Goal: Task Accomplishment & Management: Use online tool/utility

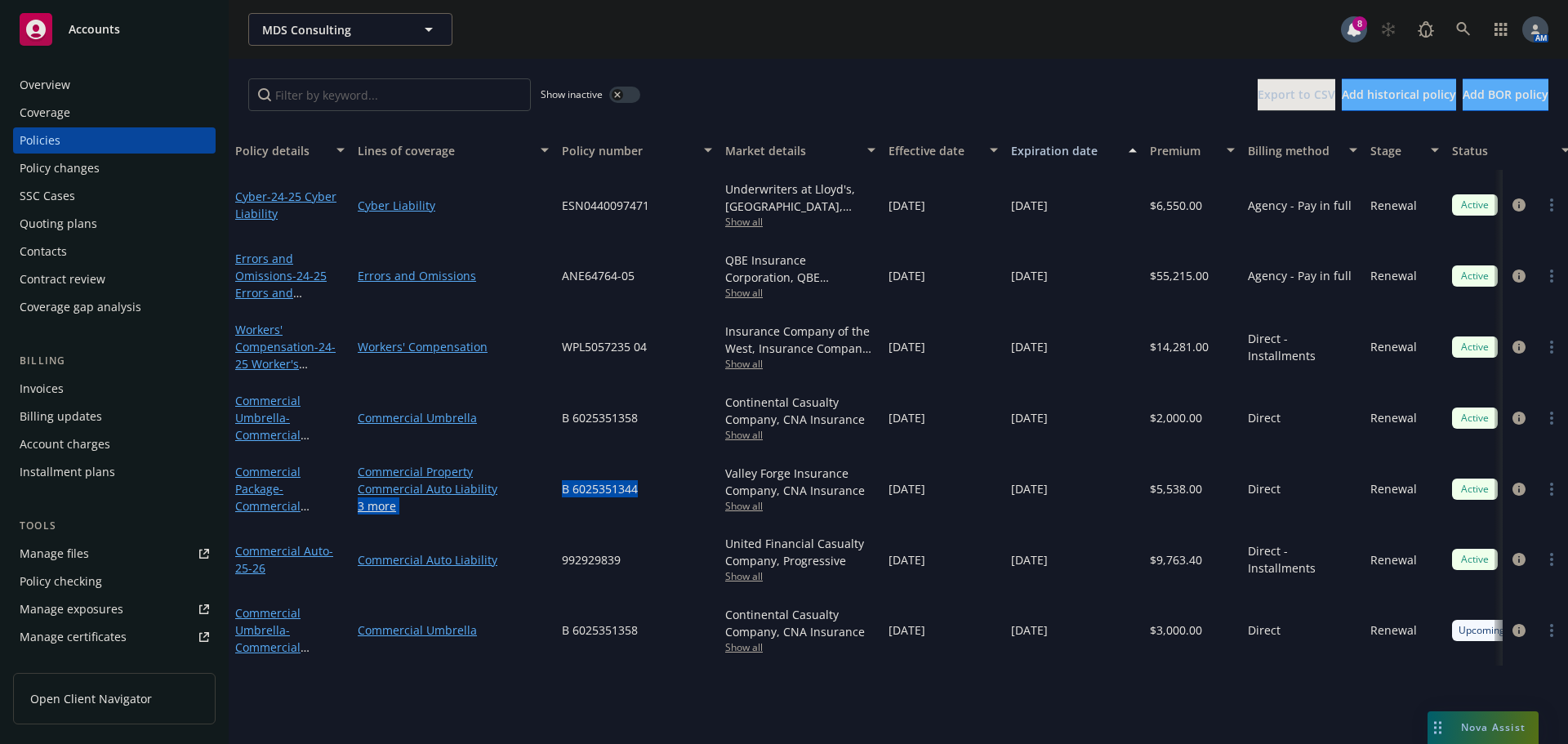
drag, startPoint x: 654, startPoint y: 494, endPoint x: 543, endPoint y: 495, distance: 111.0
click at [543, 495] on div "Commercial Package - Commercial Package Commercial Property Commercial Auto Lia…" at bounding box center [1017, 489] width 1576 height 71
click at [655, 485] on div "B 6025351344" at bounding box center [637, 489] width 164 height 71
drag, startPoint x: 644, startPoint y: 488, endPoint x: 561, endPoint y: 493, distance: 83.2
click at [561, 493] on div "B 6025351344" at bounding box center [637, 489] width 164 height 71
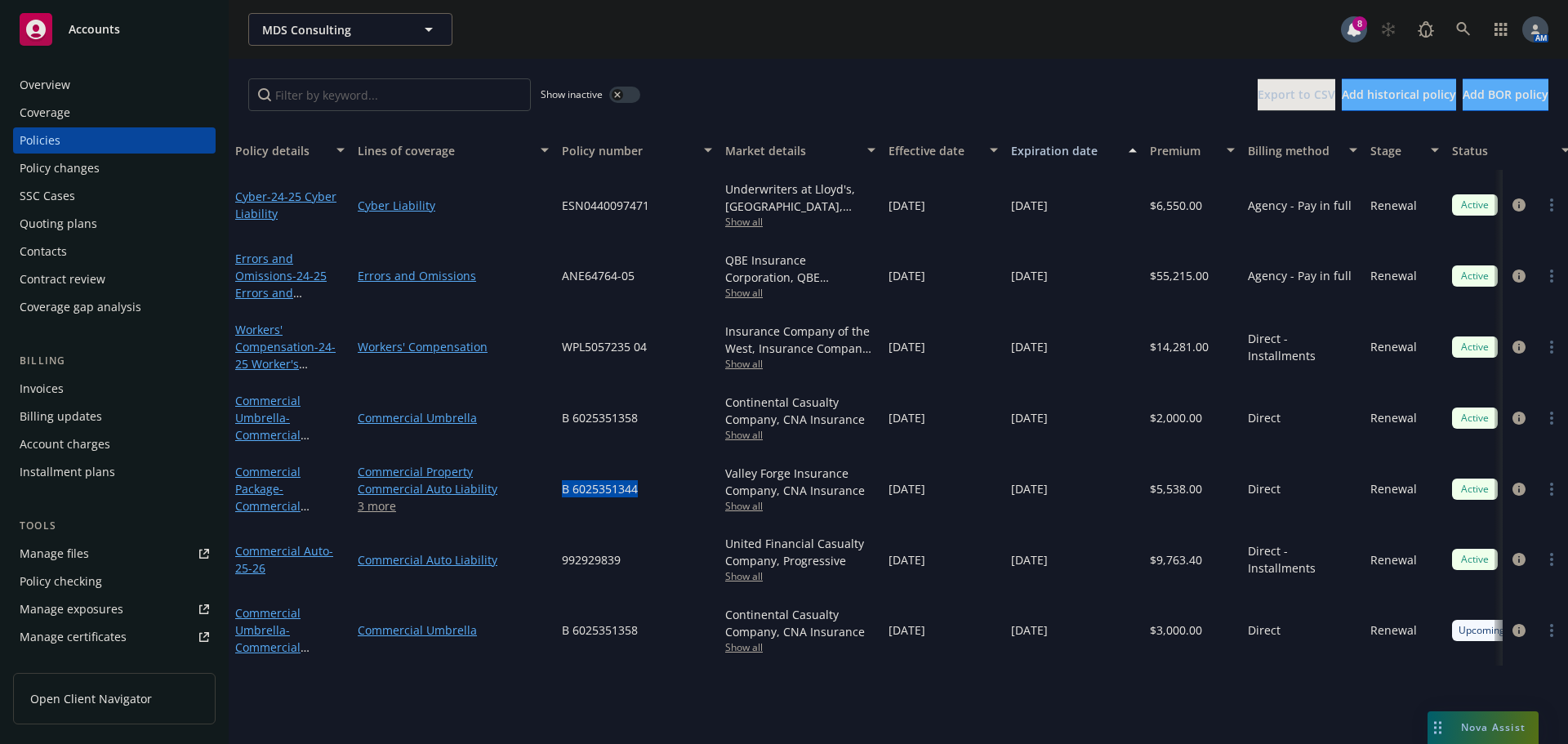
copy span "B 6025351344"
click at [1458, 32] on icon at bounding box center [1463, 29] width 15 height 15
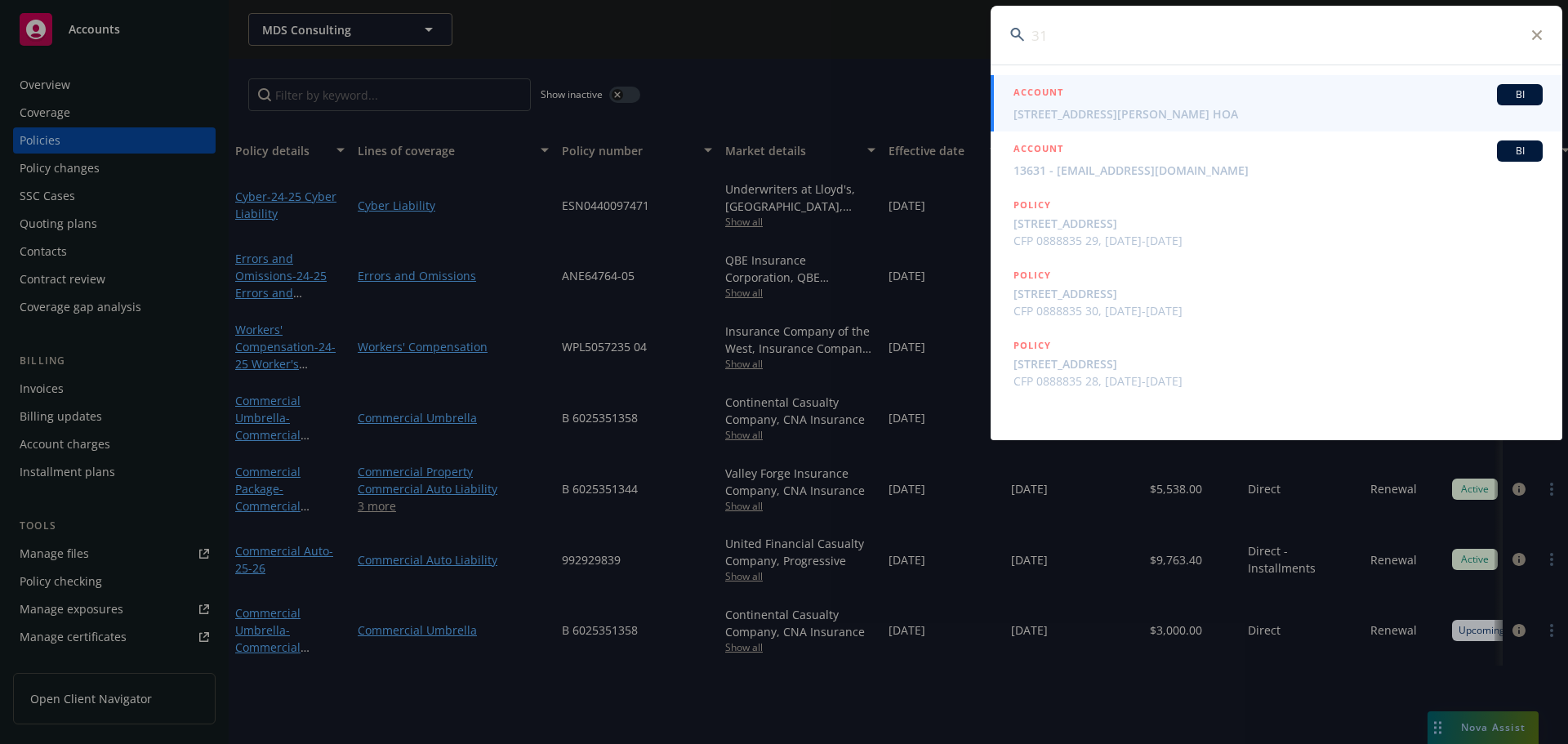
type input "3"
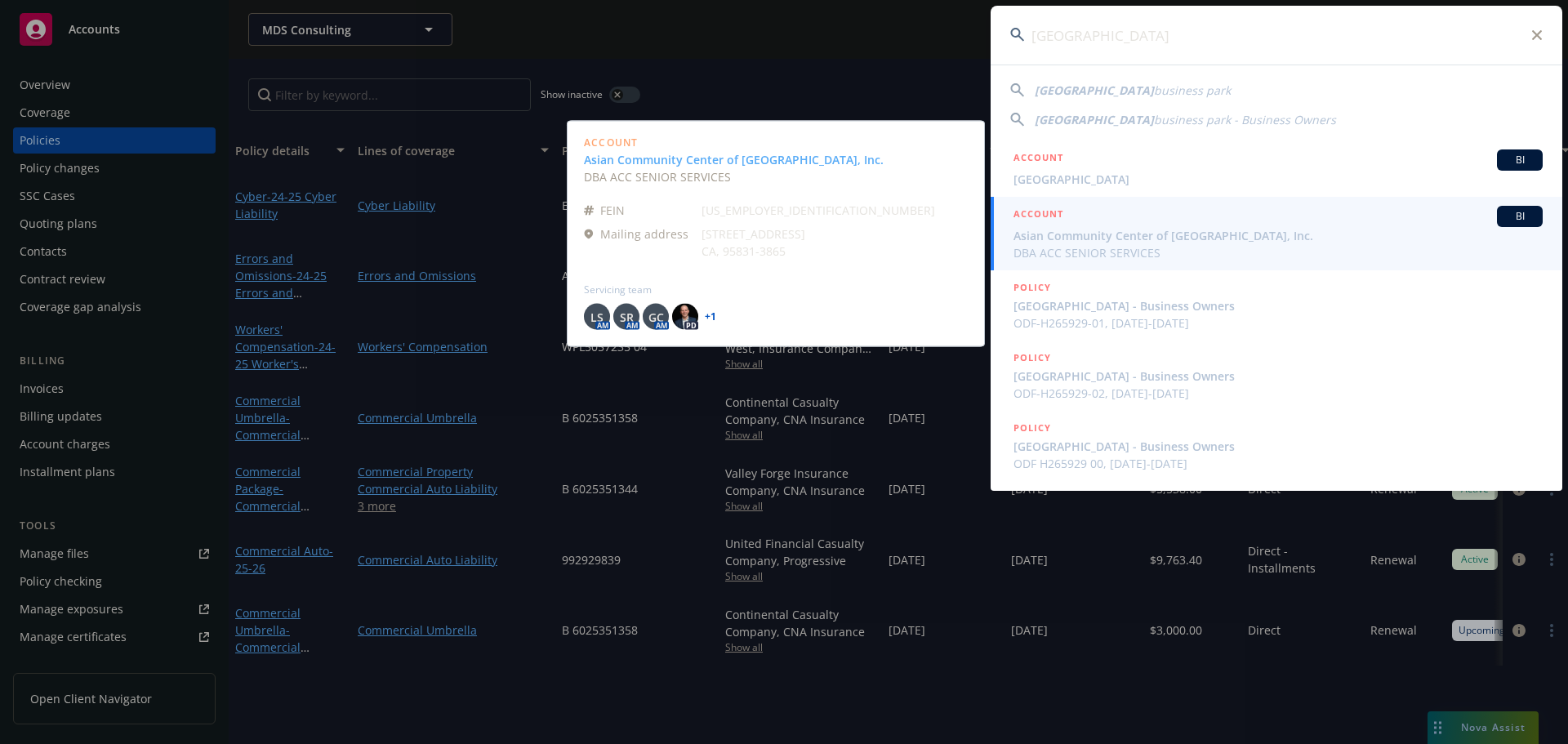
type input "maple street"
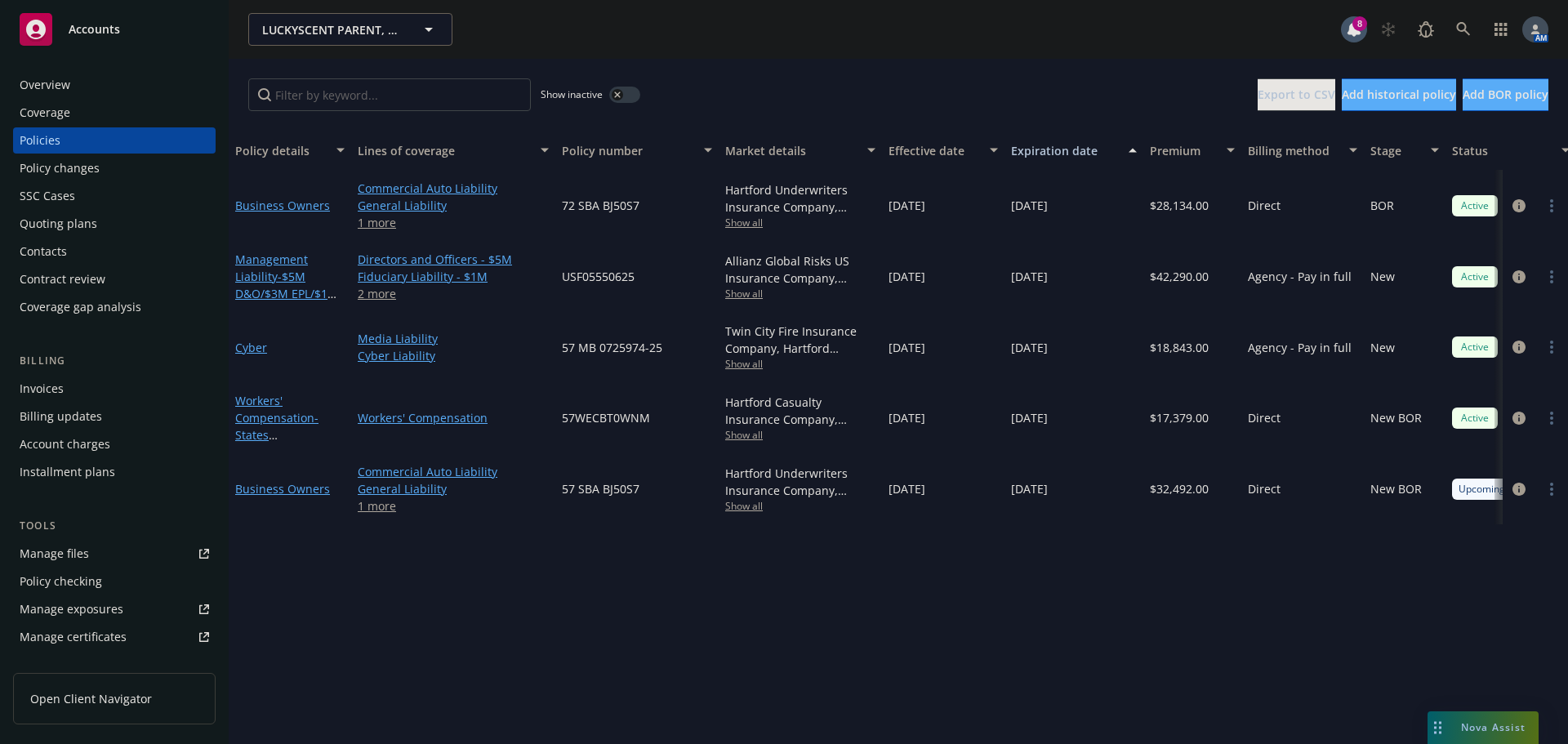
click at [111, 85] on div "Overview" at bounding box center [115, 85] width 189 height 26
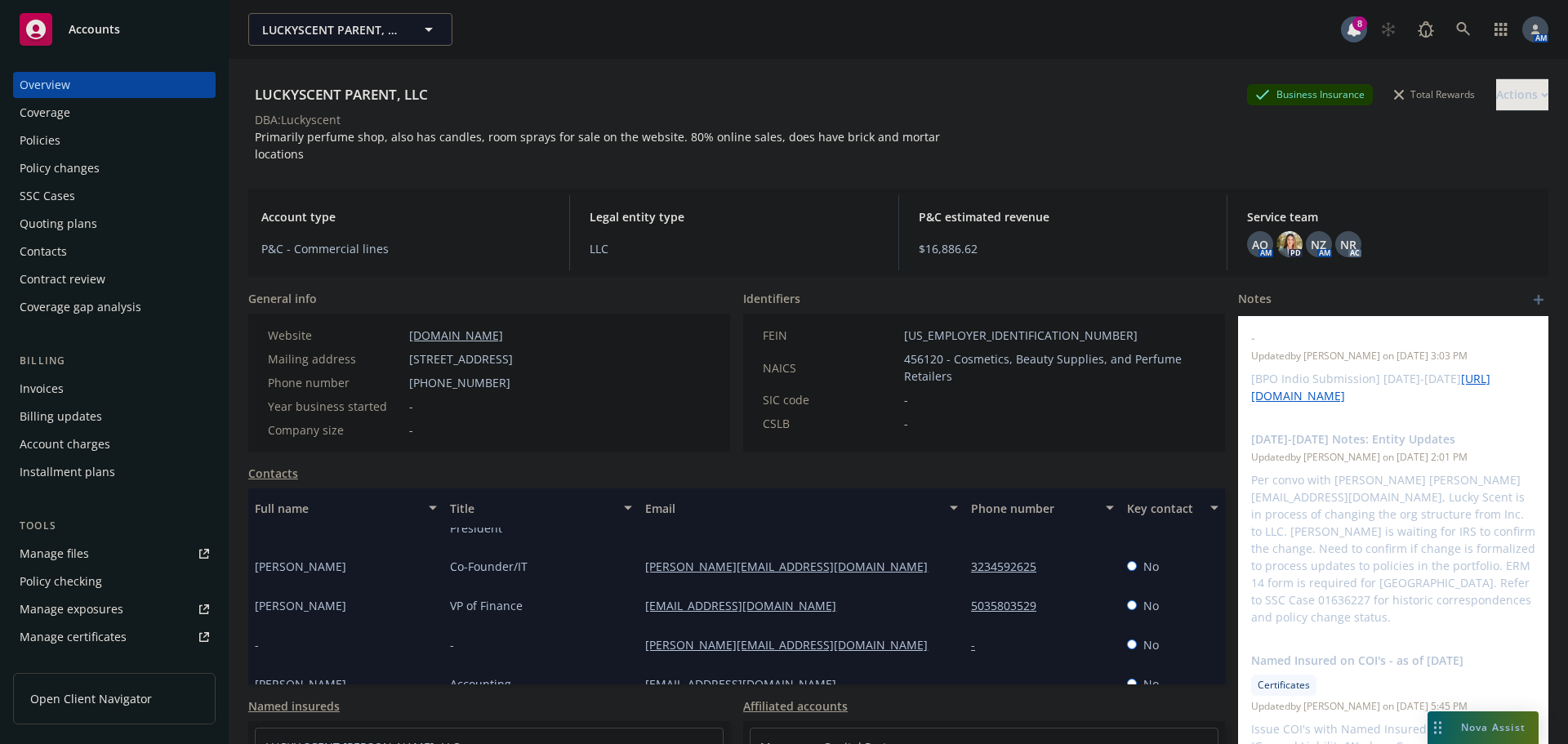
scroll to position [54, 0]
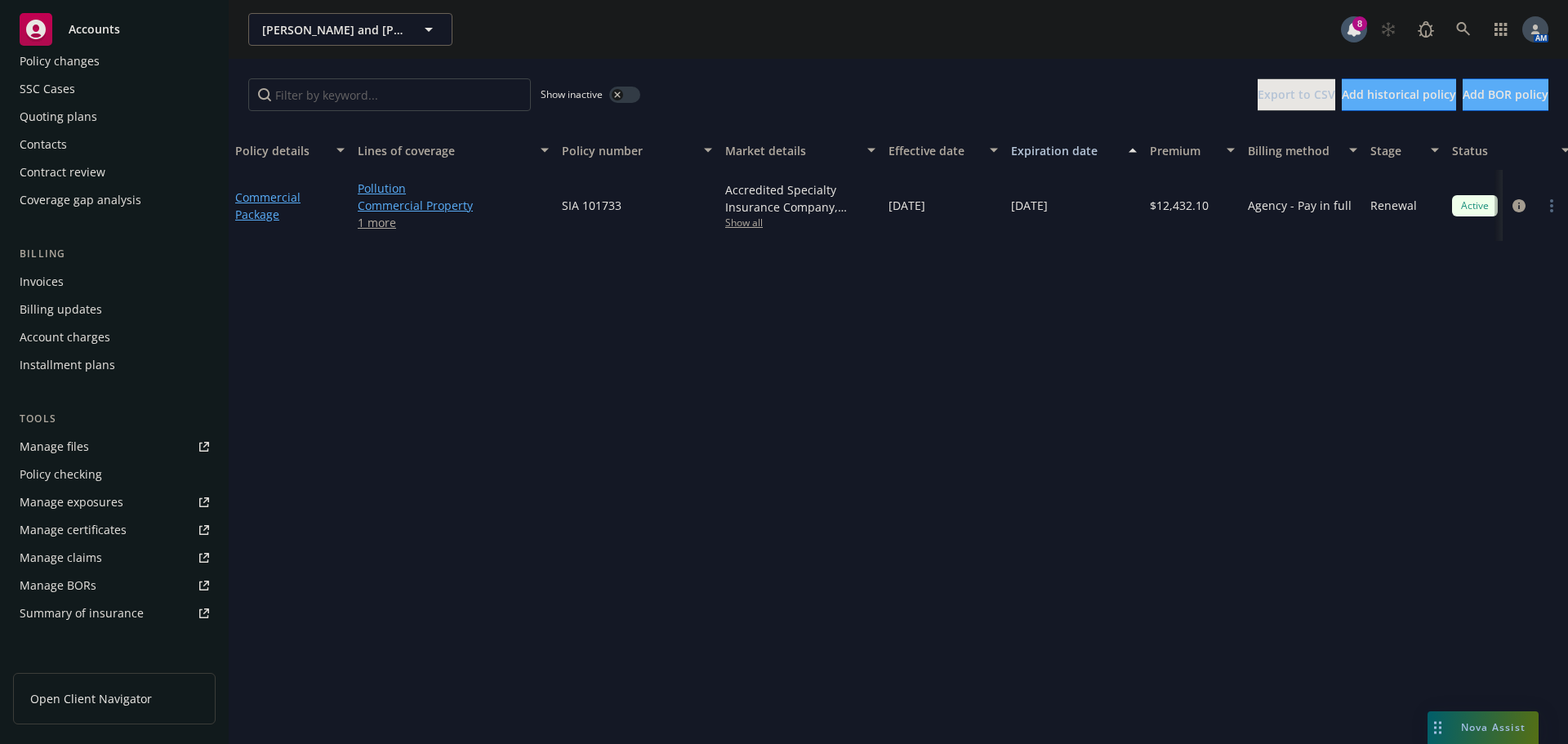
scroll to position [348, 0]
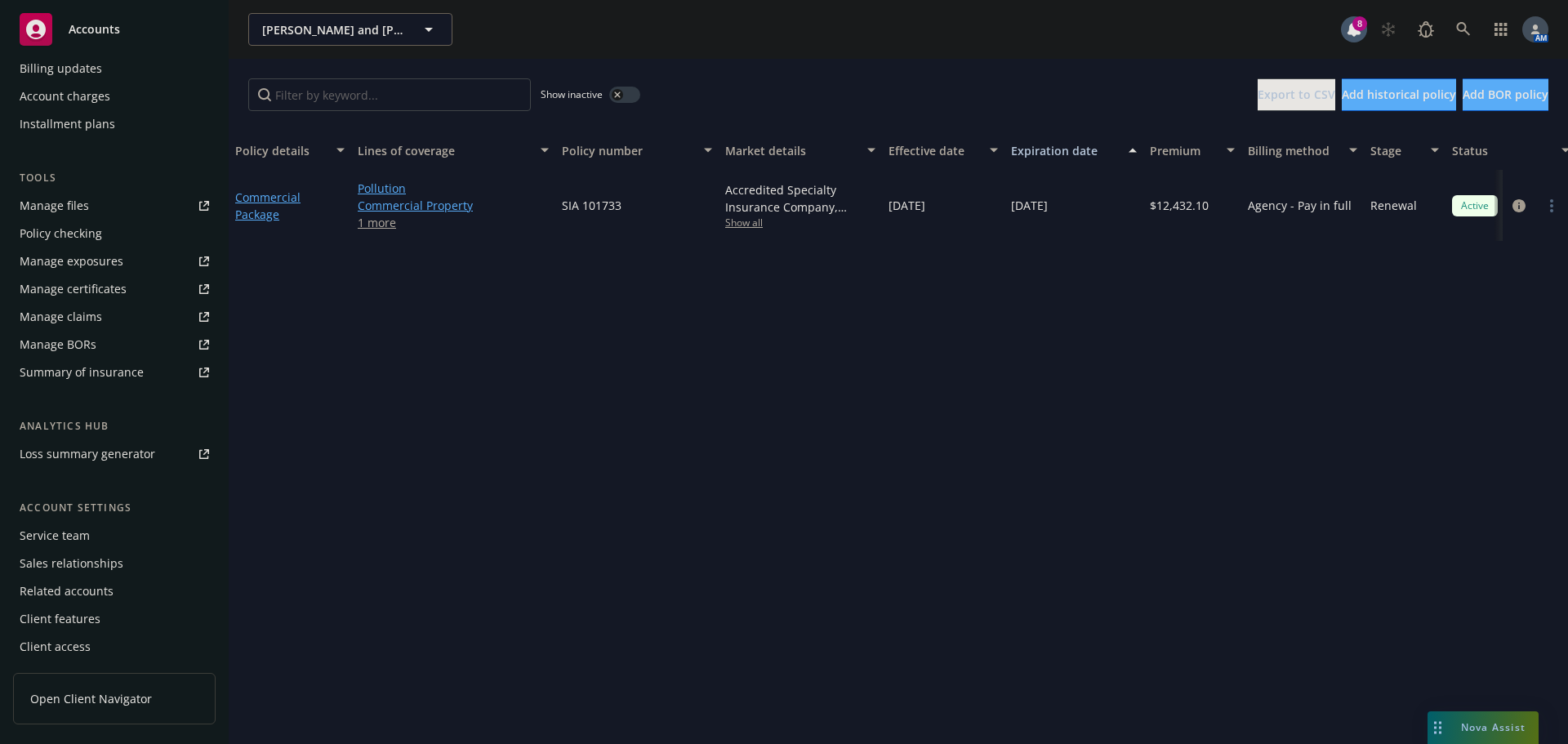
click at [53, 526] on div "Service team" at bounding box center [55, 536] width 70 height 26
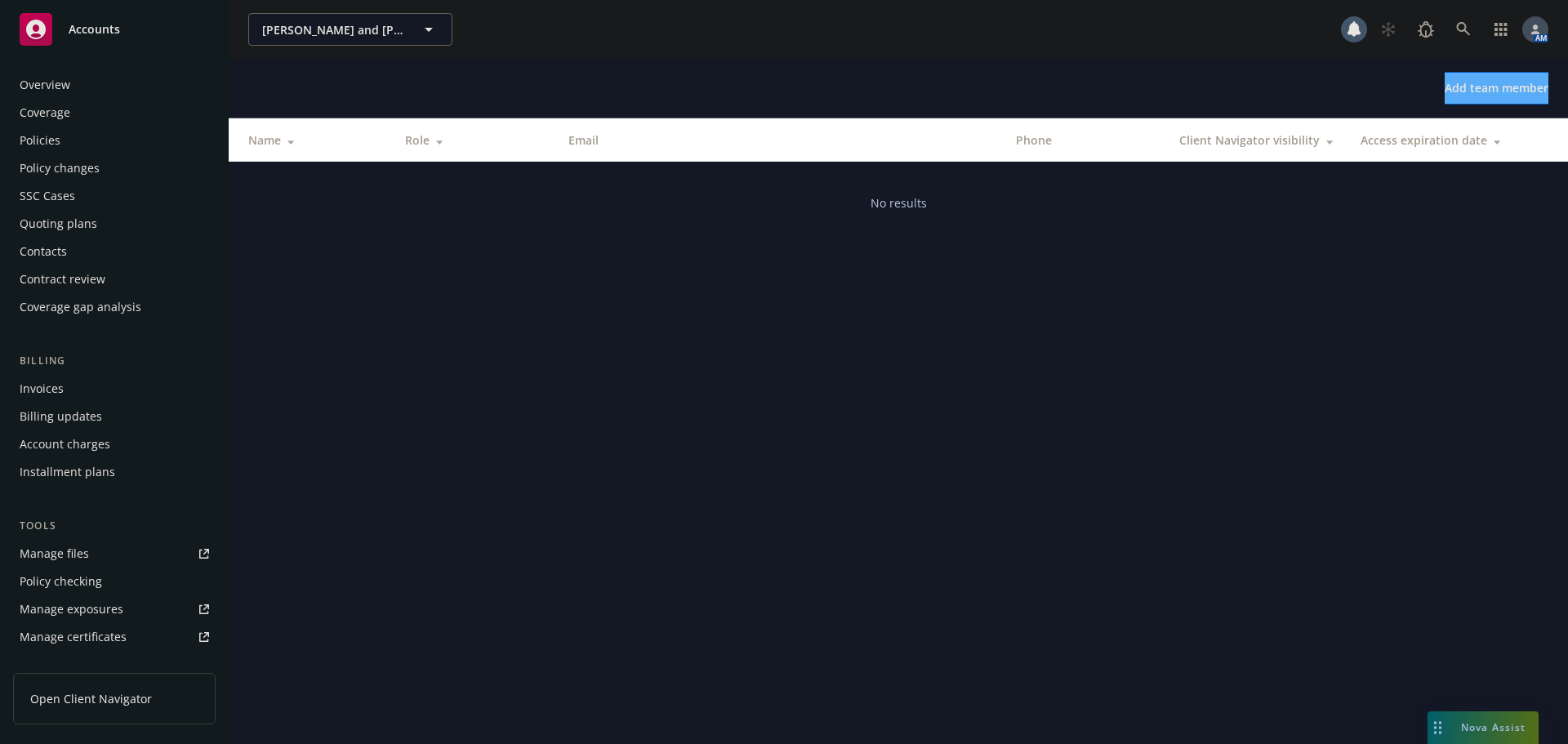
scroll to position [348, 0]
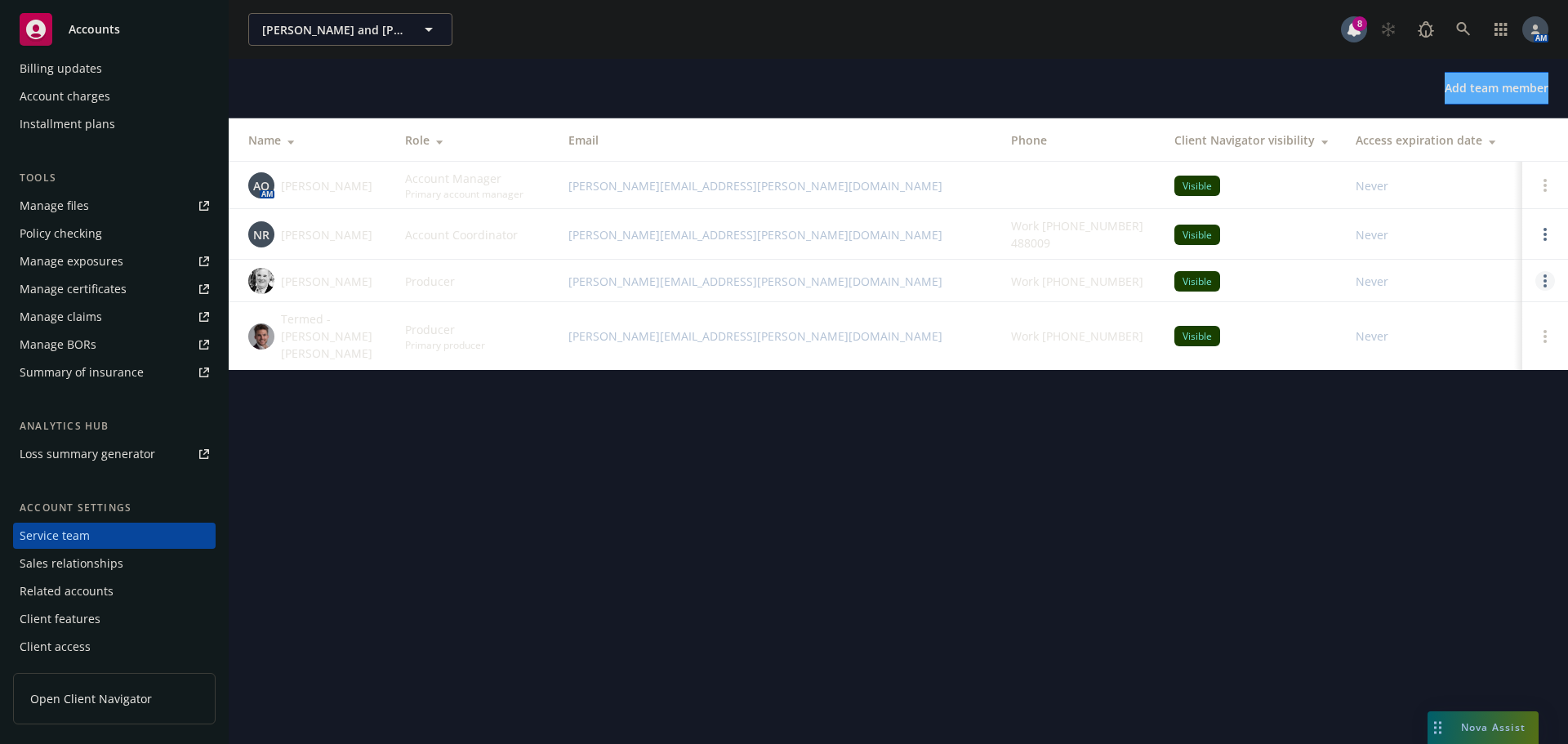
click at [1544, 277] on circle "Open options" at bounding box center [1545, 276] width 4 height 4
click at [1459, 203] on span "Assign as primary producer" at bounding box center [1437, 202] width 191 height 15
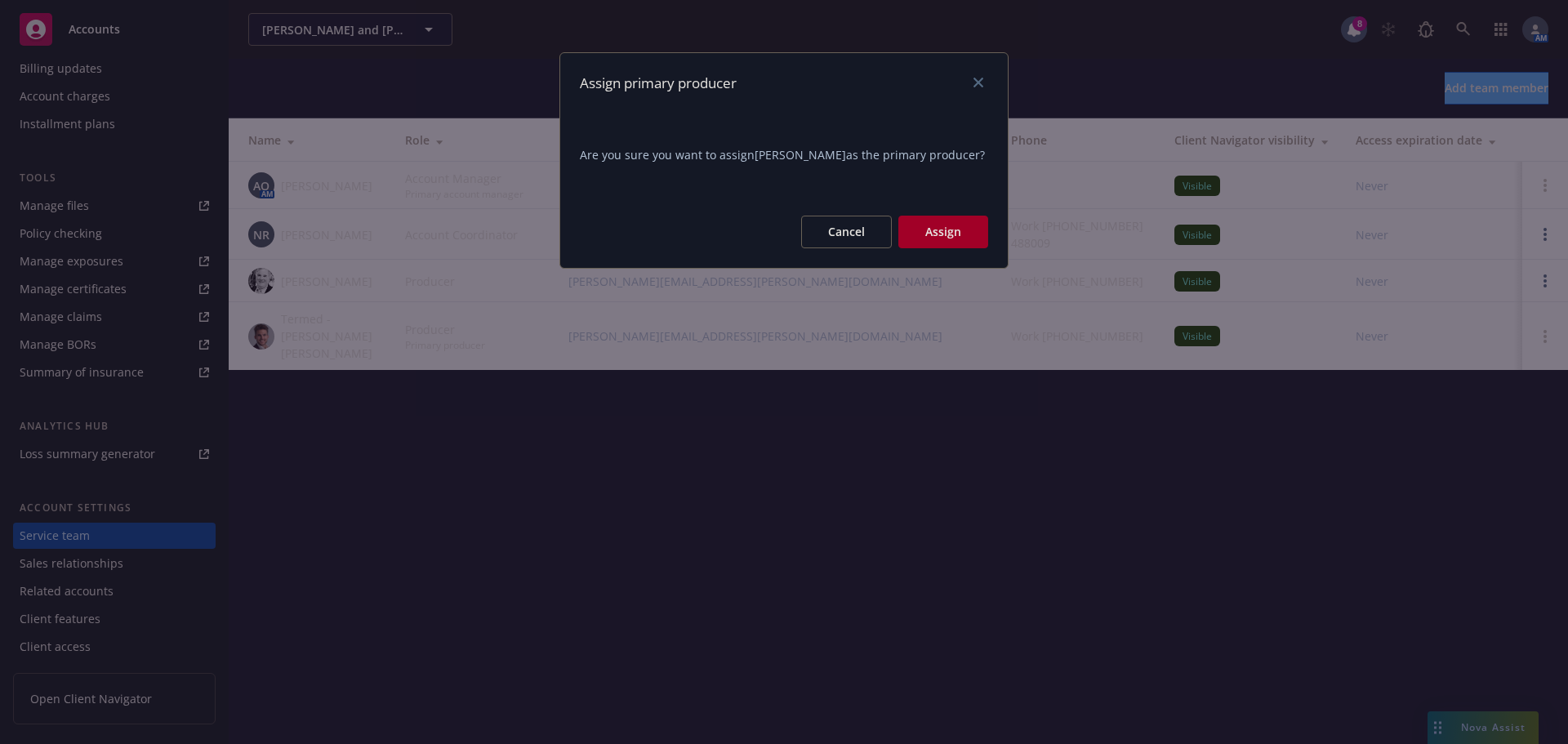
click at [965, 237] on button "Assign" at bounding box center [943, 232] width 90 height 33
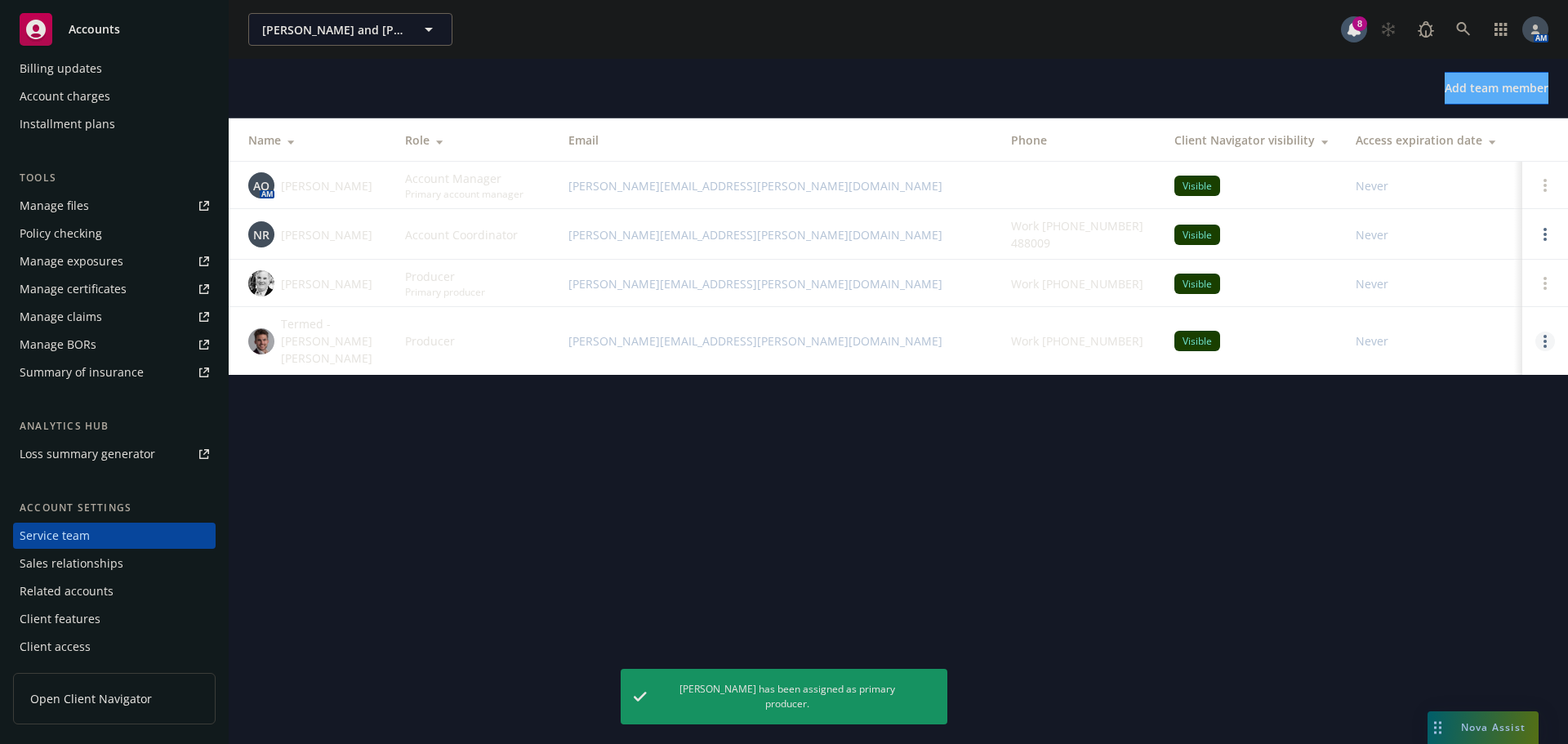
click at [1545, 340] on circle "Open options" at bounding box center [1545, 342] width 4 height 4
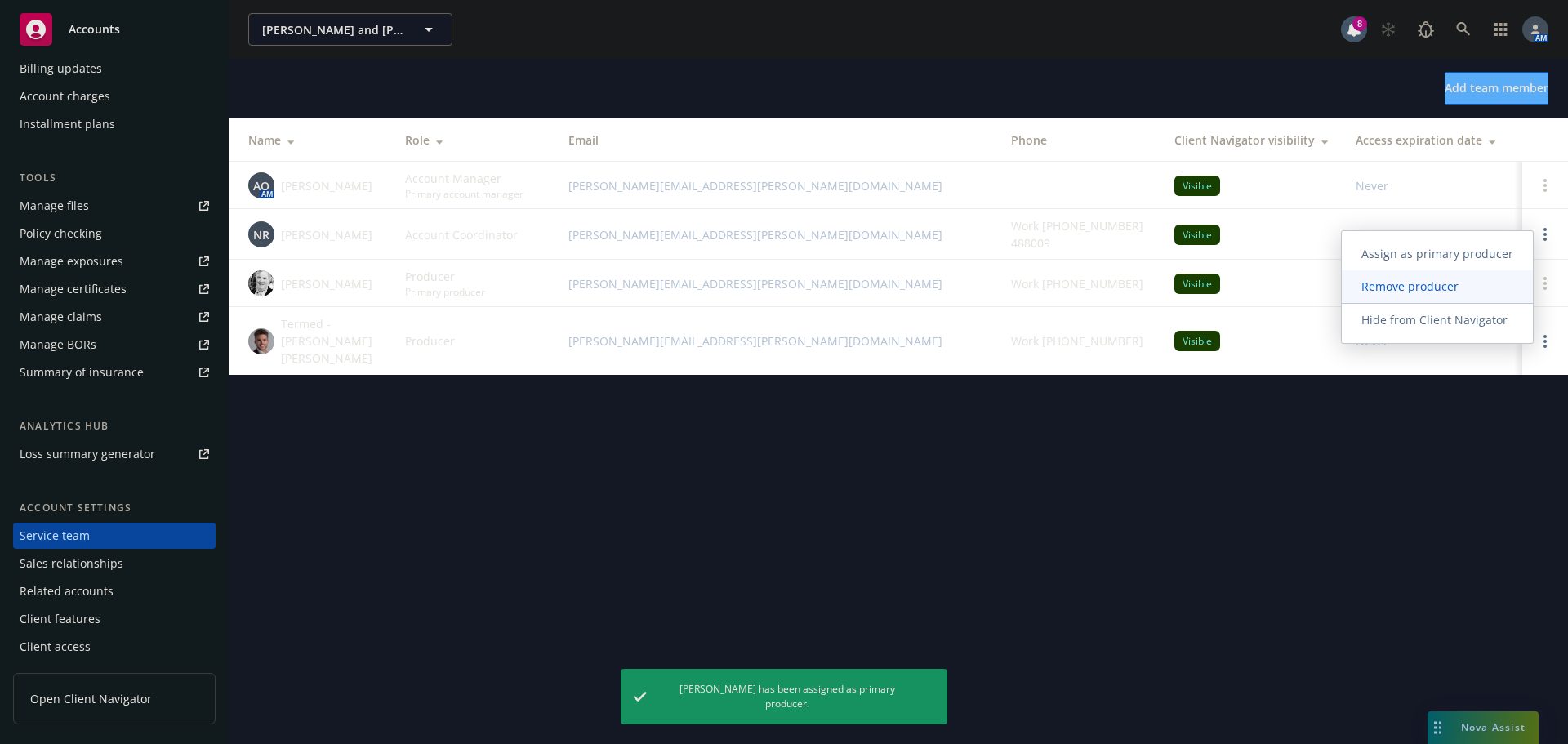
click at [1432, 286] on span "Remove producer" at bounding box center [1410, 286] width 136 height 15
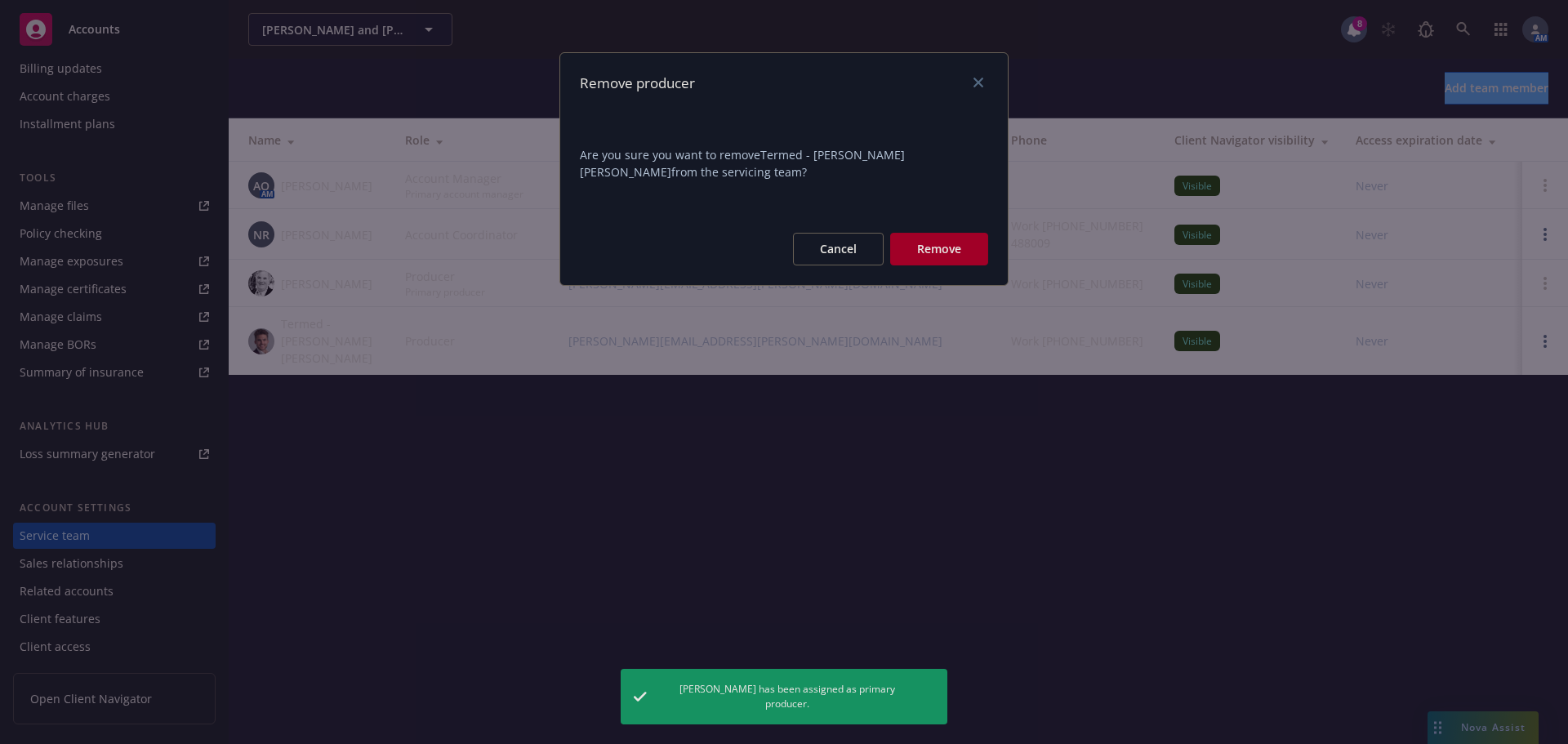
click at [944, 249] on button "Remove" at bounding box center [939, 249] width 98 height 33
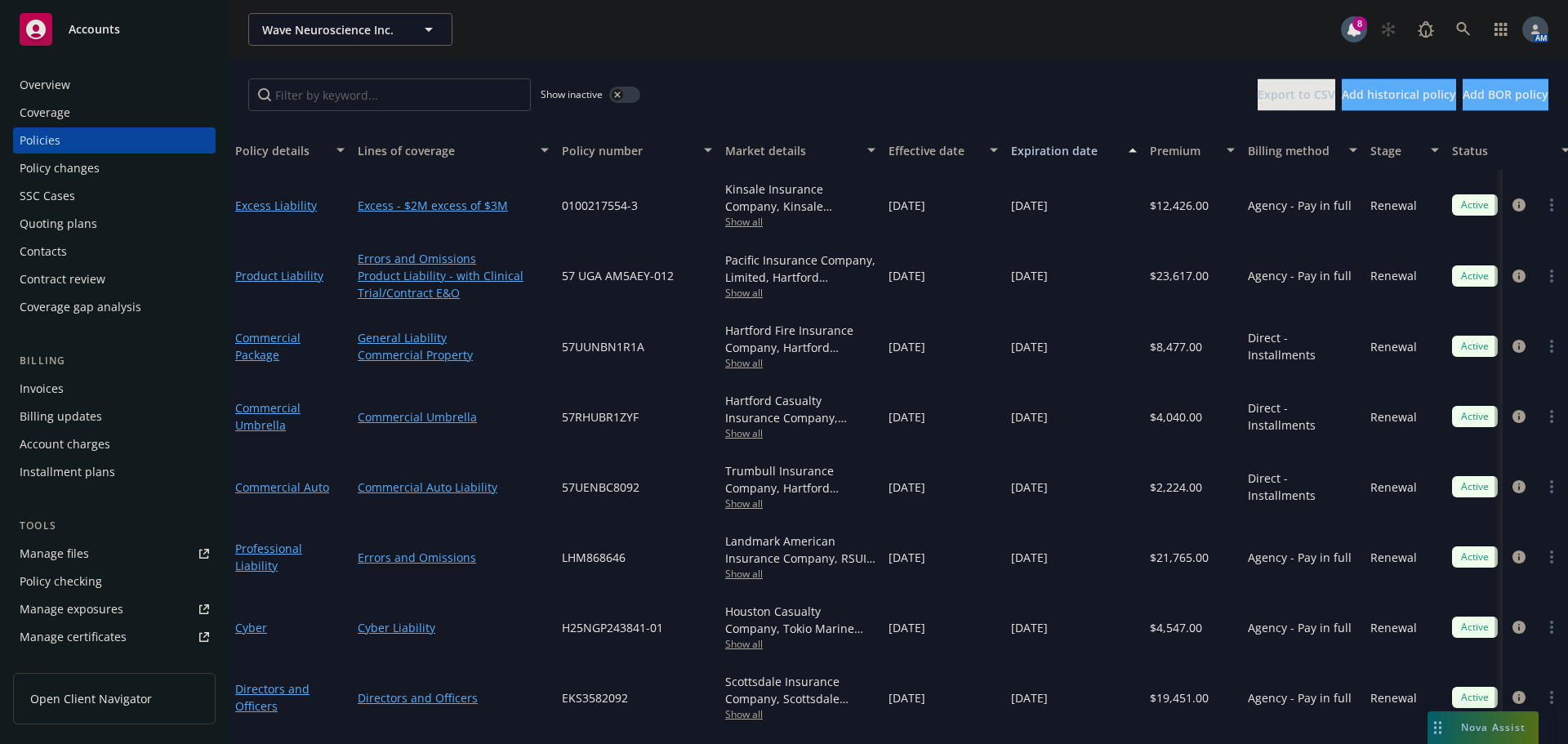
scroll to position [1, 0]
drag, startPoint x: 643, startPoint y: 206, endPoint x: 540, endPoint y: 204, distance: 103.0
click at [540, 204] on div "Excess Liability Excess - $2M excess of $3M 0100217554-3 Kinsale Insurance Comp…" at bounding box center [1017, 205] width 1576 height 70
drag, startPoint x: 50, startPoint y: 85, endPoint x: 60, endPoint y: 86, distance: 10.0
click at [50, 85] on div "Overview" at bounding box center [45, 85] width 51 height 26
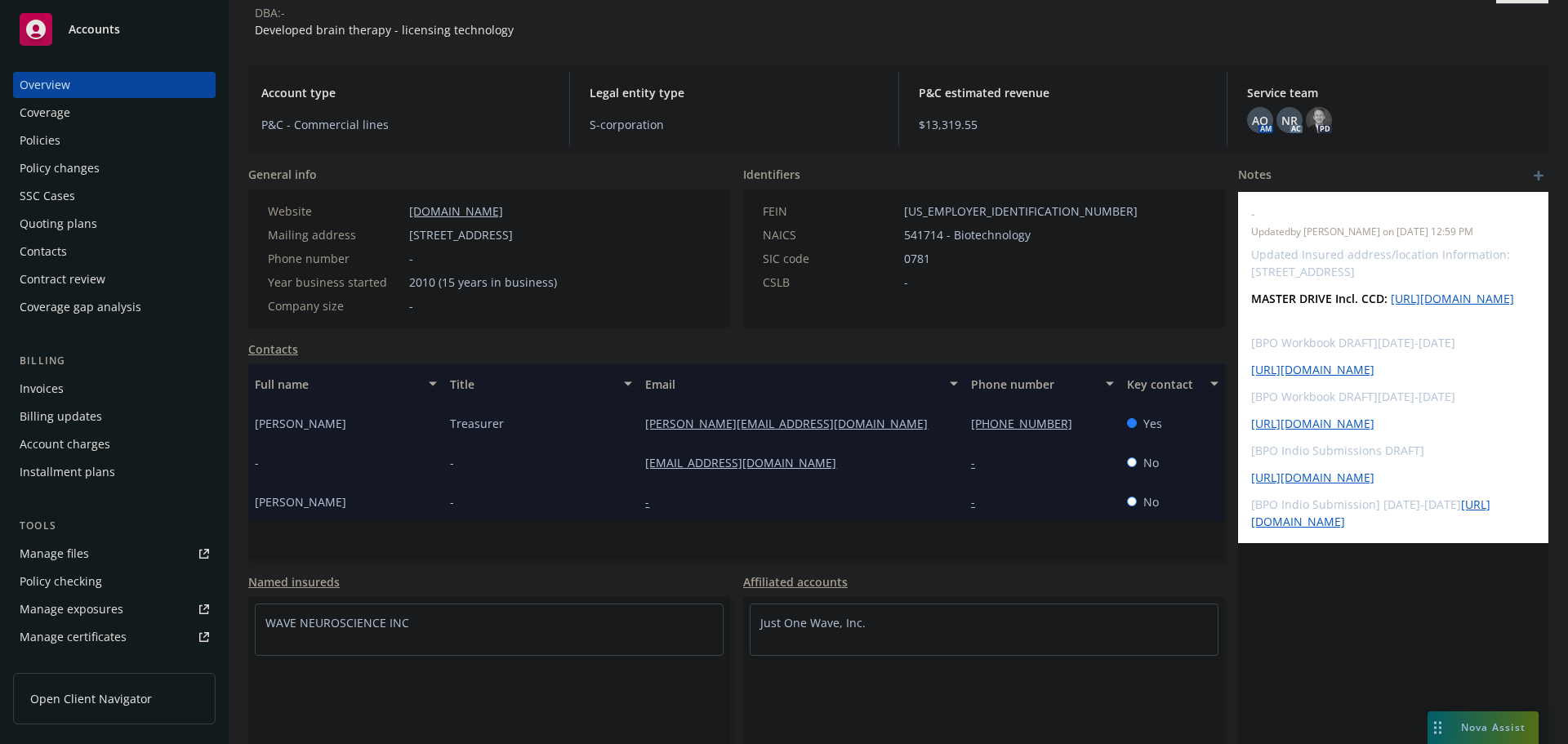
scroll to position [109, 0]
click at [80, 146] on div "Policies" at bounding box center [115, 140] width 189 height 26
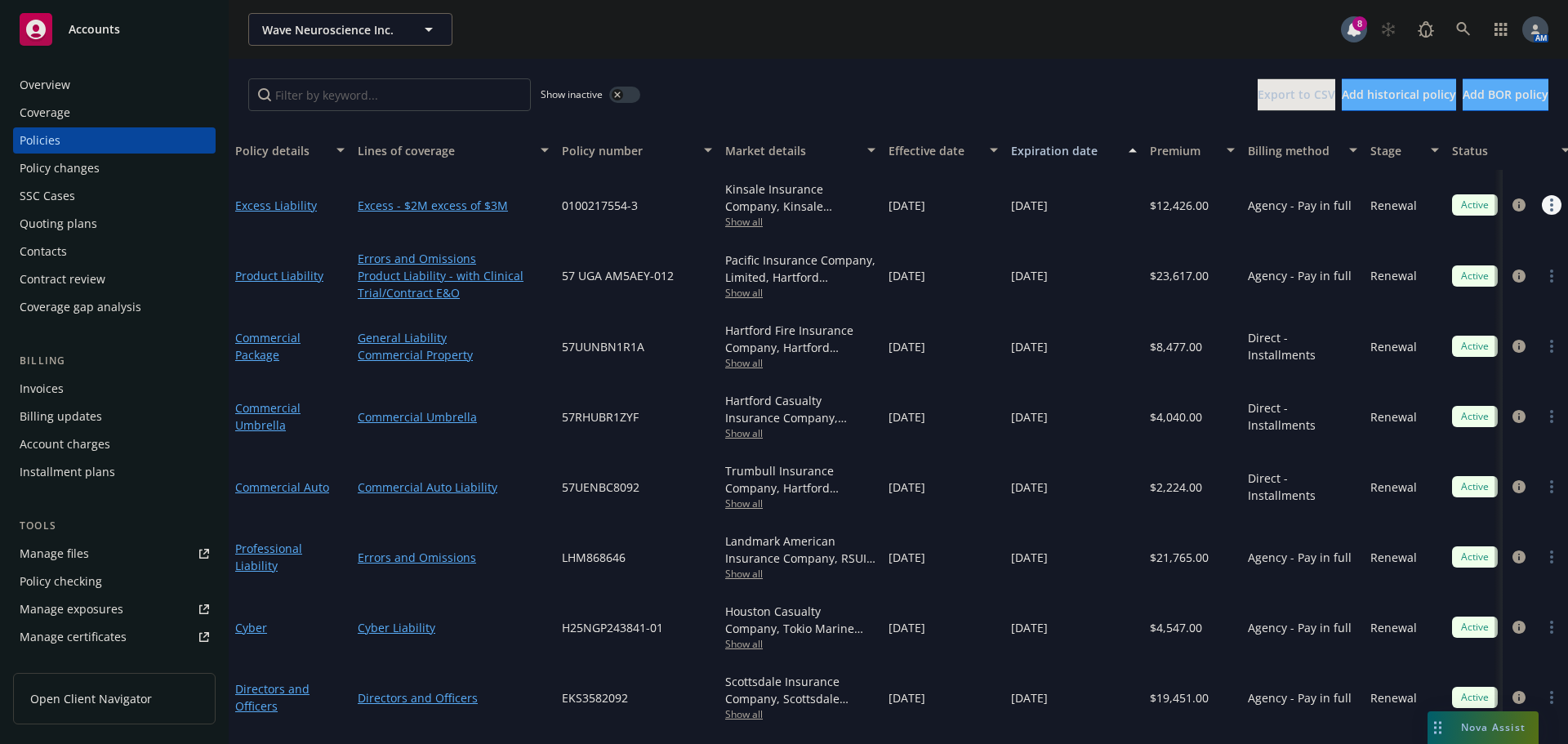
click at [1550, 203] on icon "more" at bounding box center [1552, 205] width 4 height 13
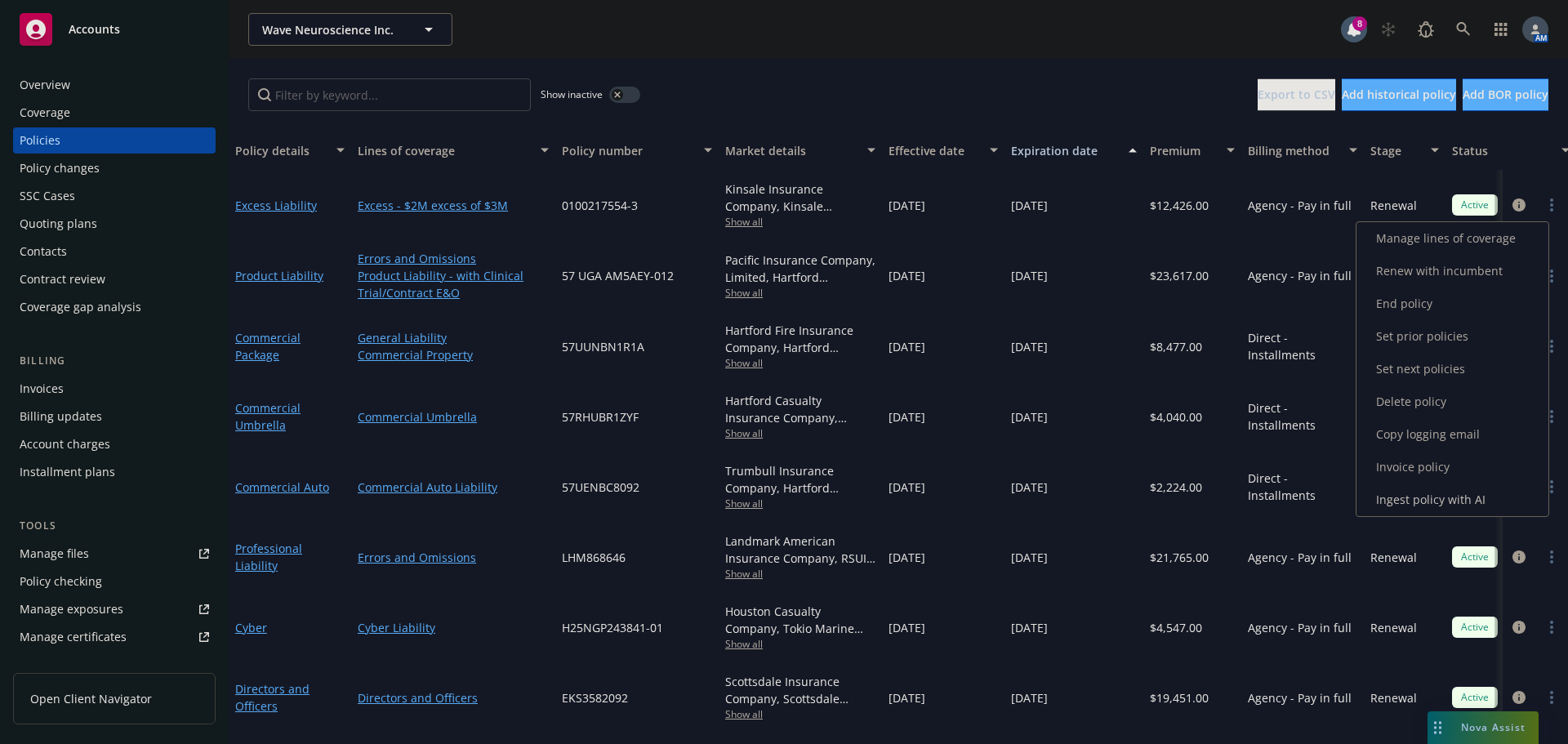
click at [1422, 437] on link "Copy logging email" at bounding box center [1452, 435] width 192 height 33
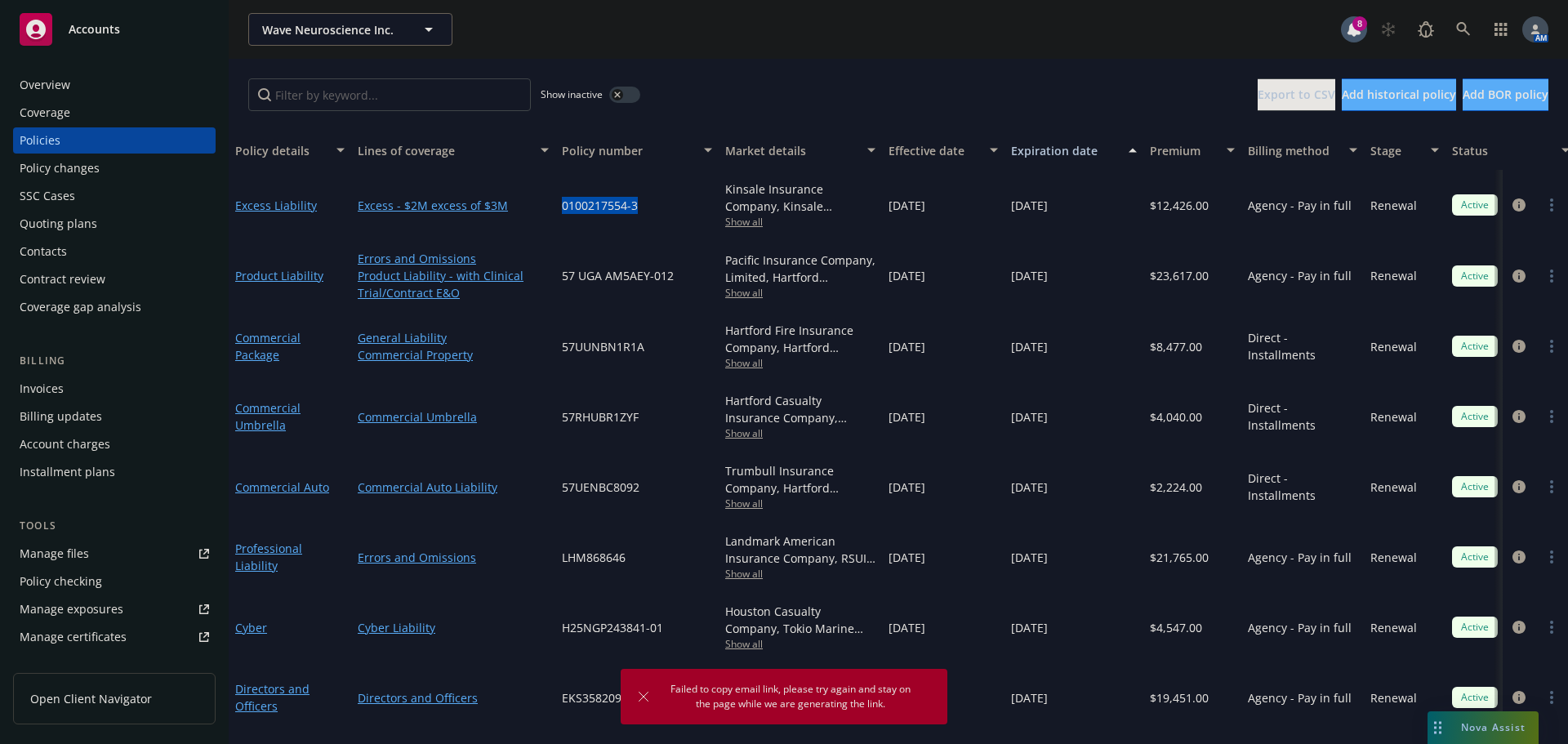
drag, startPoint x: 640, startPoint y: 207, endPoint x: 550, endPoint y: 217, distance: 90.6
click at [550, 217] on div "Excess Liability Excess - $2M excess of $3M 0100217554-3 Kinsale Insurance Comp…" at bounding box center [1017, 205] width 1576 height 70
copy div "0100217554-3"
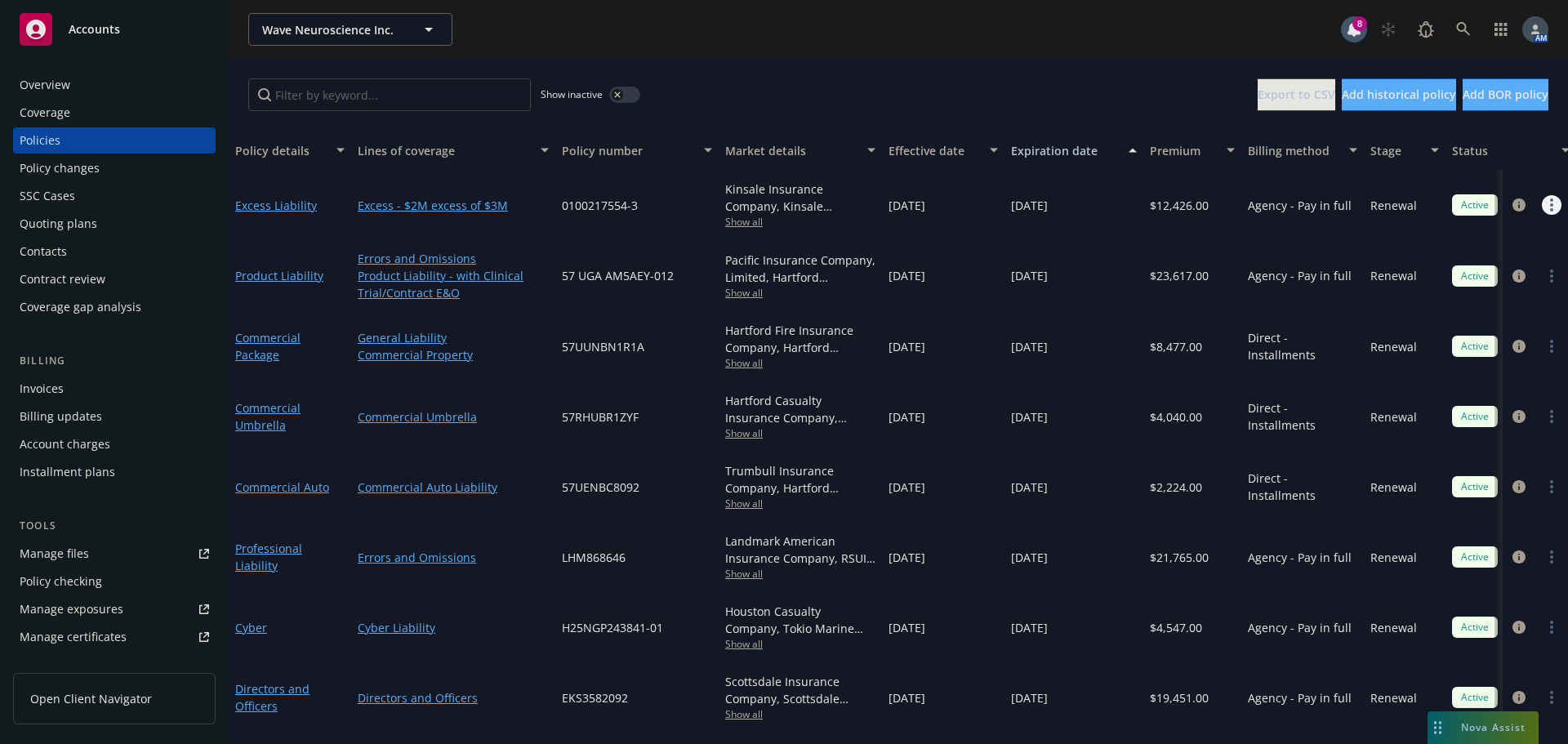
click at [1542, 205] on link "more" at bounding box center [1552, 206] width 20 height 20
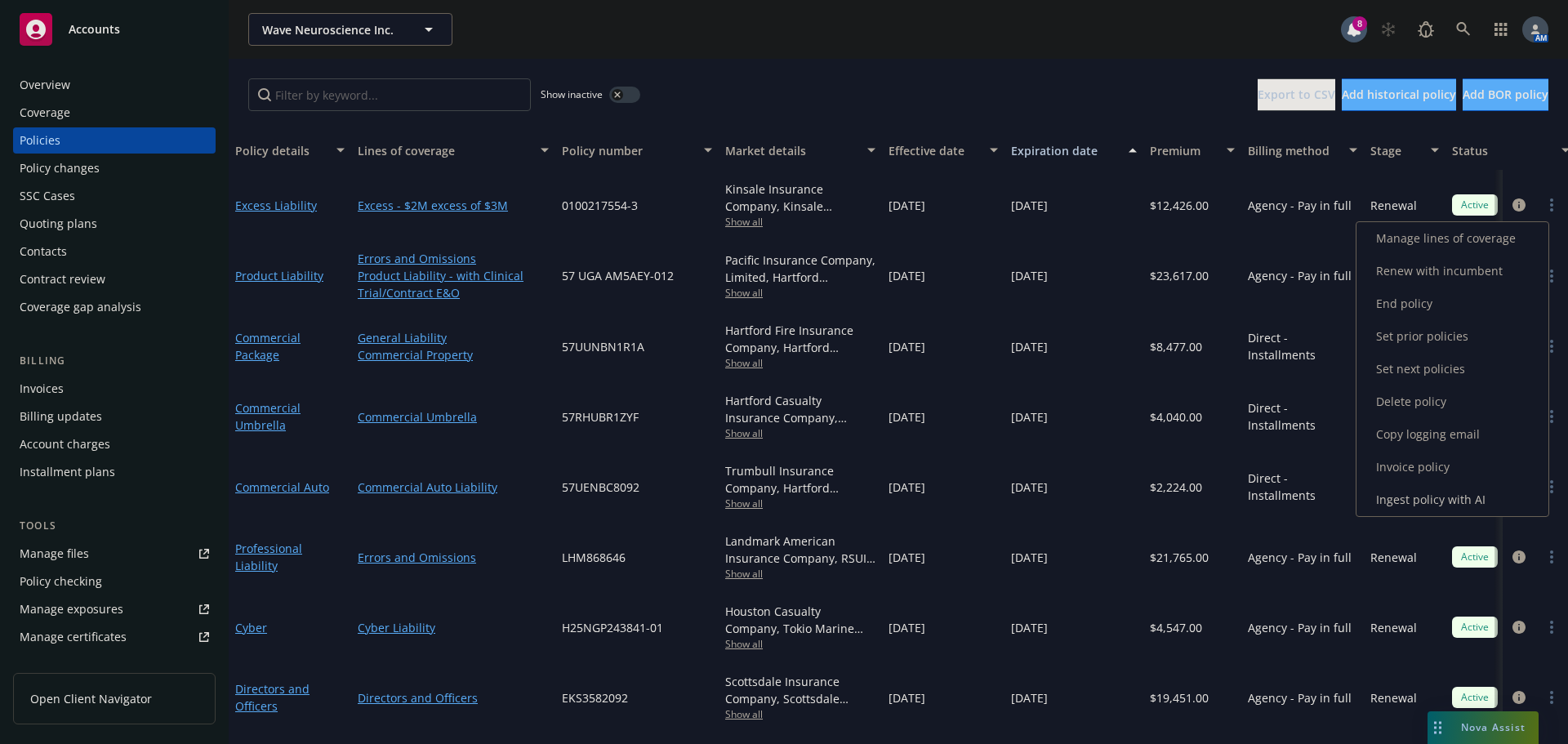
click at [1426, 431] on link "Copy logging email" at bounding box center [1452, 435] width 192 height 33
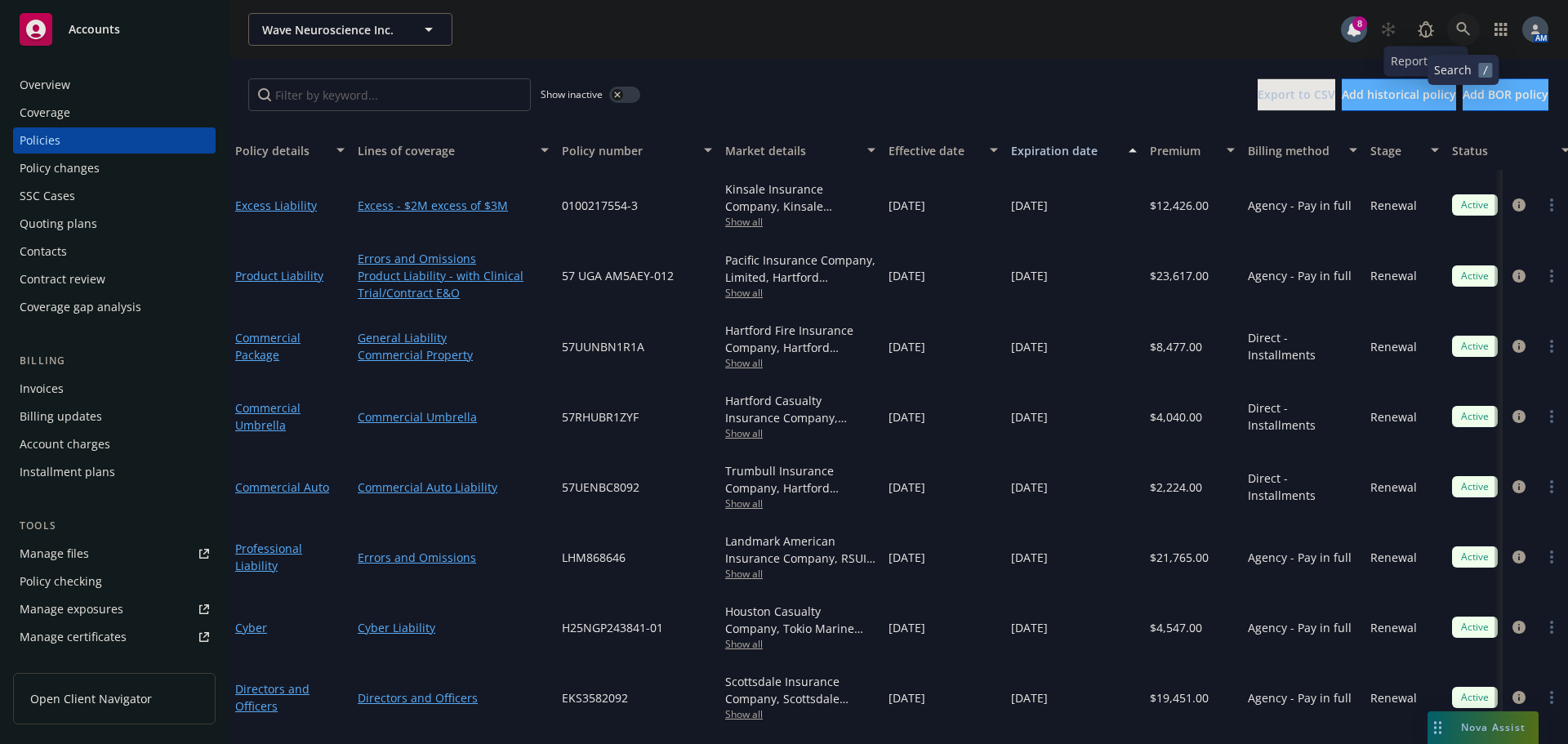
click at [1457, 17] on link at bounding box center [1463, 29] width 33 height 33
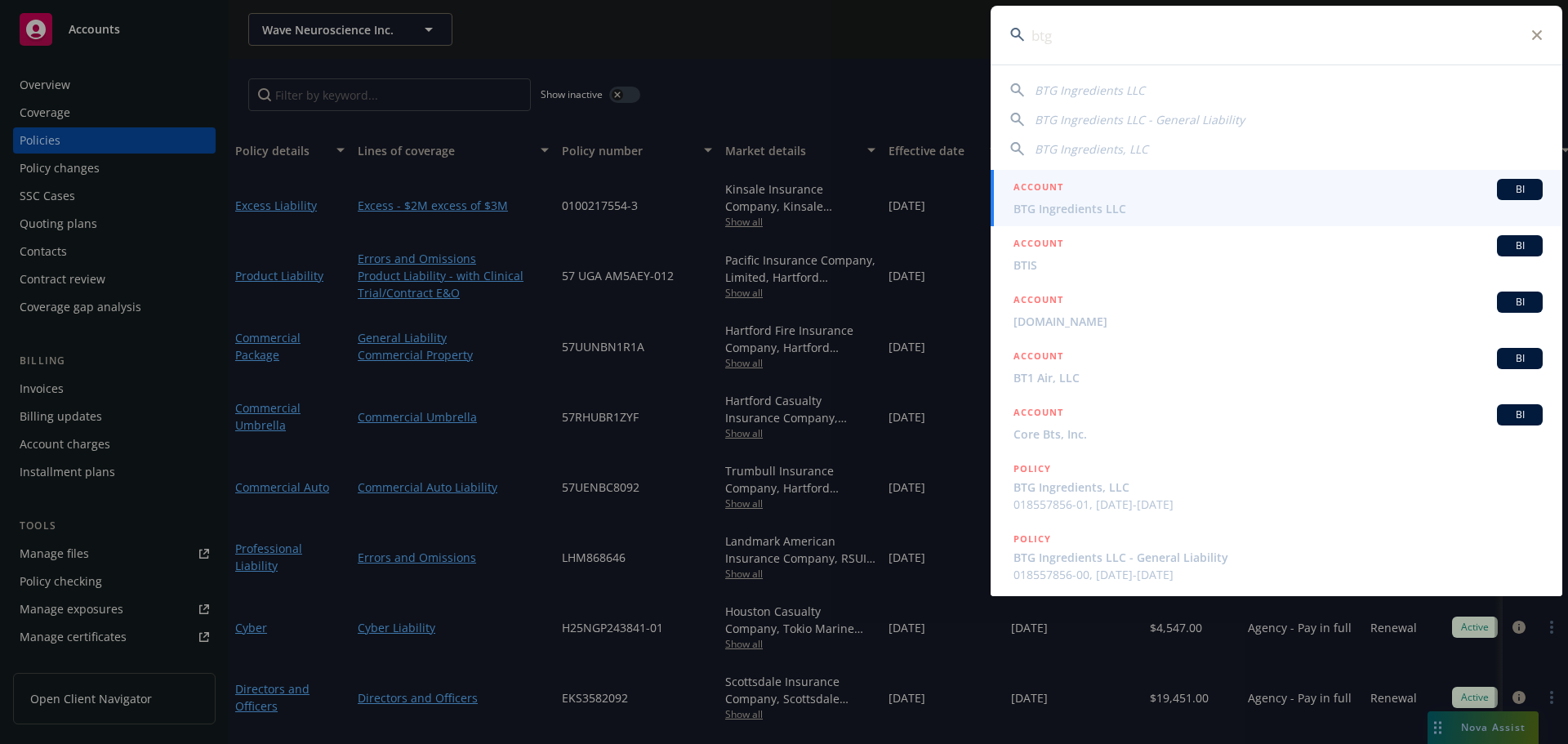
type input "btg"
click at [1164, 196] on div "ACCOUNT BI" at bounding box center [1278, 189] width 529 height 21
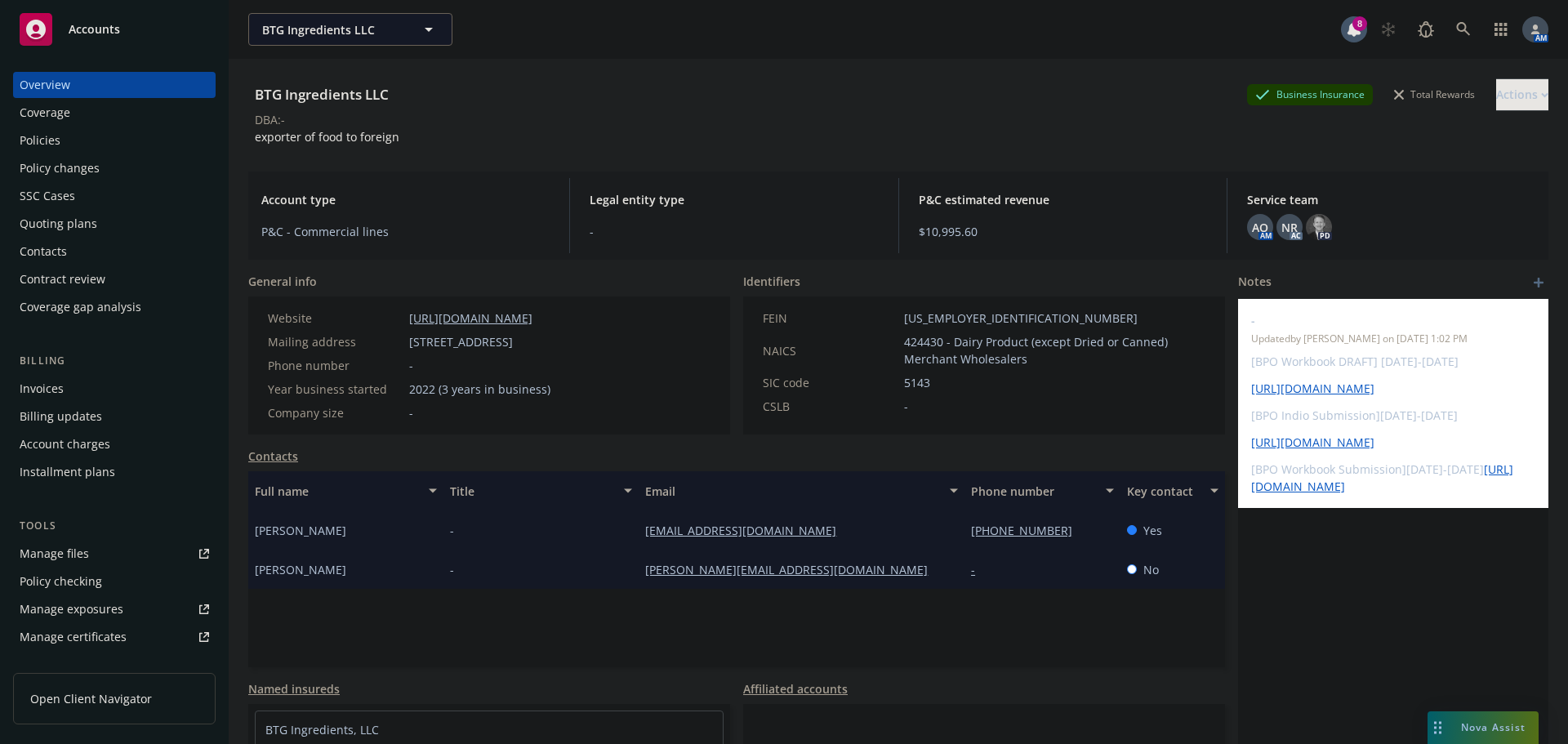
click at [61, 543] on div "Manage files" at bounding box center [55, 554] width 69 height 26
click at [1450, 37] on link at bounding box center [1463, 29] width 33 height 33
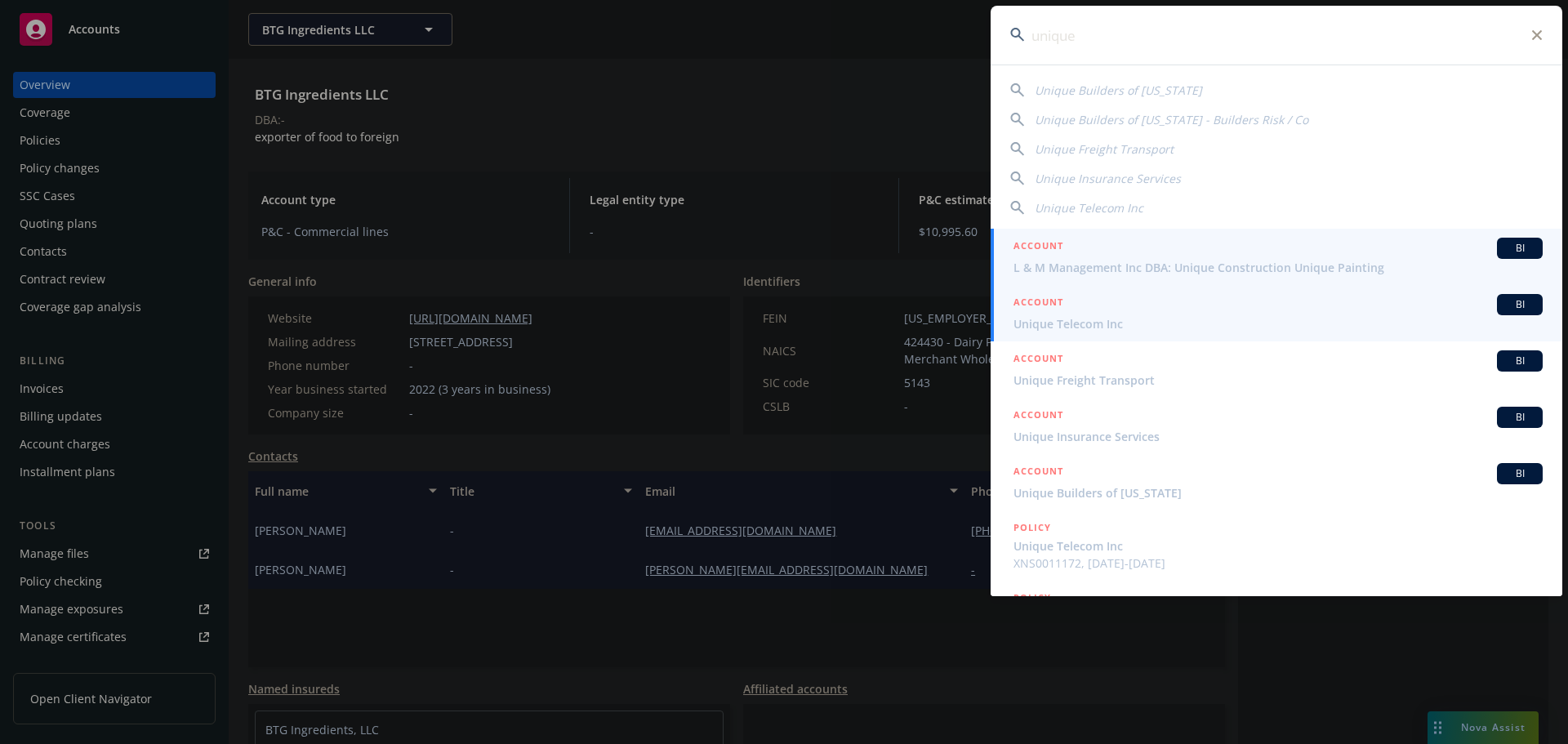
type input "unique"
click at [1104, 316] on span "Unique Telecom Inc" at bounding box center [1278, 324] width 529 height 17
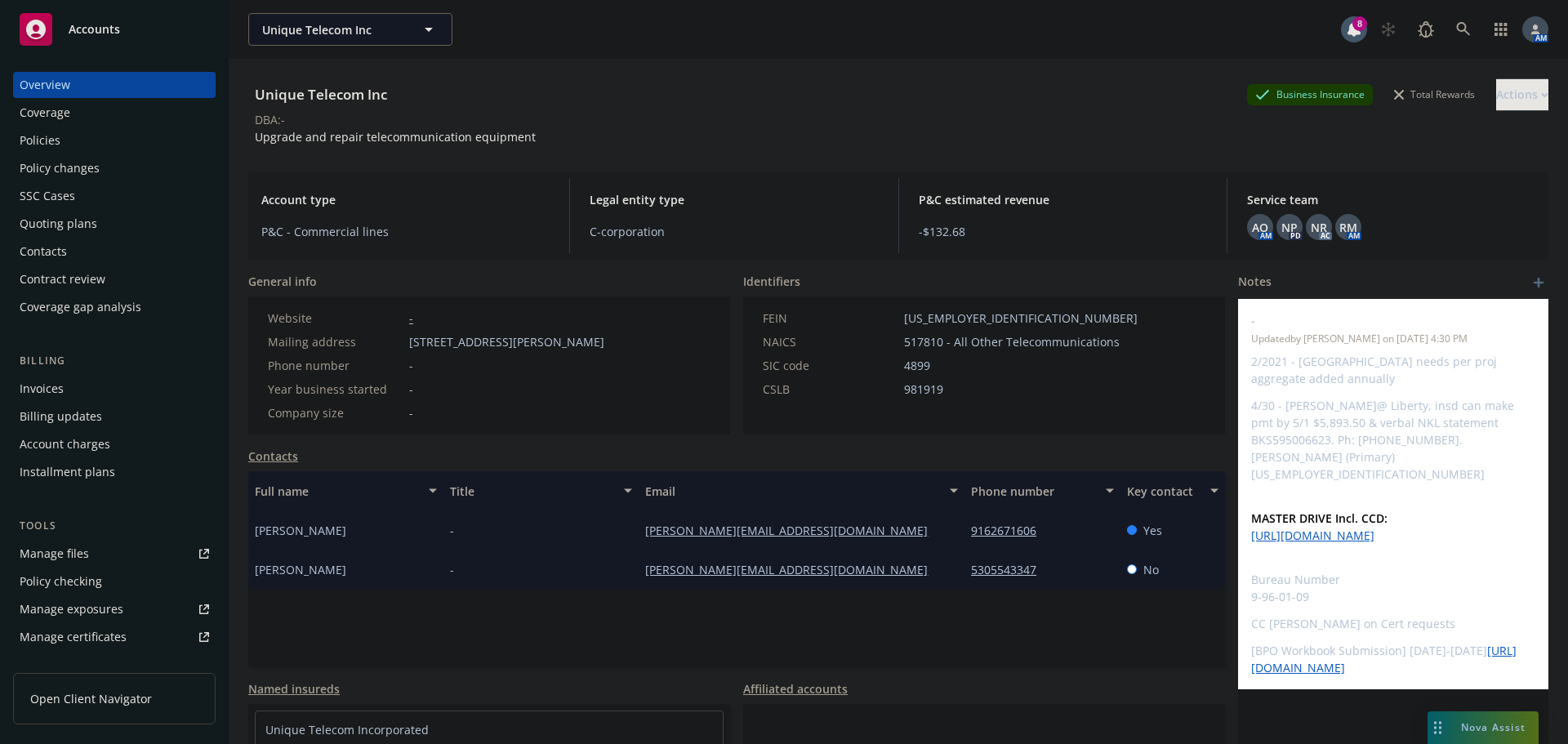
click at [86, 139] on div "Policies" at bounding box center [115, 140] width 189 height 26
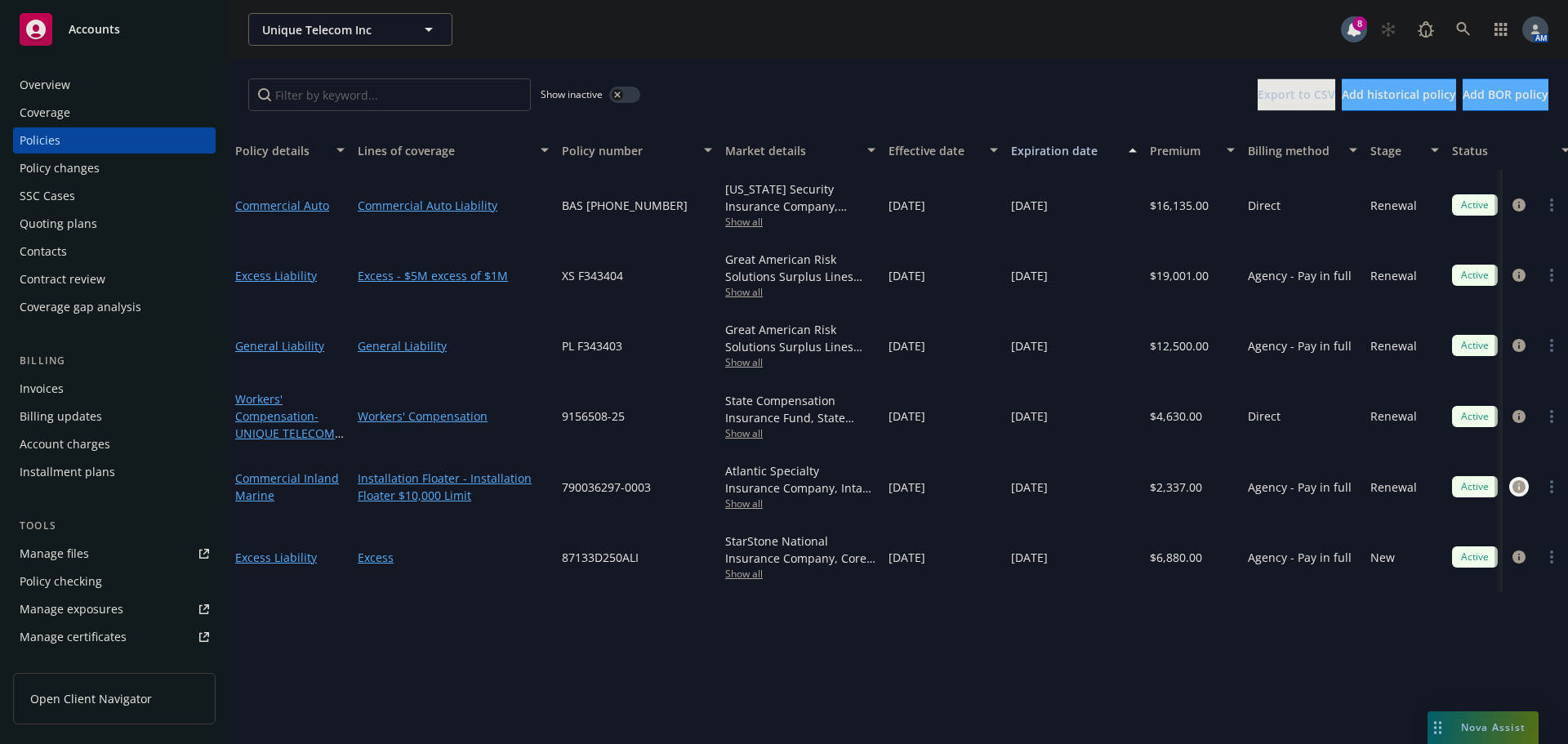
click at [1517, 481] on icon "circleInformation" at bounding box center [1519, 487] width 13 height 13
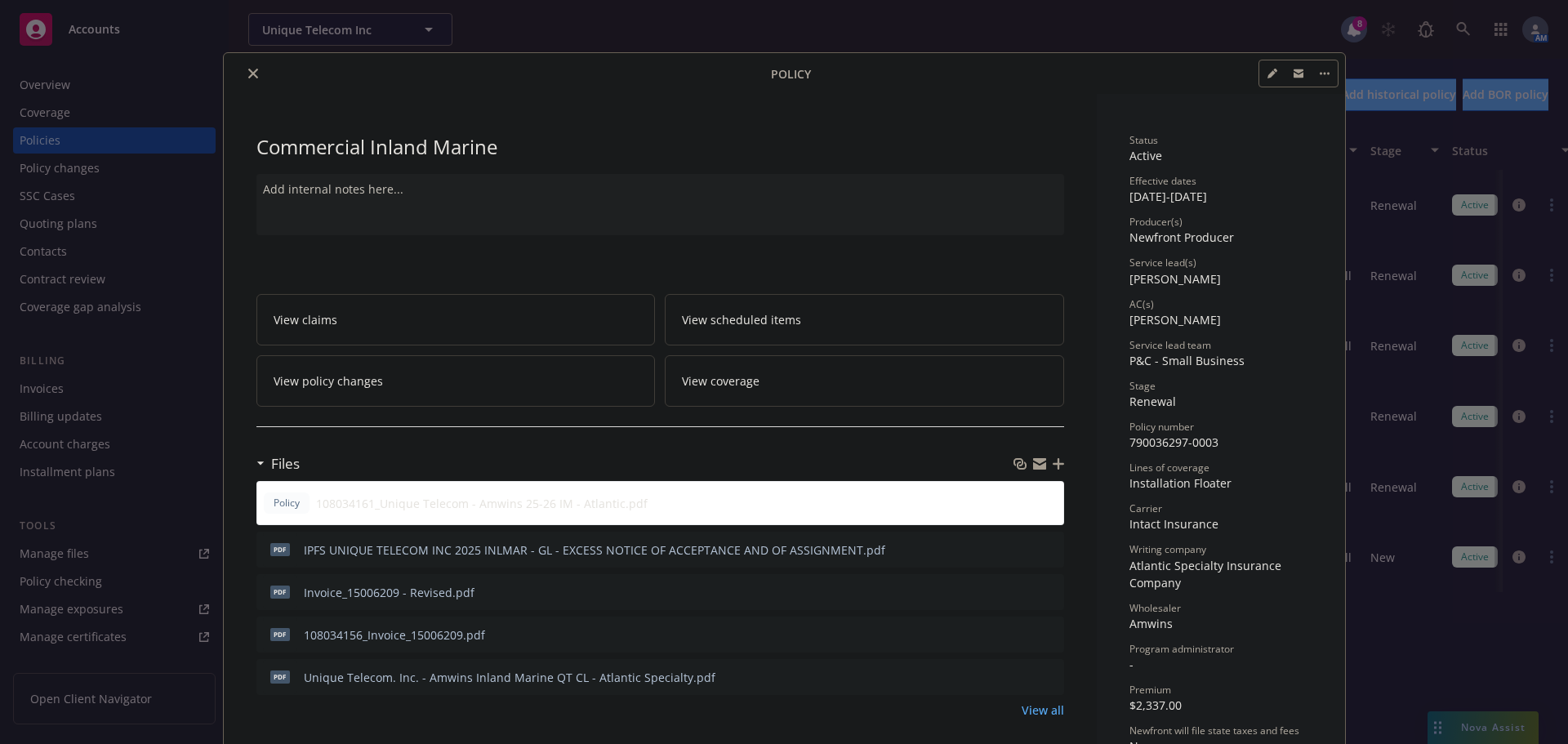
click at [254, 70] on button "close" at bounding box center [254, 74] width 20 height 20
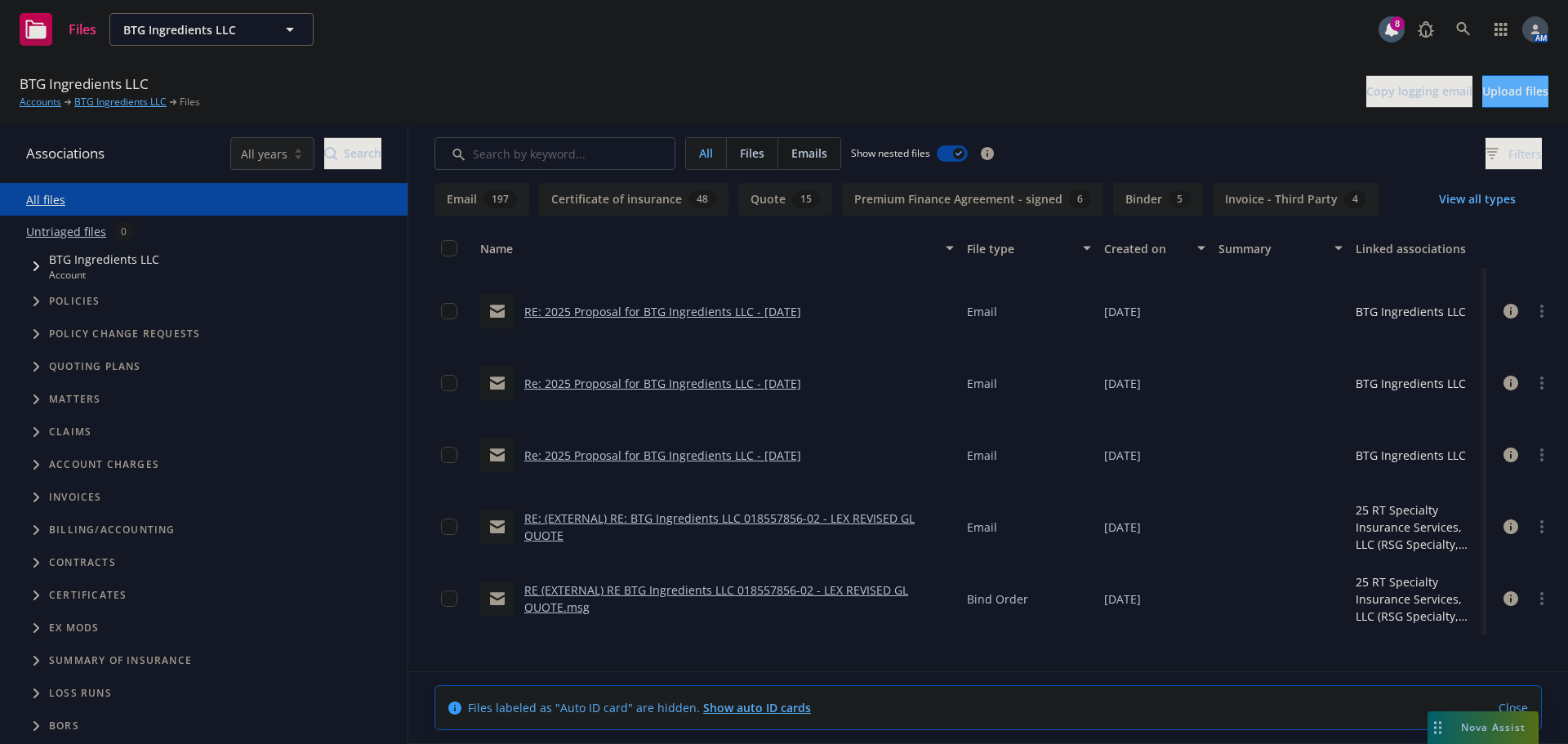
scroll to position [654, 0]
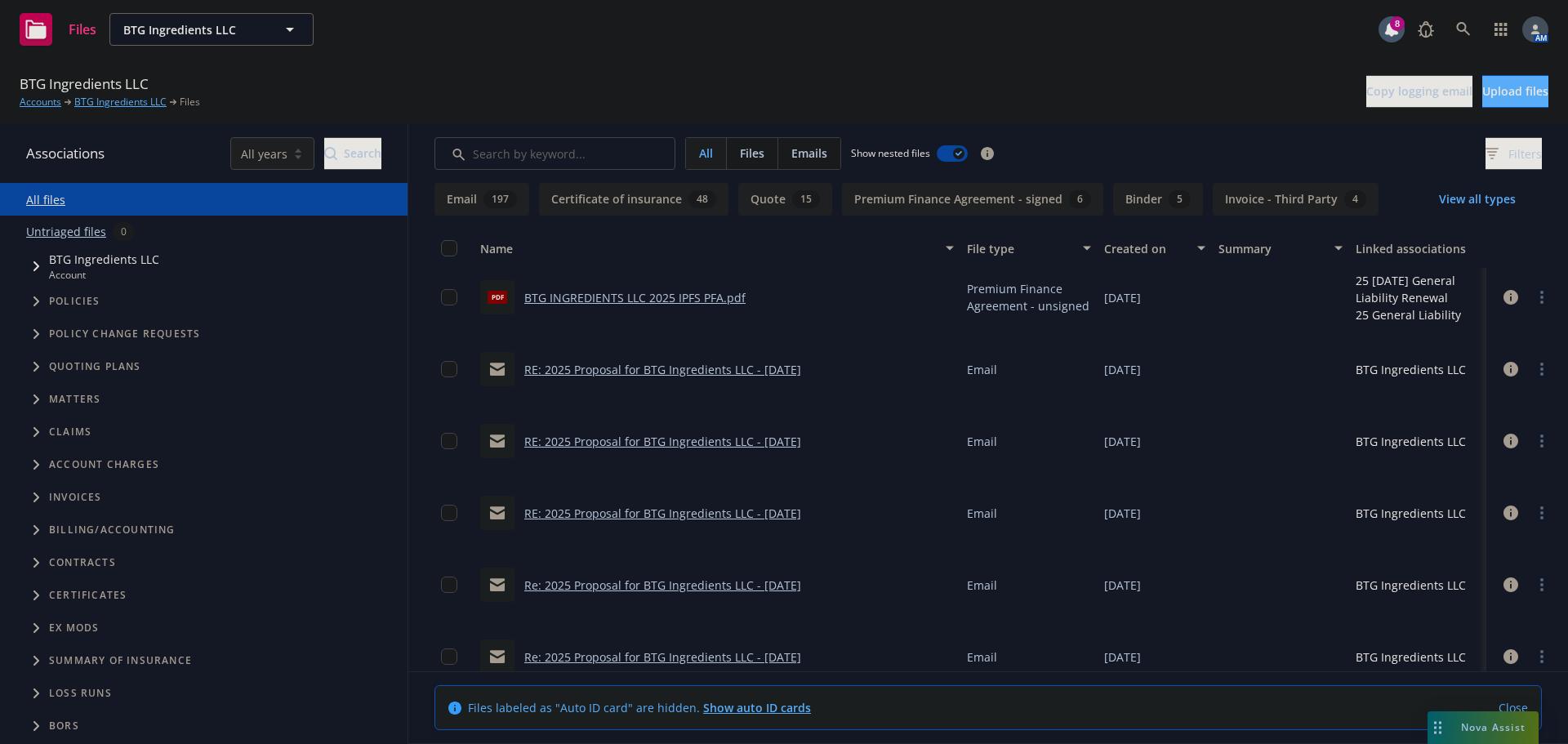
click at [1508, 205] on button "View all types" at bounding box center [1477, 199] width 129 height 33
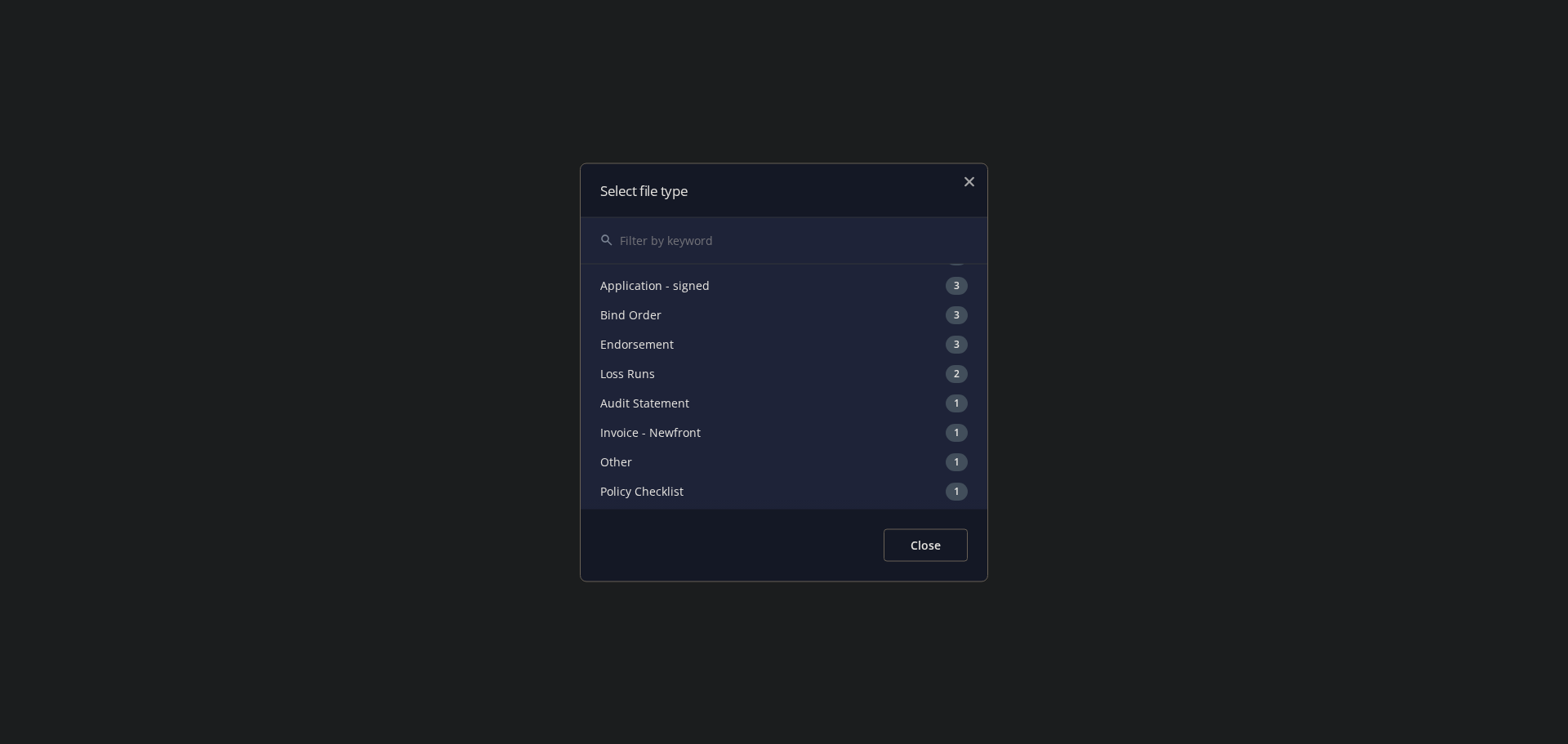
scroll to position [246, 0]
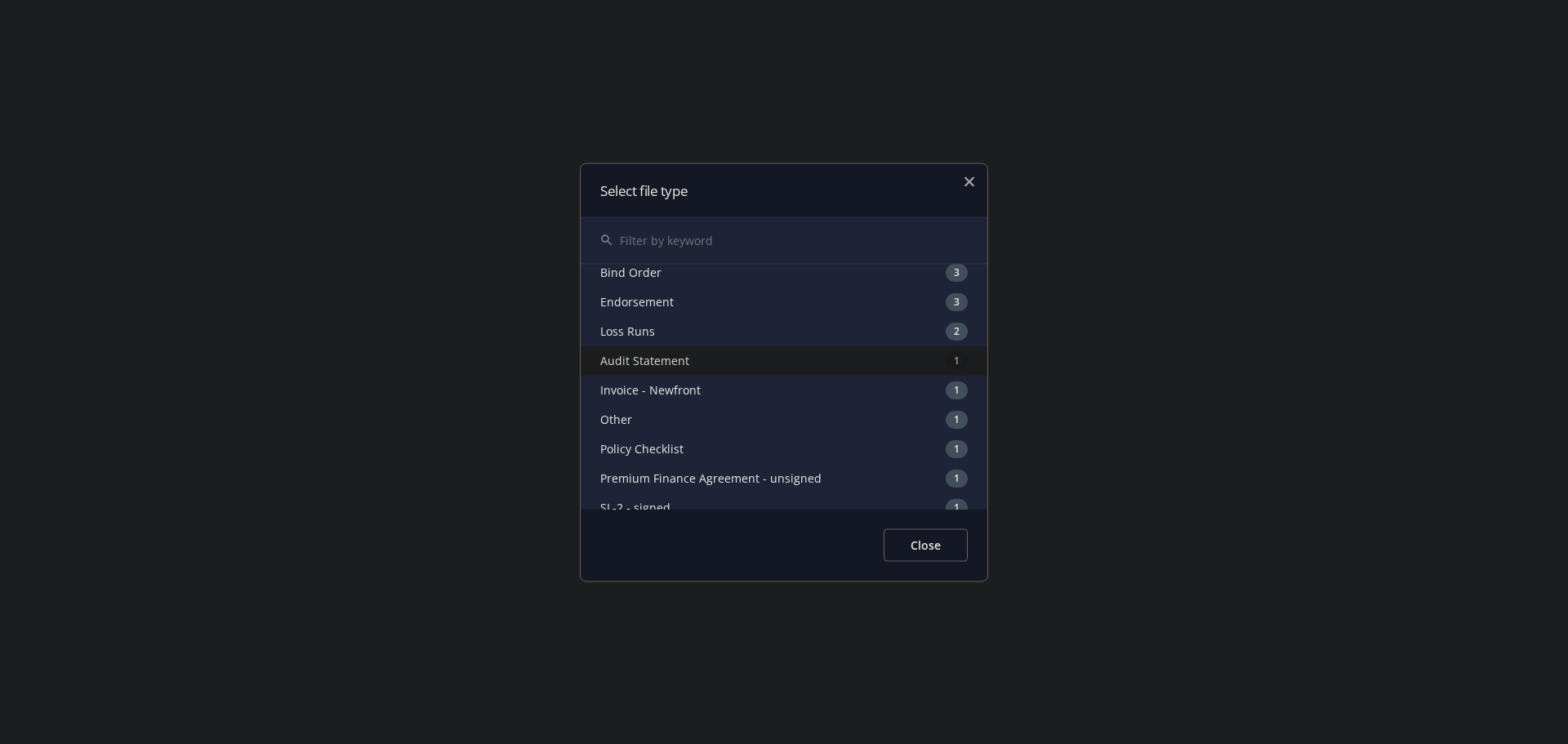
click at [792, 363] on div "Audit Statement 1" at bounding box center [784, 360] width 406 height 29
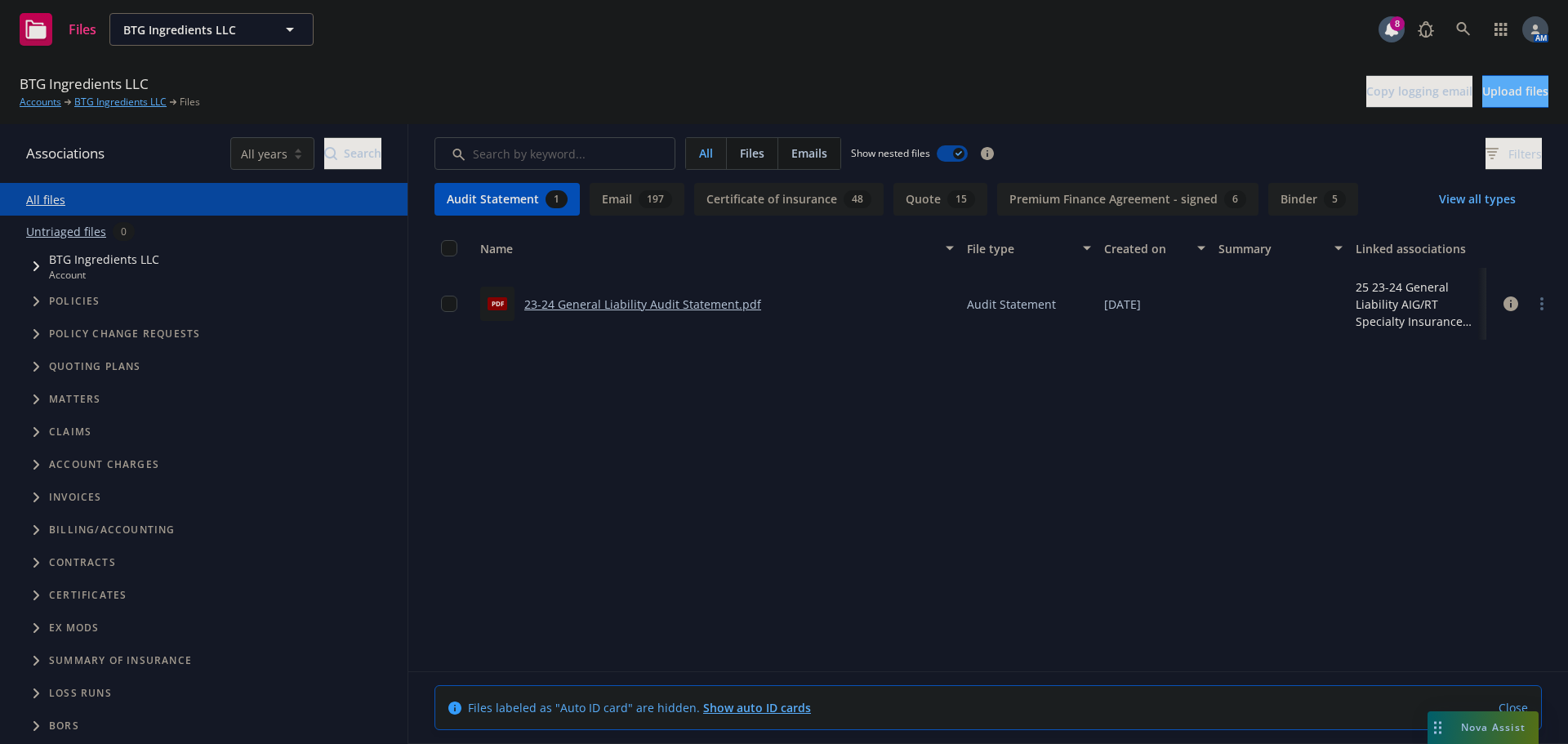
click at [677, 307] on link "23-24 General Liability Audit Statement.pdf" at bounding box center [643, 304] width 237 height 15
click at [532, 205] on button "Audit Statement 1" at bounding box center [507, 199] width 145 height 33
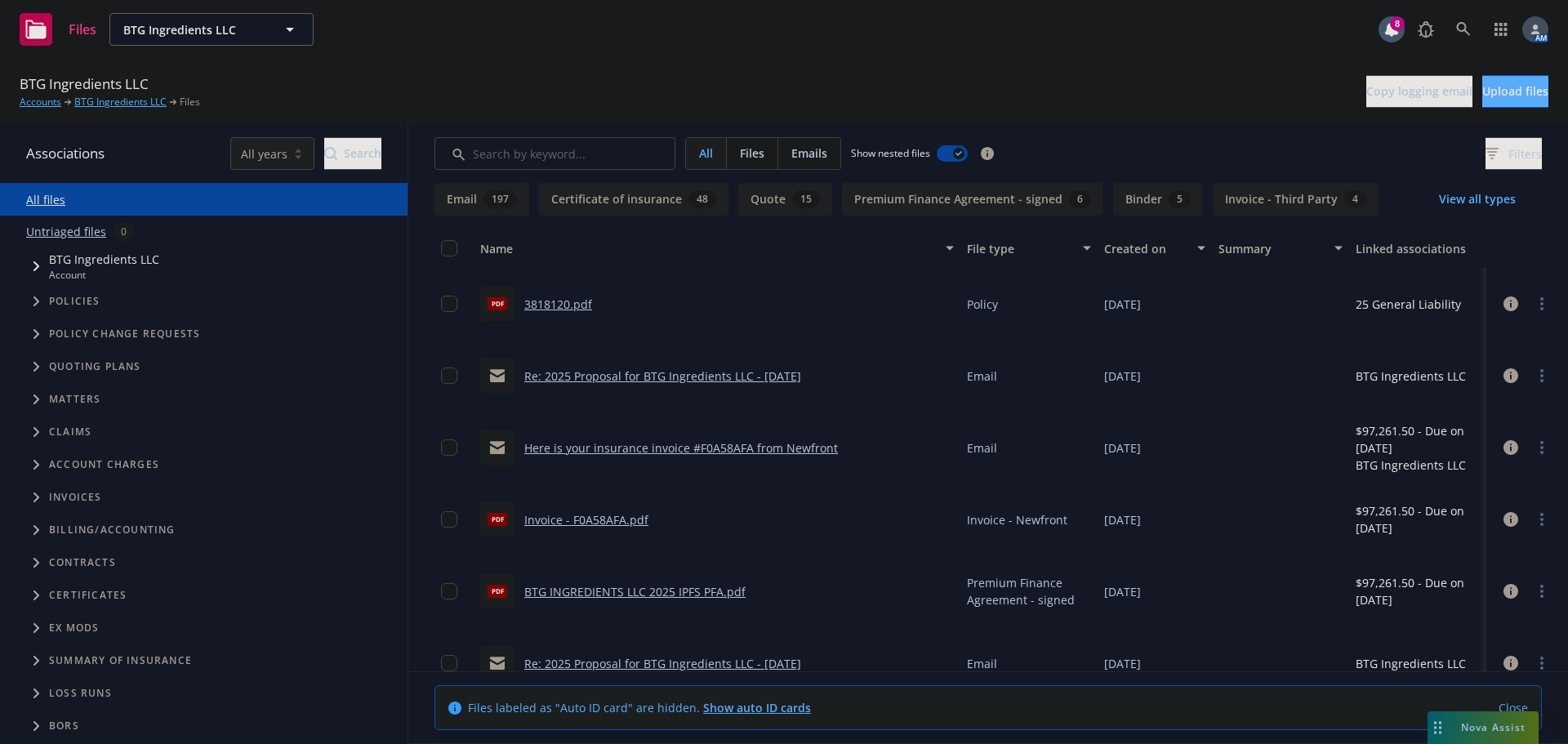
click at [1482, 203] on button "View all types" at bounding box center [1477, 199] width 129 height 33
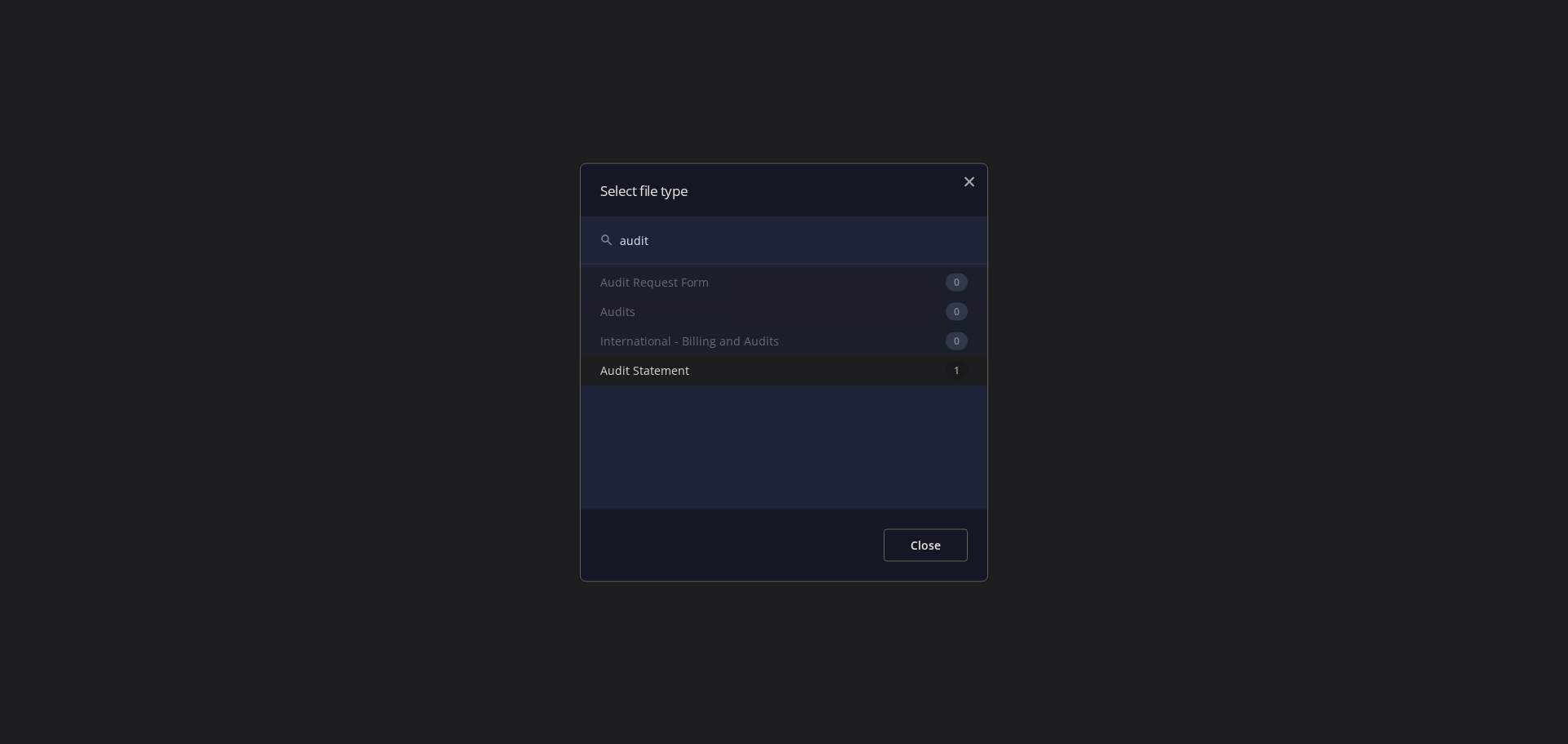
type input "audit"
click at [968, 179] on icon "button" at bounding box center [969, 181] width 10 height 10
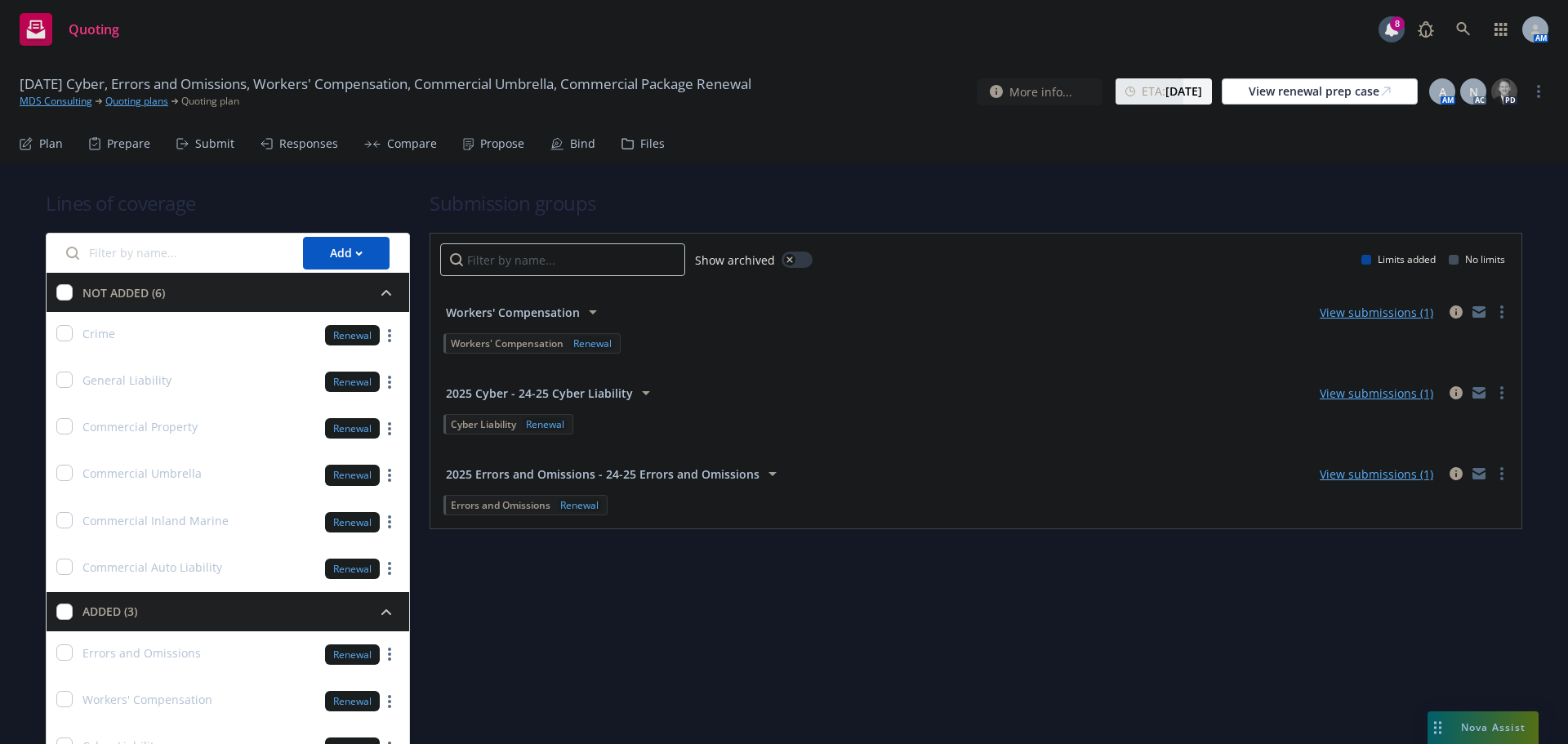
click at [487, 147] on div "Propose" at bounding box center [502, 144] width 45 height 13
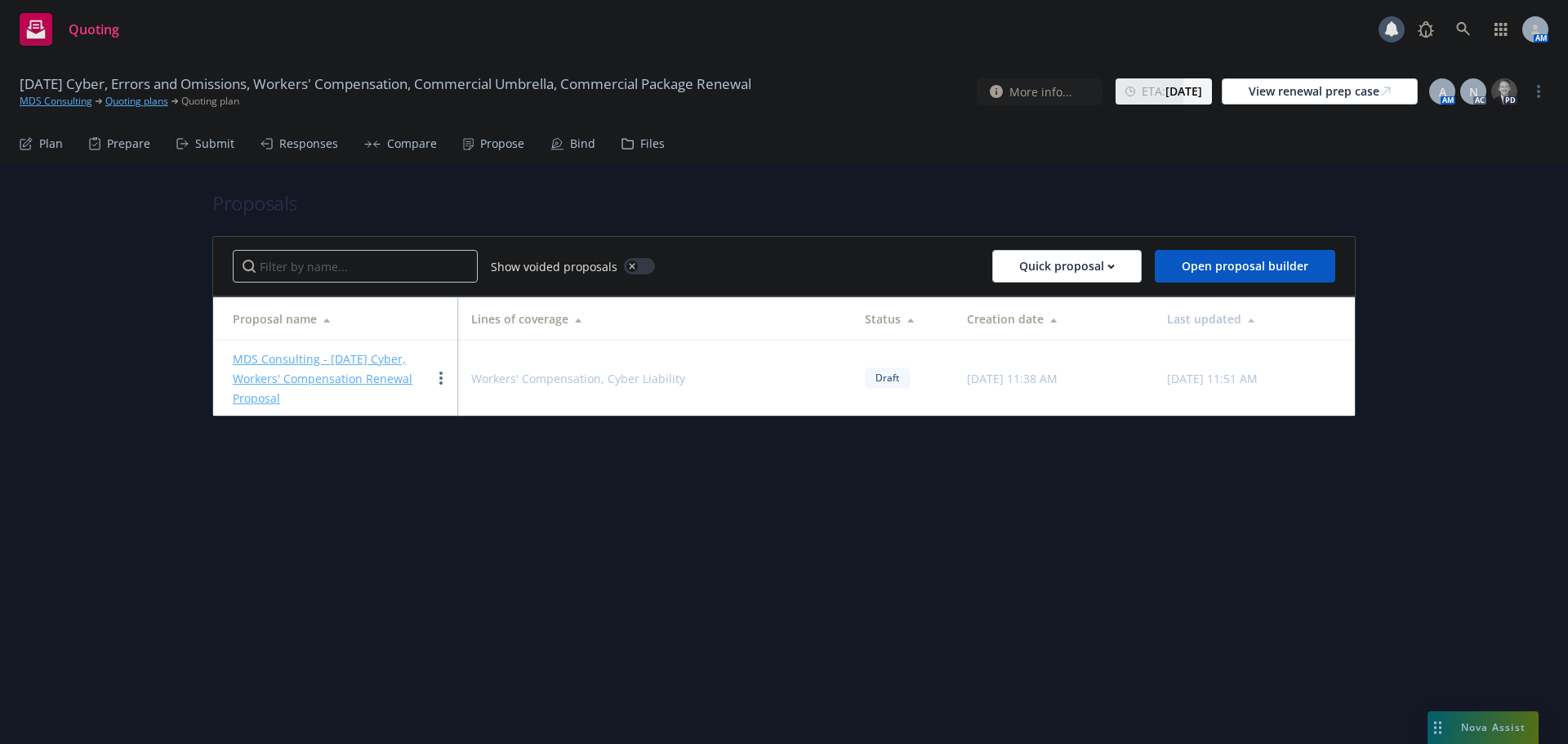
click at [217, 139] on div "Submit" at bounding box center [215, 144] width 39 height 13
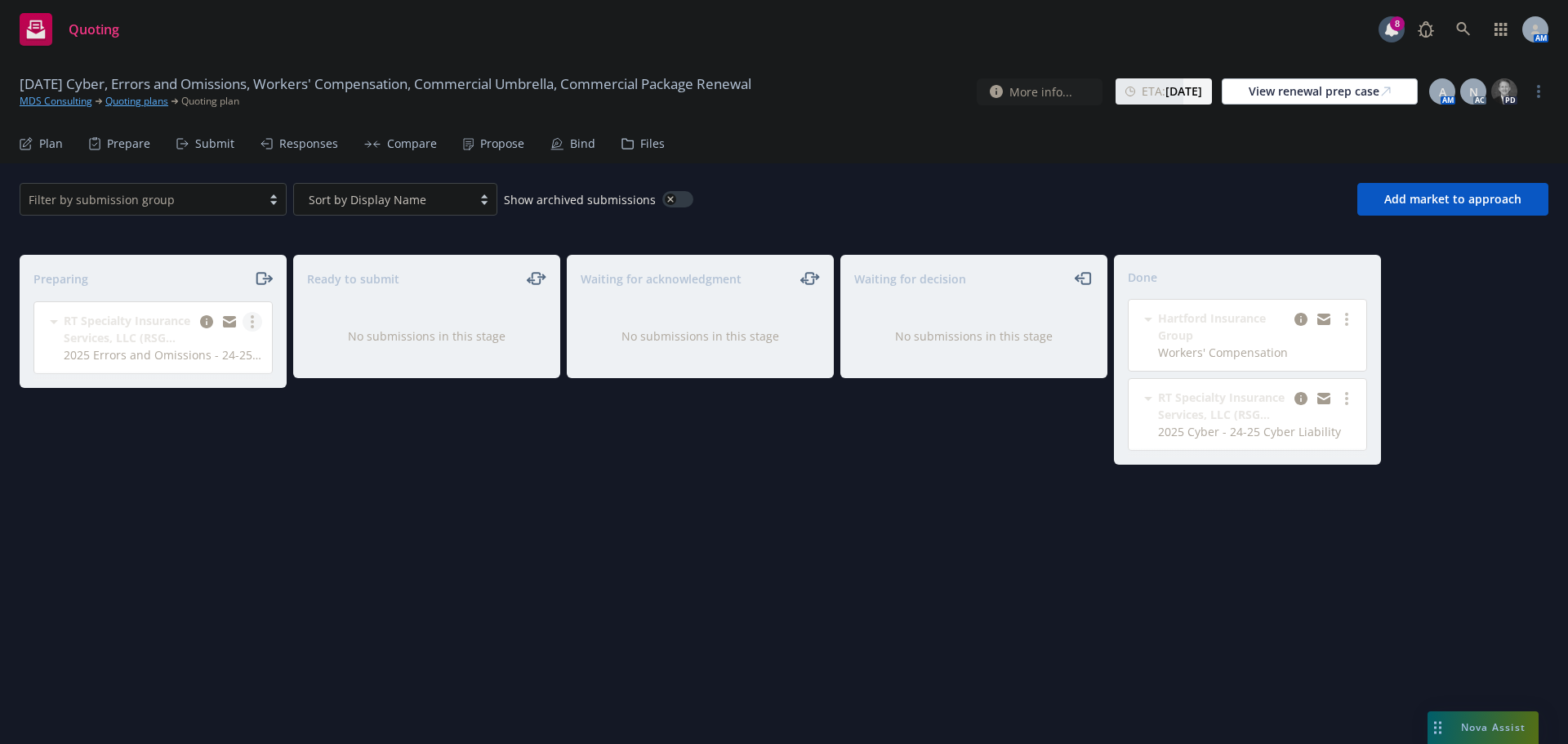
click at [254, 317] on link "more" at bounding box center [253, 322] width 20 height 20
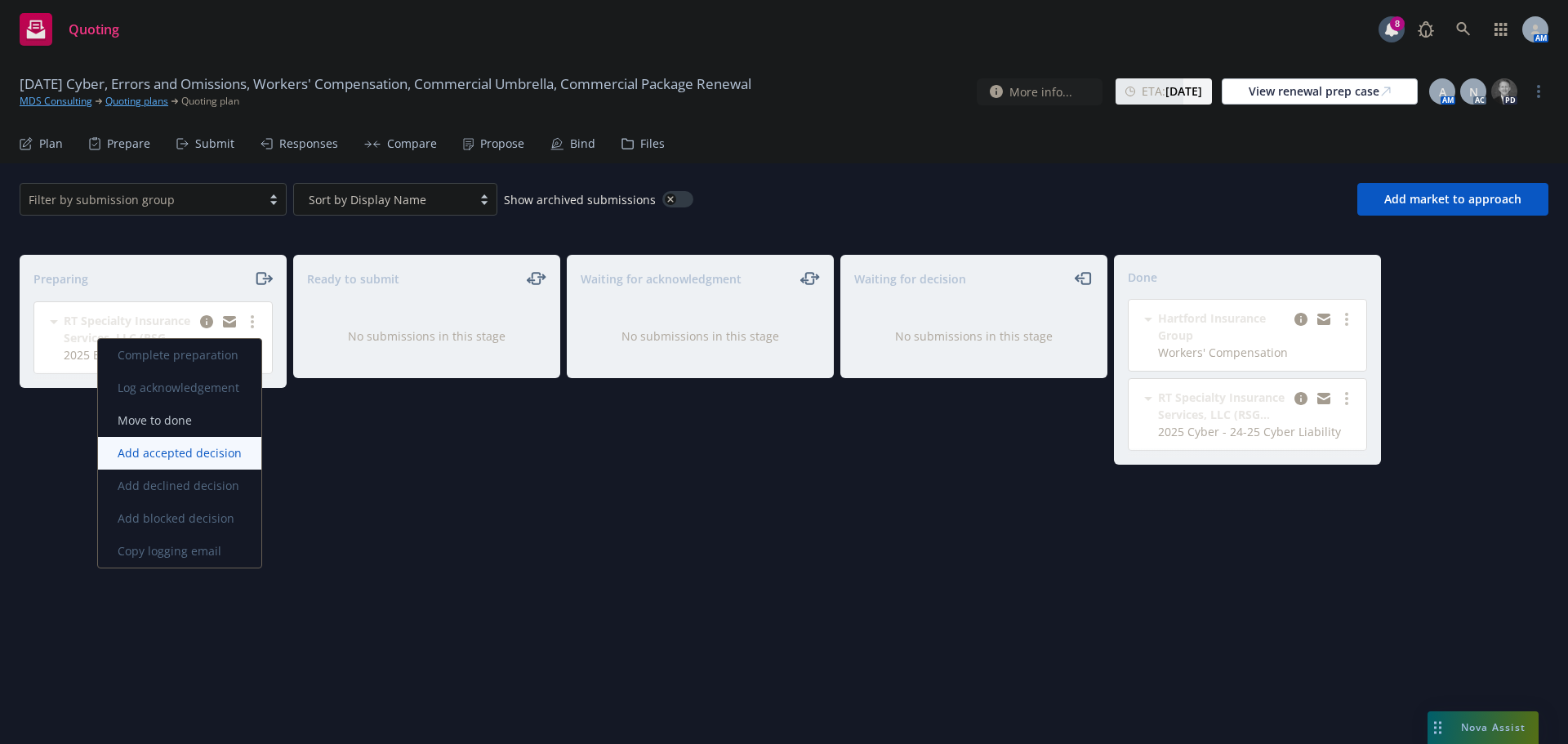
click at [181, 457] on span "Add accepted decision" at bounding box center [180, 453] width 164 height 15
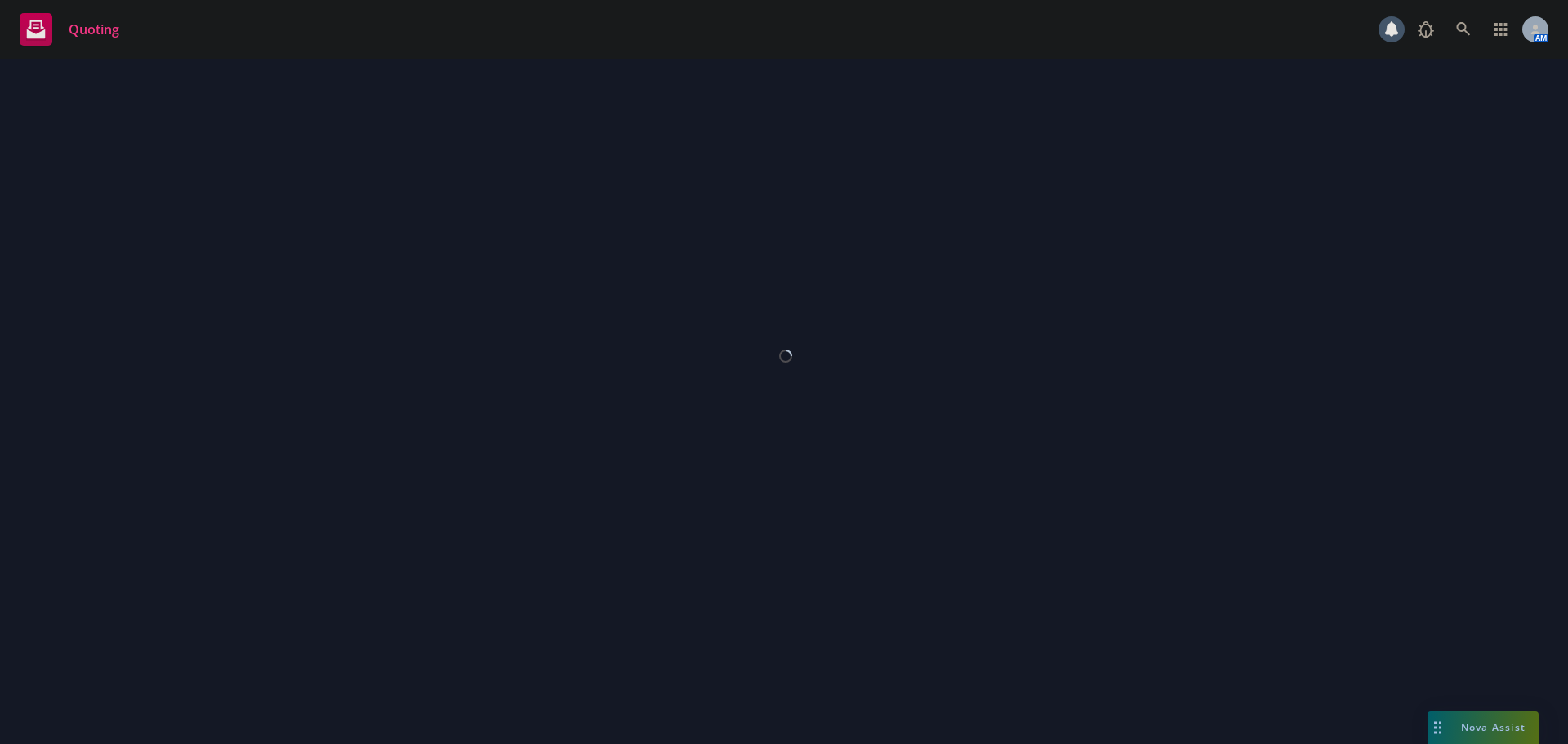
select select "12"
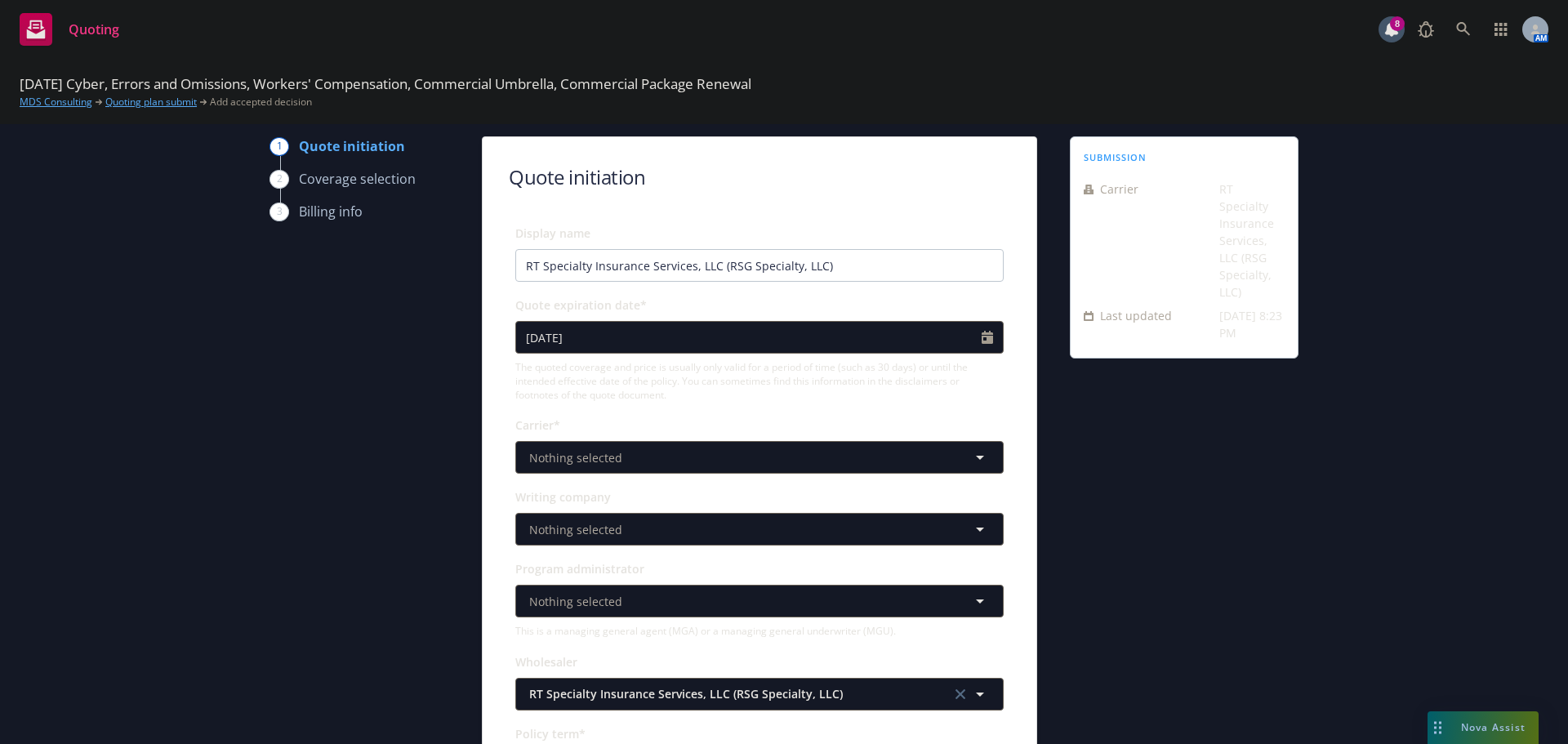
scroll to position [82, 0]
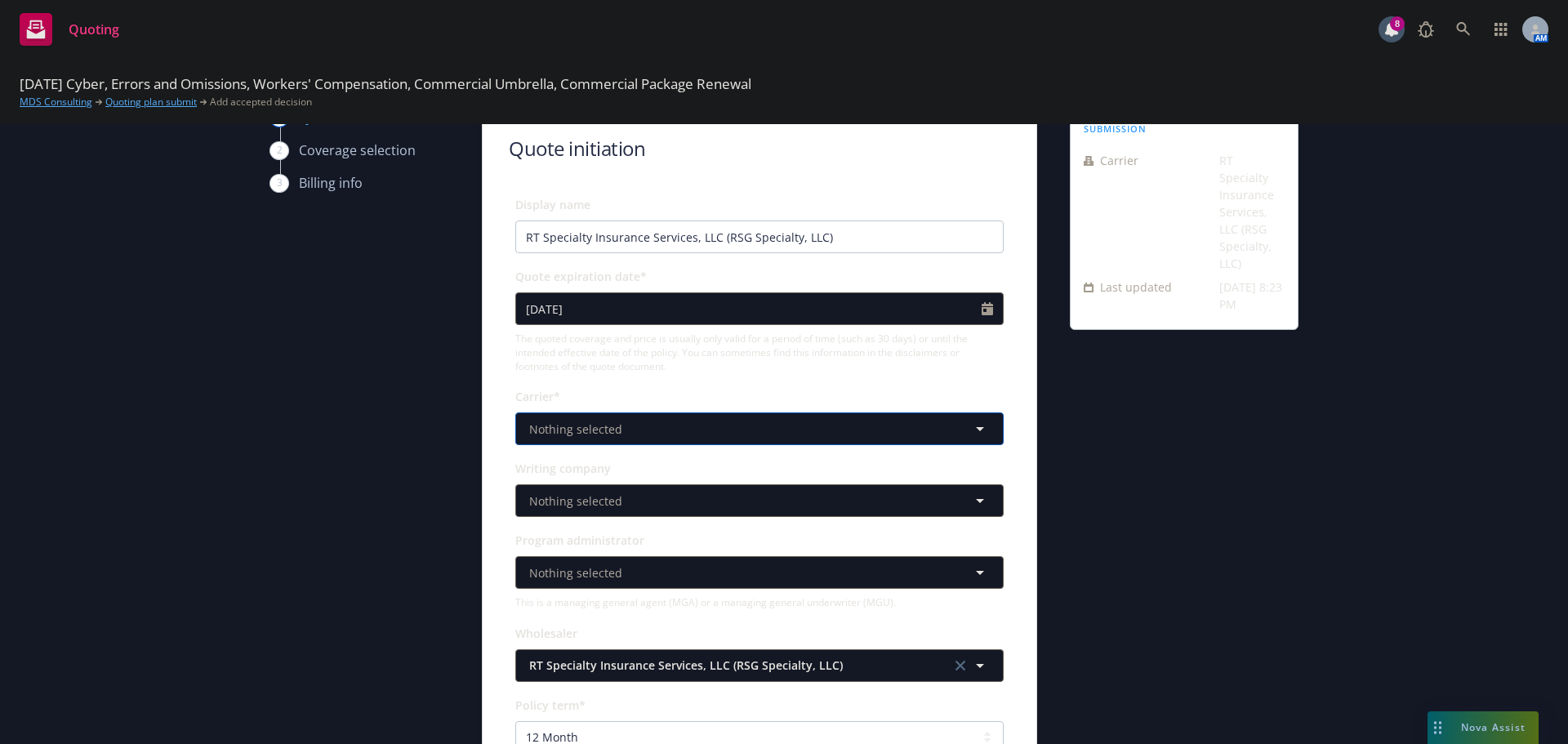
click at [601, 424] on span "Nothing selected" at bounding box center [575, 429] width 93 height 17
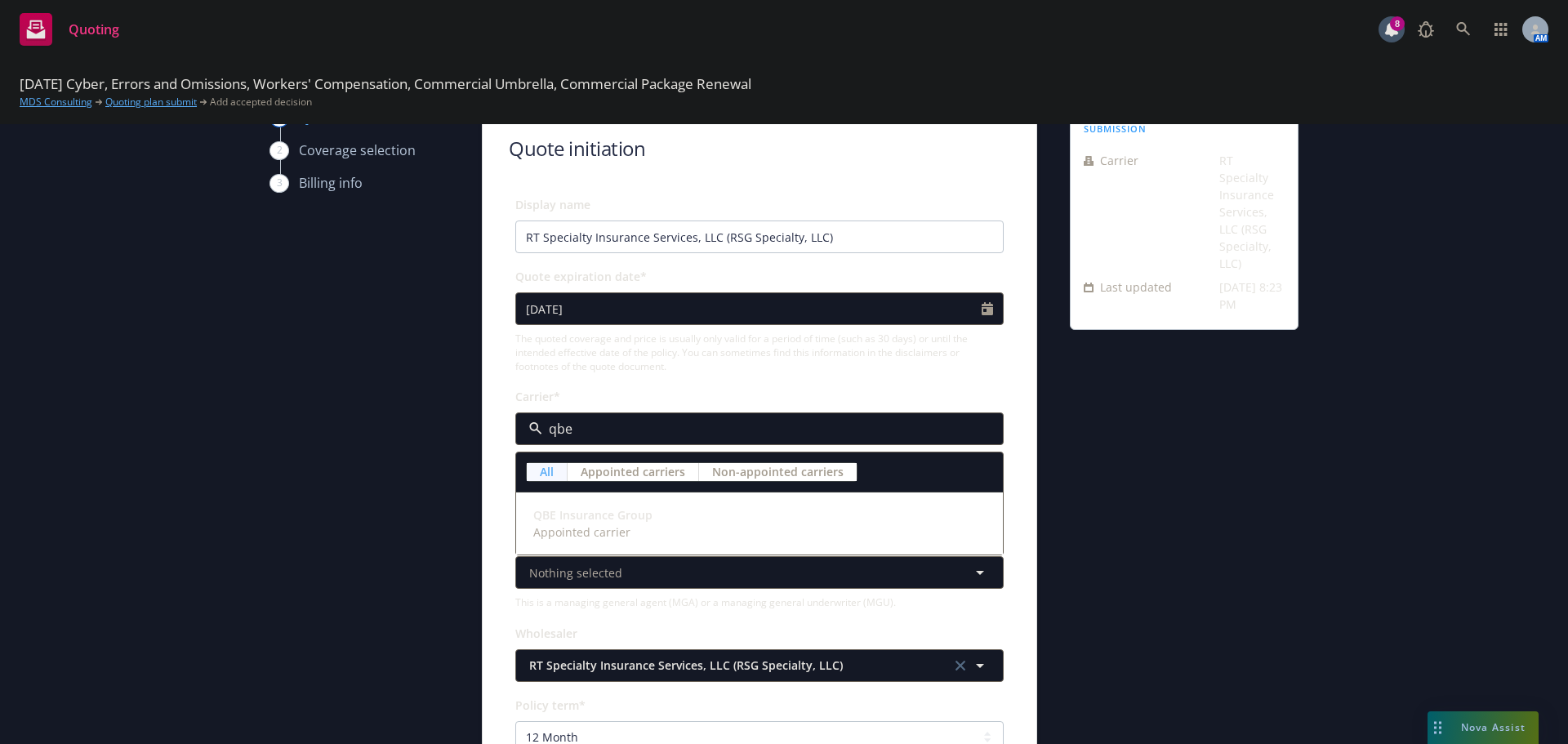
type input "qbe"
click at [621, 382] on div "Display name RT Specialty Insurance Services, LLC (RSG Specialty, LLC) Quote ex…" at bounding box center [759, 649] width 488 height 910
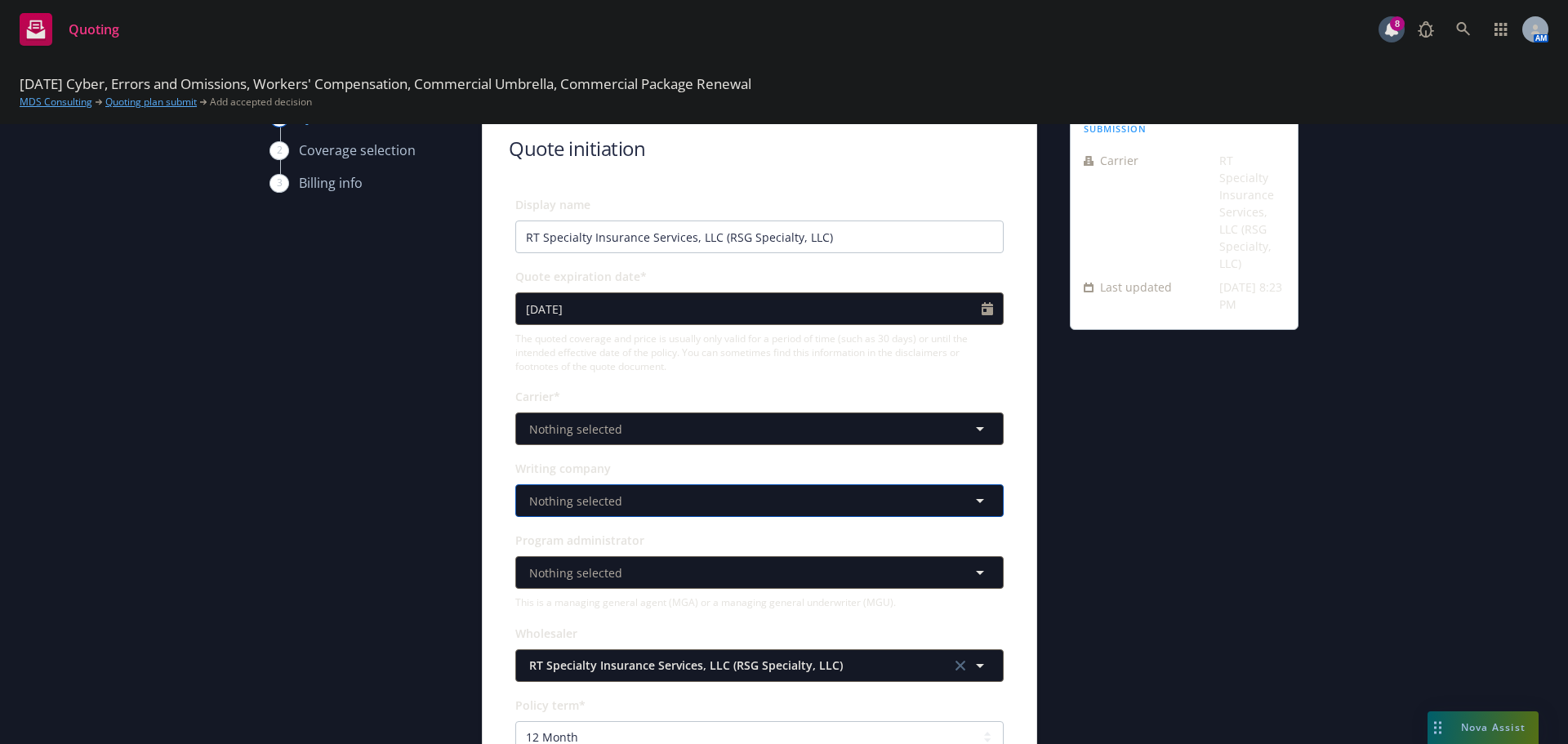
click at [585, 501] on span "Nothing selected" at bounding box center [575, 501] width 93 height 17
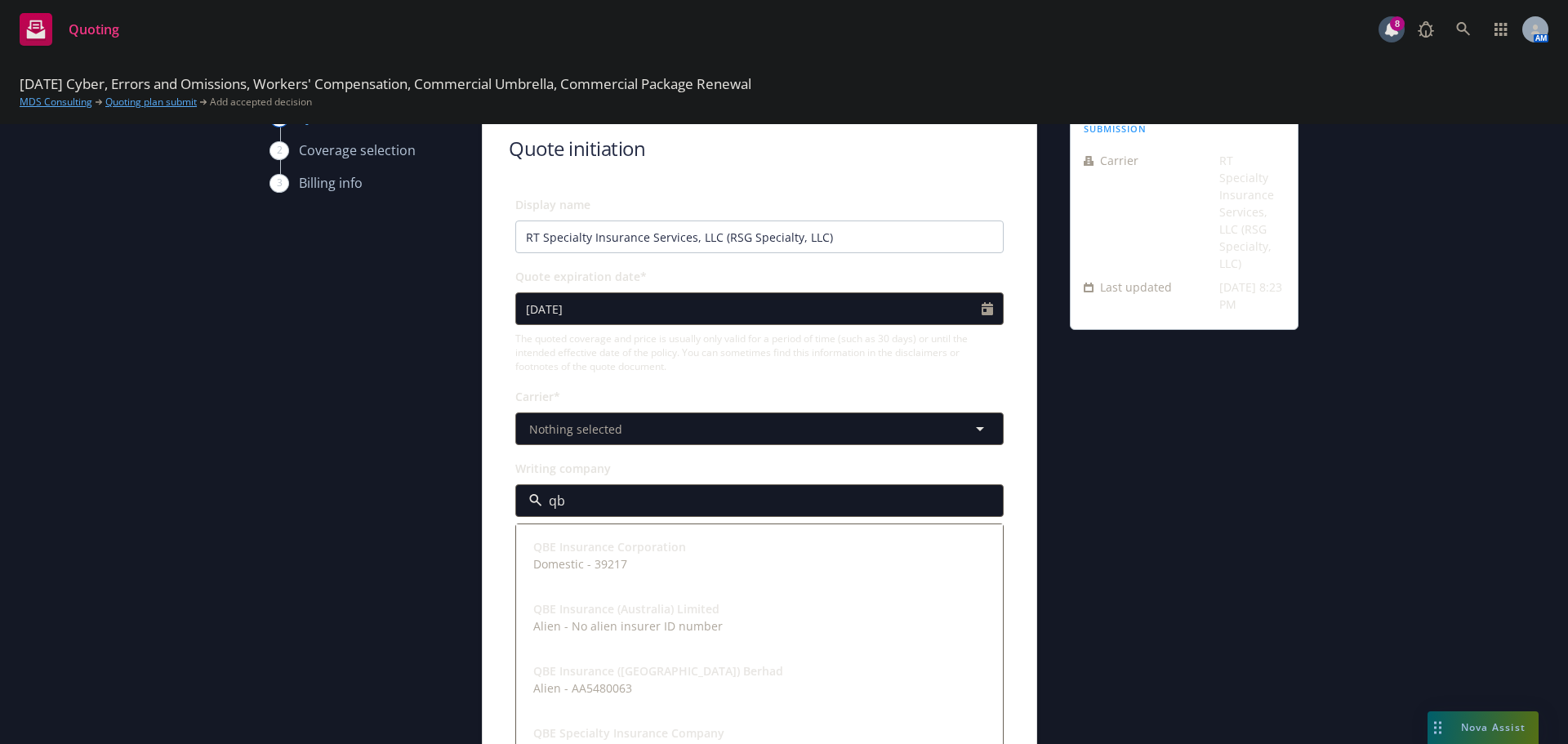
type input "qbe"
click at [597, 548] on strong "QBE Insurance Corporation" at bounding box center [610, 547] width 153 height 15
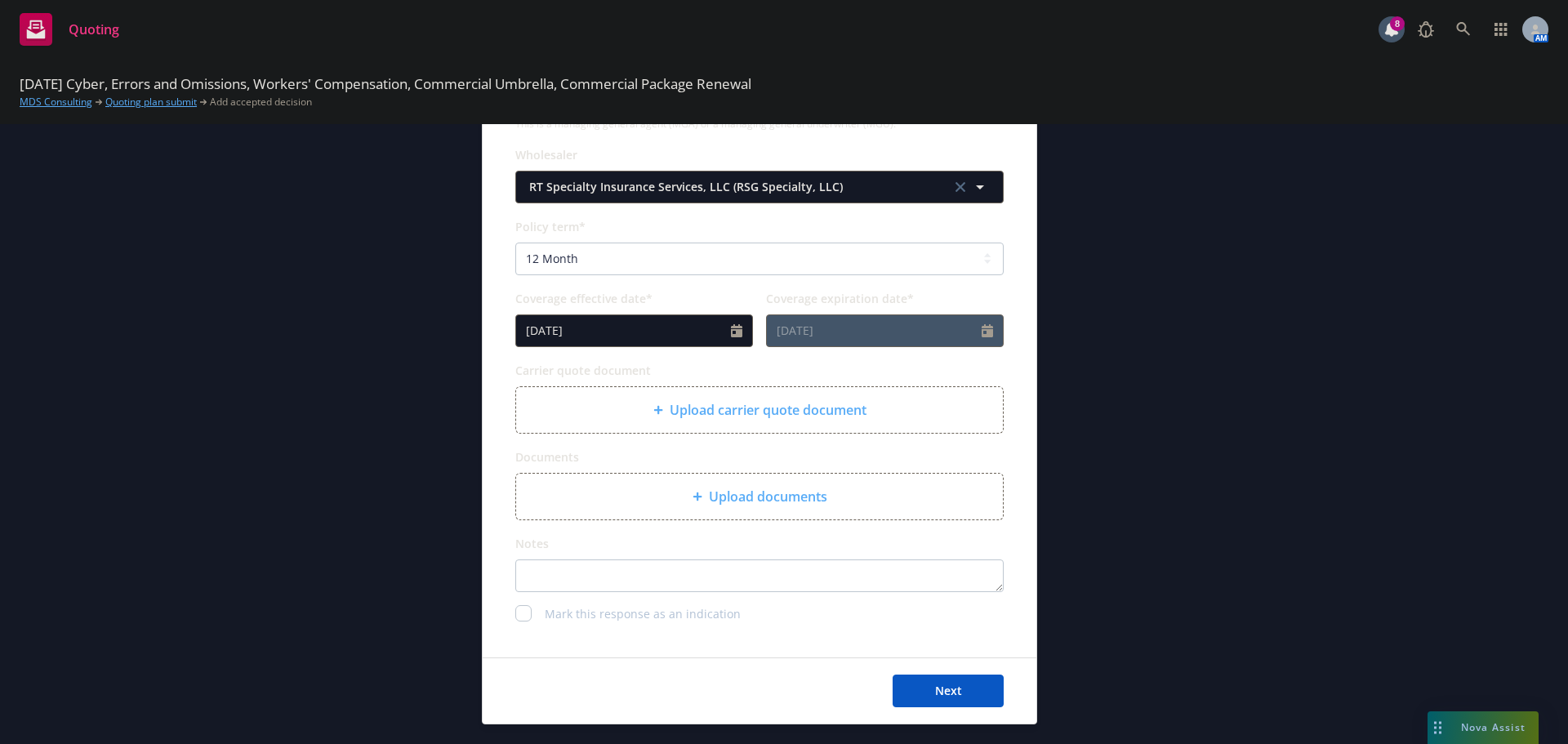
scroll to position [572, 0]
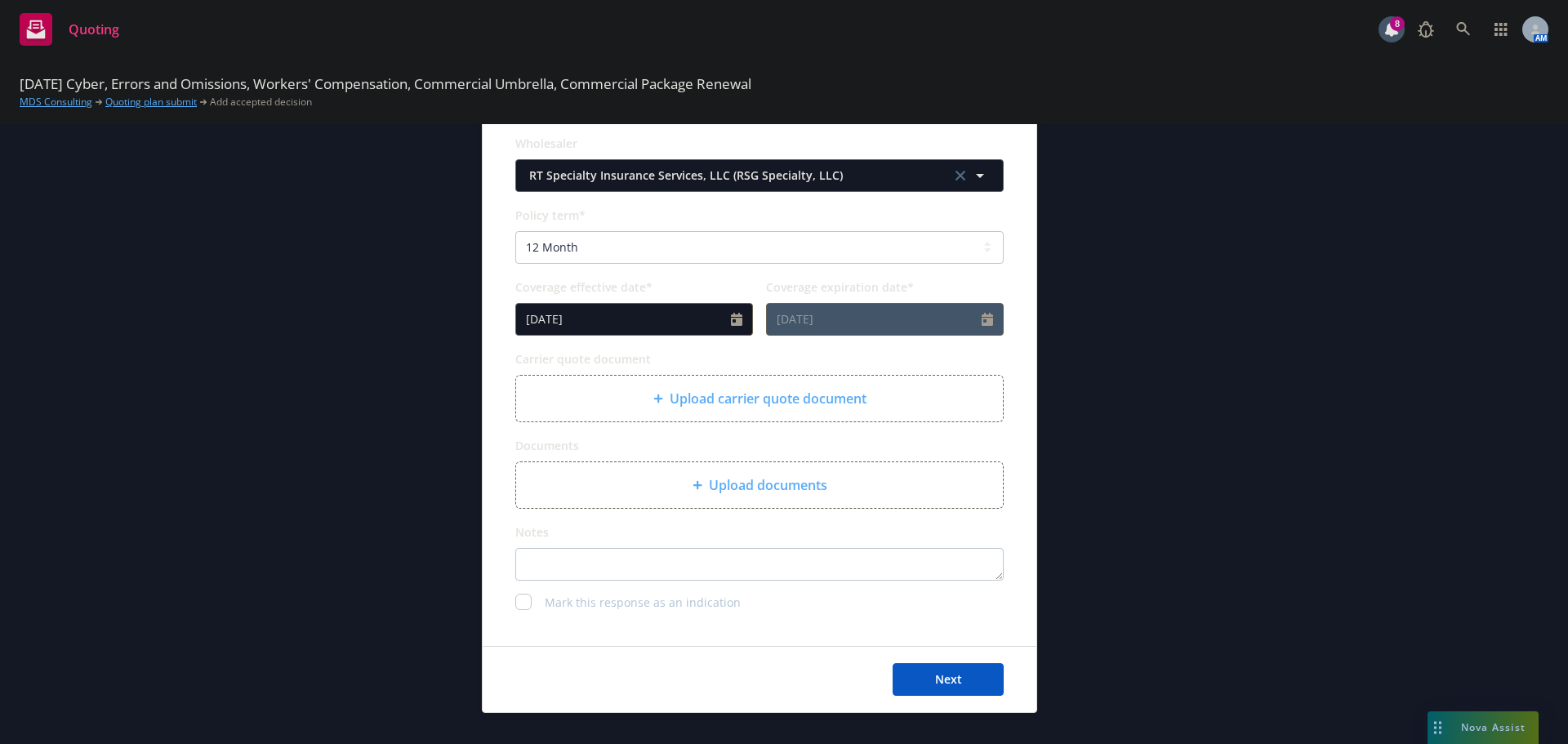
click at [678, 387] on div "Upload carrier quote document" at bounding box center [759, 398] width 486 height 45
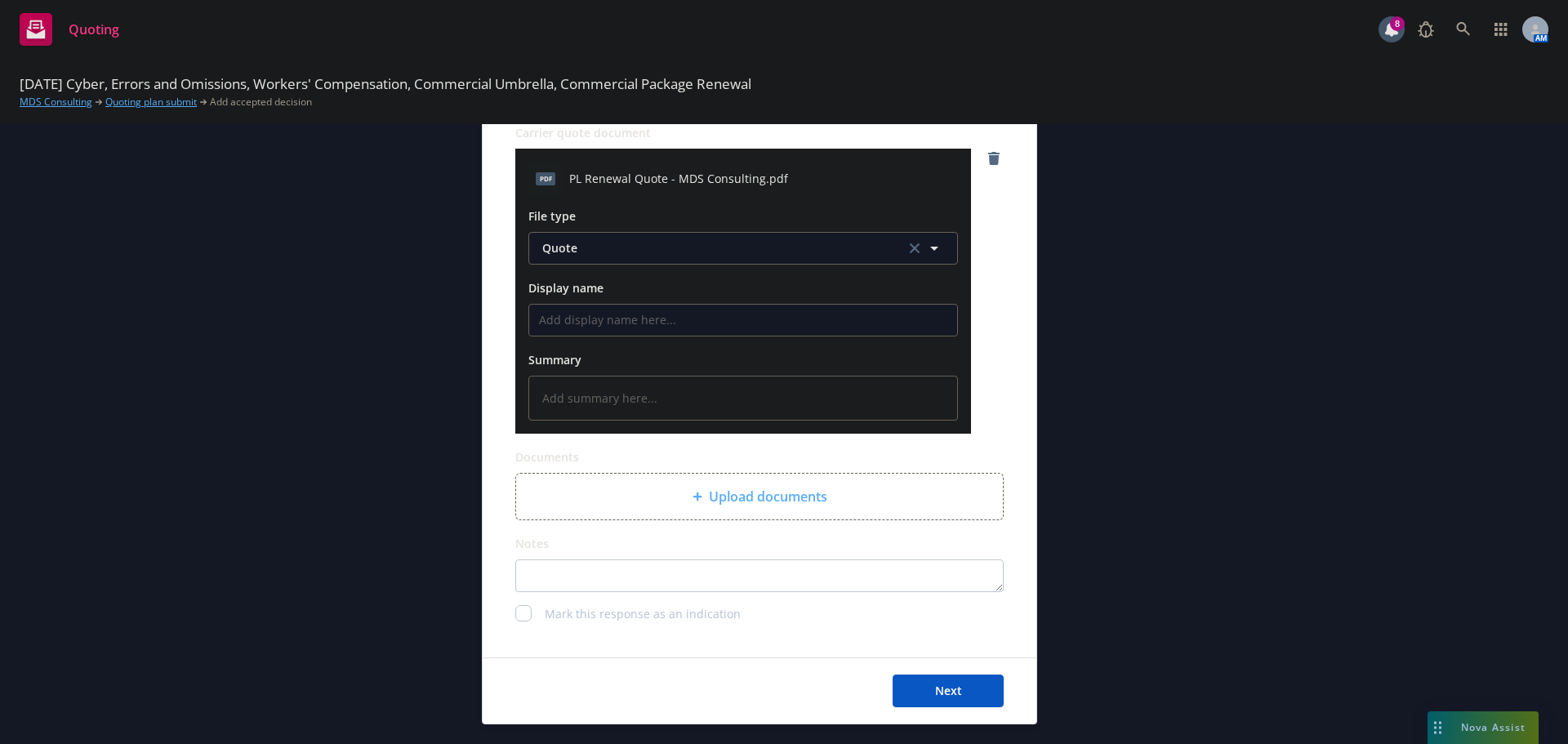
scroll to position [844, 0]
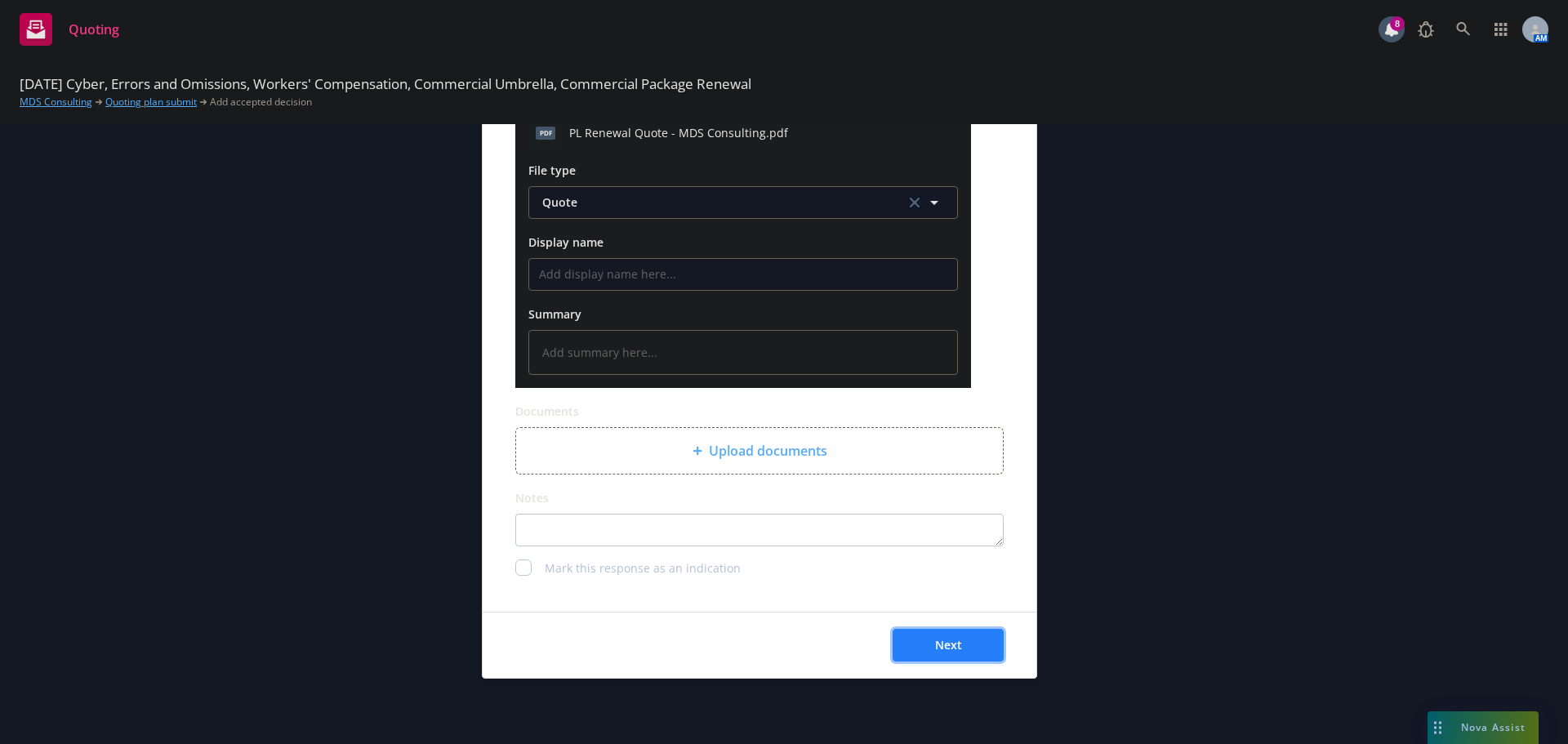
click at [947, 639] on span "Next" at bounding box center [949, 645] width 27 height 15
type textarea "x"
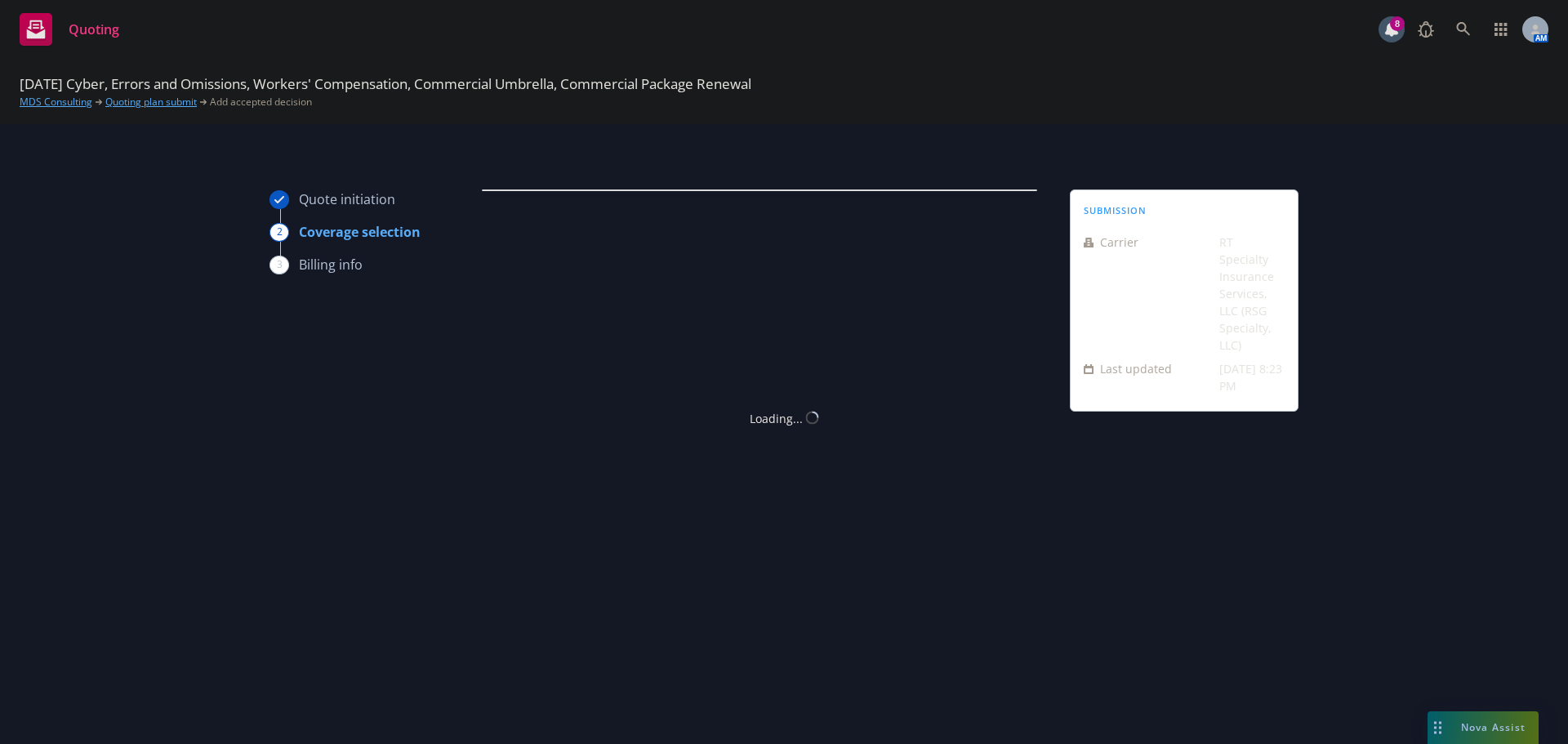
scroll to position [0, 0]
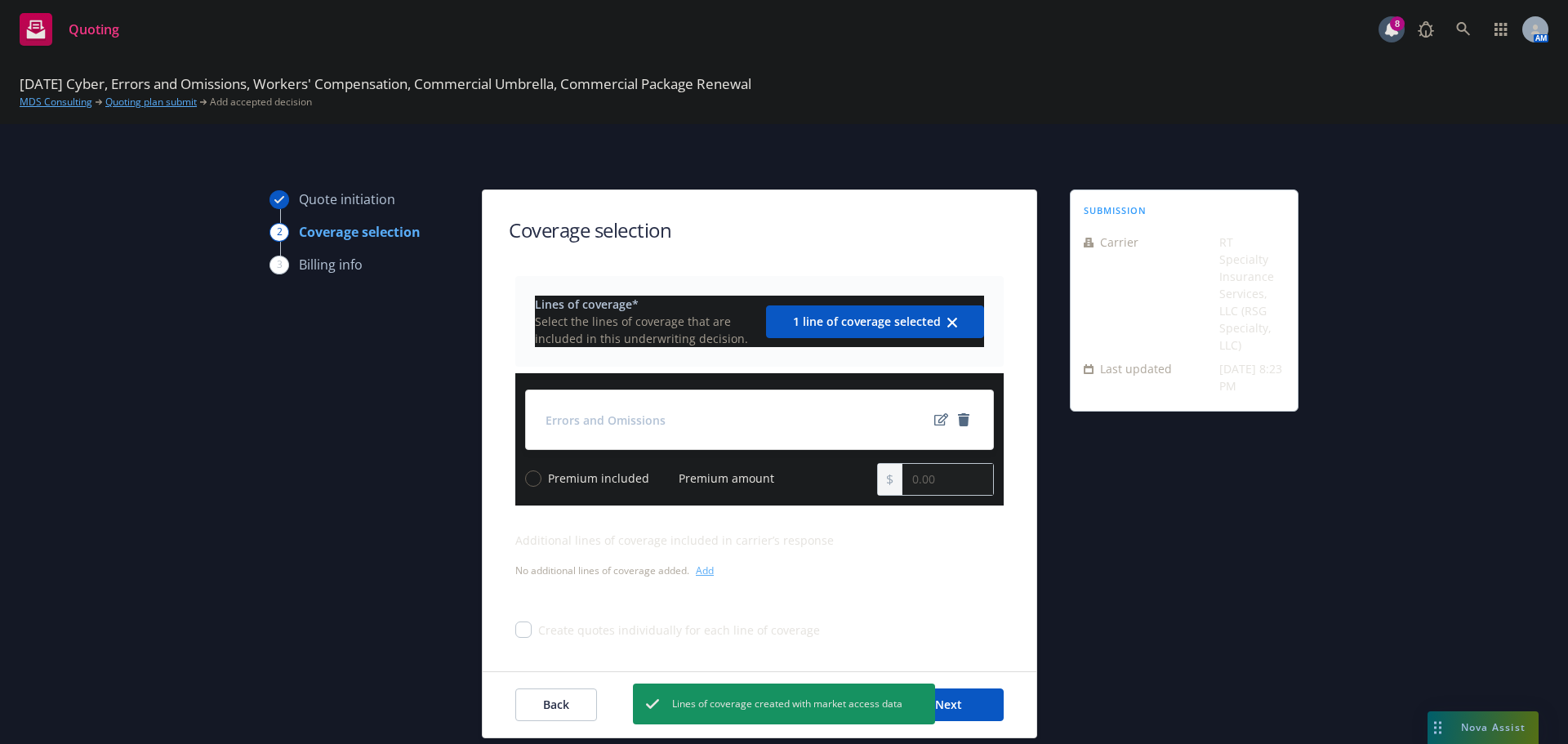
click at [656, 477] on input "Premium amount" at bounding box center [664, 478] width 16 height 16
radio input "true"
drag, startPoint x: 958, startPoint y: 472, endPoint x: 822, endPoint y: 473, distance: 136.0
click at [823, 473] on div "Premium included Premium amount 0.00" at bounding box center [760, 479] width 469 height 33
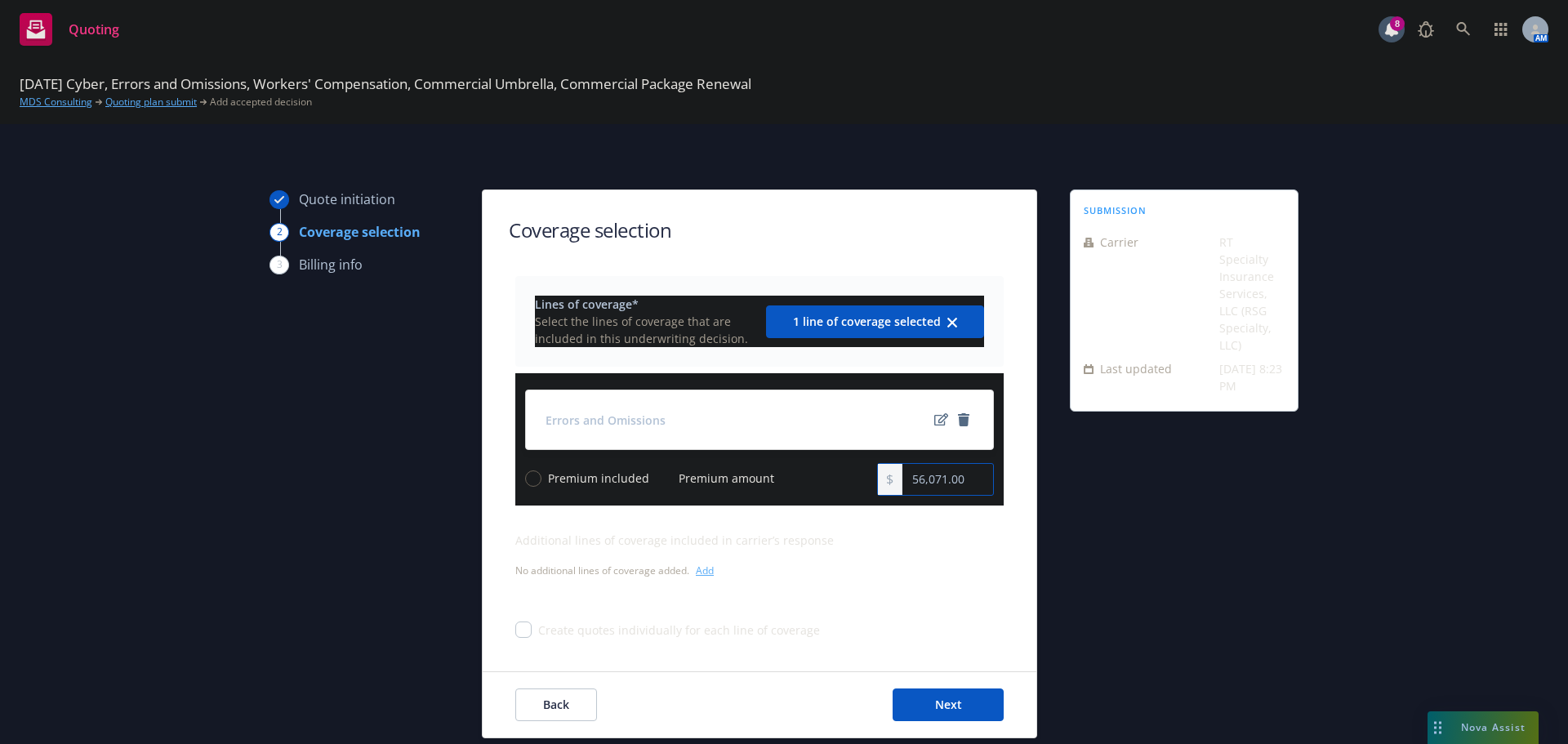
type input "56,071.00"
drag, startPoint x: 1087, startPoint y: 548, endPoint x: 1092, endPoint y: 541, distance: 8.6
click at [1088, 547] on div "submission Carrier RT Specialty Insurance Services, LLC (RSG Specialty, LLC) La…" at bounding box center [1184, 464] width 229 height 549
click at [936, 699] on span "Next" at bounding box center [949, 704] width 27 height 15
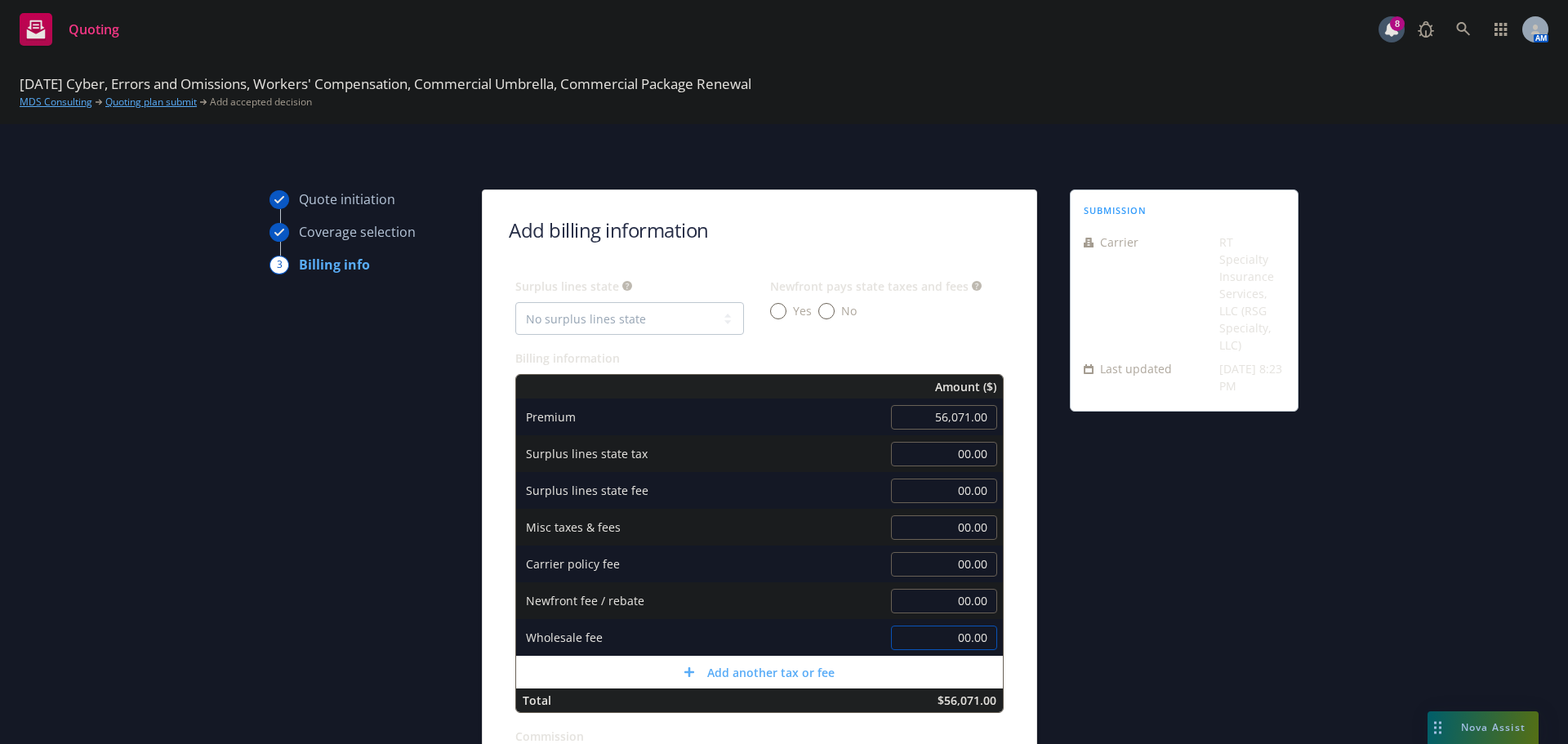
click at [949, 631] on input "00.00" at bounding box center [944, 638] width 106 height 25
type input "500.00"
click at [1268, 518] on div "submission Carrier RT Specialty Insurance Services, LLC (RSG Specialty, LLC) La…" at bounding box center [1184, 606] width 229 height 834
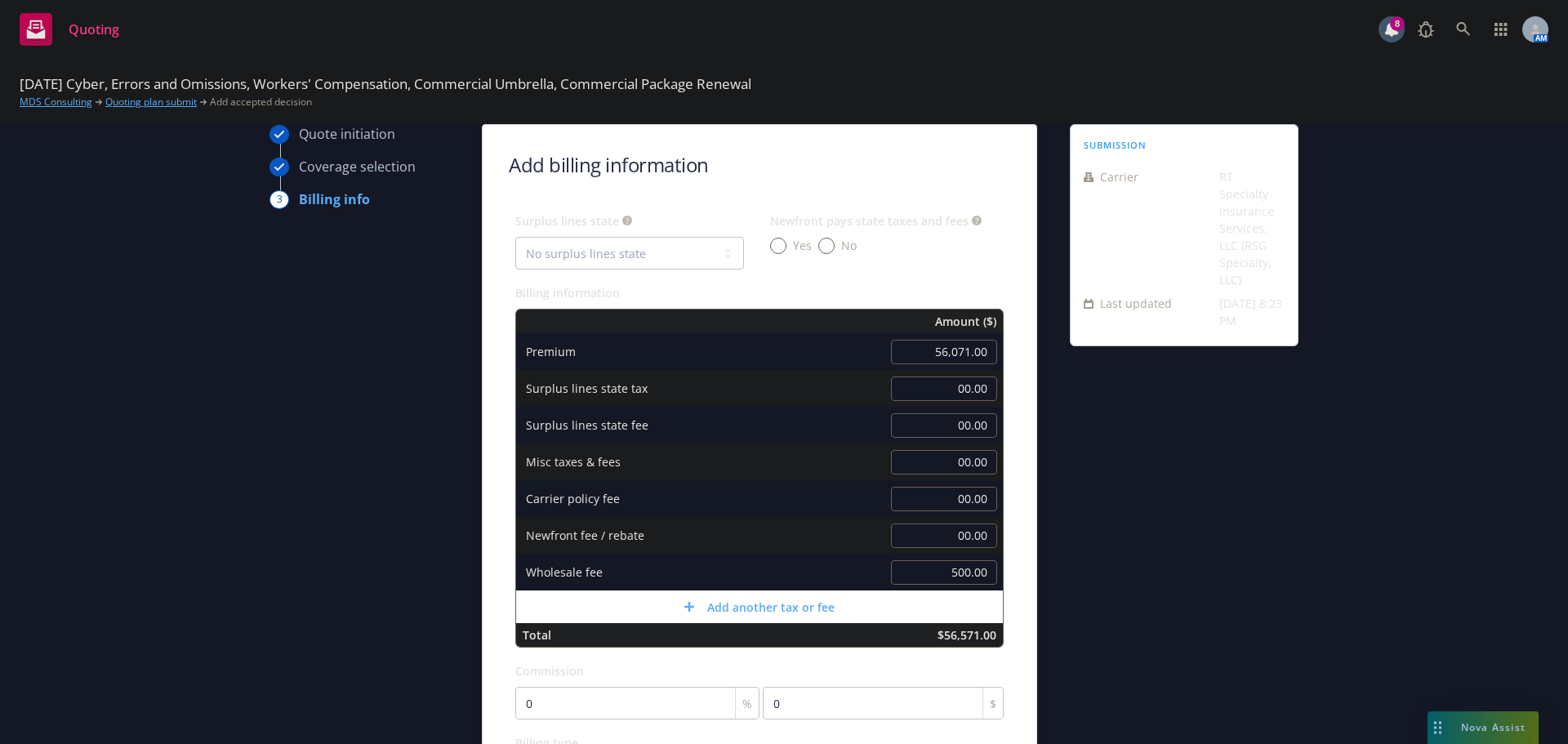
scroll to position [164, 0]
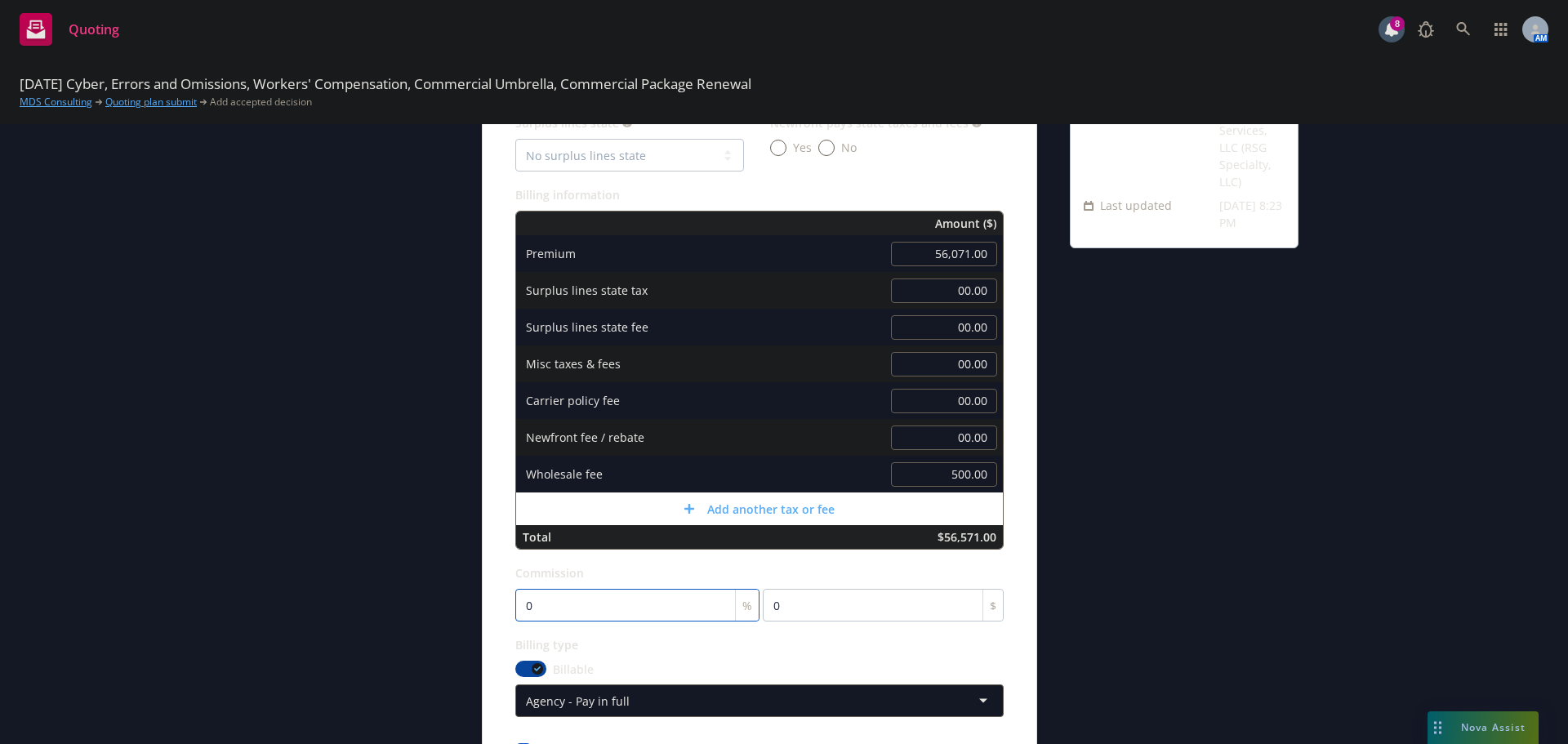
click at [607, 596] on input "0" at bounding box center [637, 606] width 245 height 33
type input "1"
type input "560.71"
type input "11"
type input "6167.81"
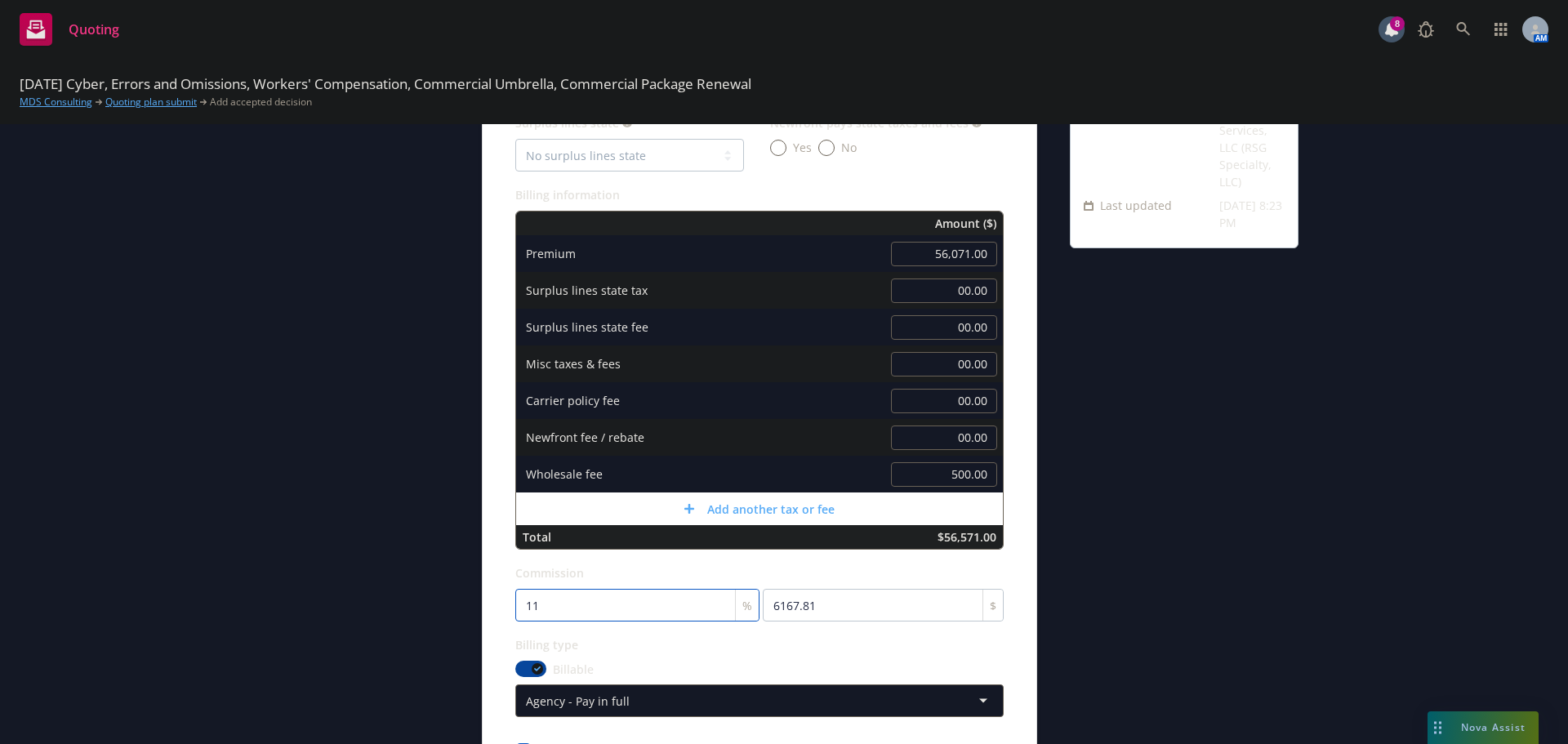
type input "11"
click at [1271, 482] on div "submission Carrier RT Specialty Insurance Services, LLC (RSG Specialty, LLC) La…" at bounding box center [1184, 443] width 229 height 834
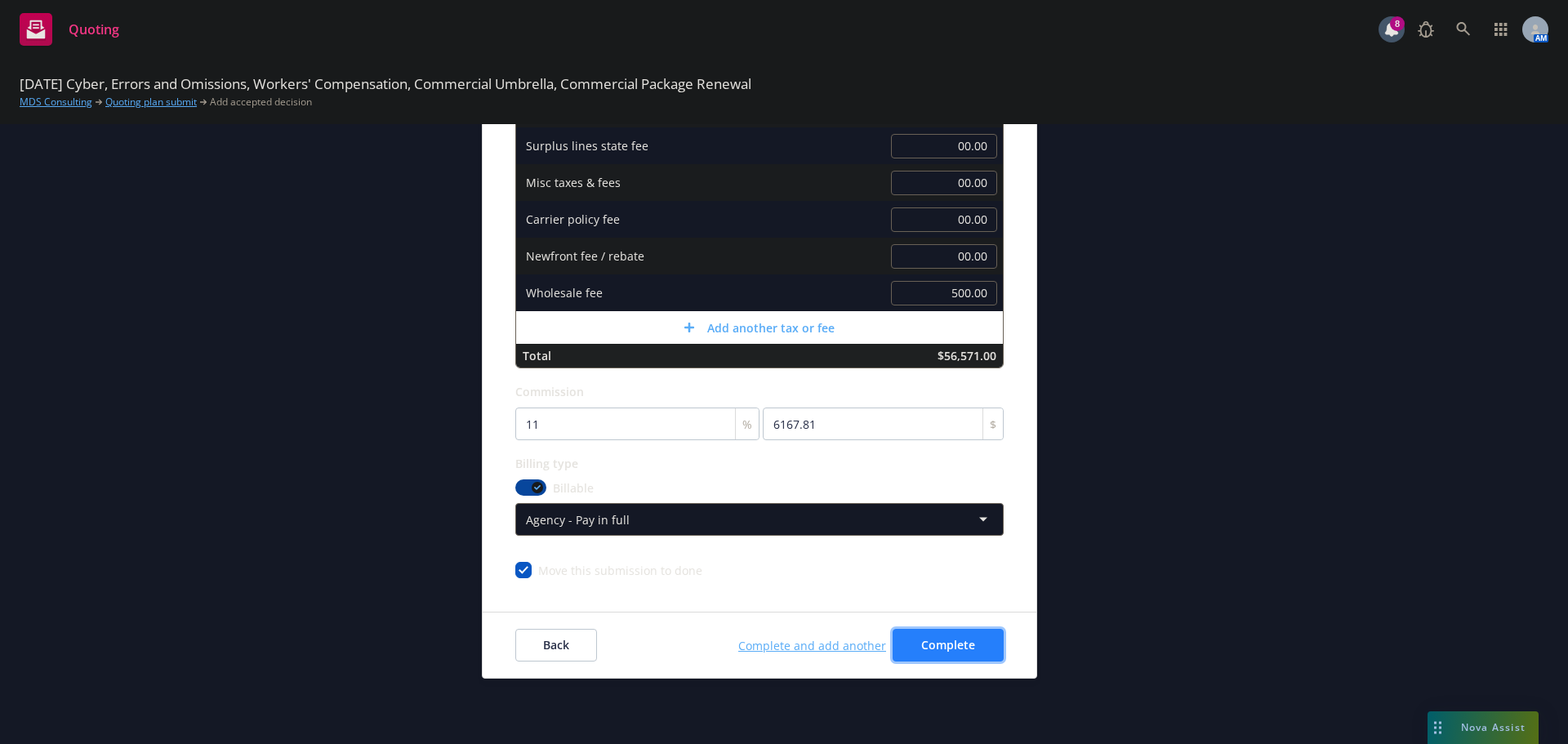
click at [959, 656] on button "Complete" at bounding box center [948, 646] width 111 height 33
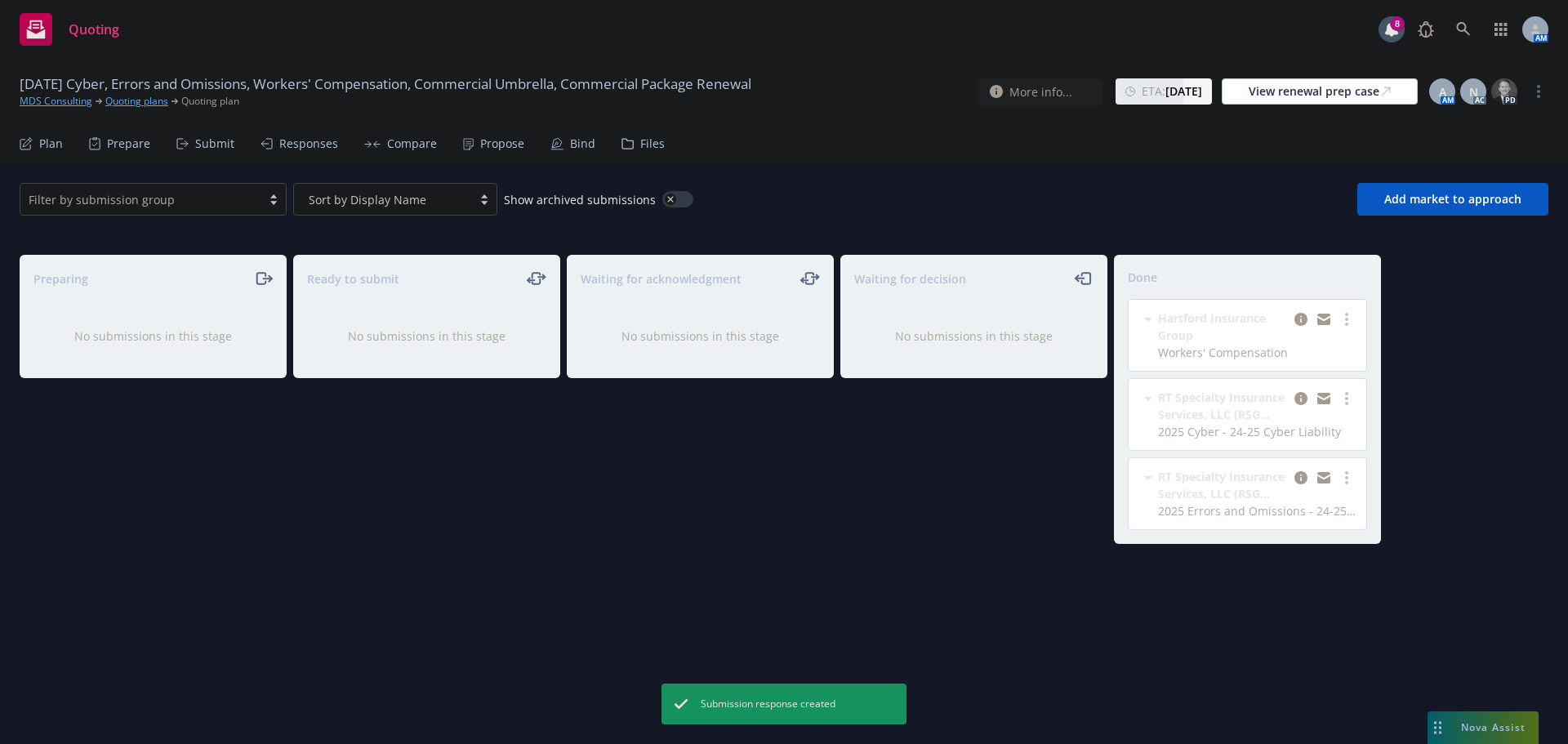
click at [480, 145] on div "Propose" at bounding box center [502, 144] width 45 height 13
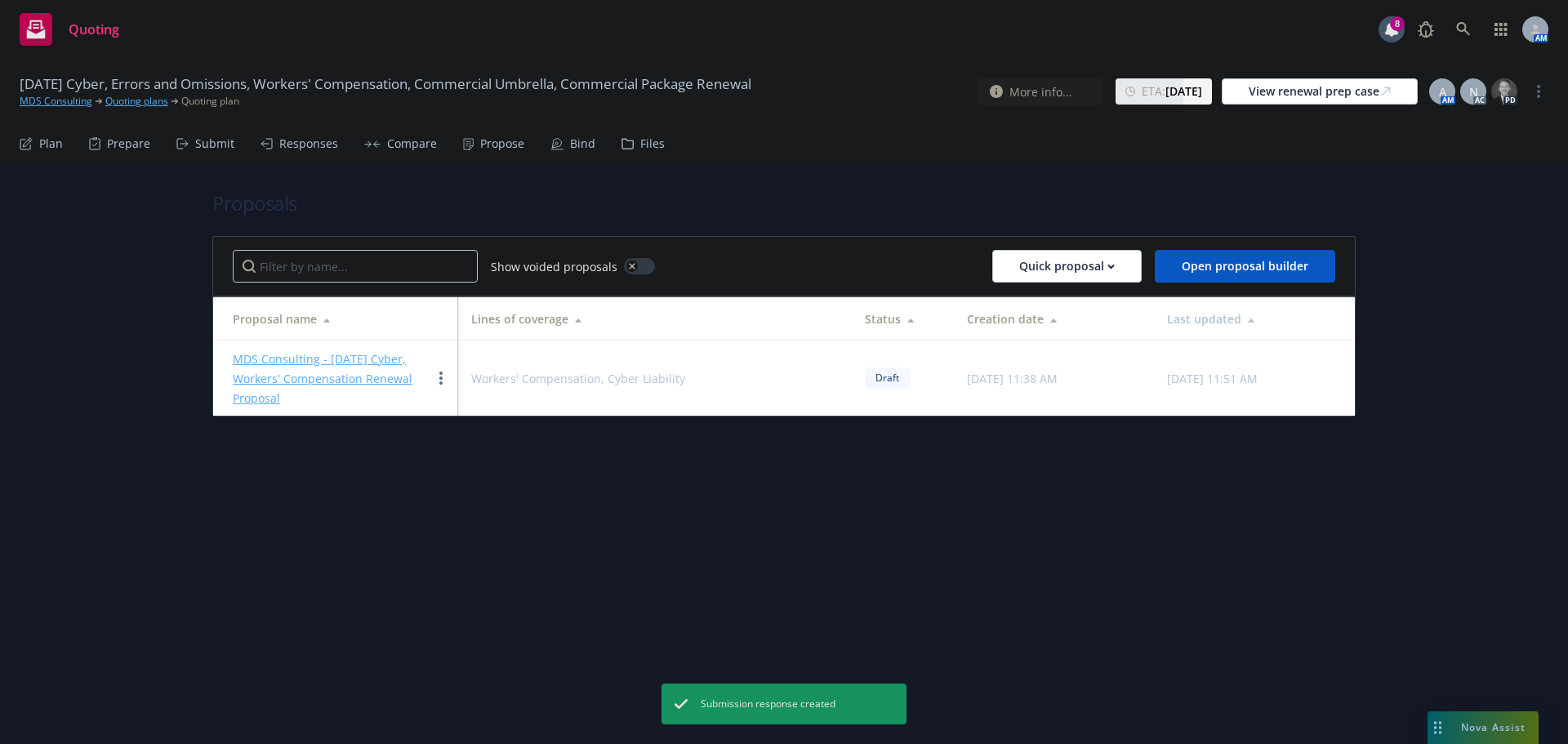
click at [321, 361] on link "MDS Consulting - 10/1/2025 Cyber, Workers' Compensation Renewal Proposal" at bounding box center [323, 378] width 180 height 55
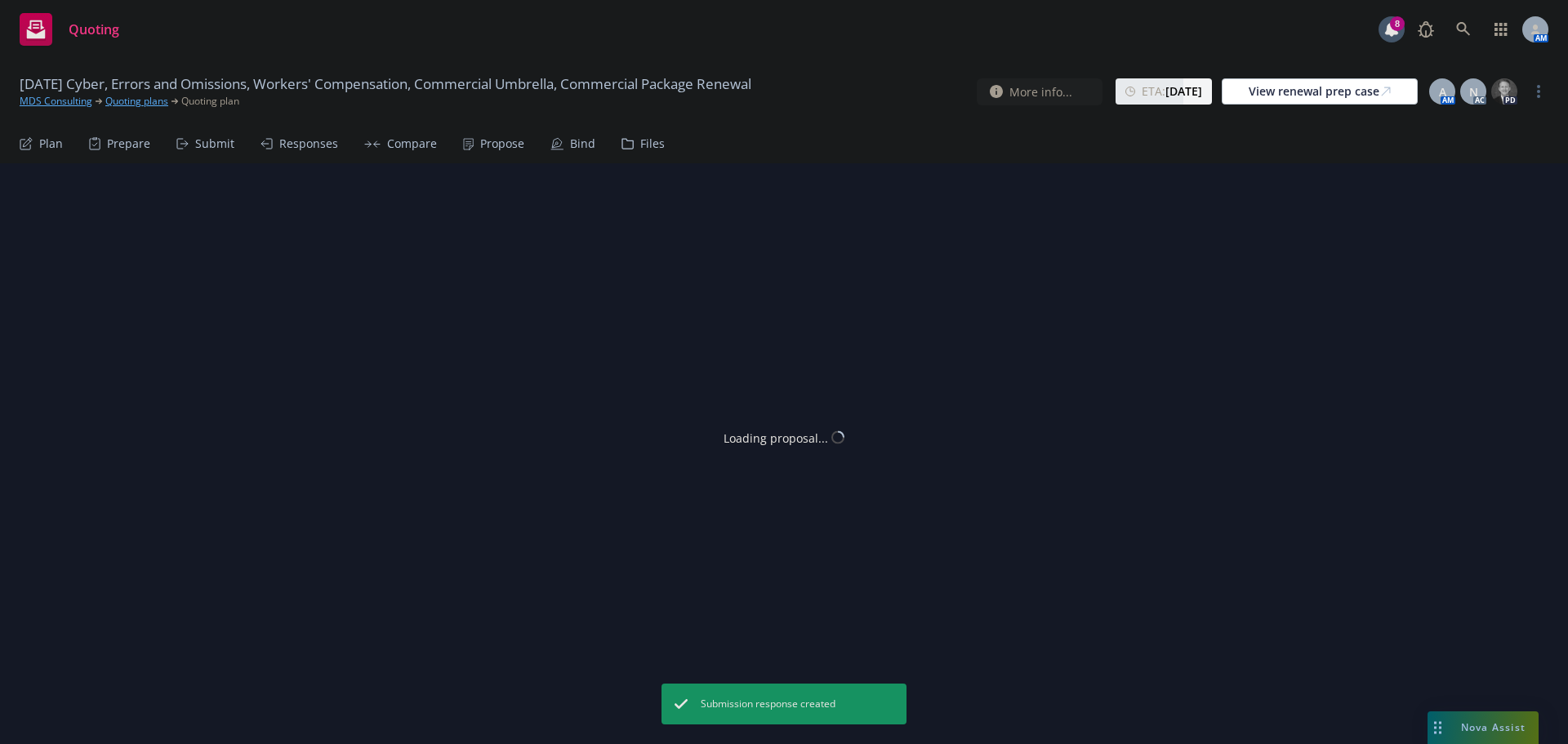
type textarea "x"
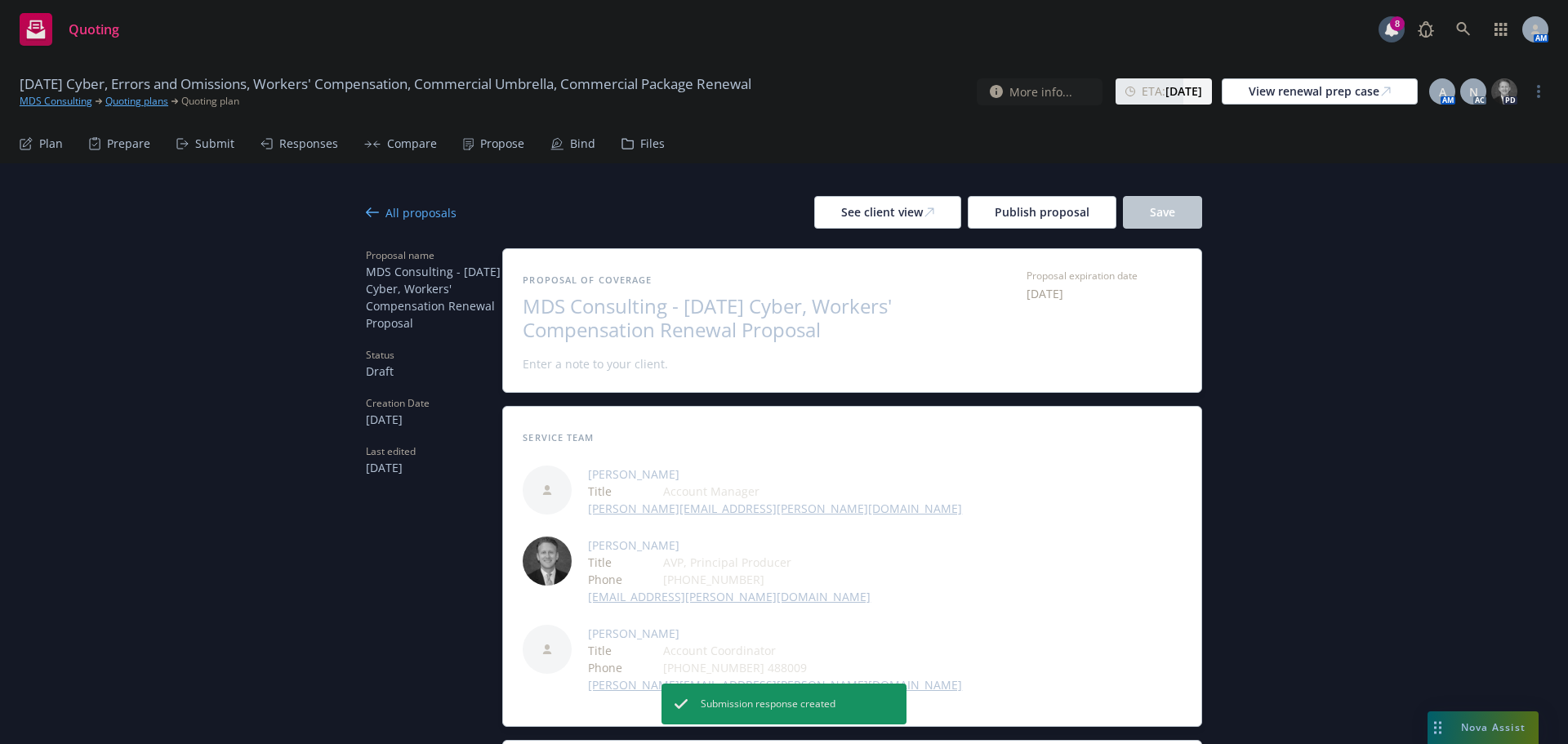
click at [840, 309] on span "MDS Consulting - 10/1/2025 Cyber, Workers' Compensation Renewal Proposal" at bounding box center [723, 318] width 400 height 47
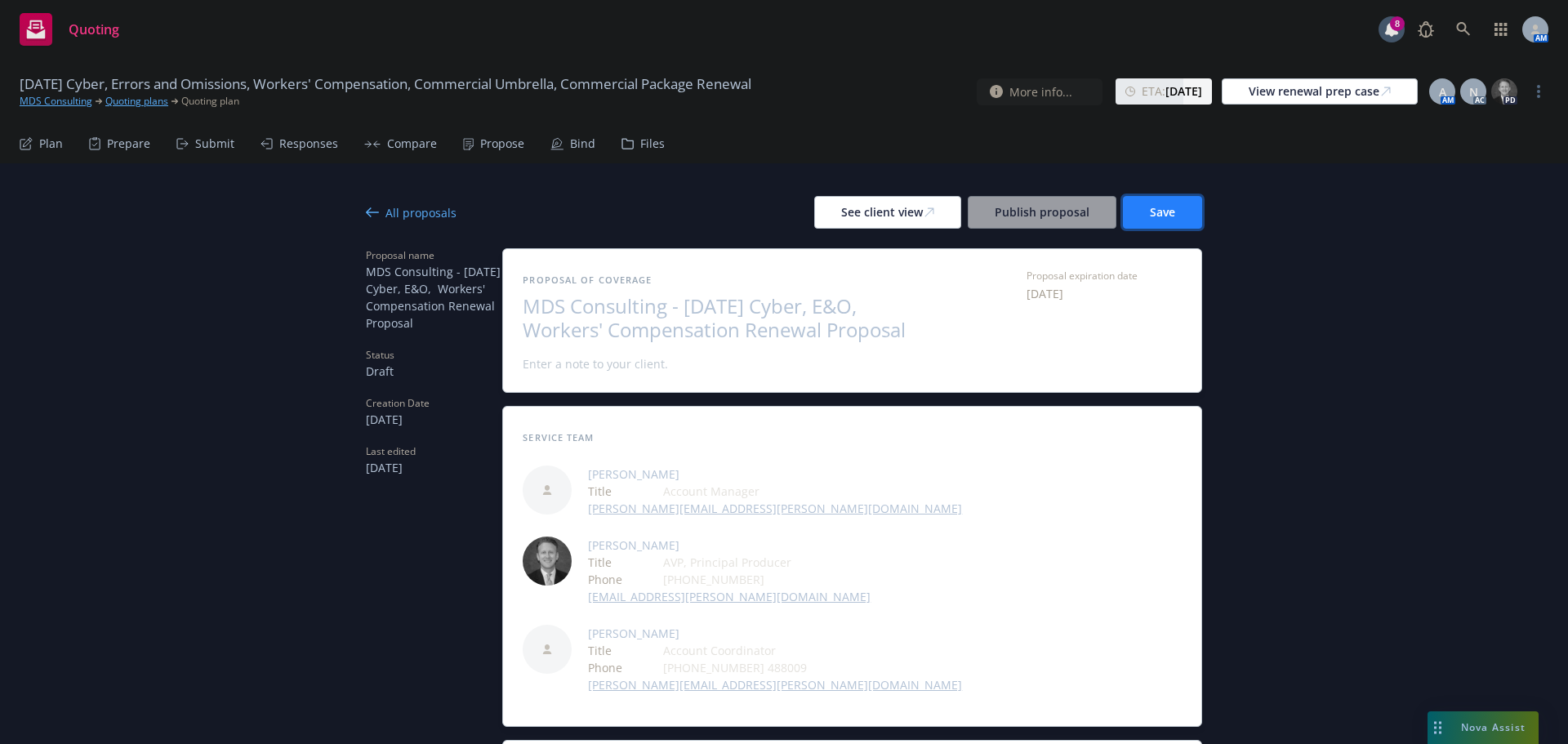
click at [1181, 213] on button "Save" at bounding box center [1162, 213] width 79 height 33
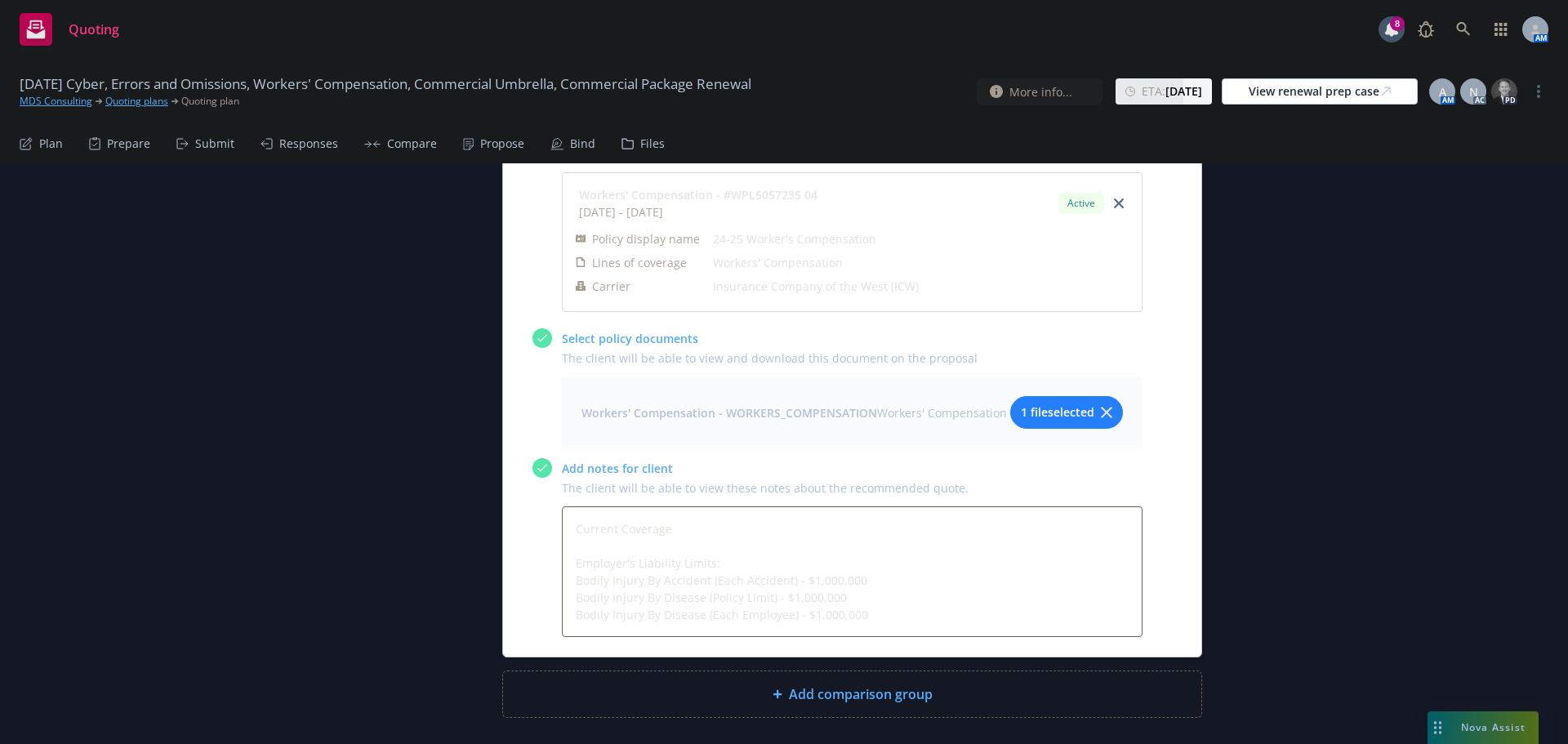
scroll to position [2634, 0]
click at [969, 684] on div "Add comparison group" at bounding box center [852, 694] width 672 height 20
type textarea "x"
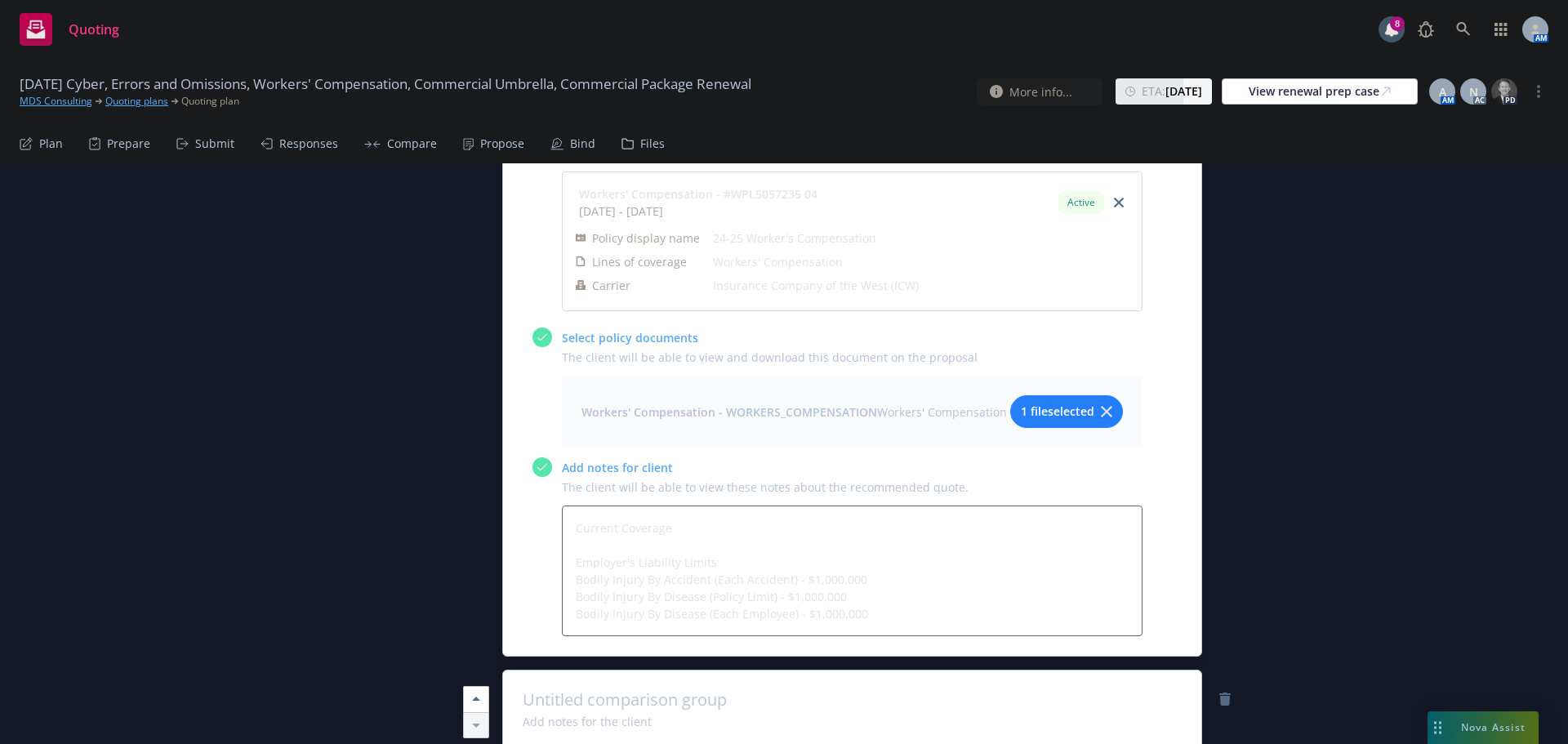
click at [723, 690] on span at bounding box center [852, 700] width 659 height 20
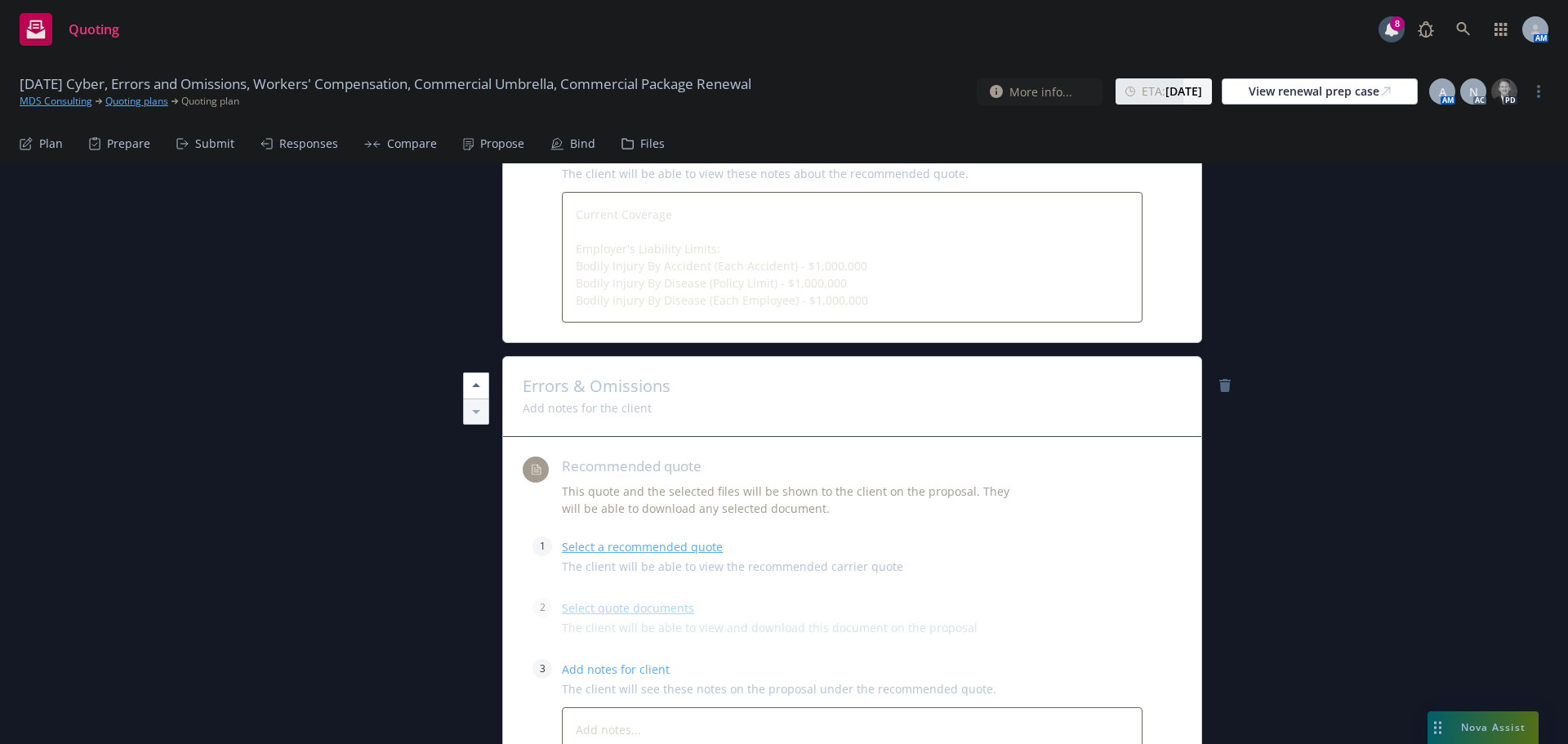
scroll to position [2961, 0]
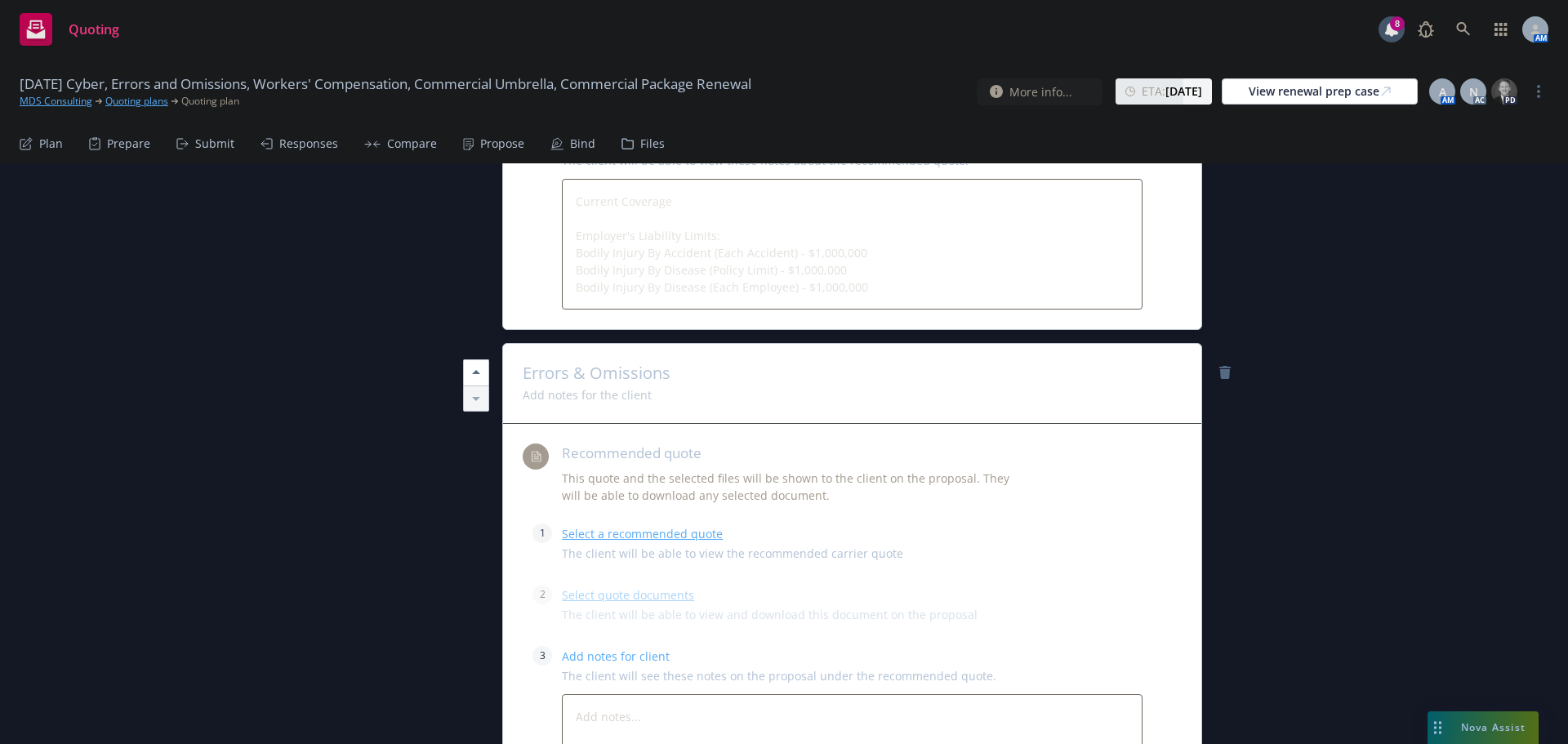
click at [634, 527] on link "Select a recommended quote" at bounding box center [642, 534] width 161 height 15
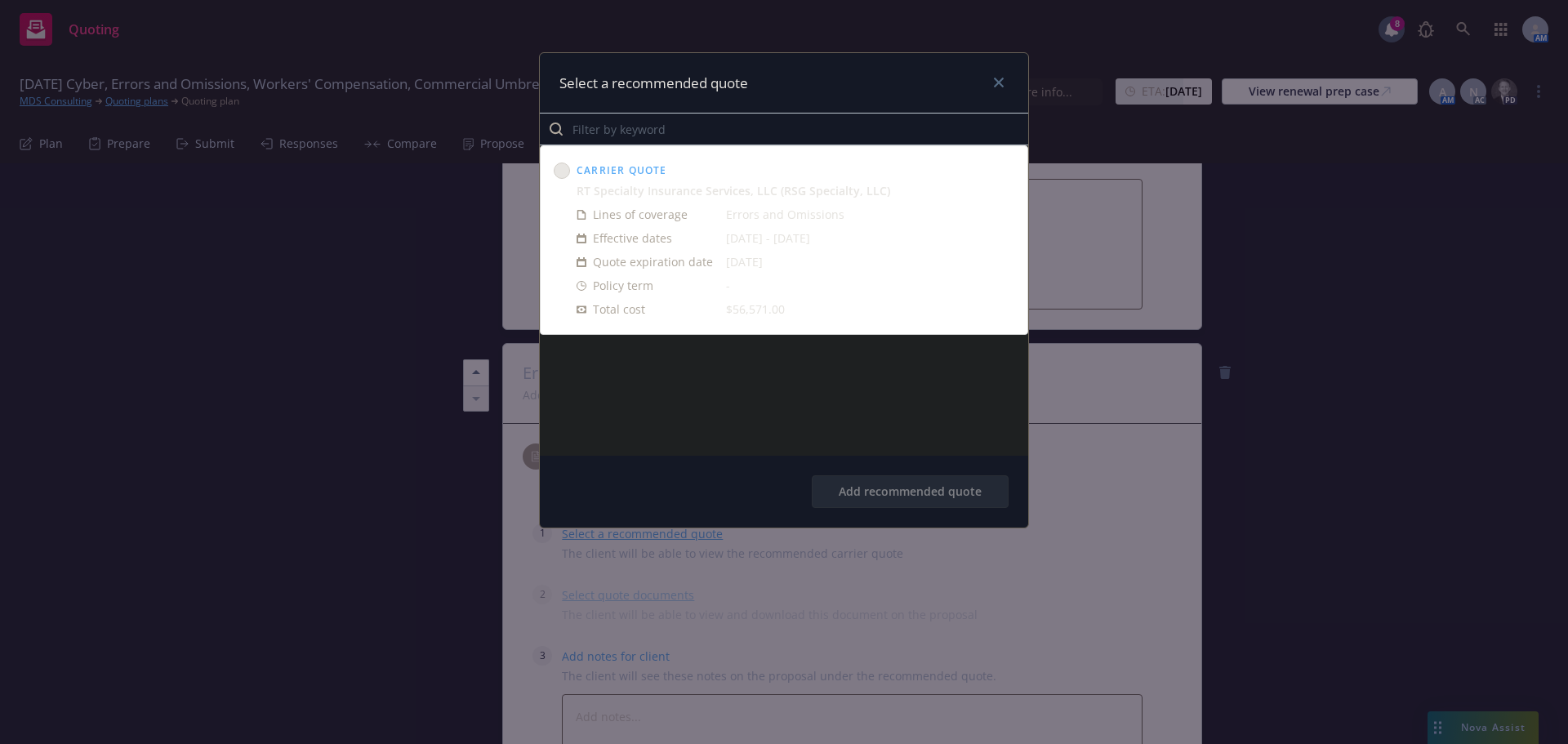
click at [564, 168] on circle at bounding box center [562, 171] width 15 height 15
click at [912, 494] on button "Add recommended quote" at bounding box center [910, 492] width 197 height 33
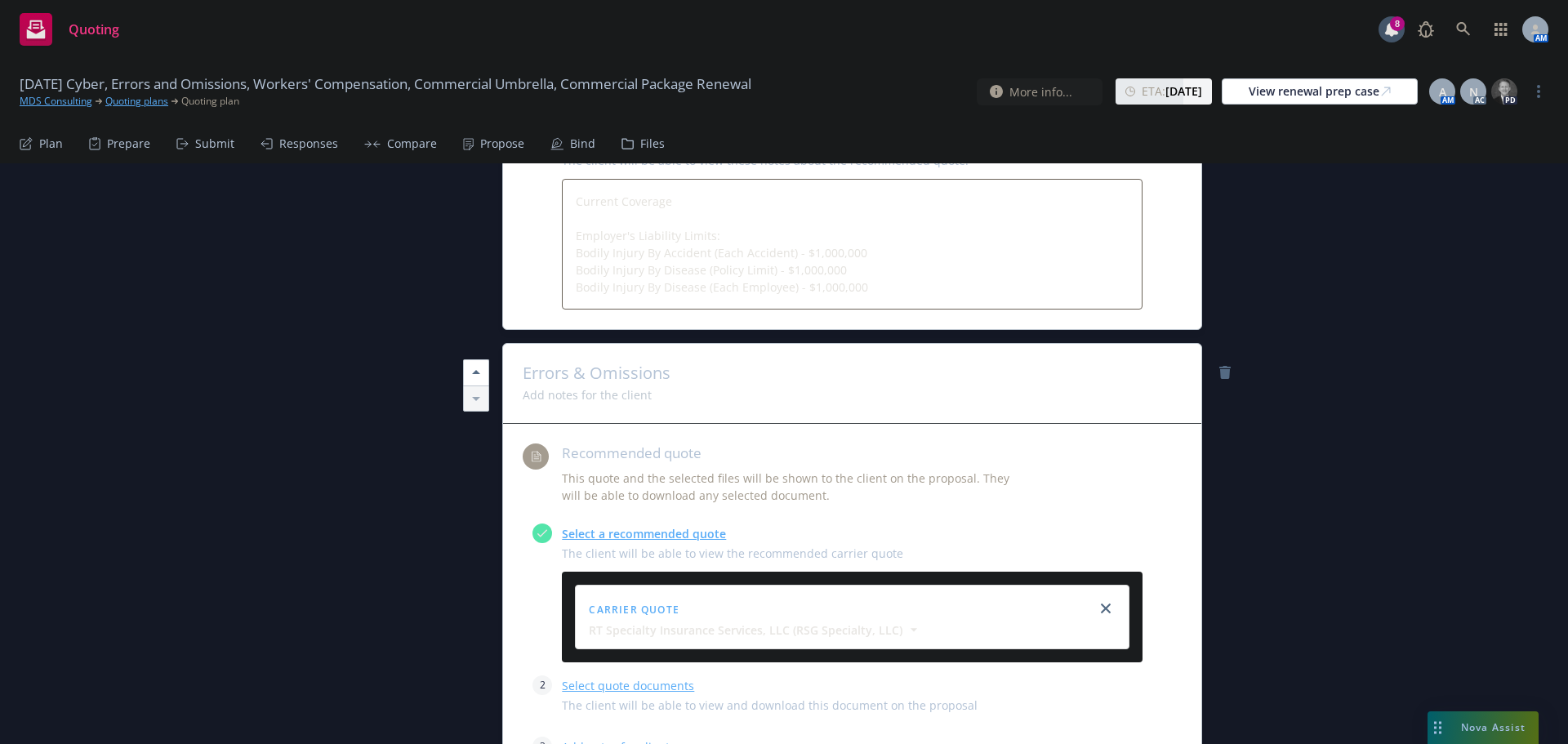
click at [647, 679] on link "Select quote documents" at bounding box center [628, 686] width 133 height 15
type textarea "x"
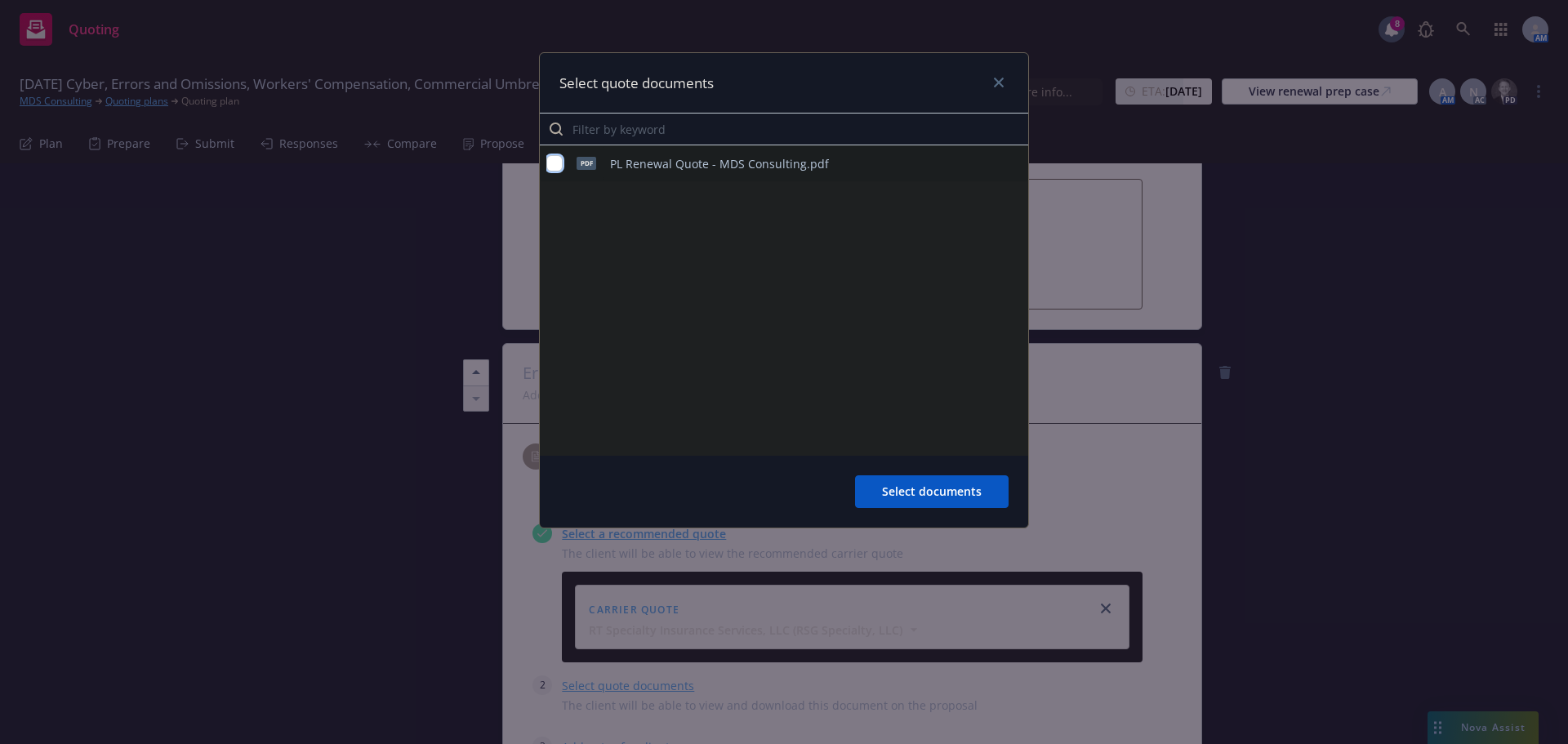
click at [552, 164] on input "checkbox" at bounding box center [554, 164] width 16 height 16
checkbox input "true"
click at [938, 492] on span "Select documents" at bounding box center [932, 491] width 100 height 15
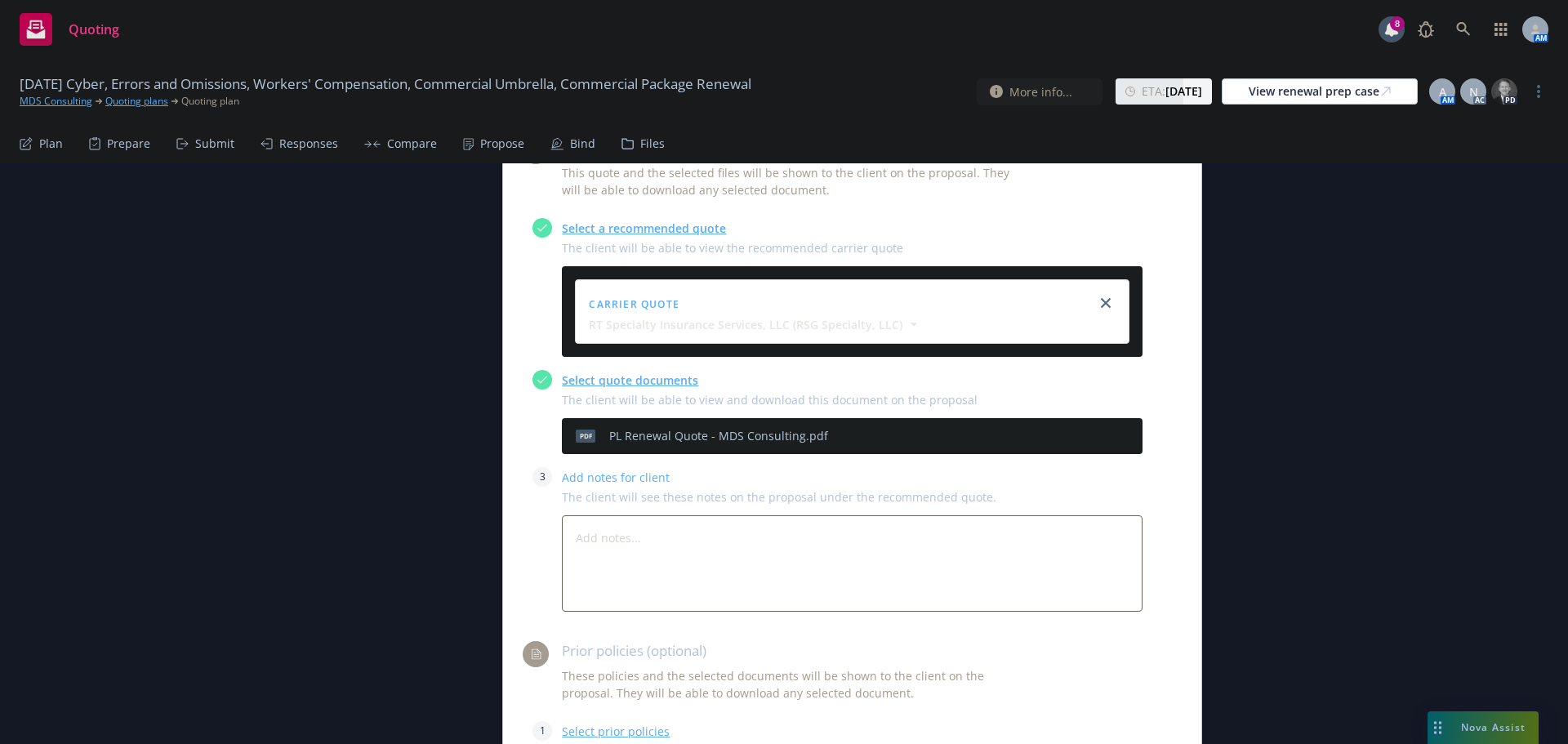
scroll to position [3288, 0]
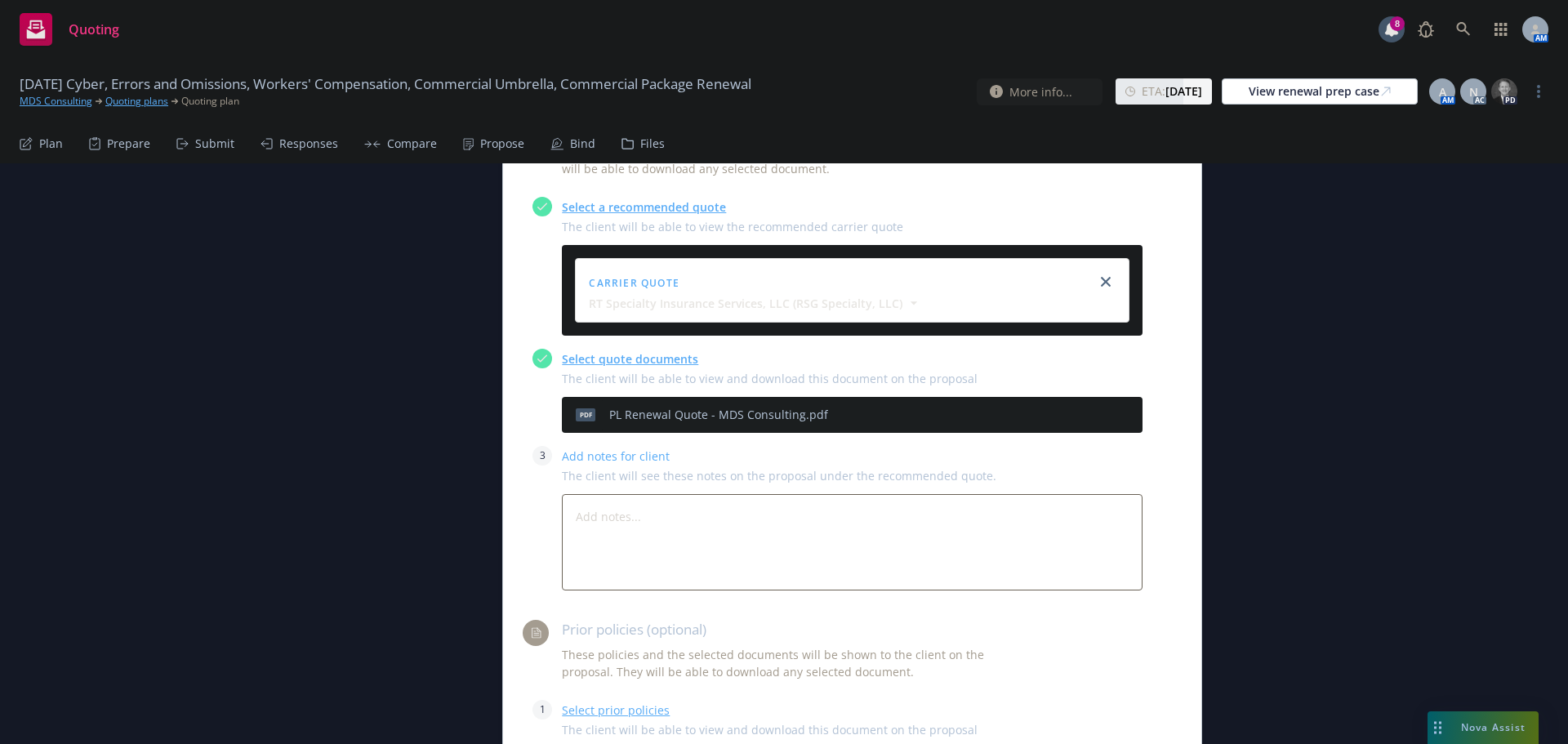
click at [595, 703] on link "Select prior policies" at bounding box center [615, 710] width 108 height 15
type textarea "x"
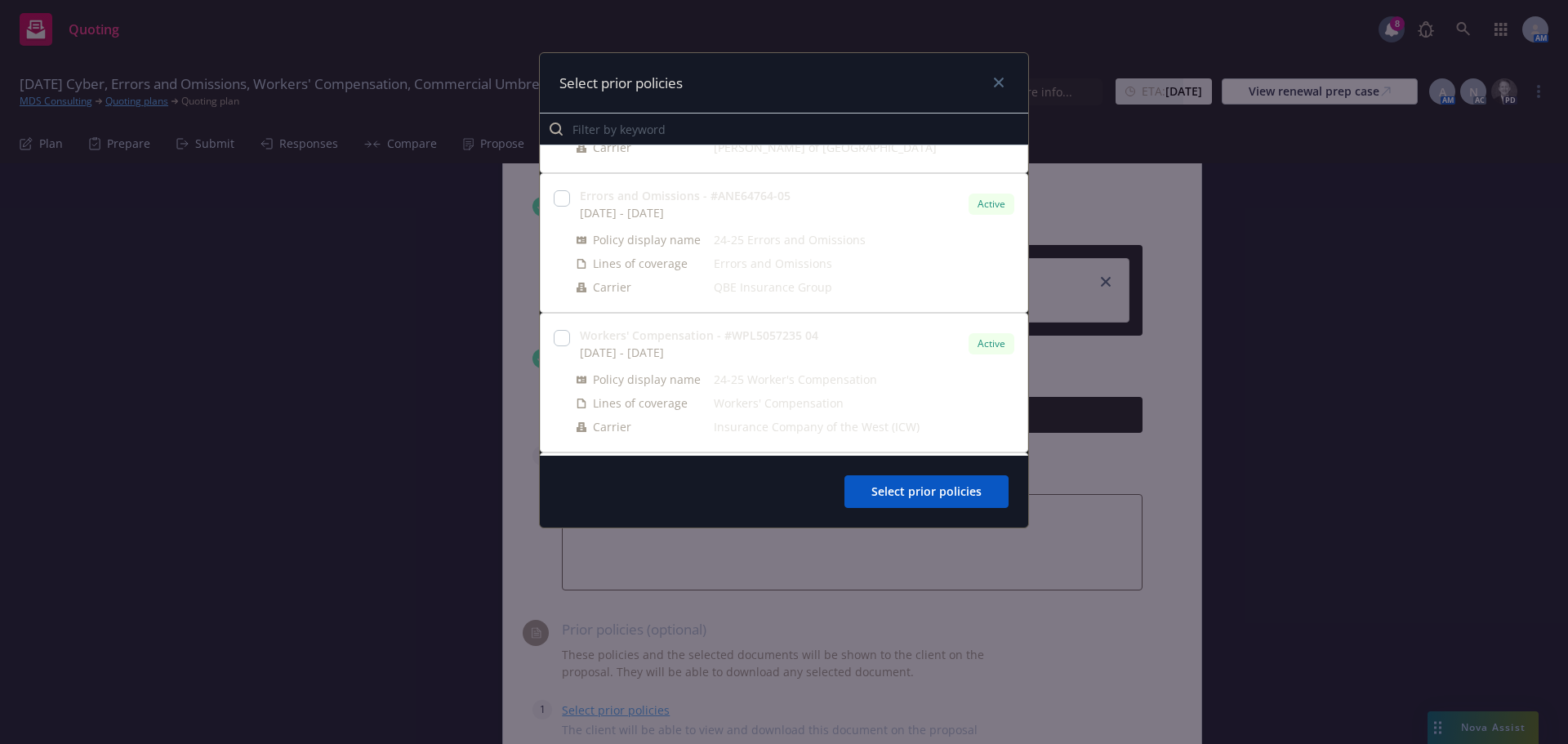
scroll to position [408, 0]
click at [566, 183] on input "checkbox" at bounding box center [562, 181] width 16 height 16
checkbox input "true"
click at [955, 488] on span "Select prior policies" at bounding box center [926, 491] width 110 height 15
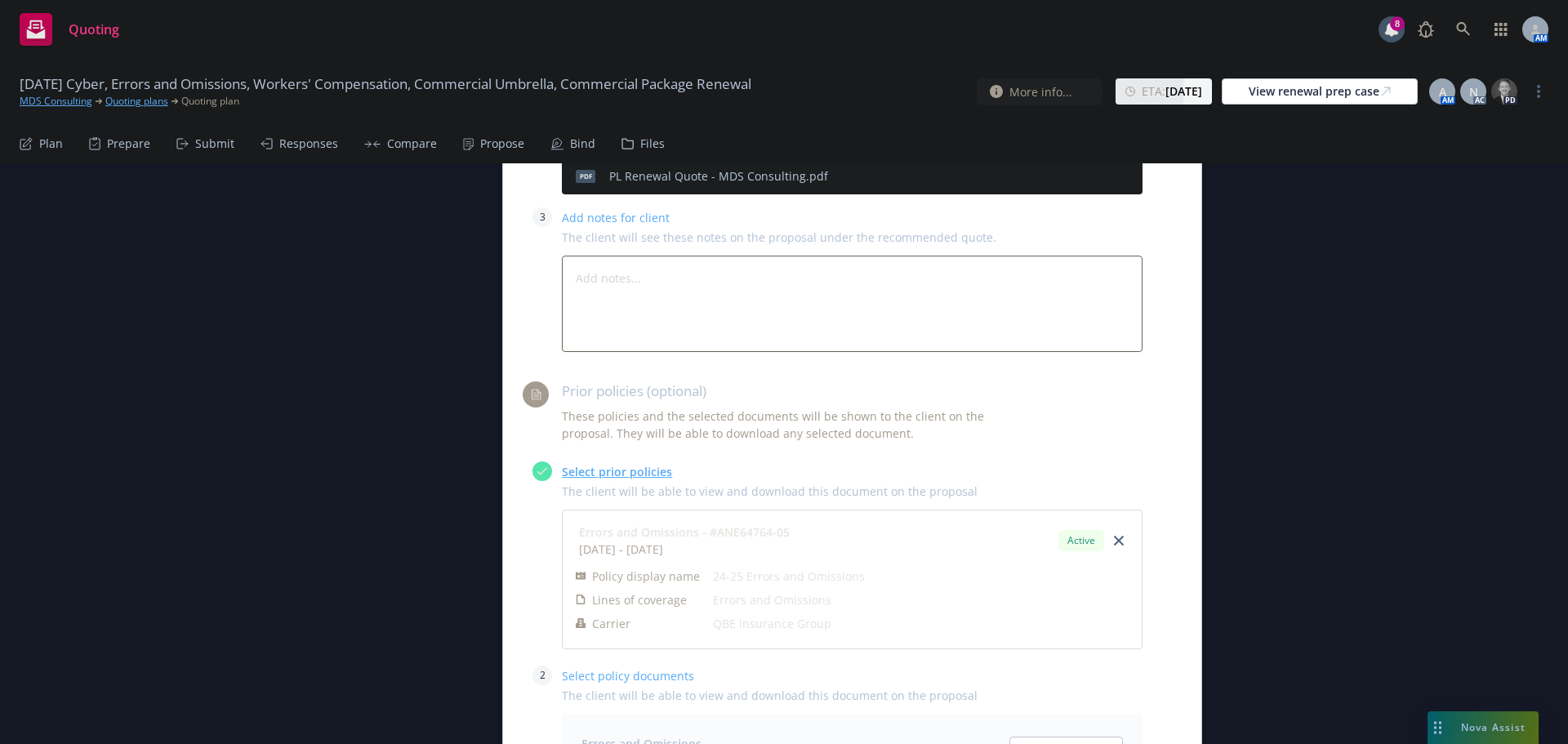
scroll to position [3534, 0]
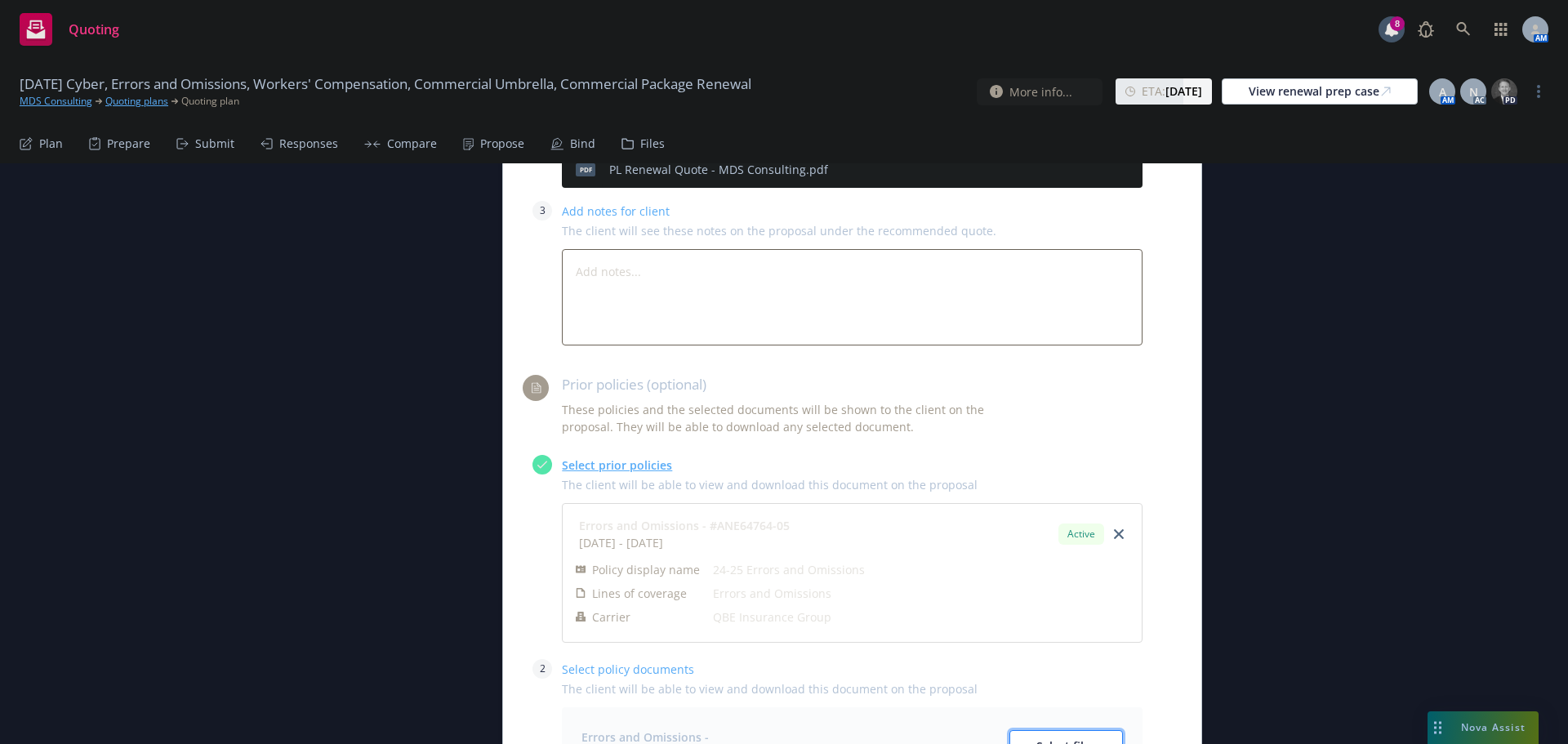
click at [1028, 730] on button "Select files" at bounding box center [1065, 747] width 114 height 33
type textarea "x"
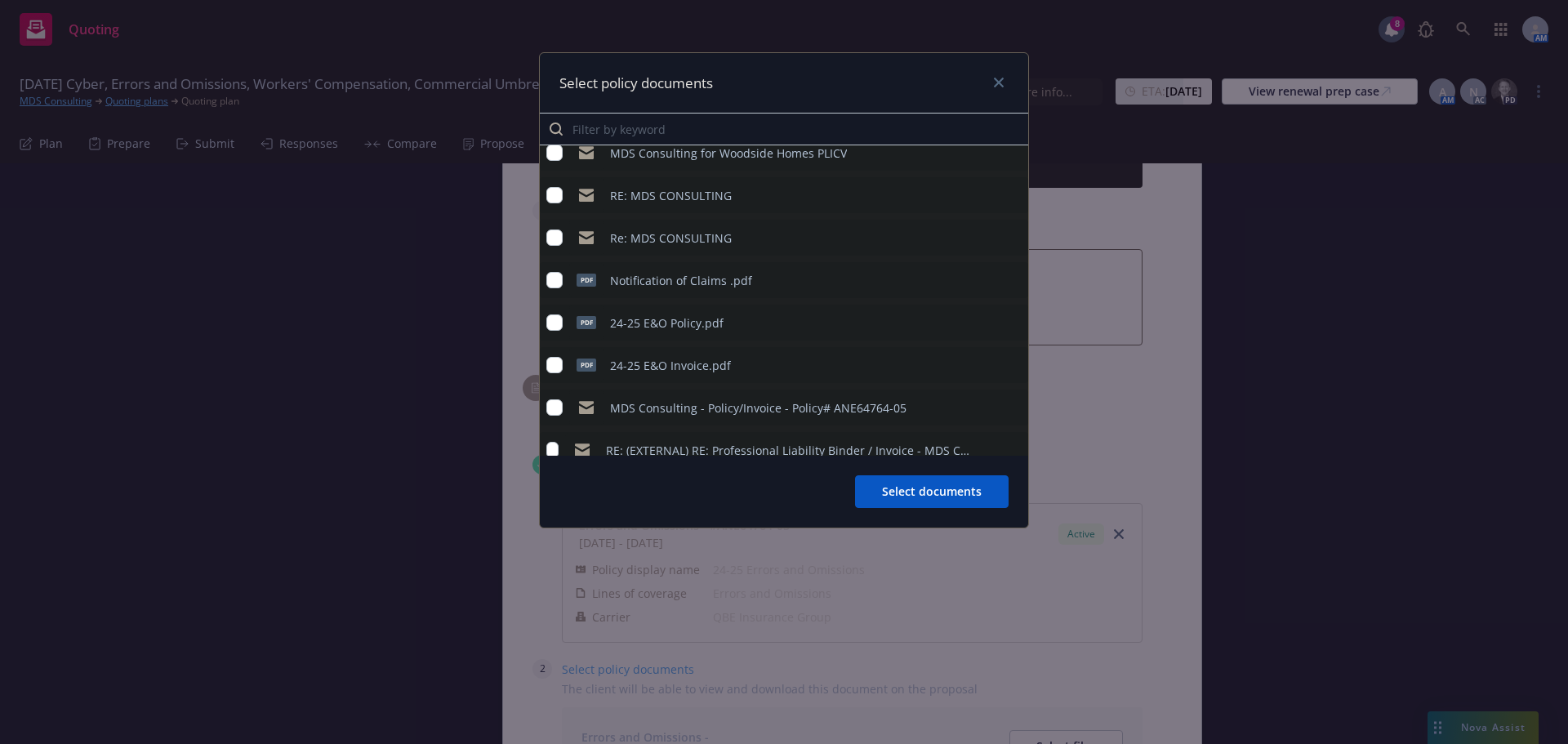
scroll to position [82, 0]
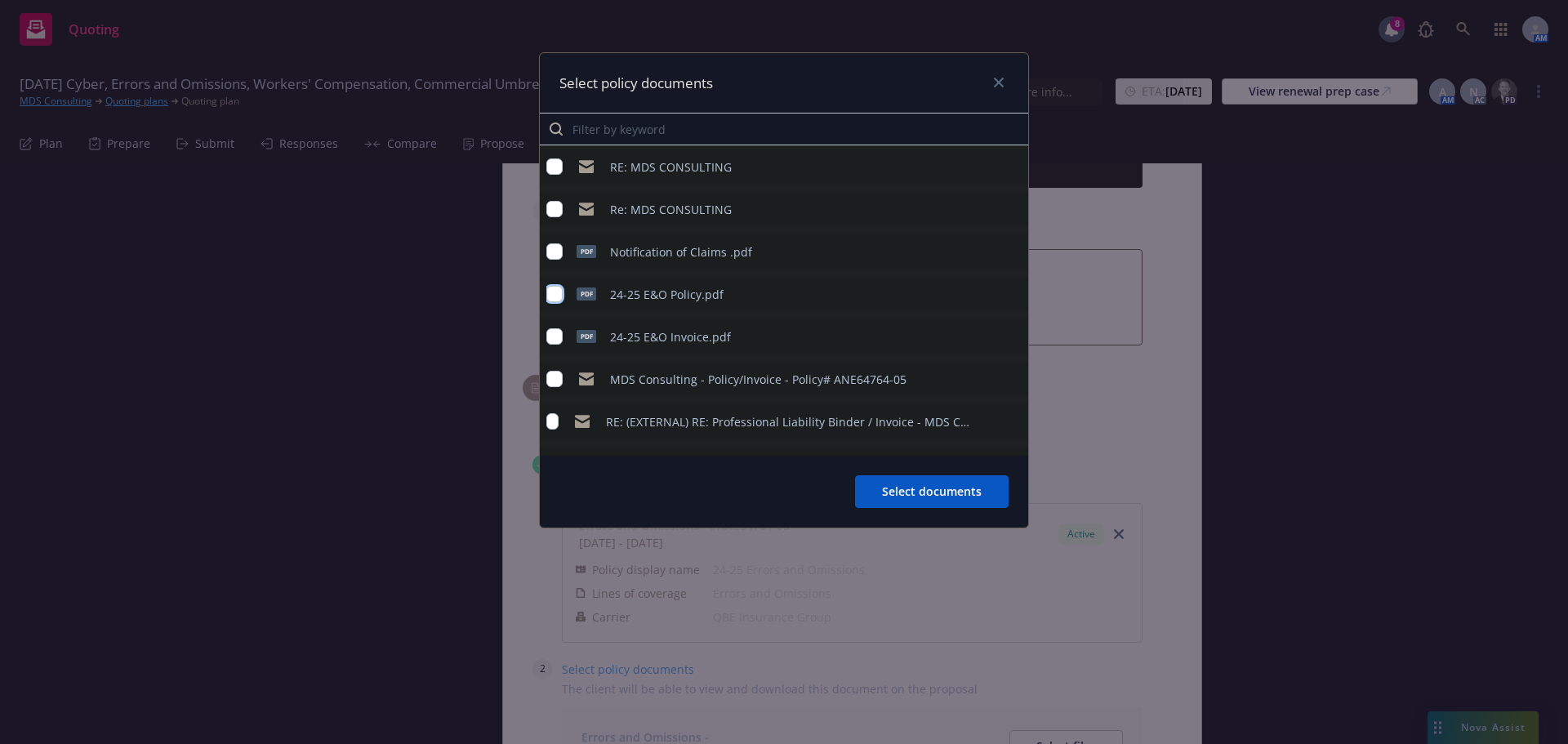
click at [554, 292] on input "checkbox" at bounding box center [554, 294] width 16 height 16
checkbox input "true"
click at [924, 488] on span "Select documents" at bounding box center [932, 491] width 100 height 15
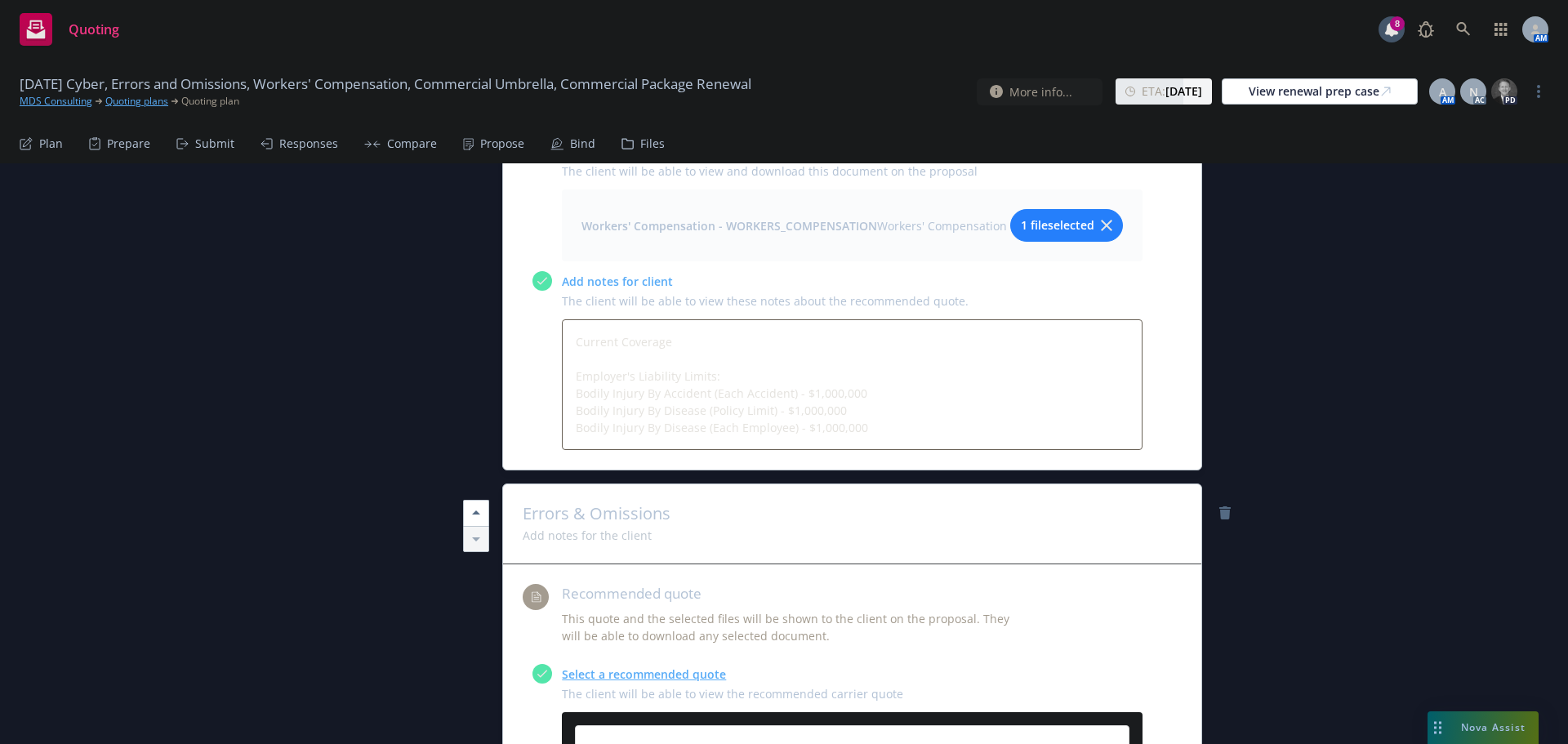
scroll to position [2786, 0]
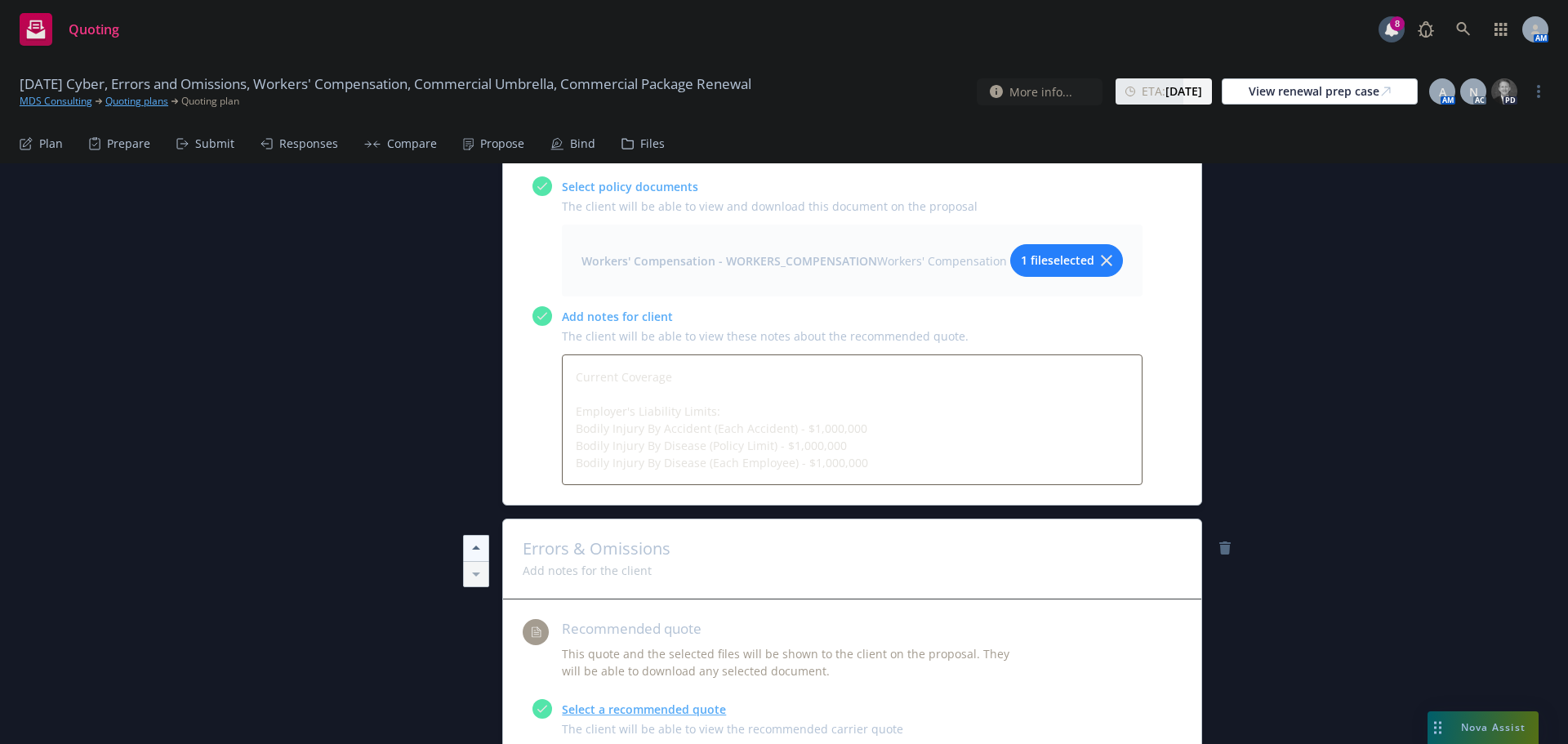
click at [467, 538] on icon at bounding box center [476, 548] width 20 height 20
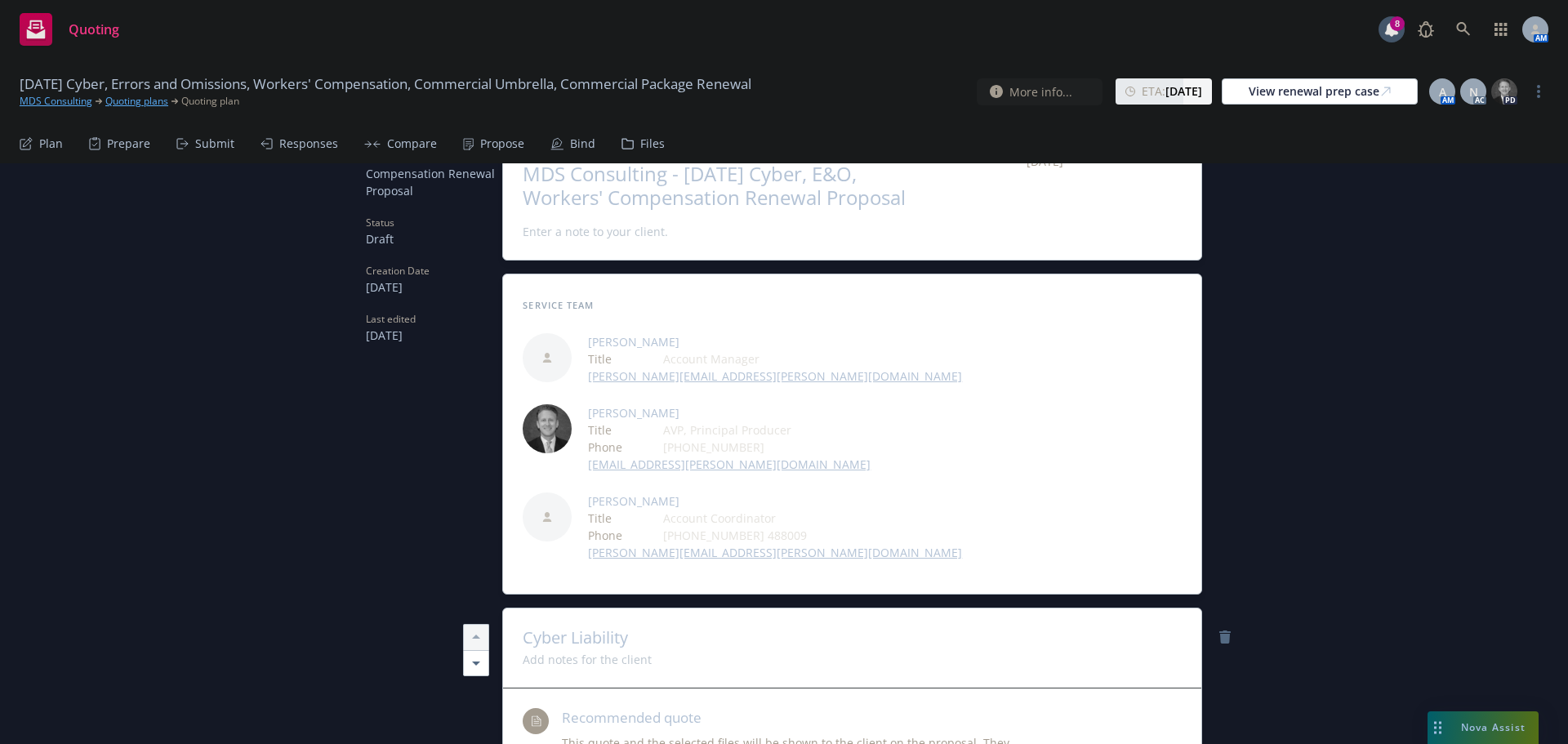
scroll to position [0, 0]
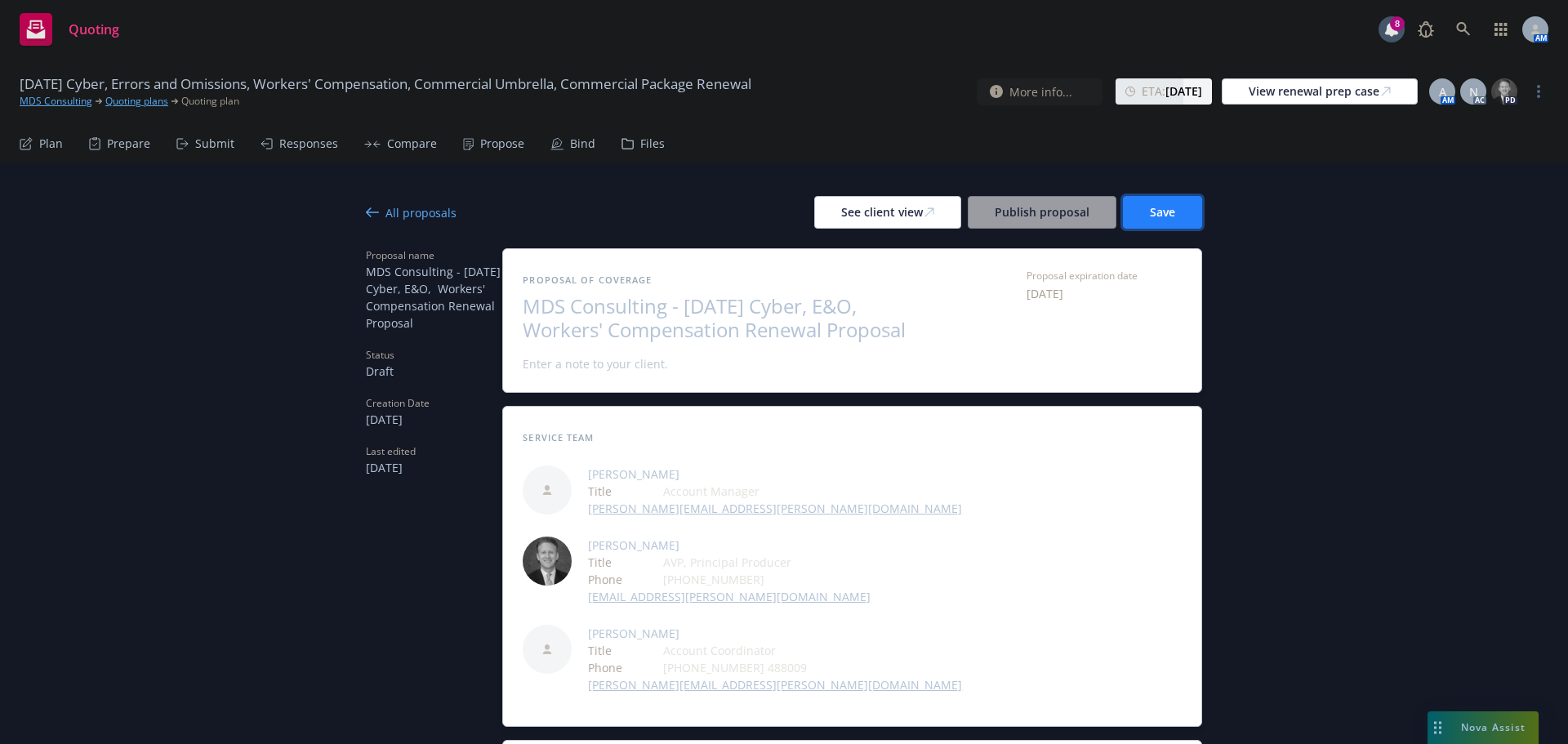
click at [1180, 216] on button "Save" at bounding box center [1162, 213] width 79 height 33
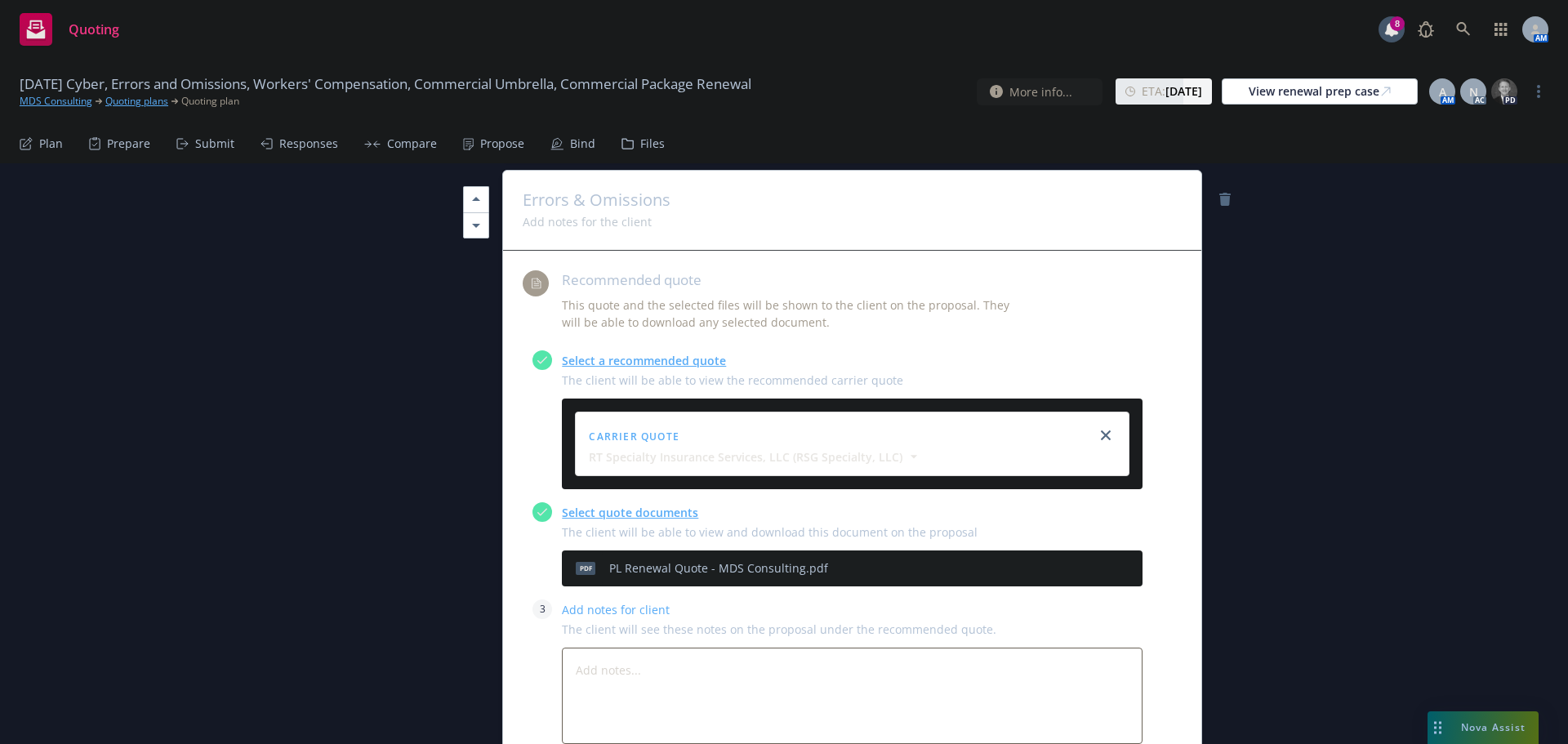
scroll to position [1961, 0]
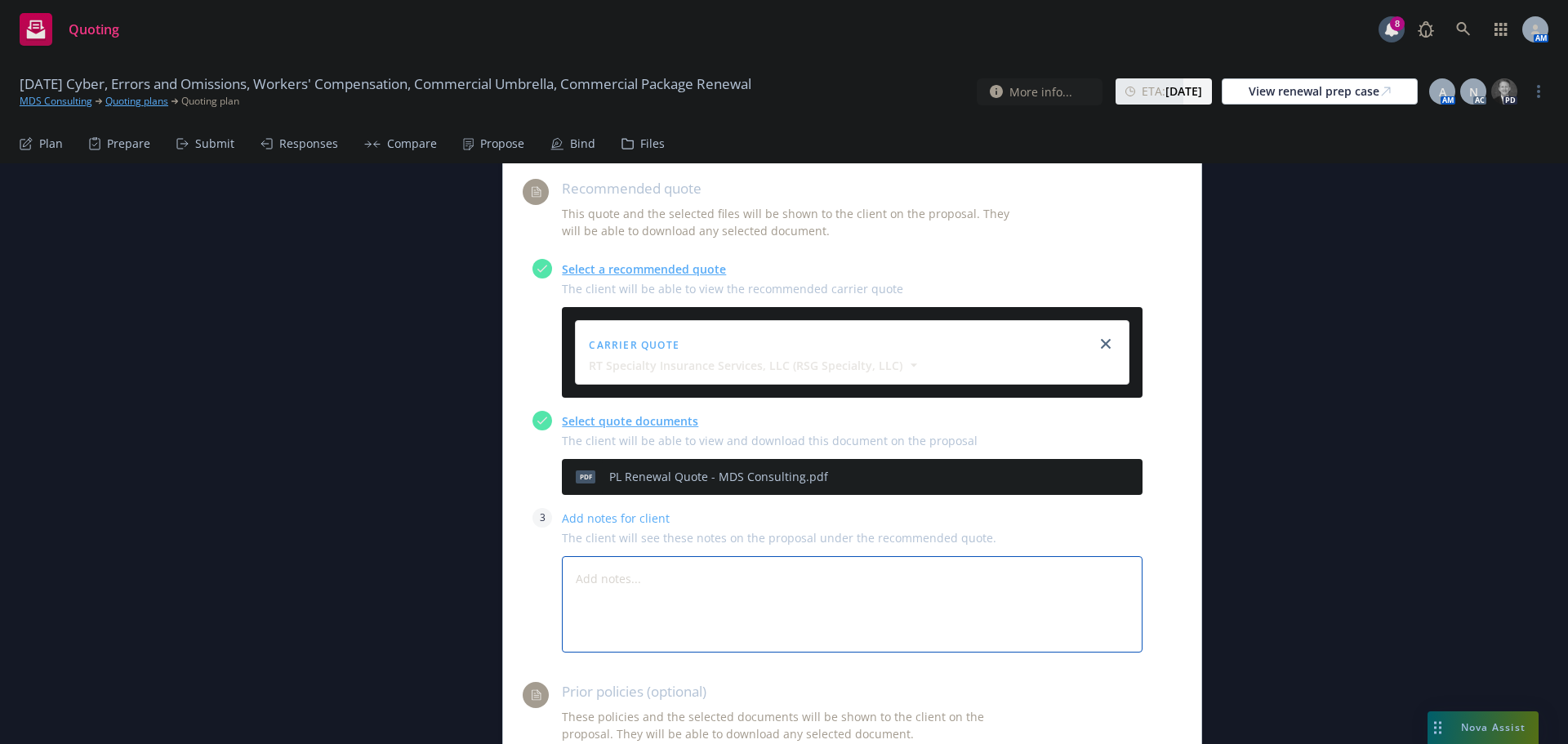
click at [625, 557] on textarea at bounding box center [852, 605] width 581 height 96
paste textarea "Quote Summary: see quote PDF for full details"
type textarea "x"
type textarea "Quote Summary: see quote PDF for full details"
type textarea "x"
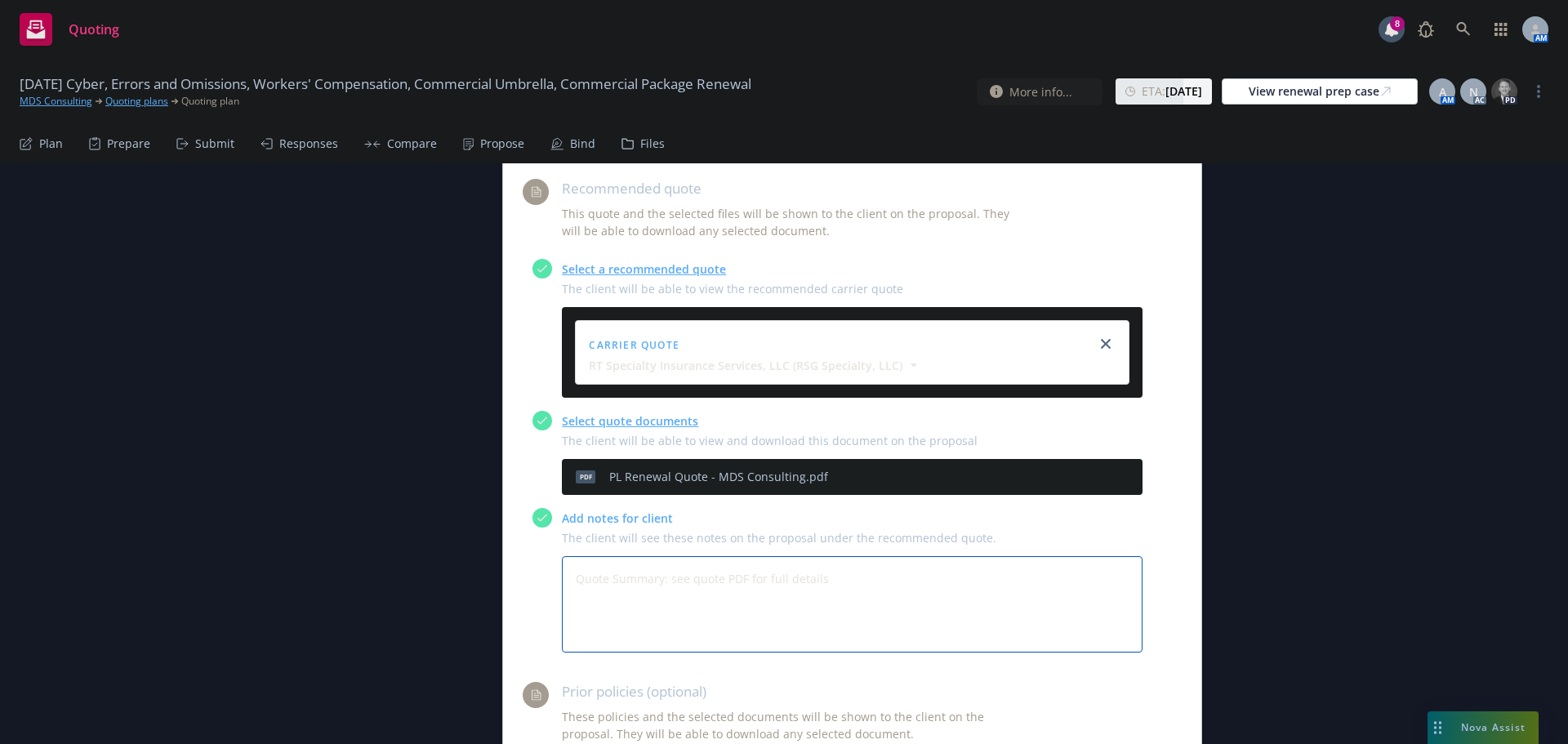
type textarea "Quote Summary: see quote PDF for full details"
type textarea "x"
type textarea "Quote Summary: see quote PDF for full details"
click at [595, 557] on textarea "Quote Summary: see quote PDF for full details" at bounding box center [852, 605] width 581 height 96
click at [616, 557] on textarea "Quote Summary: see quote PDF for full details" at bounding box center [852, 605] width 581 height 96
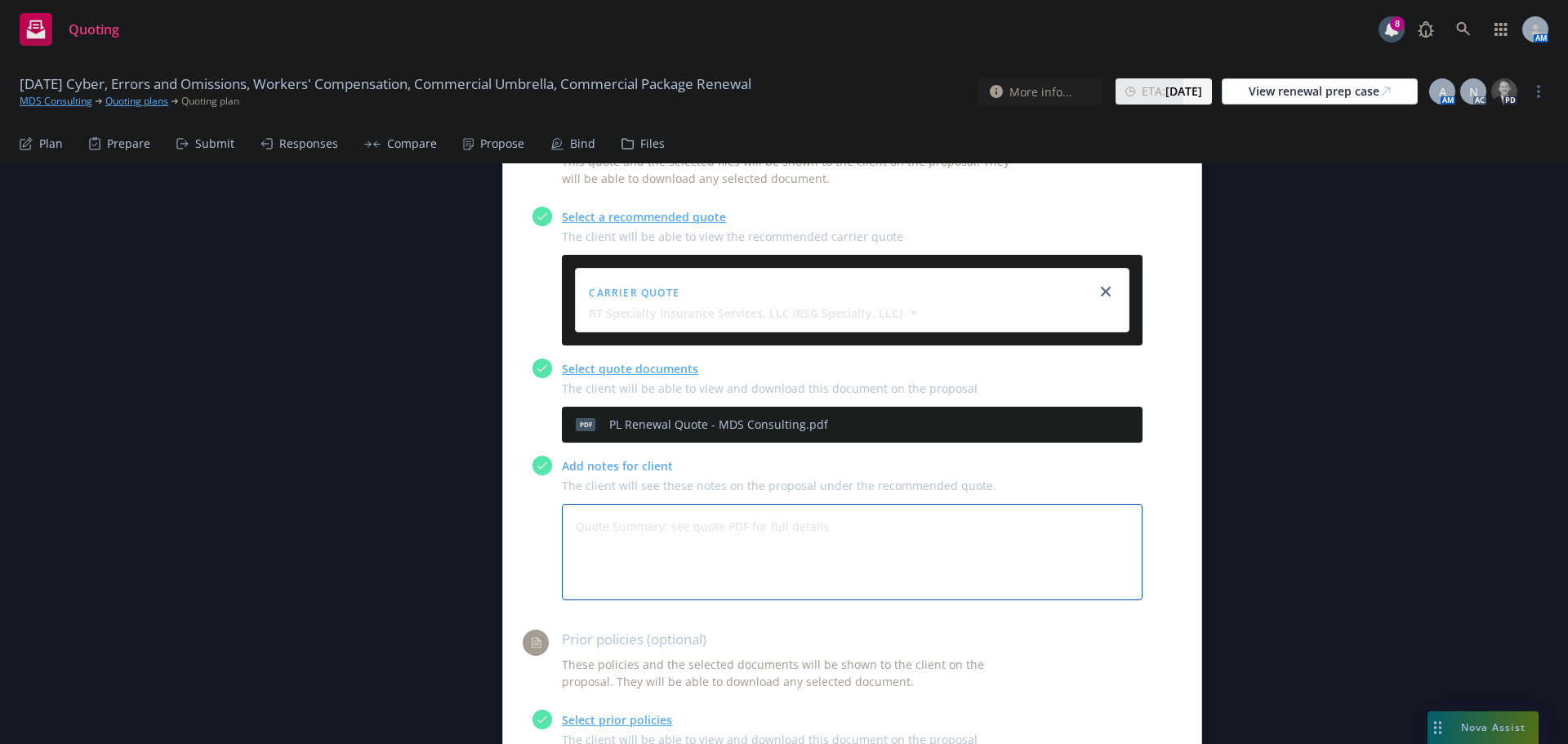
scroll to position [2043, 0]
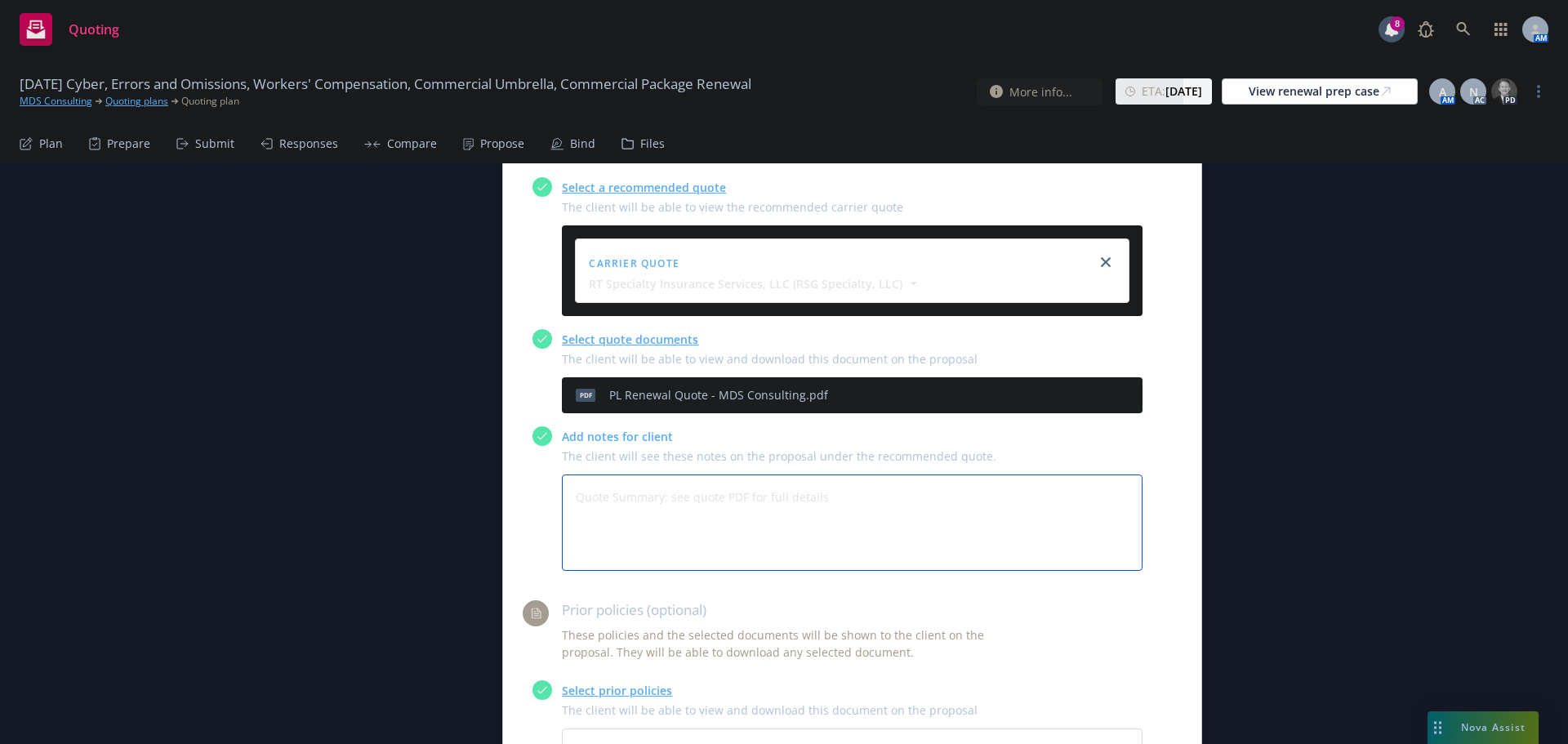
type textarea "x"
type textarea "Quote Summary: see quote PDF for full details B"
type textarea "x"
type textarea "Quote Summary: see quote PDF for full details Bi"
type textarea "x"
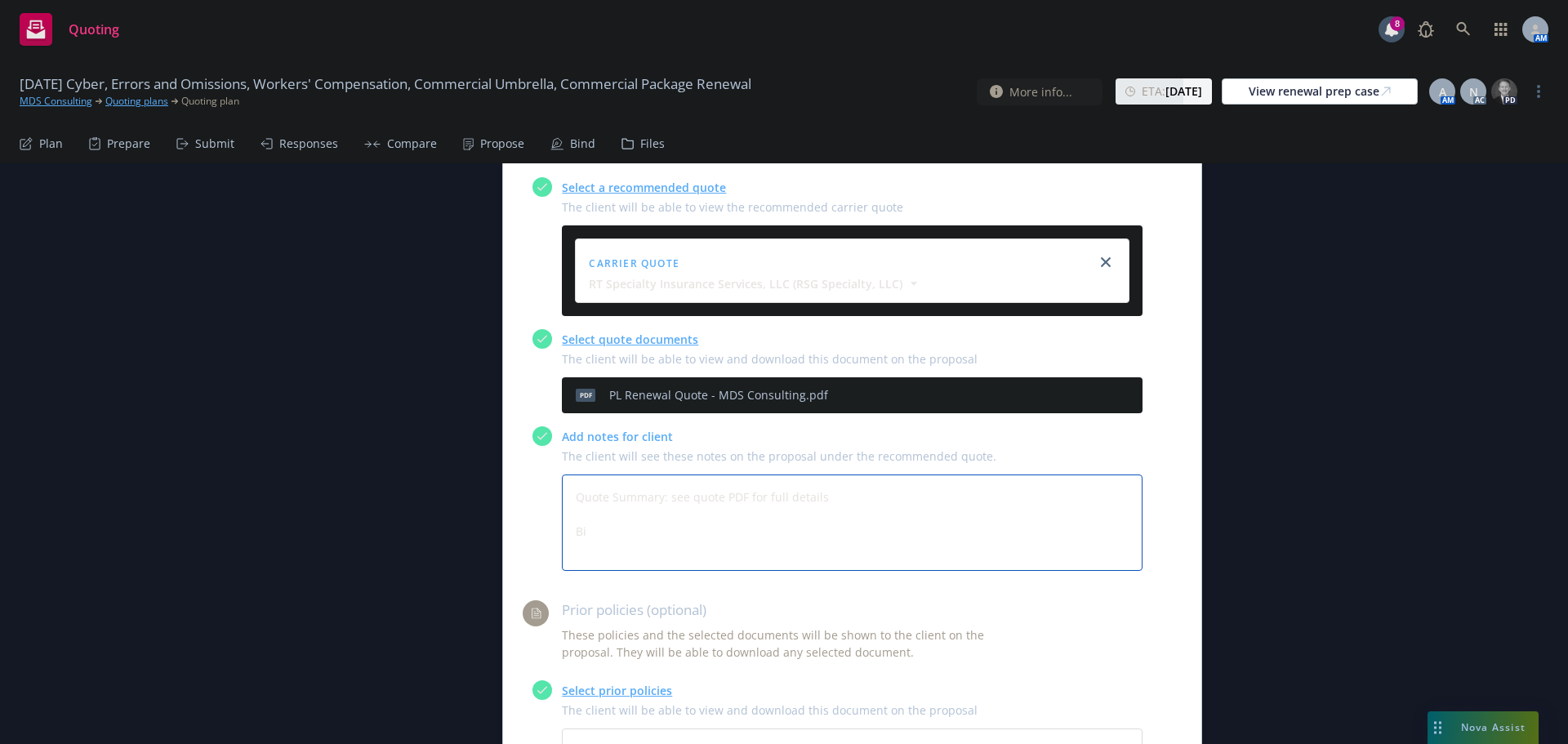
type textarea "Quote Summary: see quote PDF for full details Bin"
type textarea "x"
type textarea "Quote Summary: see quote PDF for full details Bind"
type textarea "x"
type textarea "Quote Summary: see quote PDF for full details Bind S"
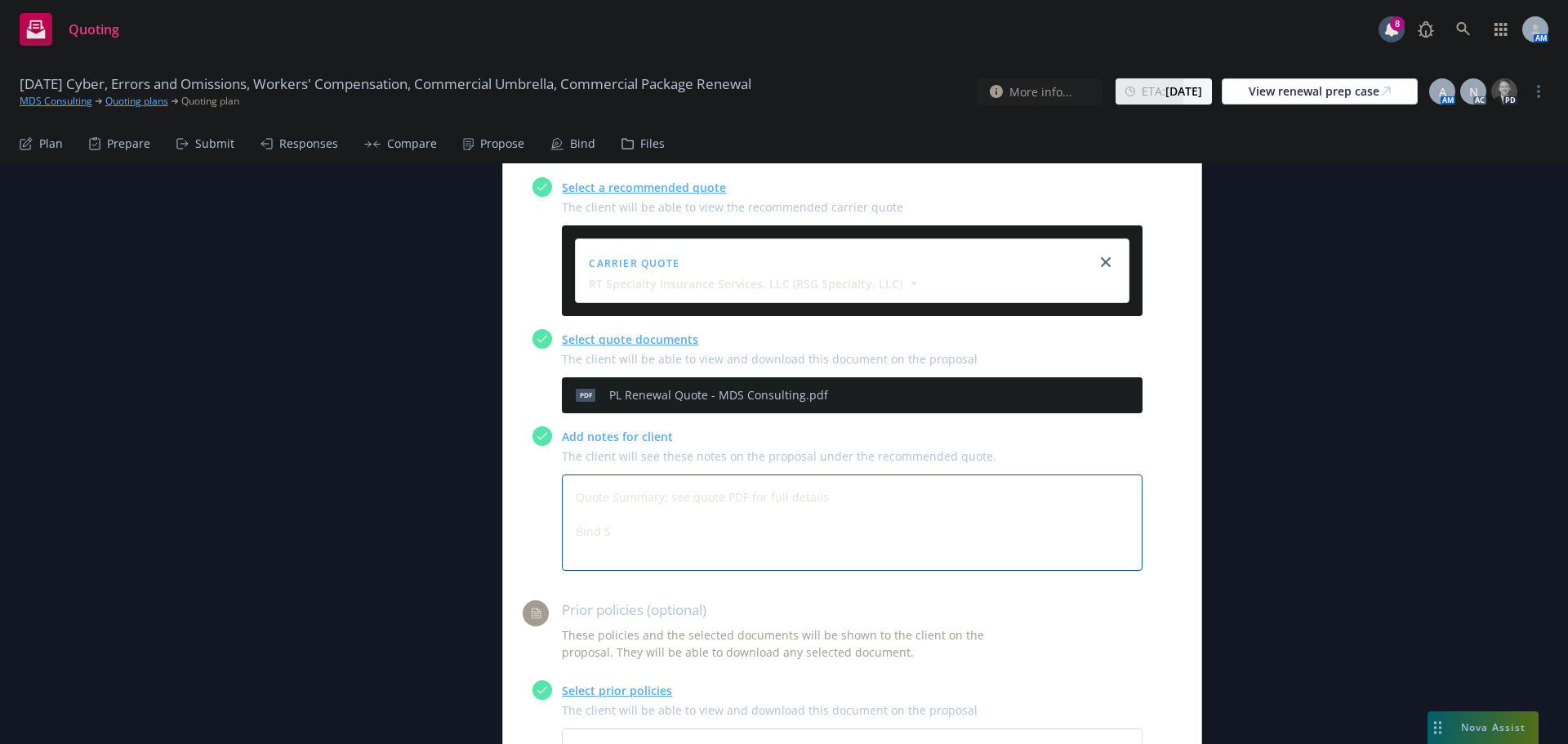
type textarea "x"
type textarea "Quote Summary: see quote PDF for full details Bind Su"
type textarea "x"
type textarea "Quote Summary: see quote PDF for full details Bind Sub"
type textarea "x"
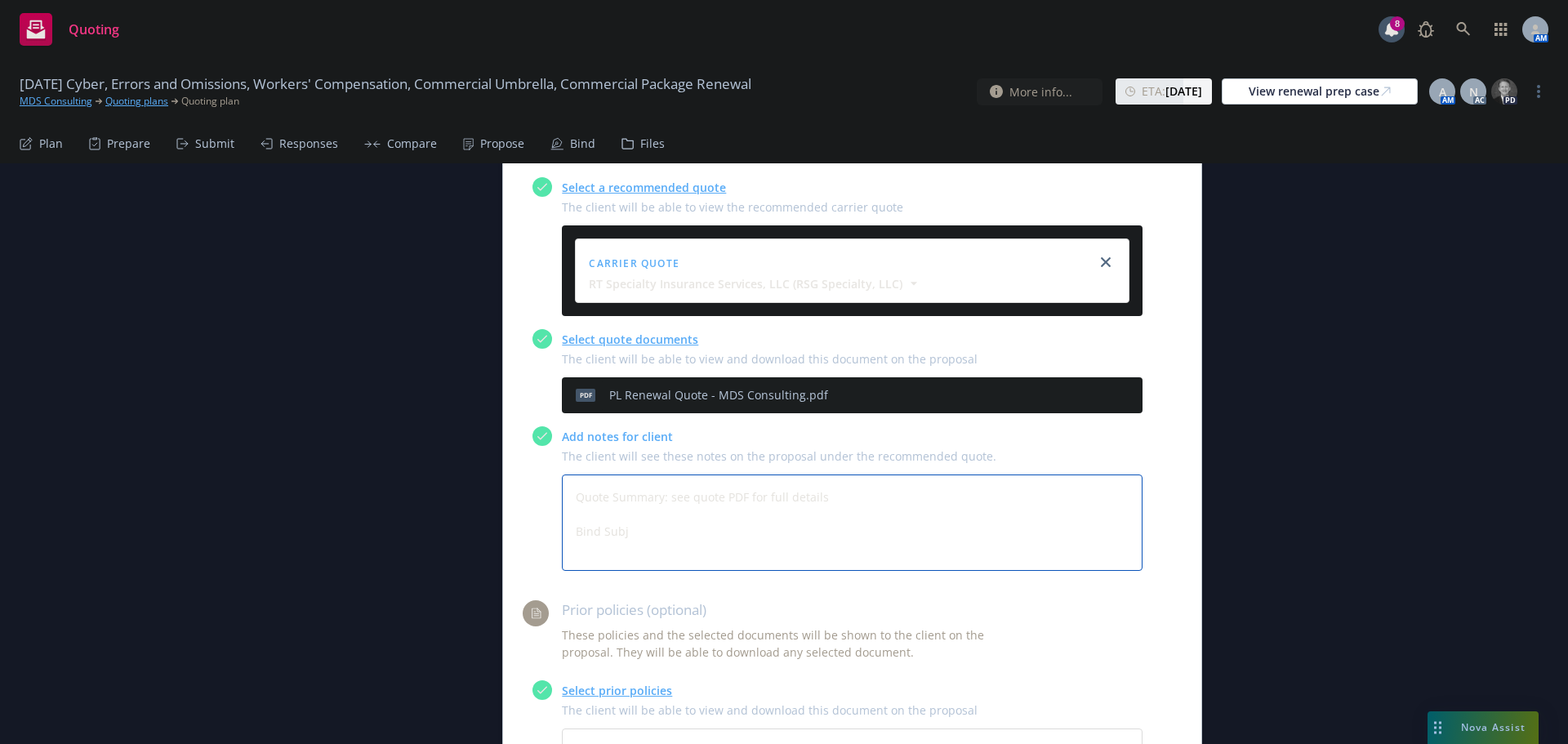
type textarea "Quote Summary: see quote PDF for full details Bind Subje"
type textarea "x"
type textarea "Quote Summary: see quote PDF for full details Bind Subjec"
type textarea "x"
type textarea "Quote Summary: see quote PDF for full details Bind Subject"
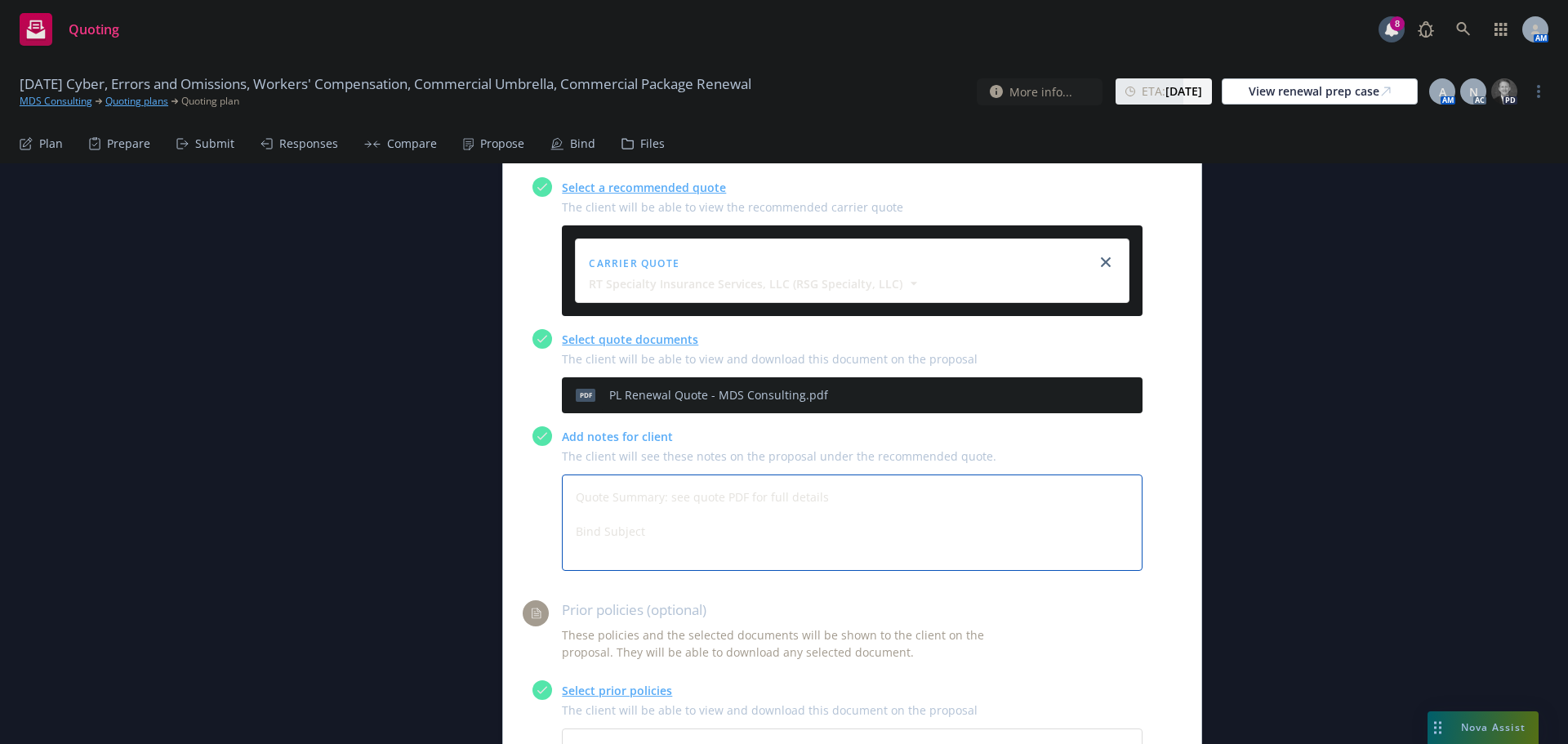
type textarea "x"
type textarea "Quote Summary: see quote PDF for full details Bind Subjecti"
type textarea "x"
type textarea "Quote Summary: see quote PDF for full details Bind Subjectic"
type textarea "x"
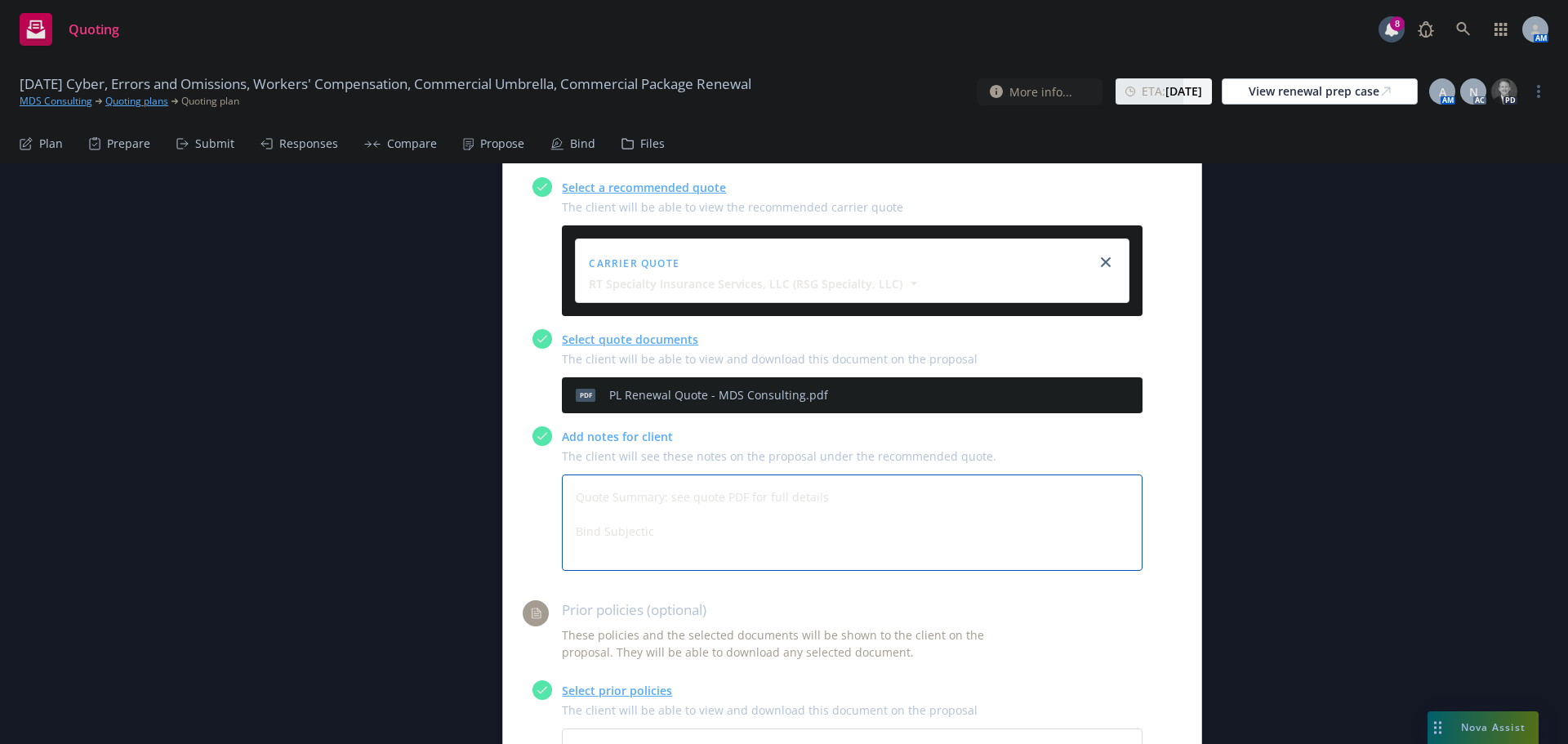
type textarea "Quote Summary: see quote PDF for full details Bind Subjecti"
type textarea "x"
type textarea "Quote Summary: see quote PDF for full details Bind Subjectiv"
type textarea "x"
type textarea "Quote Summary: see quote PDF for full details Bind Subjectivi"
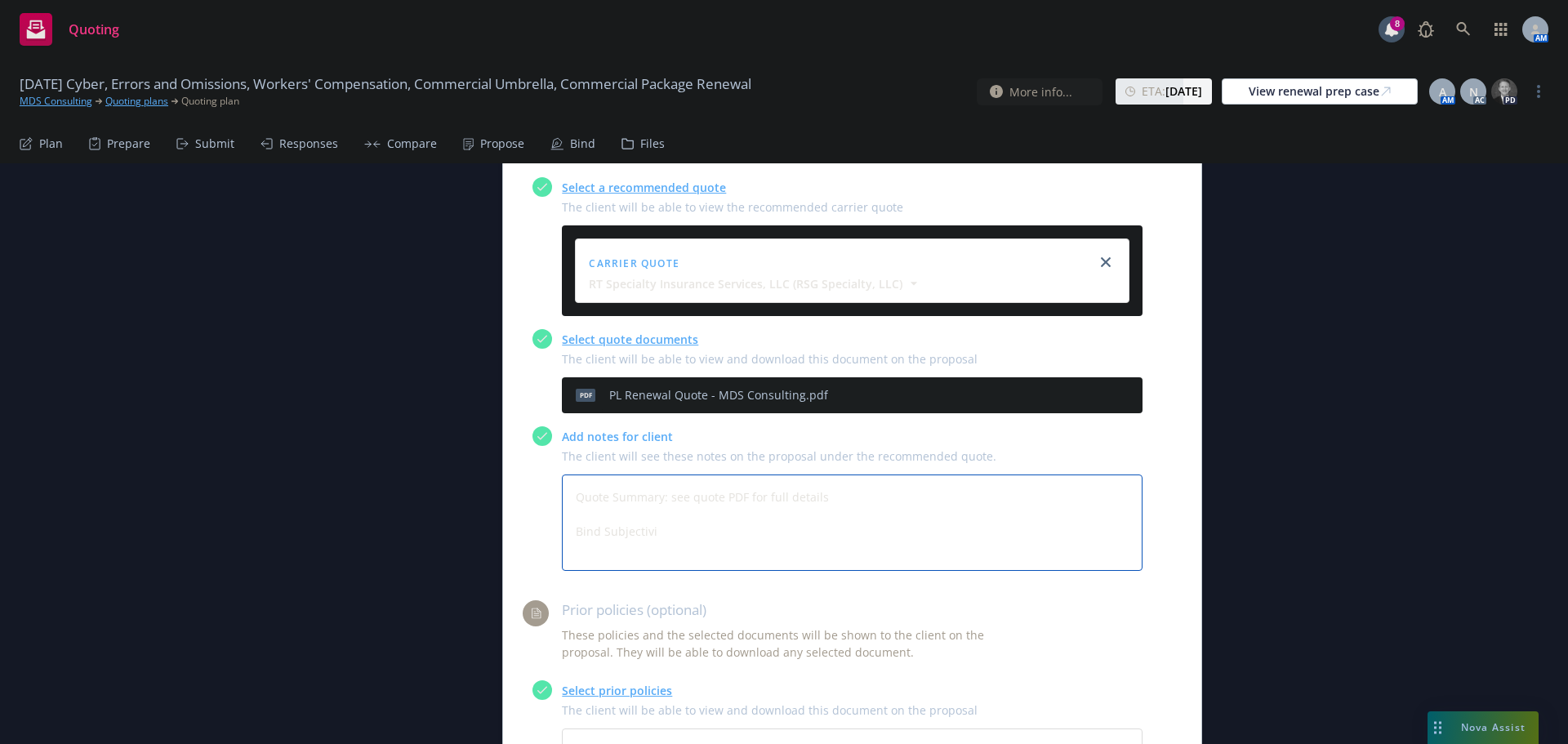
type textarea "x"
type textarea "Quote Summary: see quote PDF for full details Bind Subjectivit"
type textarea "x"
type textarea "Quote Summary: see quote PDF for full details Bind Subjectivitie"
type textarea "x"
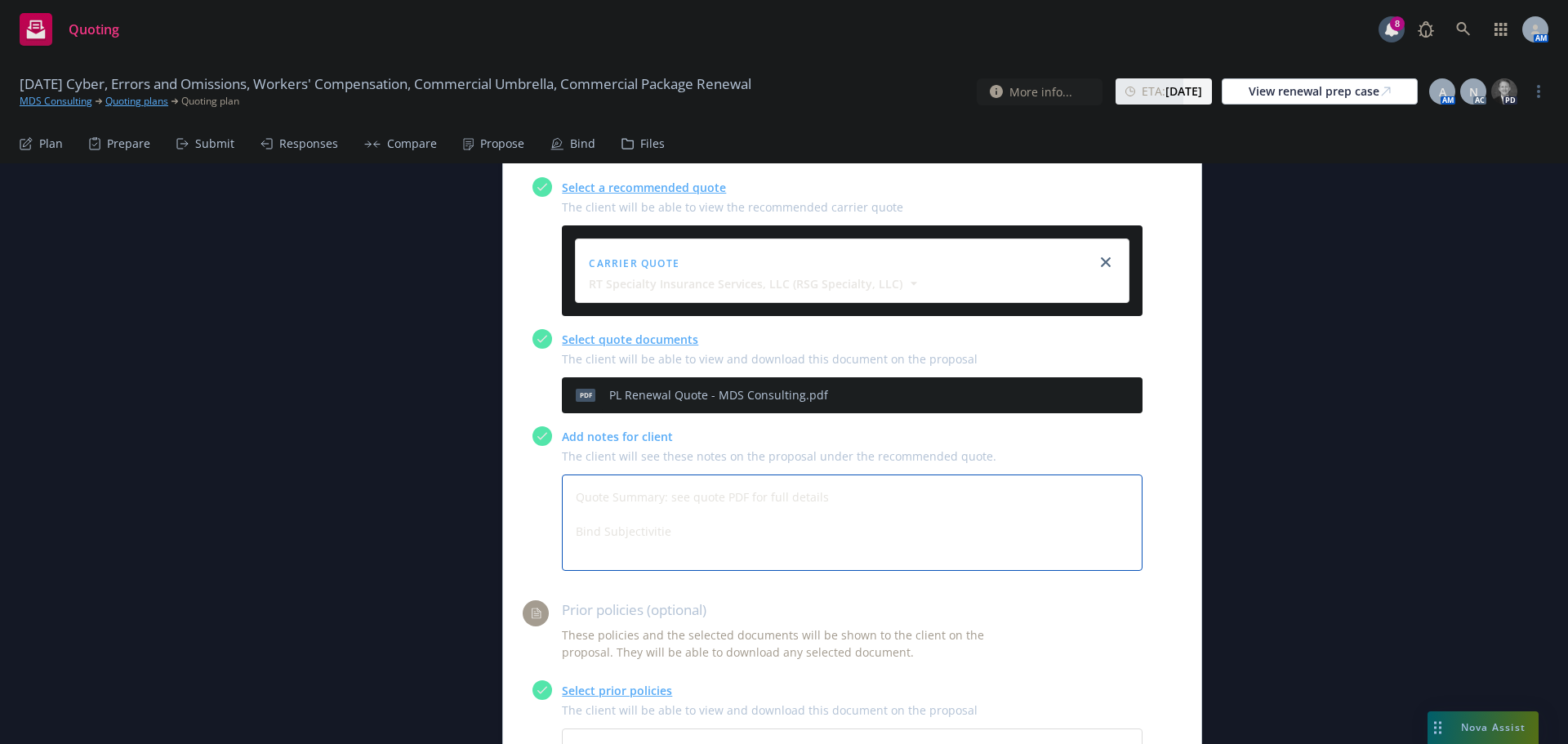
type textarea "Quote Summary: see quote PDF for full details Bind Subjectivities"
type textarea "x"
type textarea "Quote Summary: see quote PDF for full details Bind Subjectivities:"
type textarea "x"
type textarea "Quote Summary: see quote PDF for full details Bind Subjectivities:"
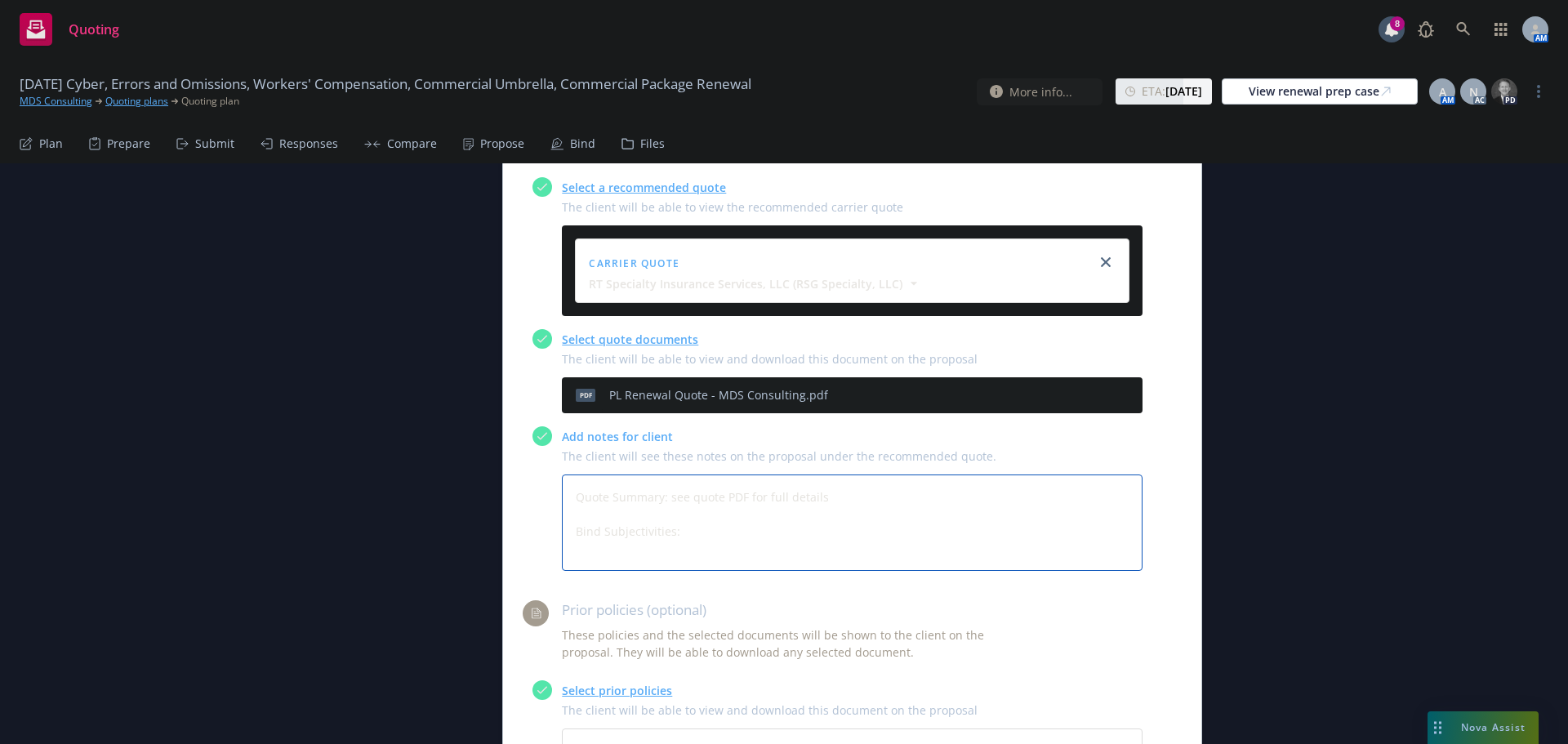
type textarea "x"
type textarea "Quote Summary: see quote PDF for full details Bind Subjectivities: 1"
type textarea "x"
type textarea "Quote Summary: see quote PDF for full details Bind Subjectivities: 1."
type textarea "x"
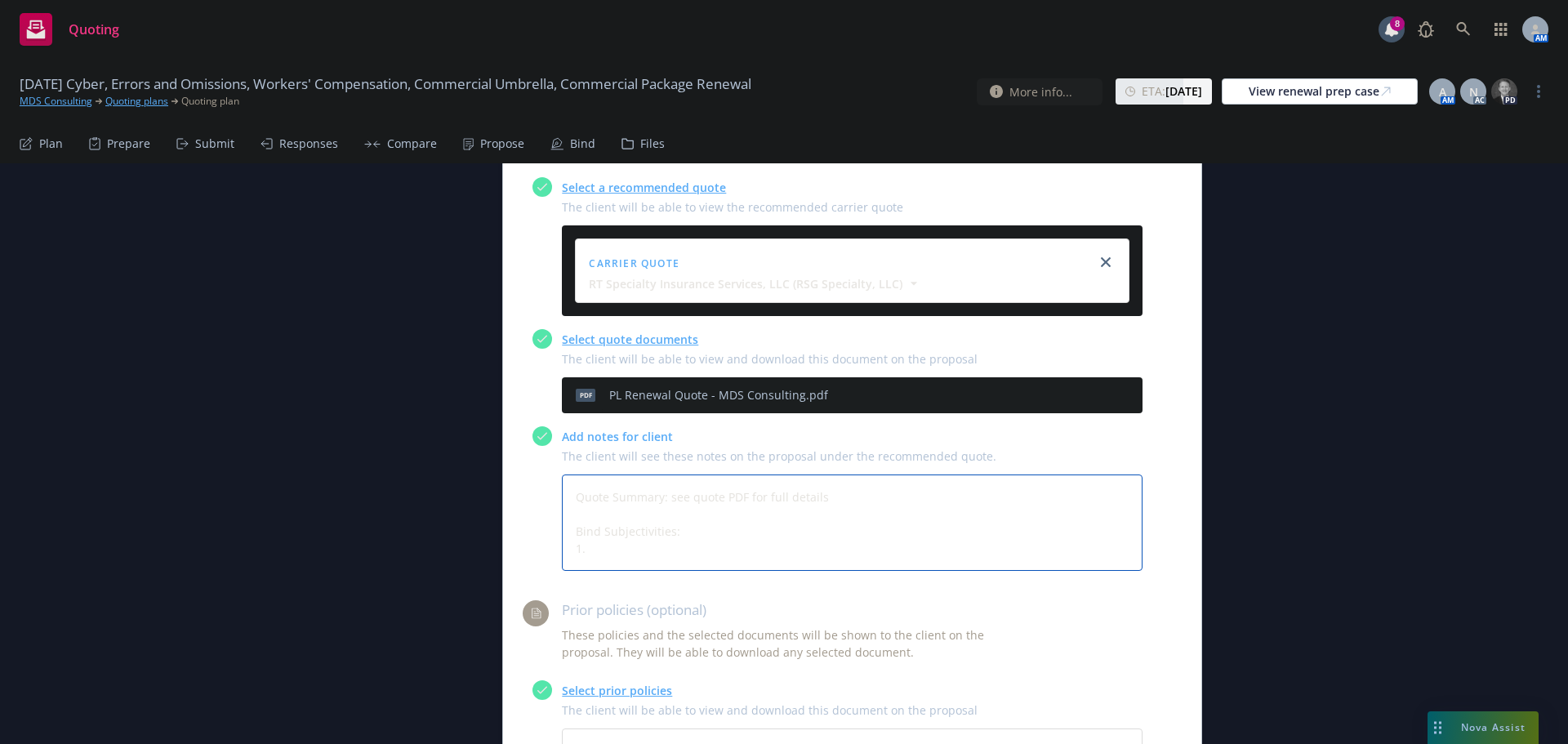
type textarea "Quote Summary: see quote PDF for full details Bind Subjectivities: 1."
type textarea "x"
type textarea "Quote Summary: see quote PDF for full details Bind Subjectivities: 1. A"
type textarea "x"
type textarea "Quote Summary: see quote PDF for full details Bind Subjectivities: 1. Ap"
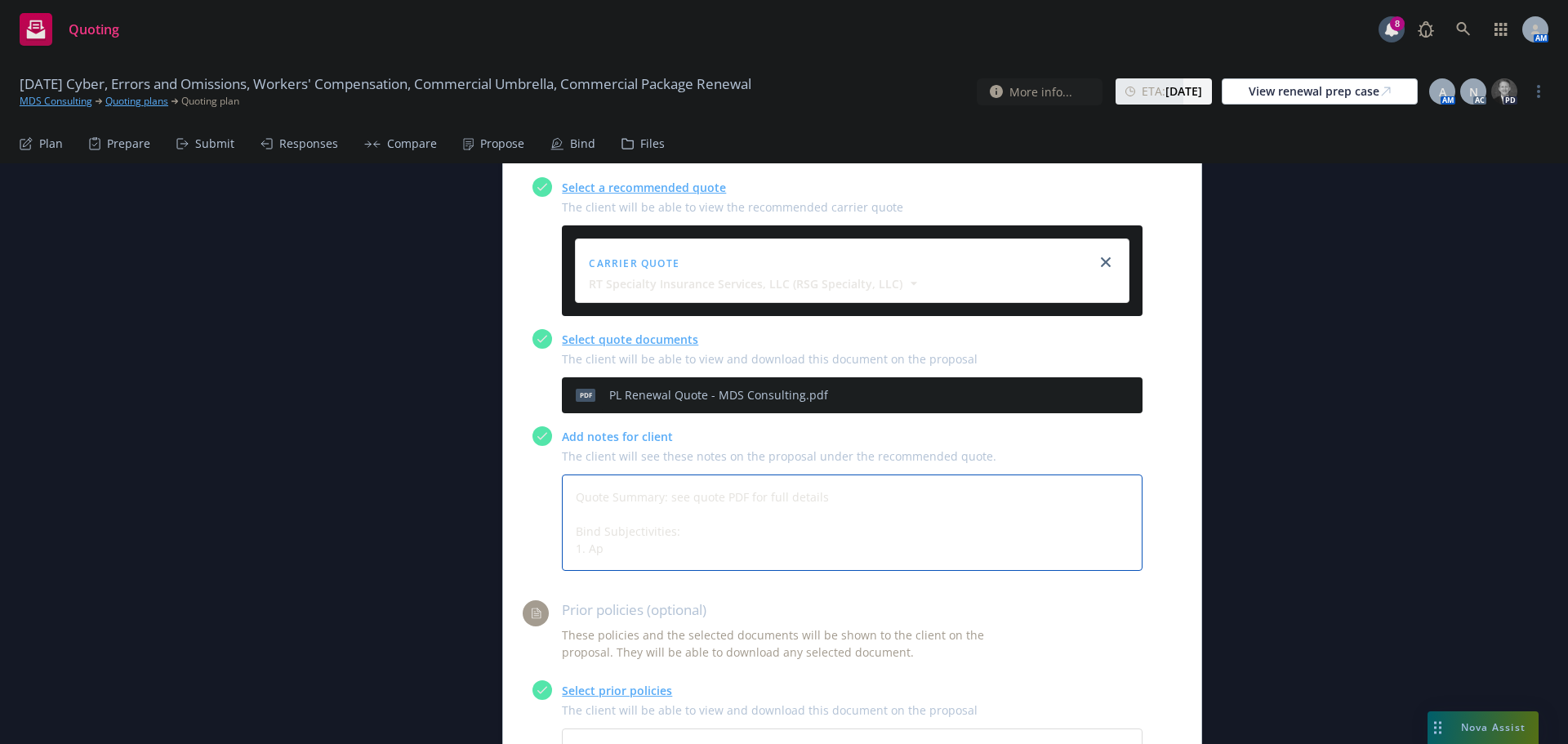
type textarea "x"
type textarea "Quote Summary: see quote PDF for full details Bind Subjectivities: 1. App"
type textarea "x"
type textarea "Quote Summary: see quote PDF for full details Bind Subjectivities: 1. Appl"
type textarea "x"
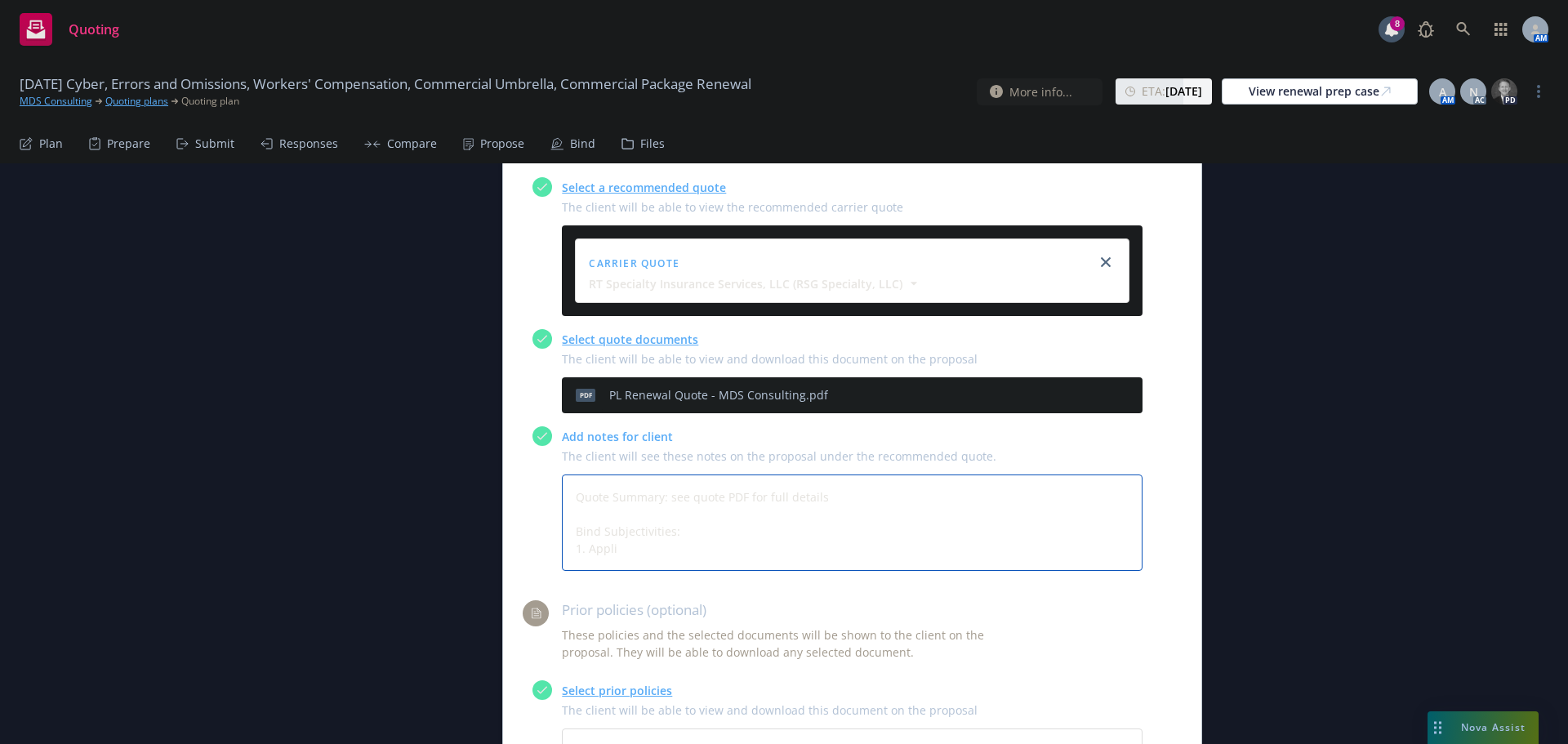
type textarea "Quote Summary: see quote PDF for full details Bind Subjectivities: 1. Applic"
type textarea "x"
type textarea "Quote Summary: see quote PDF for full details Bind Subjectivities: 1. Applica"
type textarea "x"
type textarea "Quote Summary: see quote PDF for full details Bind Subjectivities: 1. Applicat"
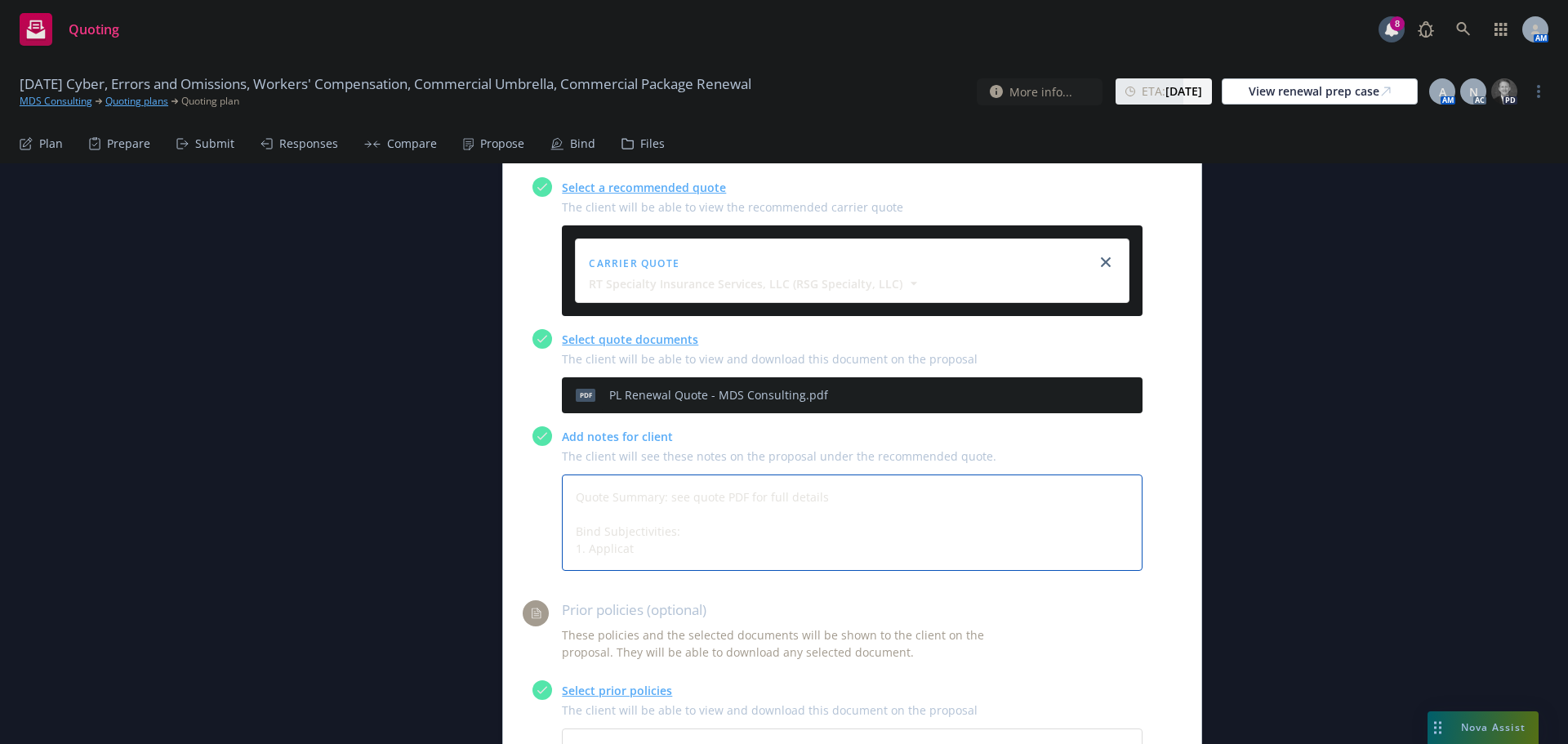
type textarea "x"
type textarea "Quote Summary: see quote PDF for full details Bind Subjectivities: 1. Applicati"
type textarea "x"
type textarea "Quote Summary: see quote PDF for full details Bind Subjectivities: 1. Applicatio"
type textarea "x"
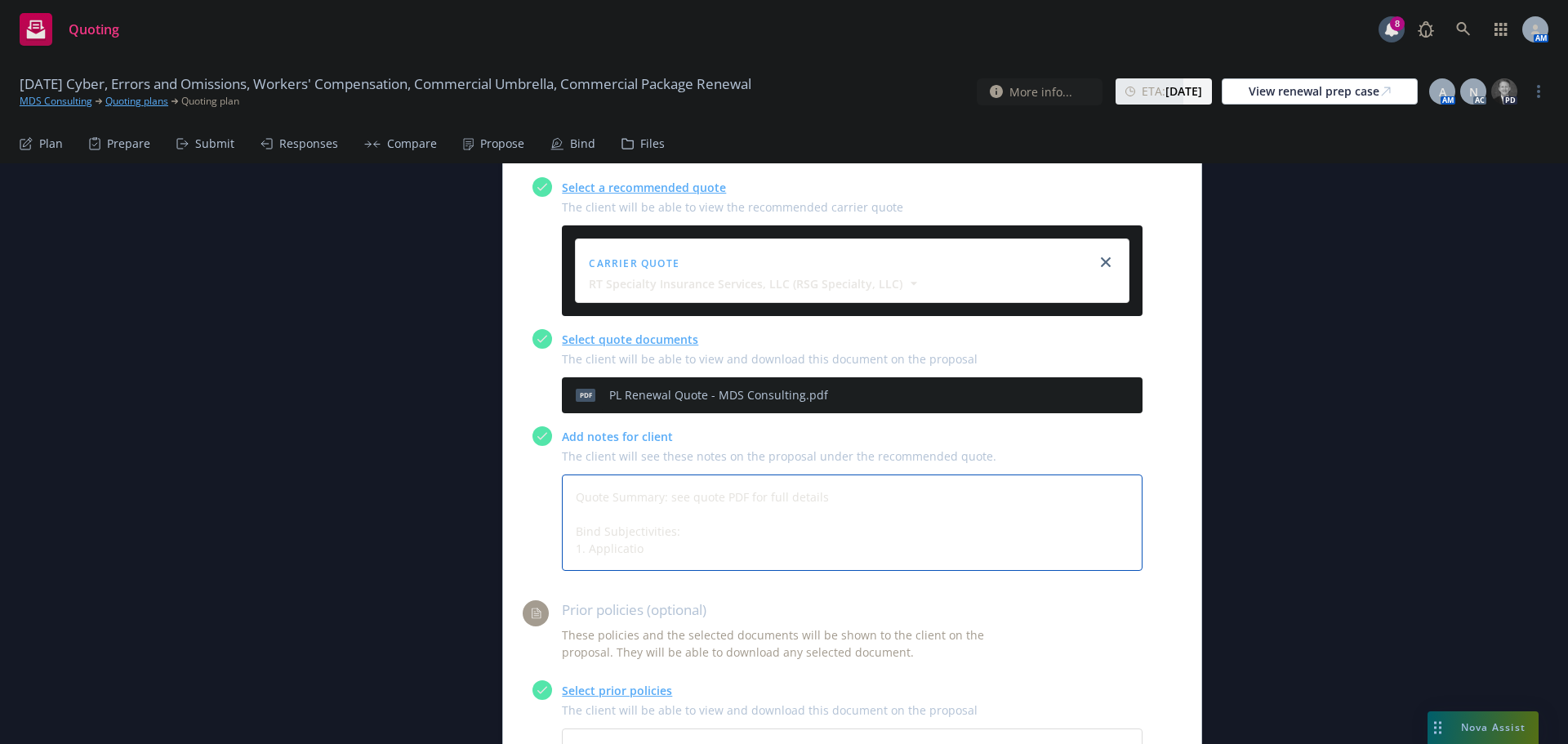
type textarea "Quote Summary: see quote PDF for full details Bind Subjectivities: 1. Applicati…"
type textarea "x"
type textarea "Quote Summary: see quote PDF for full details Bind Subjectivities: 1. Applicati…"
type textarea "x"
type textarea "Quote Summary: see quote PDF for full details Bind Subjectivities: 1. Applicati…"
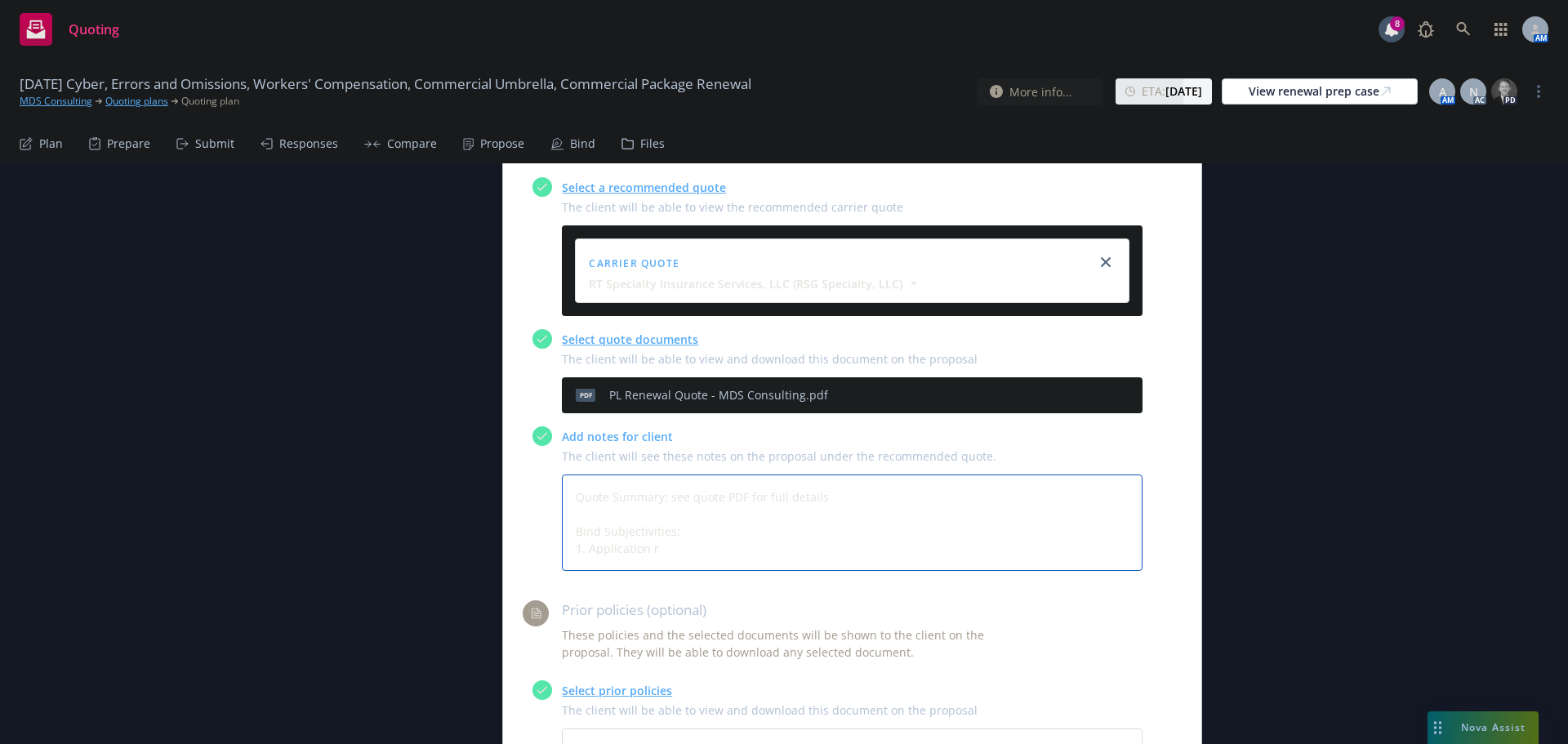
type textarea "x"
type textarea "Quote Summary: see quote PDF for full details Bind Subjectivities: 1. Applicati…"
type textarea "x"
type textarea "Quote Summary: see quote PDF for full details Bind Subjectivities: 1. Applicati…"
type textarea "x"
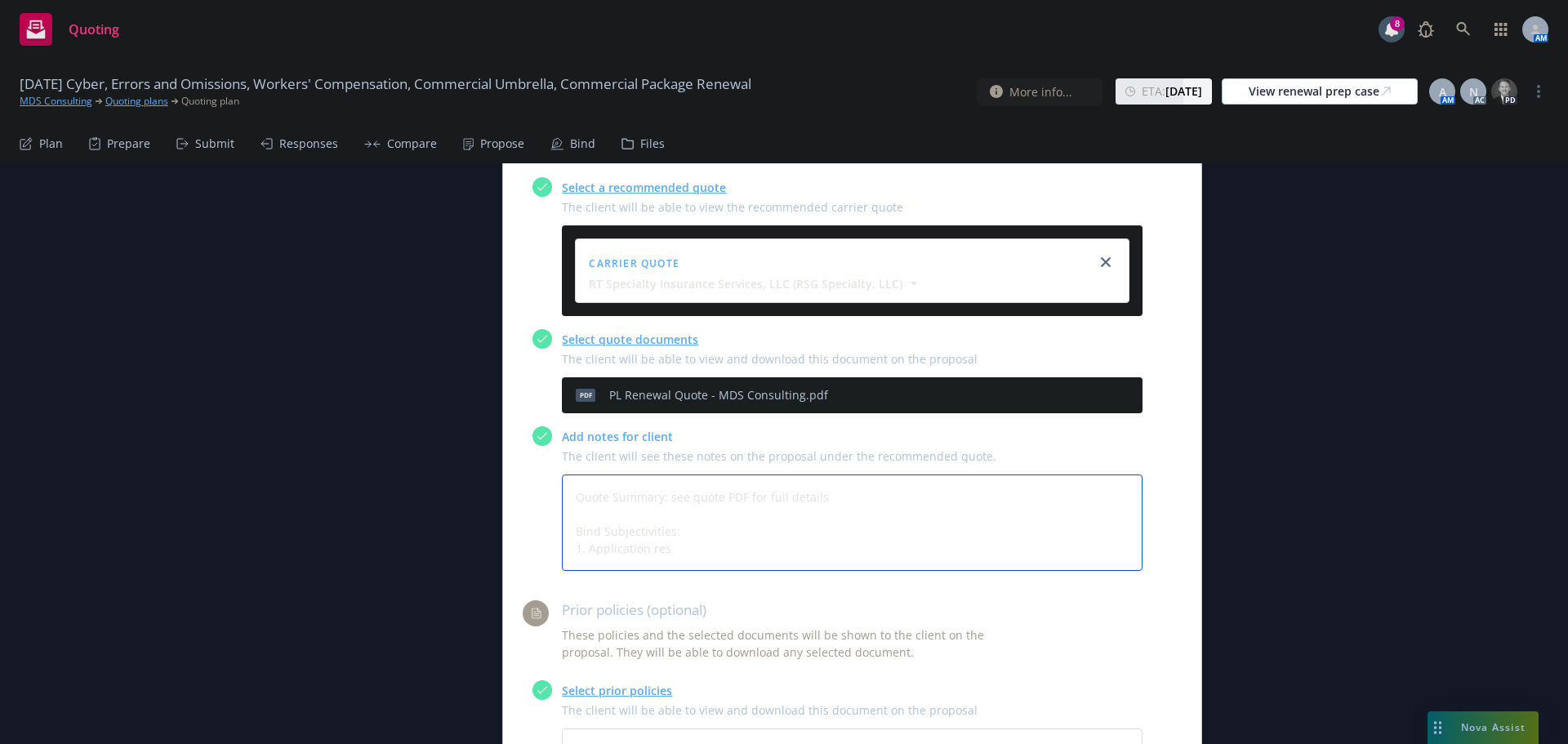
type textarea "Quote Summary: see quote PDF for full details Bind Subjectivities: 1. Applicati…"
type textarea "x"
type textarea "Quote Summary: see quote PDF for full details Bind Subjectivities: 1. Applicati…"
type textarea "x"
type textarea "Quote Summary: see quote PDF for full details Bind Subjectivities: 1. Applicati…"
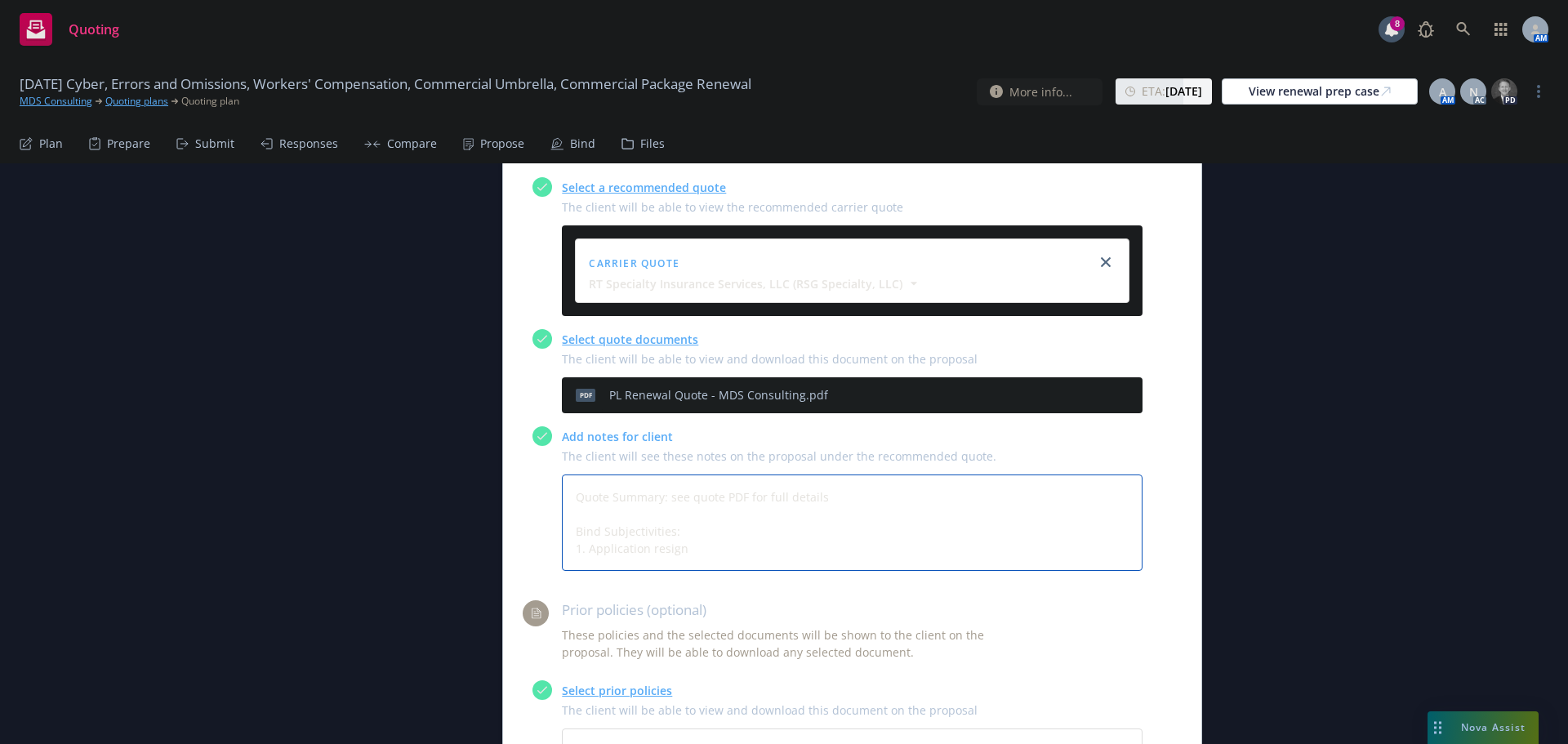
type textarea "x"
type textarea "Quote Summary: see quote PDF for full details Bind Subjectivities: 1. Applicati…"
type textarea "x"
type textarea "Quote Summary: see quote PDF for full details Bind Subjectivities: 1. Applicati…"
type textarea "x"
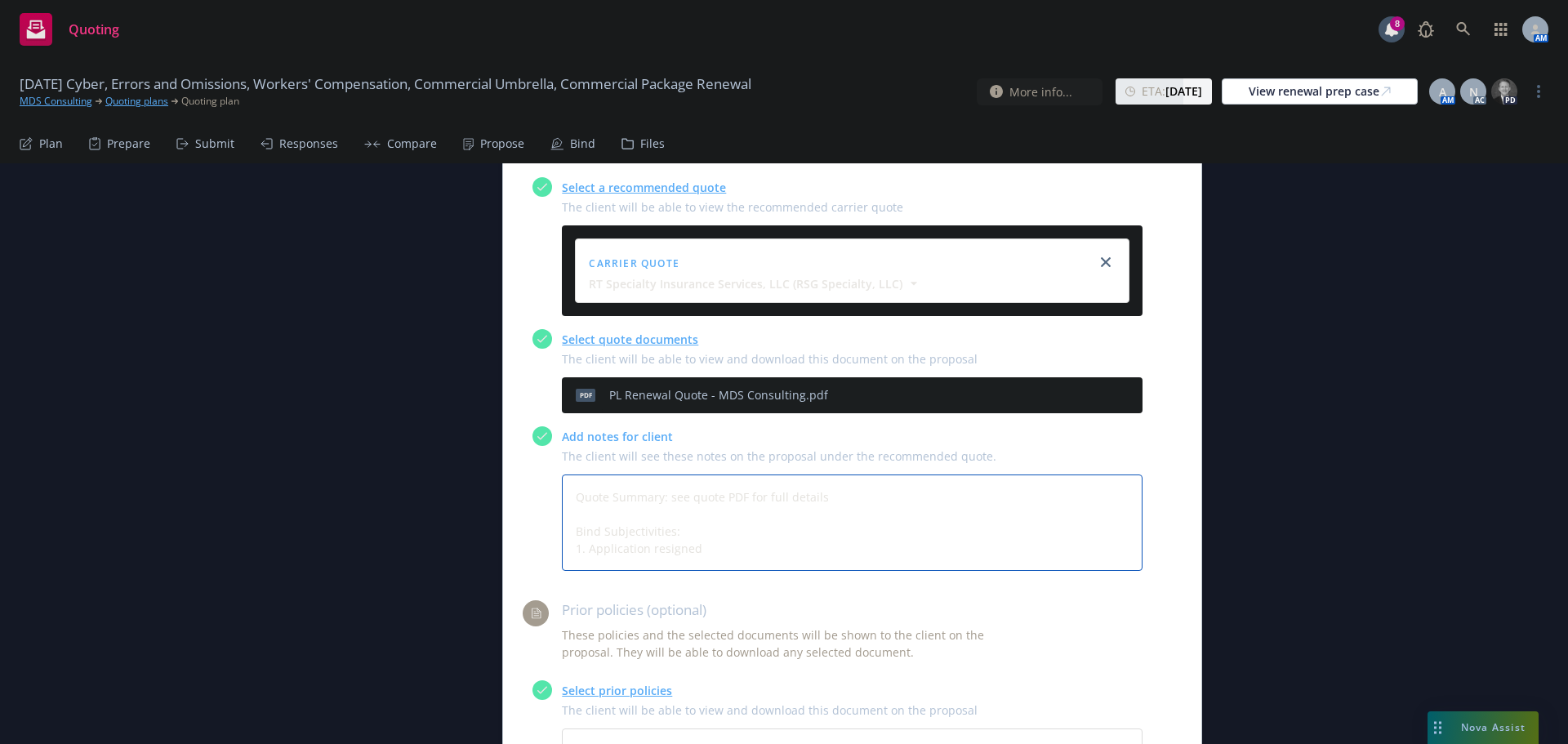
type textarea "Quote Summary: see quote PDF for full details Bind Subjectivities: 1. Applicati…"
type textarea "x"
type textarea "Quote Summary: see quote PDF for full details Bind Subjectivities: 1. Applicati…"
type textarea "x"
type textarea "Quote Summary: see quote PDF for full details Bind Subjectivities: 1. Applicati…"
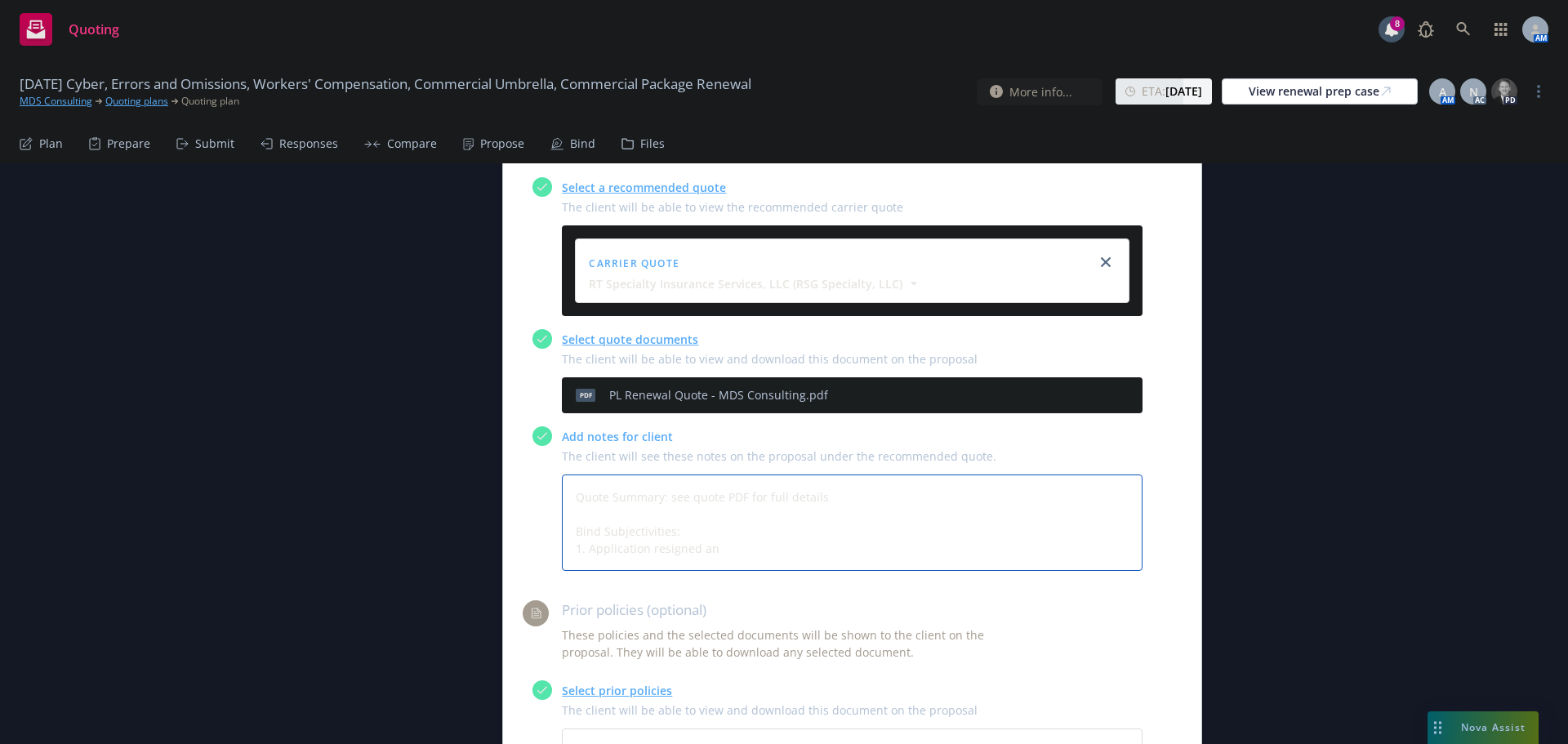
type textarea "x"
type textarea "Quote Summary: see quote PDF for full details Bind Subjectivities: 1. Applicati…"
type textarea "x"
type textarea "Quote Summary: see quote PDF for full details Bind Subjectivities: 1. Applicati…"
type textarea "x"
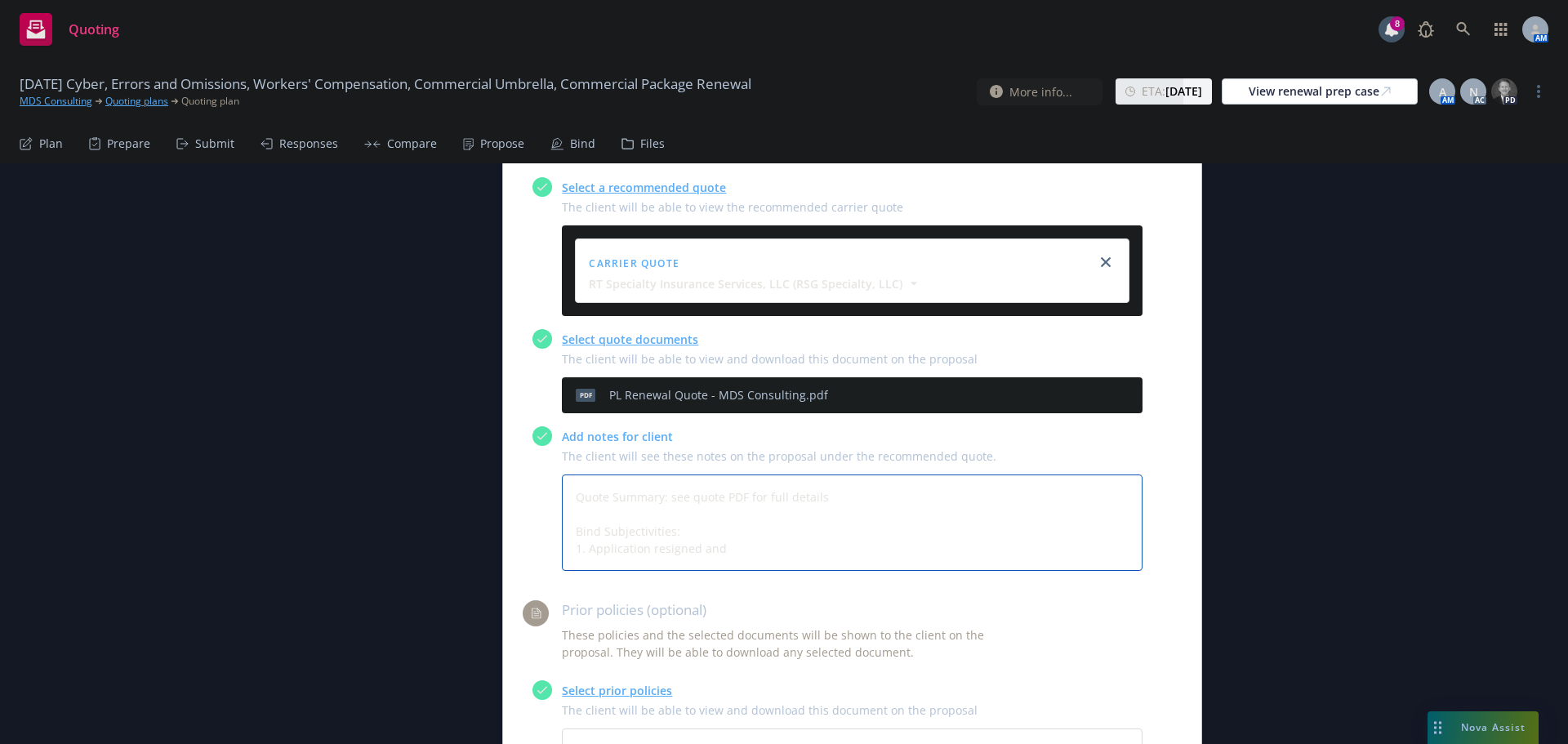
type textarea "Quote Summary: see quote PDF for full details Bind Subjectivities: 1. Applicati…"
type textarea "x"
type textarea "Quote Summary: see quote PDF for full details Bind Subjectivities: 1. Applicati…"
type textarea "x"
type textarea "Quote Summary: see quote PDF for full details Bind Subjectivities: 1. Applicati…"
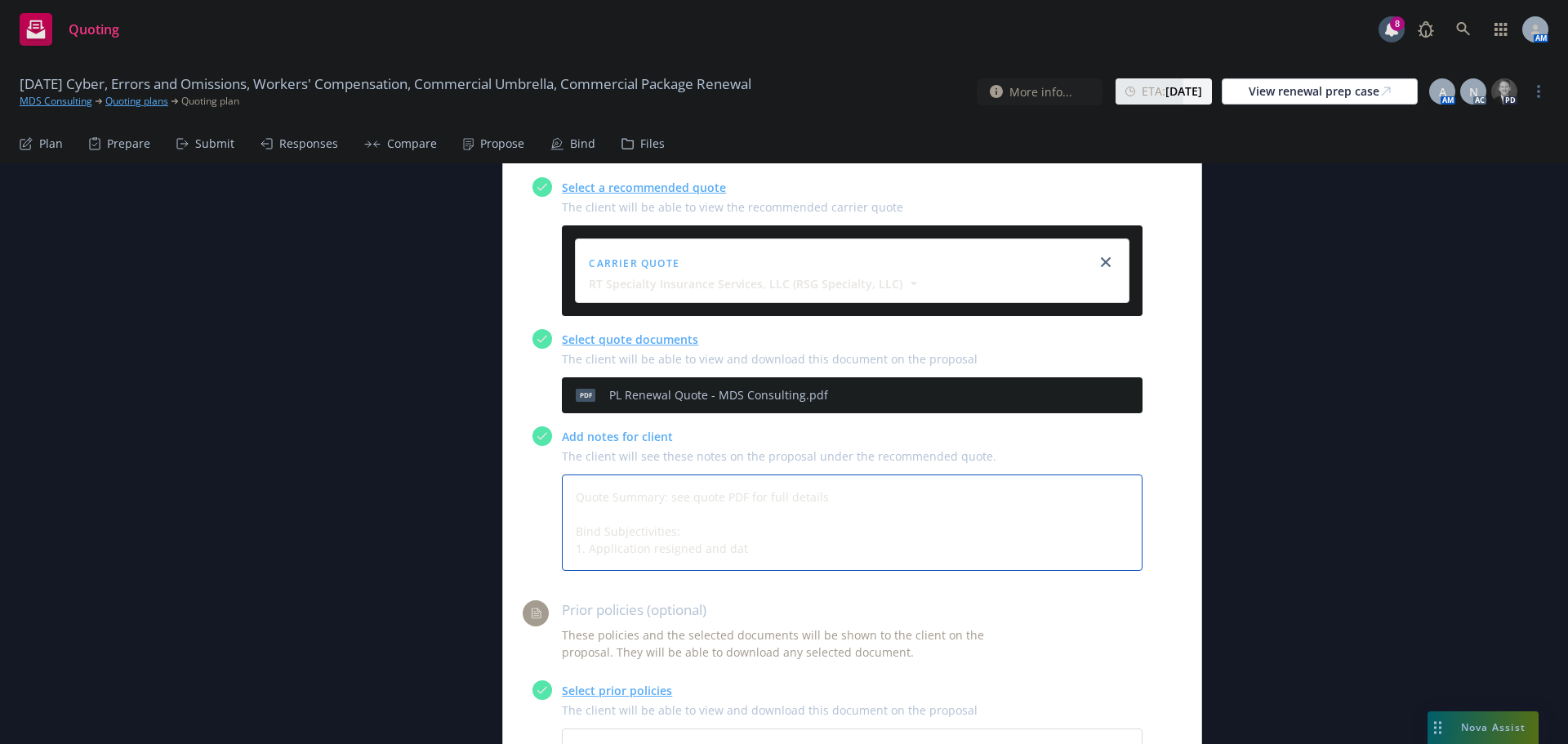
type textarea "x"
type textarea "Quote Summary: see quote PDF for full details Bind Subjectivities: 1. Applicati…"
type textarea "x"
type textarea "Quote Summary: see quote PDF for full details Bind Subjectivities: 1. Applicati…"
type textarea "x"
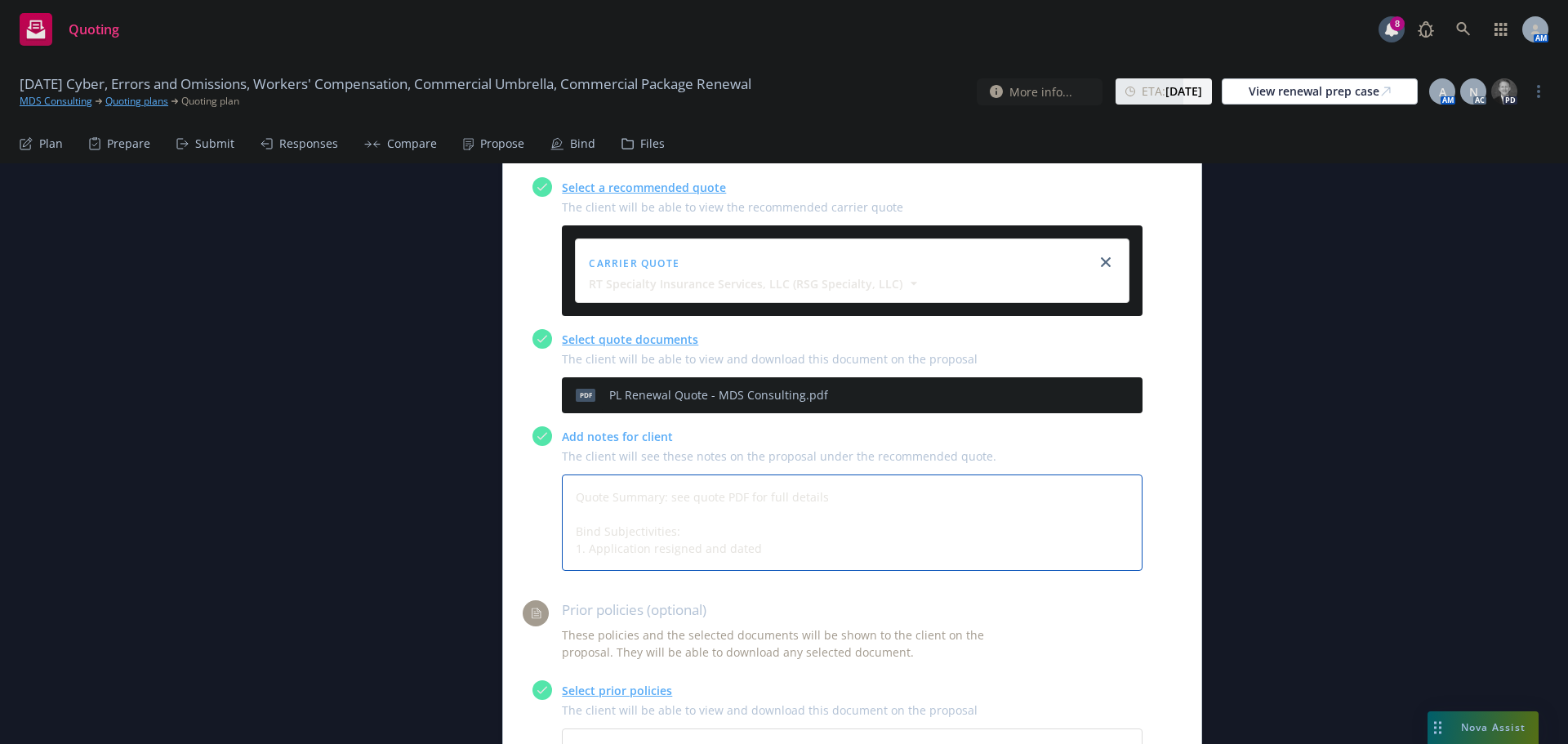
type textarea "Quote Summary: see quote PDF for full details Bind Subjectivities: 1. Applicati…"
type textarea "x"
type textarea "Quote Summary: see quote PDF for full details Bind Subjectivities: 1. Applicati…"
type textarea "x"
type textarea "Quote Summary: see quote PDF for full details Bind Subjectivities: 1. Applicati…"
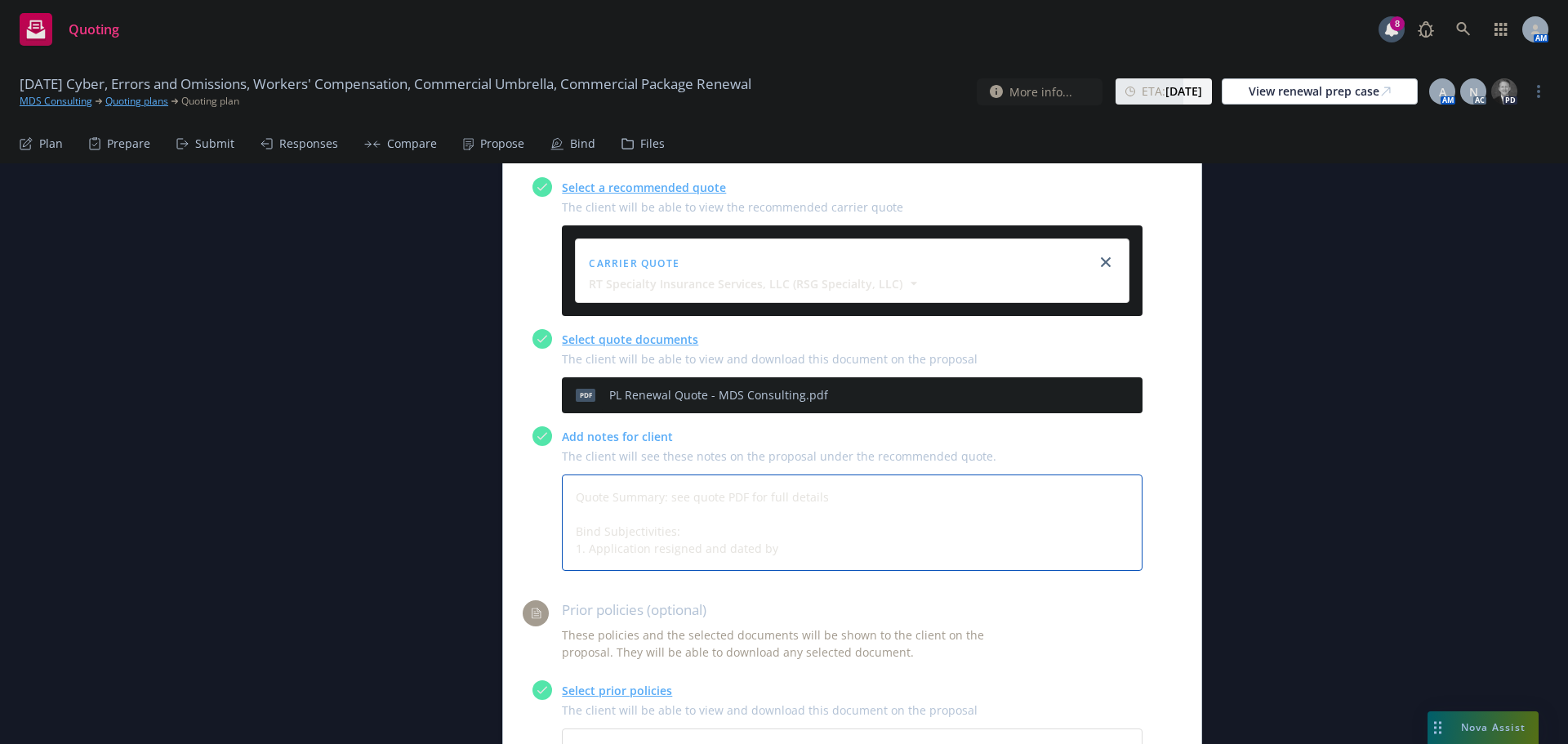
type textarea "x"
type textarea "Quote Summary: see quote PDF for full details Bind Subjectivities: 1. Applicati…"
type textarea "x"
type textarea "Quote Summary: see quote PDF for full details Bind Subjectivities: 1. Applicati…"
type textarea "x"
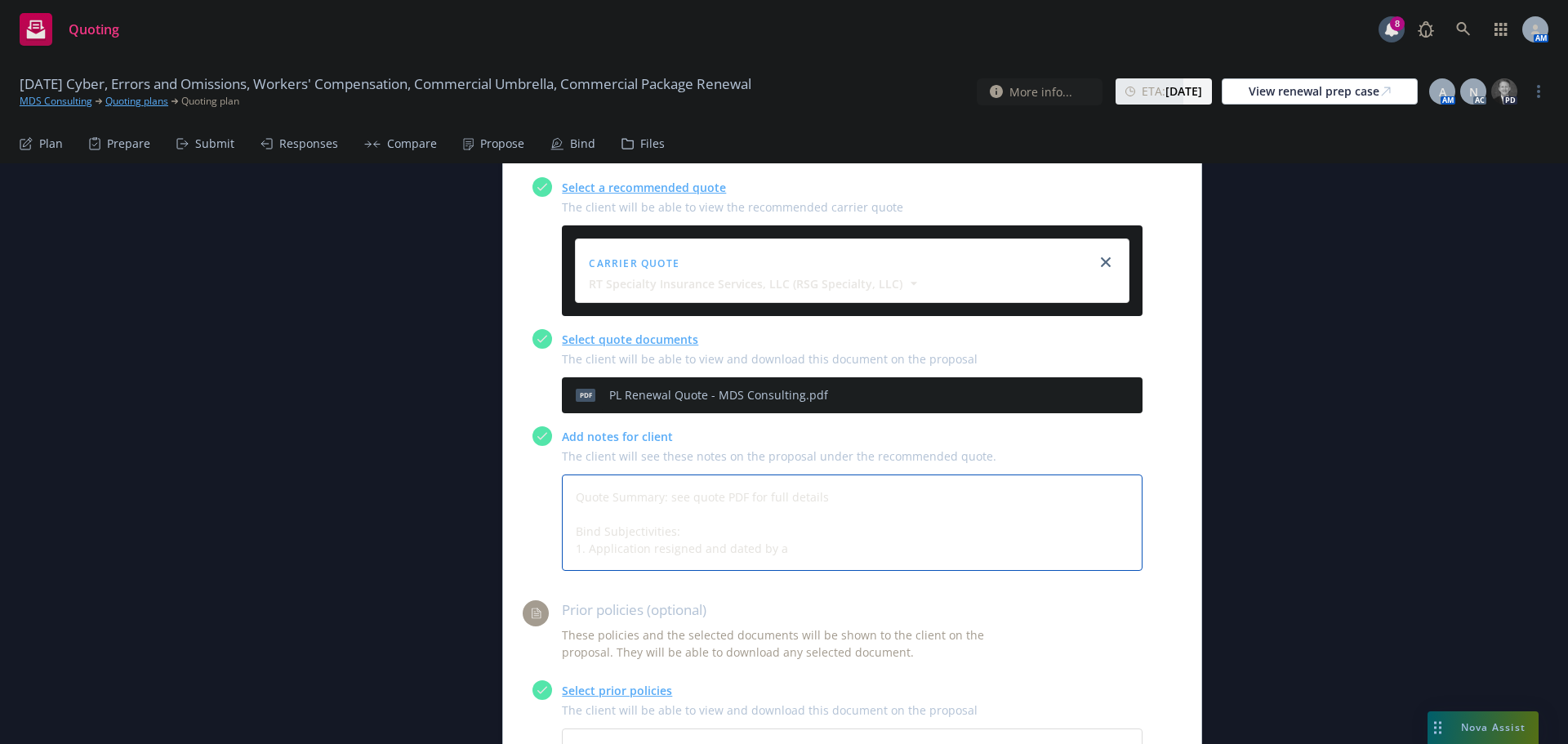
type textarea "Quote Summary: see quote PDF for full details Bind Subjectivities: 1. Applicati…"
type textarea "x"
type textarea "Quote Summary: see quote PDF for full details Bind Subjectivities: 1. Applicati…"
type textarea "x"
type textarea "Quote Summary: see quote PDF for full details Bind Subjectivities: 1. Applicati…"
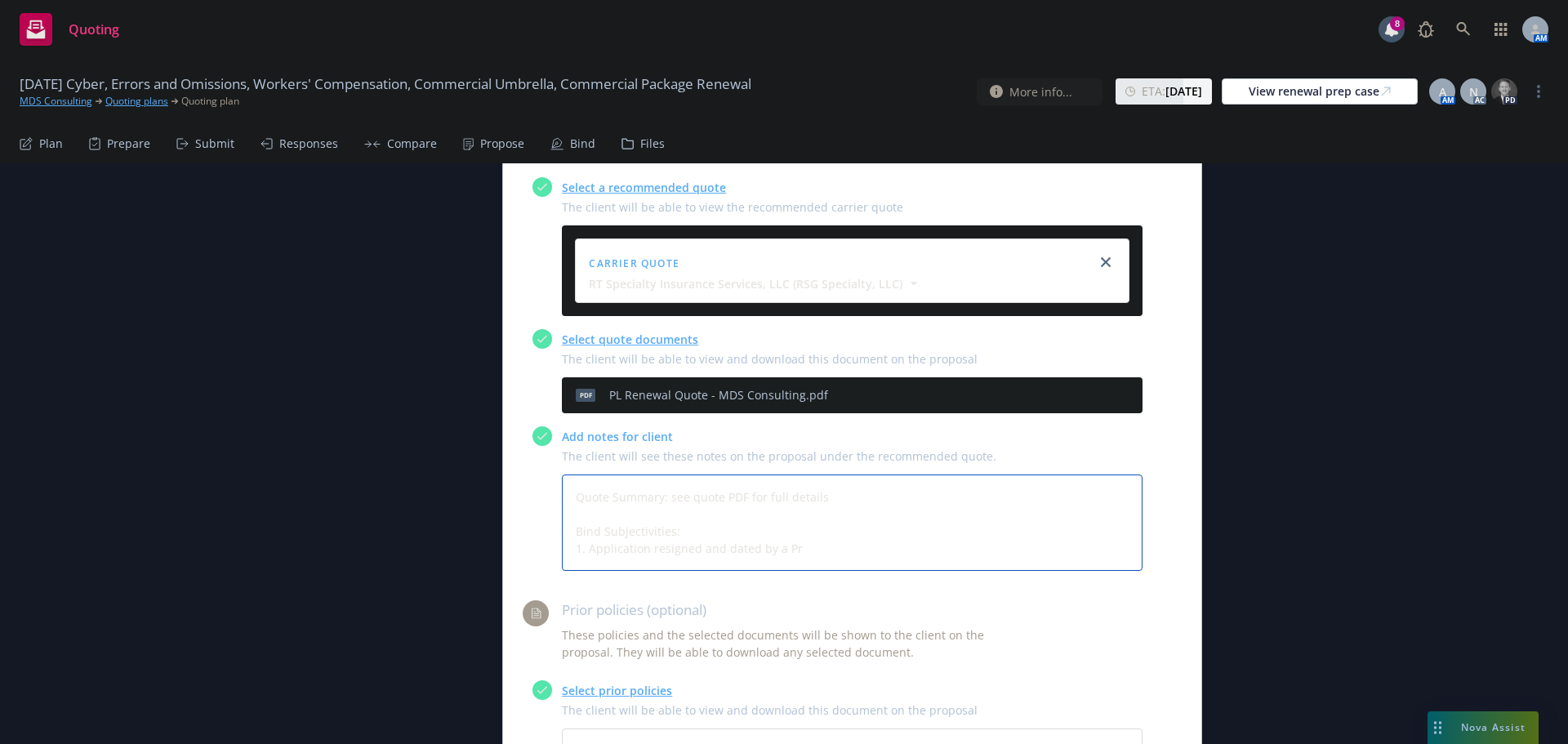
type textarea "x"
type textarea "Quote Summary: see quote PDF for full details Bind Subjectivities: 1. Applicati…"
type textarea "x"
type textarea "Quote Summary: see quote PDF for full details Bind Subjectivities: 1. Applicati…"
type textarea "x"
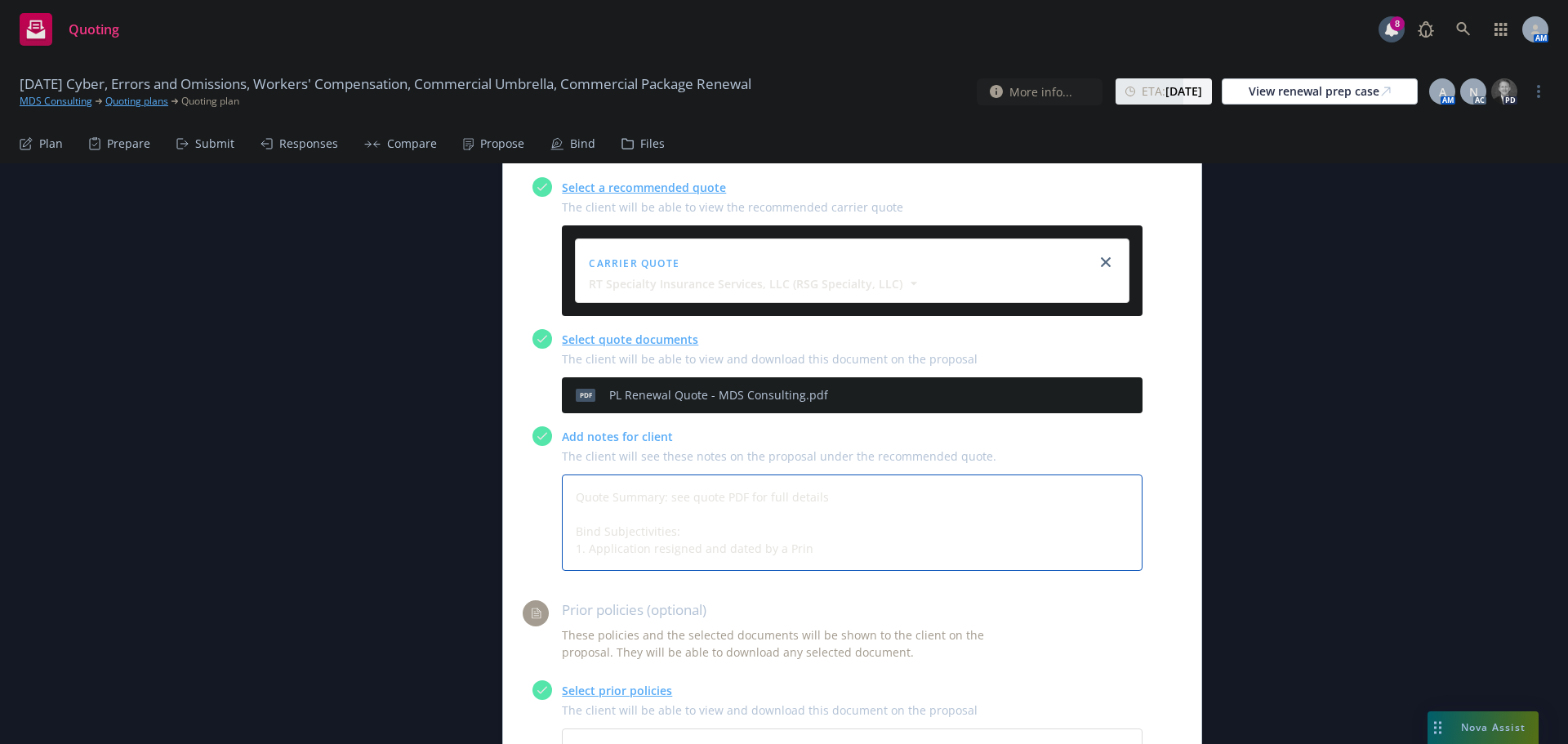
type textarea "Quote Summary: see quote PDF for full details Bind Subjectivities: 1. Applicati…"
type textarea "x"
type textarea "Quote Summary: see quote PDF for full details Bind Subjectivities: 1. Applicati…"
type textarea "x"
type textarea "Quote Summary: see quote PDF for full details Bind Subjectivities: 1. Applicati…"
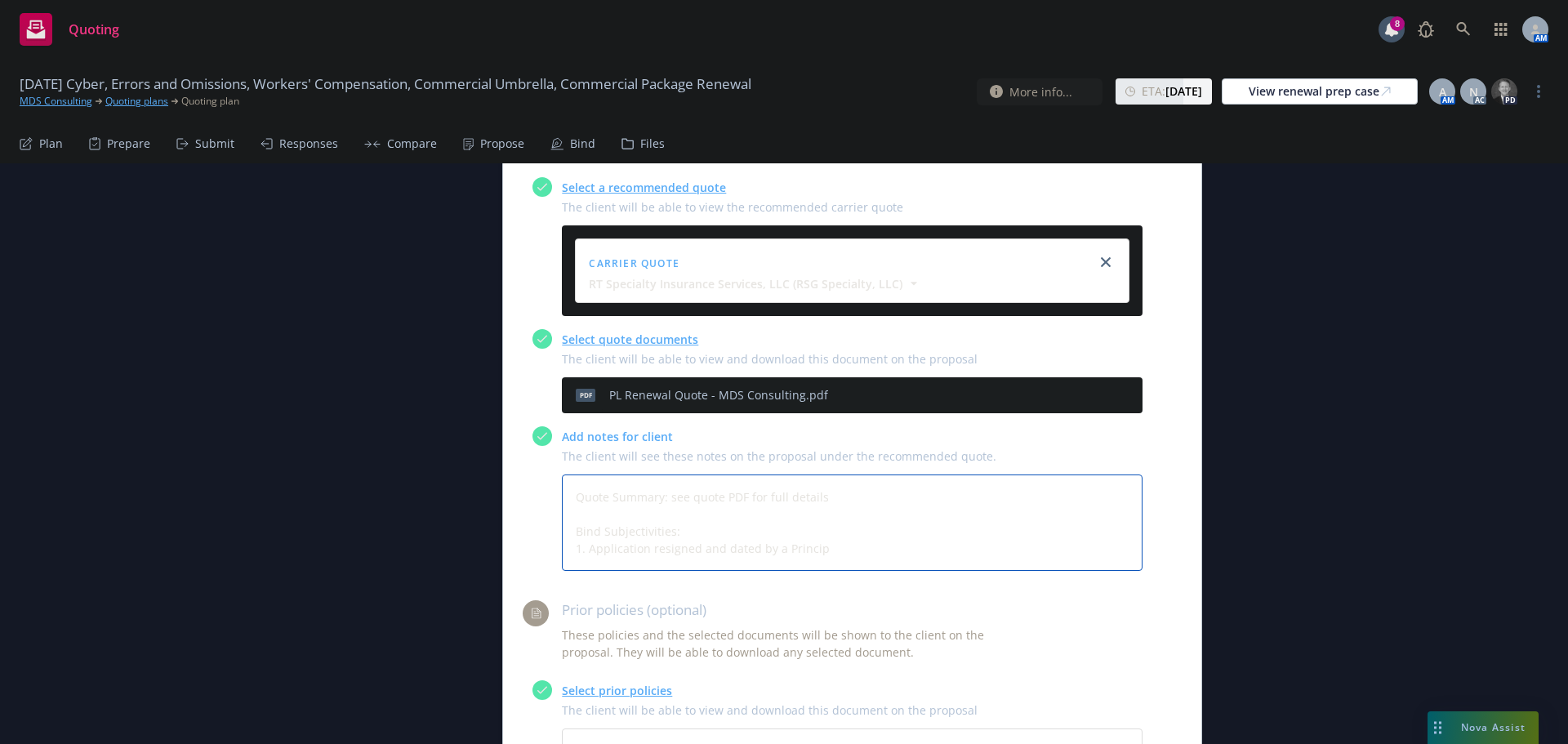
type textarea "x"
type textarea "Quote Summary: see quote PDF for full details Bind Subjectivities: 1. Applicati…"
type textarea "x"
type textarea "Quote Summary: see quote PDF for full details Bind Subjectivities: 1. Applicati…"
click at [603, 475] on textarea "Quote Summary: see quote PDF for full details Bind Subjectivities: 1. Applicati…" at bounding box center [852, 523] width 581 height 96
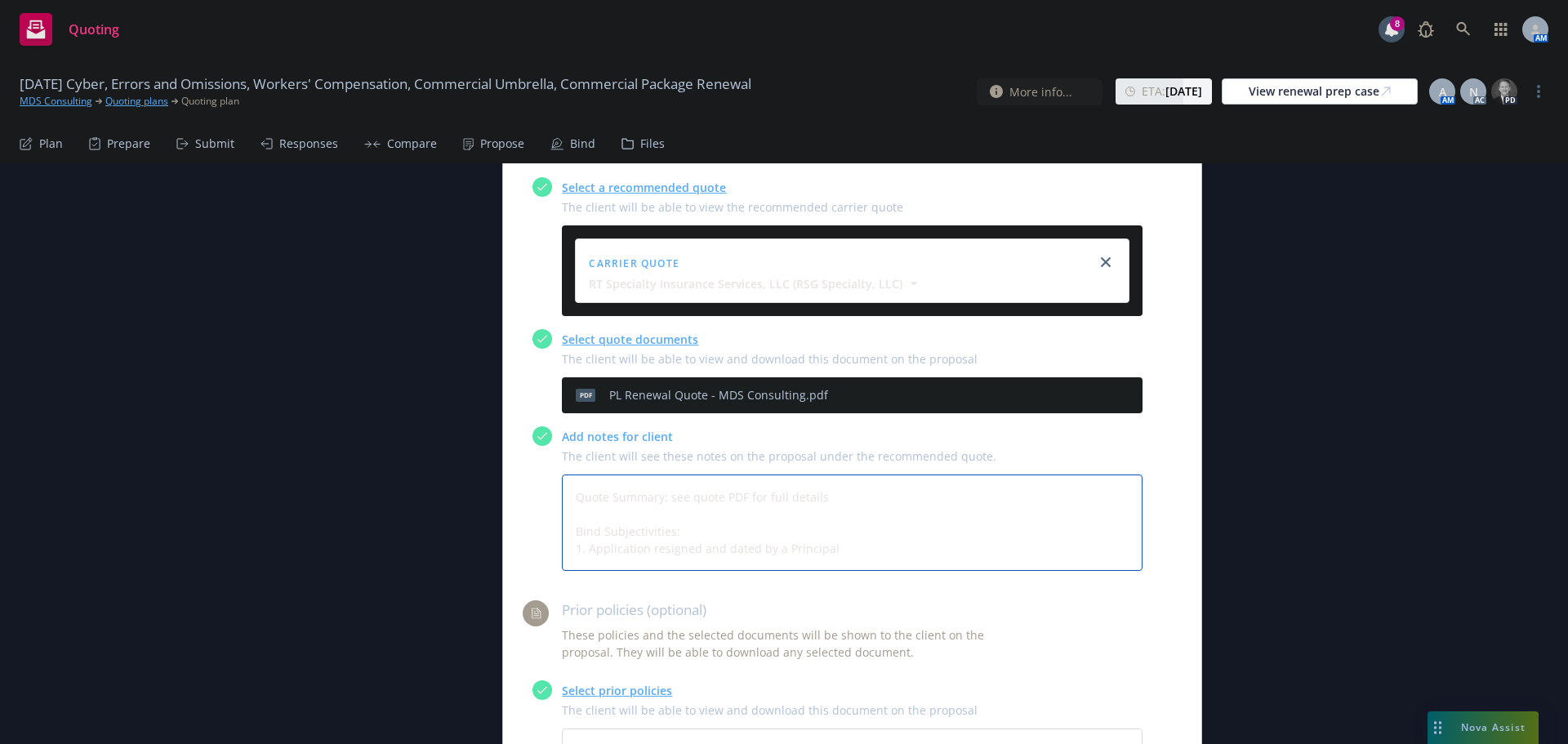
type textarea "x"
type textarea "Quote Summary: see quote PDF for full details Bind Subjectivities: 1. Applicati…"
type textarea "x"
type textarea "Quote Summary: see quote PDF for full details Bind Subjectivities: 1. Applicati…"
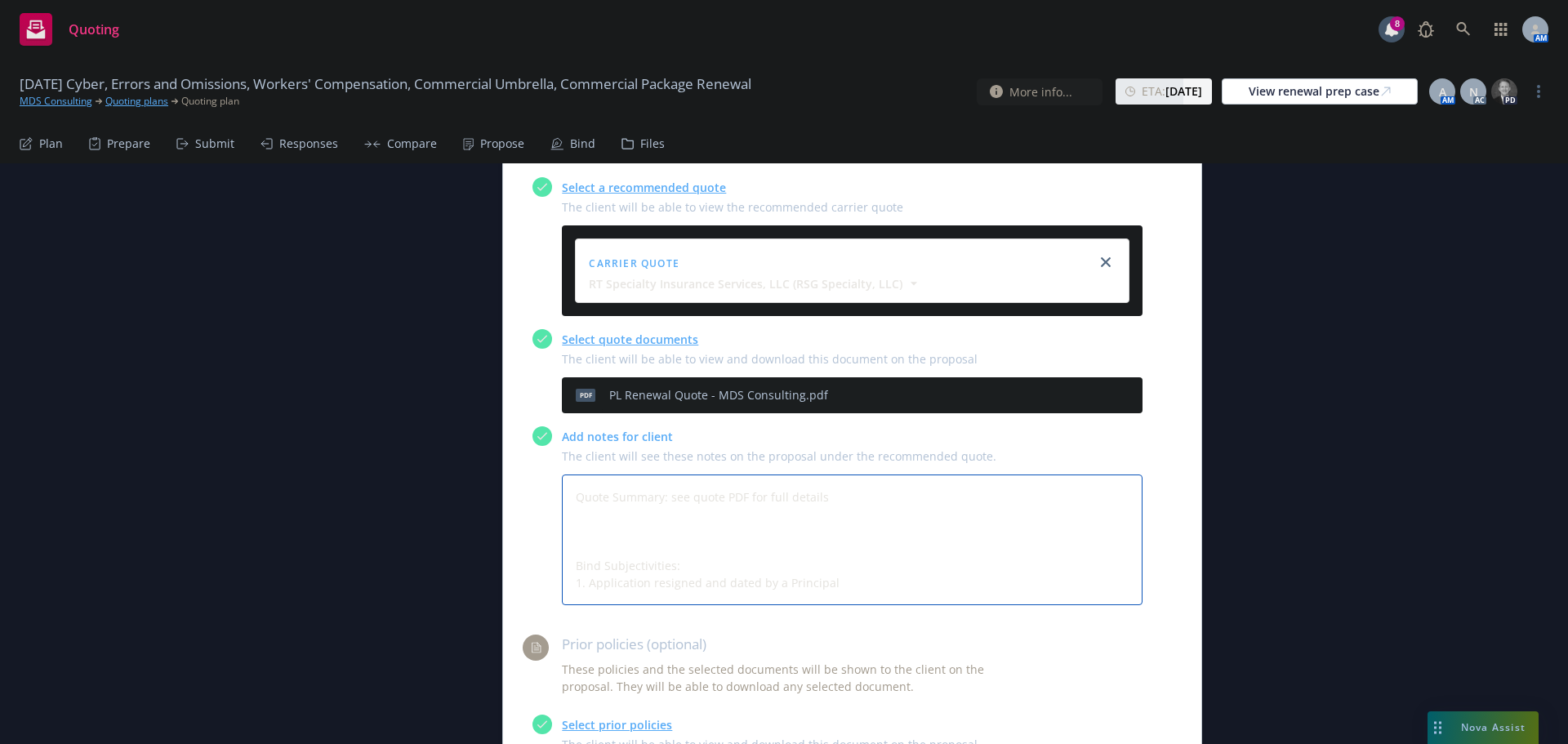
type textarea "x"
type textarea "Quote Summary: see quote PDF for full details L Bind Subjectivities: 1. Applica…"
type textarea "x"
type textarea "Quote Summary: see quote PDF for full details Li Bind Subjectivities: 1. Applic…"
type textarea "x"
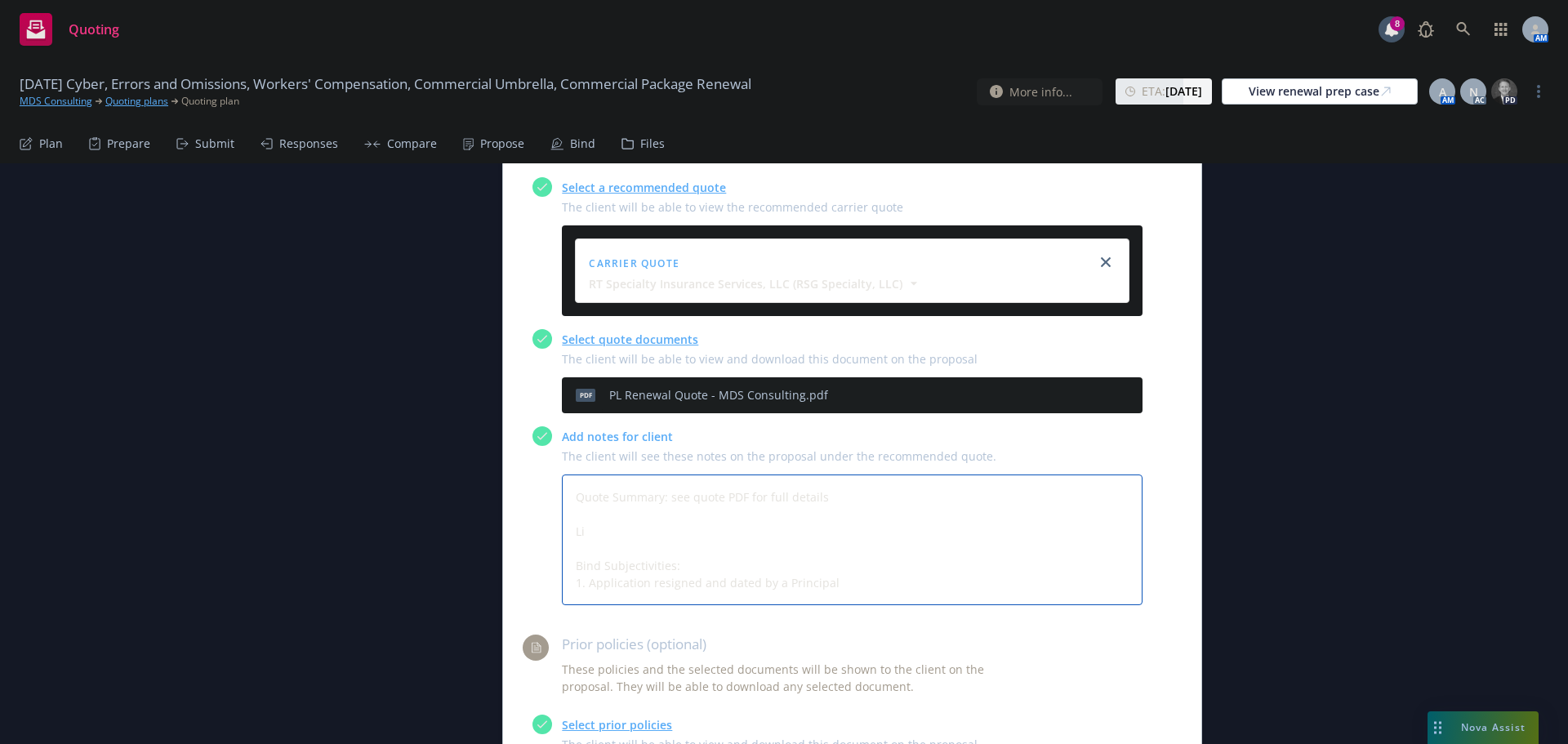
type textarea "Quote Summary: see quote PDF for full details Lim Bind Subjectivities: 1. Appli…"
type textarea "x"
type textarea "Quote Summary: see quote PDF for full details Limi Bind Subjectivities: 1. Appl…"
type textarea "x"
type textarea "Quote Summary: see quote PDF for full details Limit Bind Subjectivities: 1. App…"
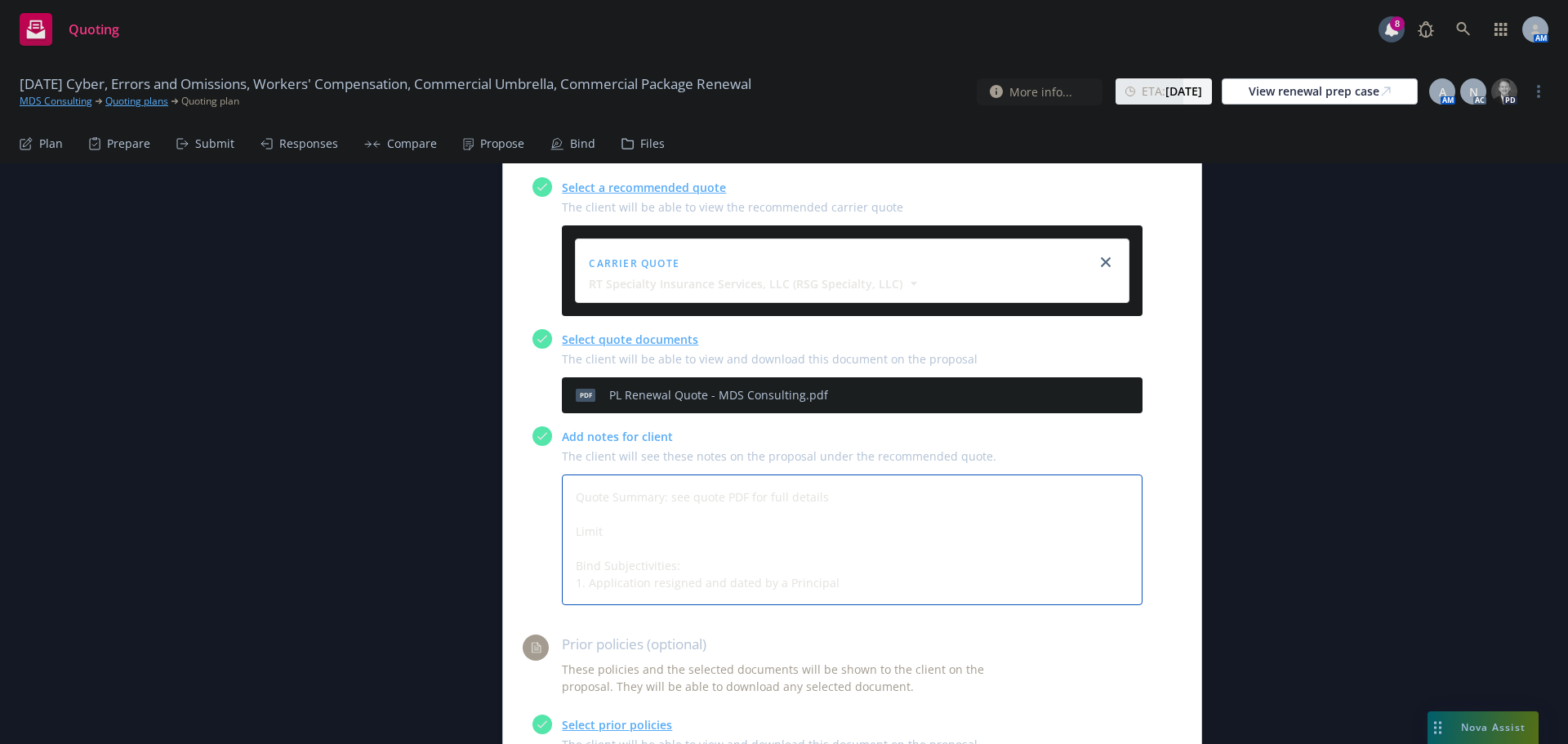
type textarea "x"
type textarea "Quote Summary: see quote PDF for full details Limits Bind Subjectivities: 1. Ap…"
type textarea "x"
type textarea "Quote Summary: see quote PDF for full details Limits: Bind Subjectivities: 1. A…"
type textarea "x"
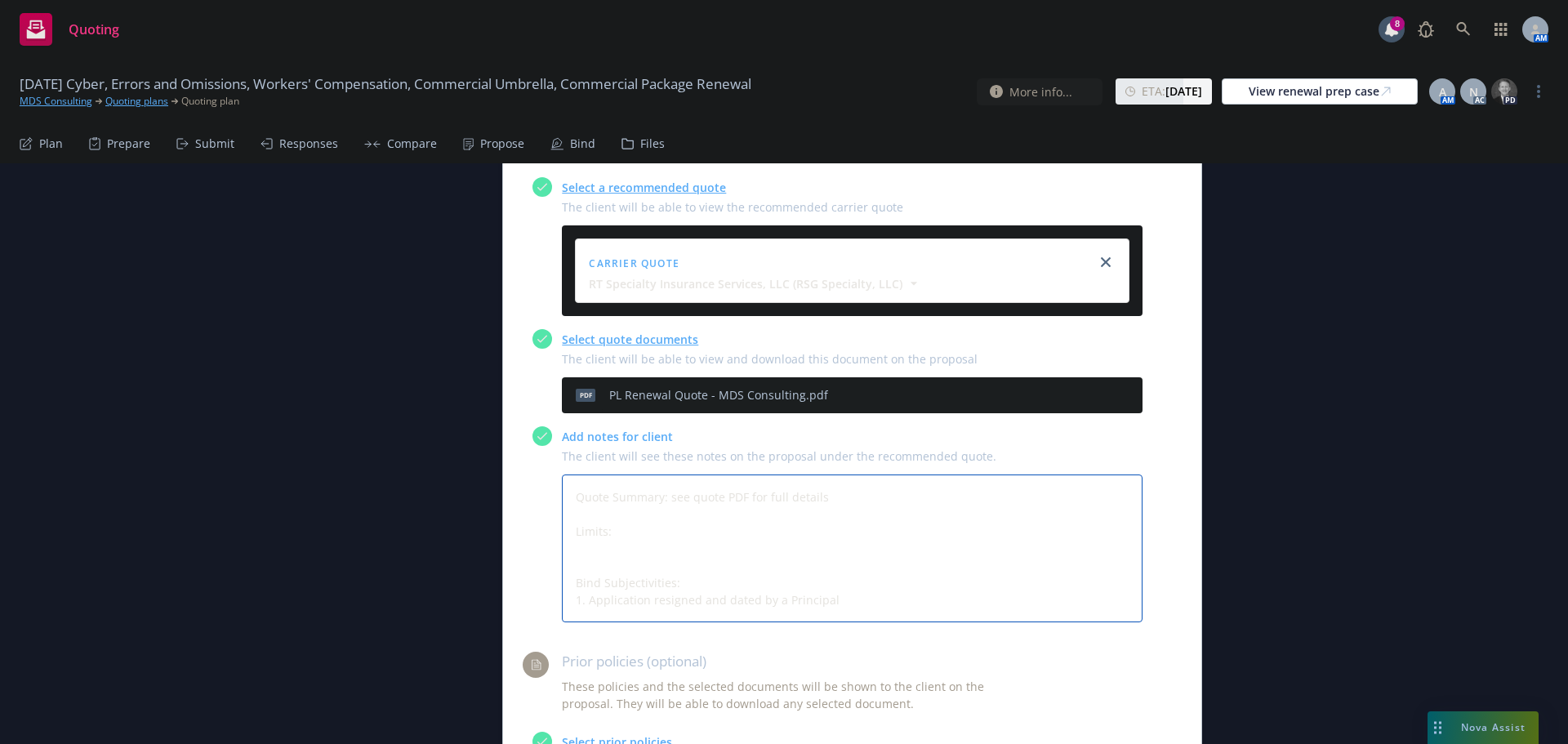
type textarea "Quote Summary: see quote PDF for full details Limits: Bind Subjectivities: 1. A…"
click at [626, 477] on textarea "Quote Summary: see quote PDF for full details Limits: Bind Subjectivities: 1. A…" at bounding box center [852, 548] width 581 height 148
type textarea "x"
type textarea "Quote Summary: see quote PDF for full details Limits: E Bind Subjectivities: 1.…"
type textarea "x"
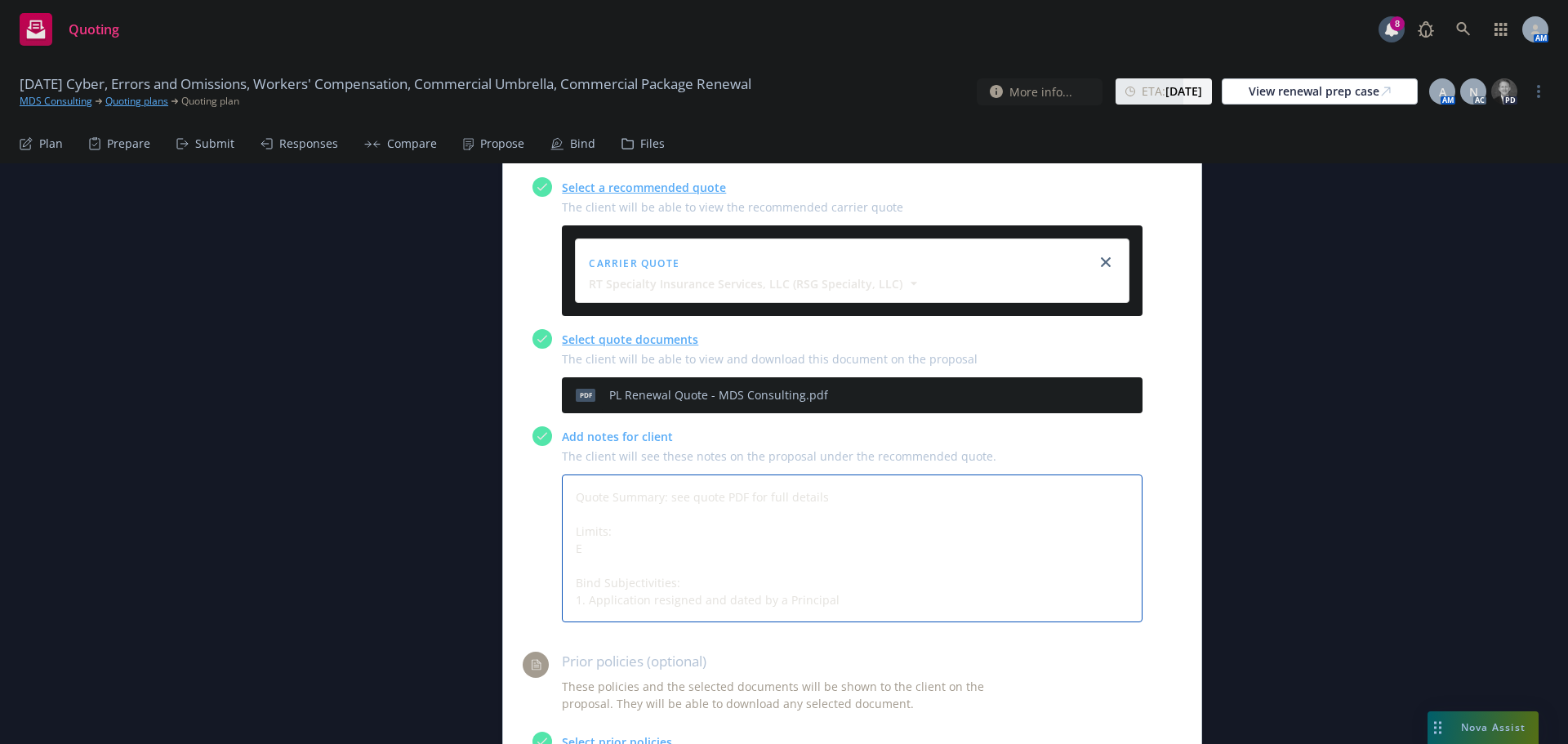
type textarea "Quote Summary: see quote PDF for full details Limits: Ea Bind Subjectivities: 1…"
type textarea "x"
type textarea "Quote Summary: see quote PDF for full details Limits: Eac Bind Subjectivities: …"
type textarea "x"
type textarea "Quote Summary: see quote PDF for full details Limits: Each Bind Subjectivities:…"
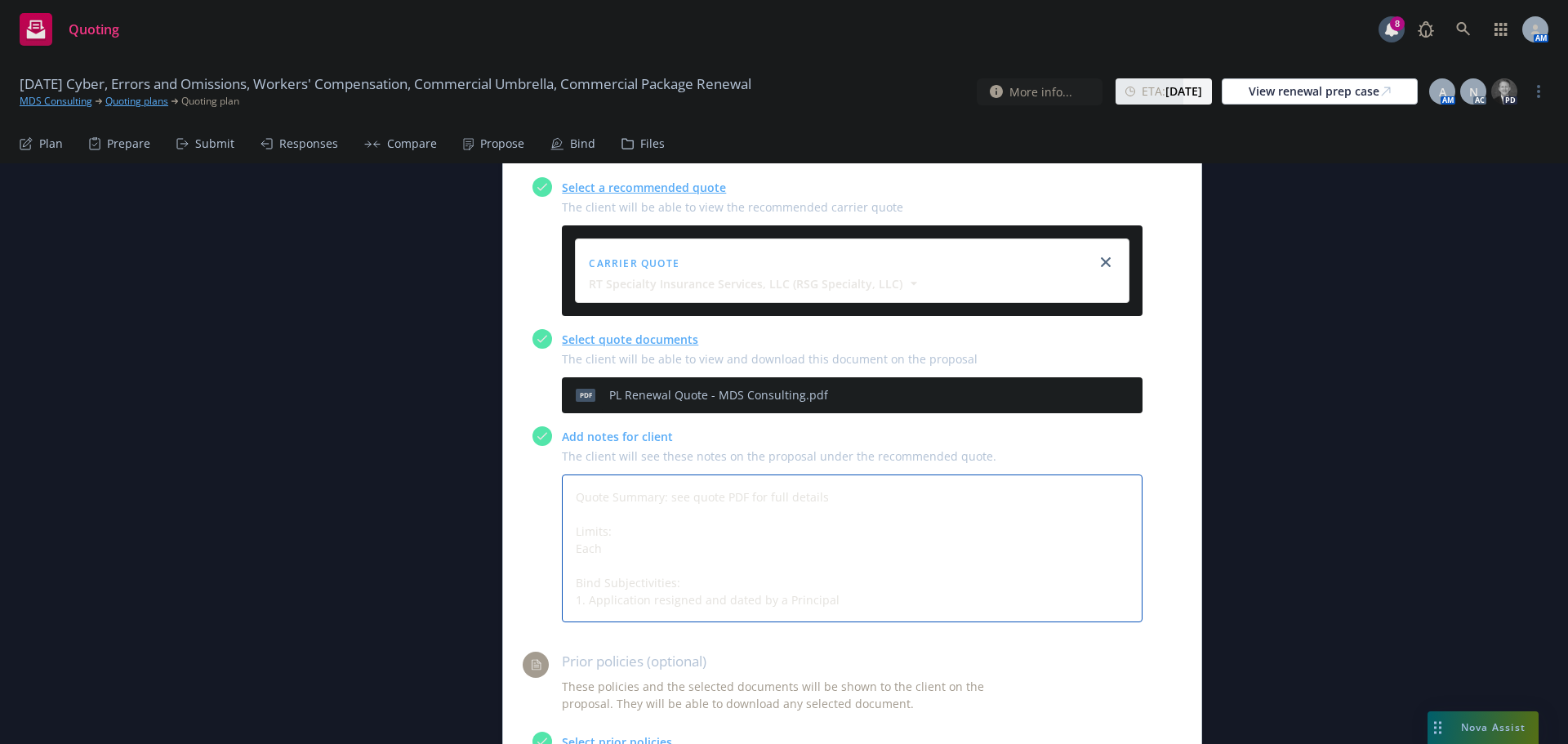
type textarea "x"
type textarea "Quote Summary: see quote PDF for full details Limits: Each Bind Subjectivities:…"
type textarea "x"
type textarea "Quote Summary: see quote PDF for full details Limits: Each C Bind Subjectivitie…"
type textarea "x"
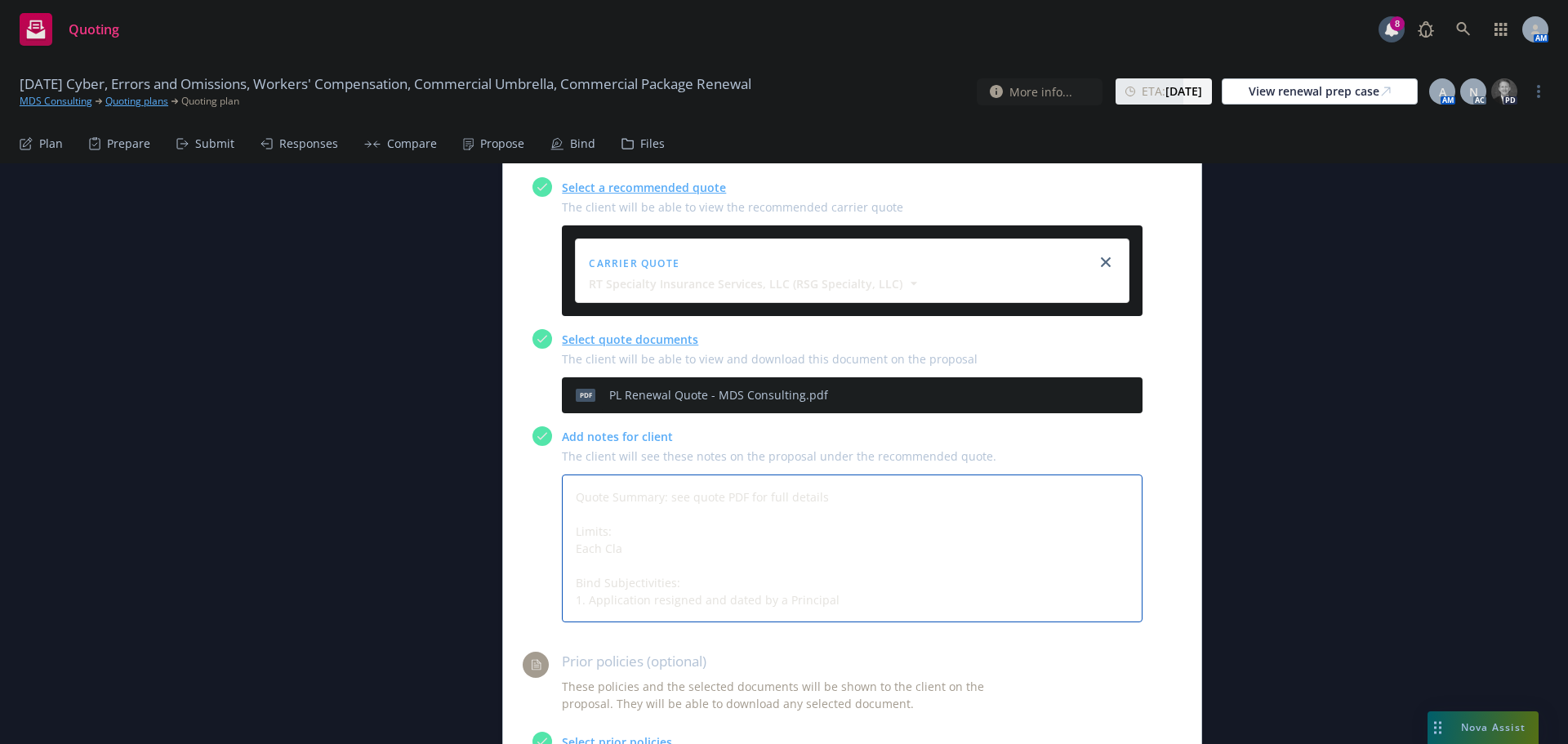
type textarea "Quote Summary: see quote PDF for full details Limits: Each Clai Bind Subjectivi…"
type textarea "x"
type textarea "Quote Summary: see quote PDF for full details Limits: Each Claim Bind Subjectiv…"
type textarea "x"
type textarea "Quote Summary: see quote PDF for full details Limits: Each Claim Bind Subjectiv…"
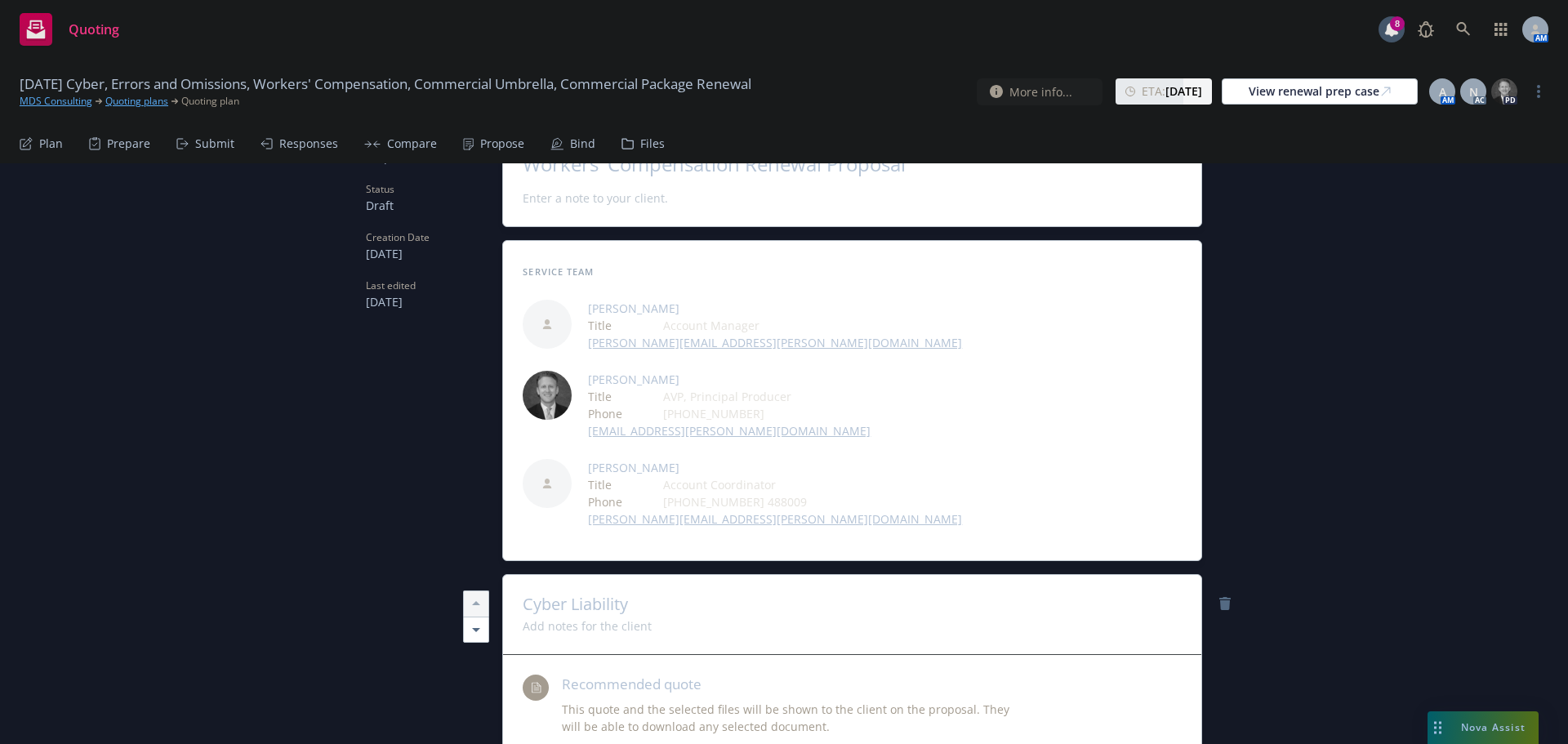
scroll to position [0, 0]
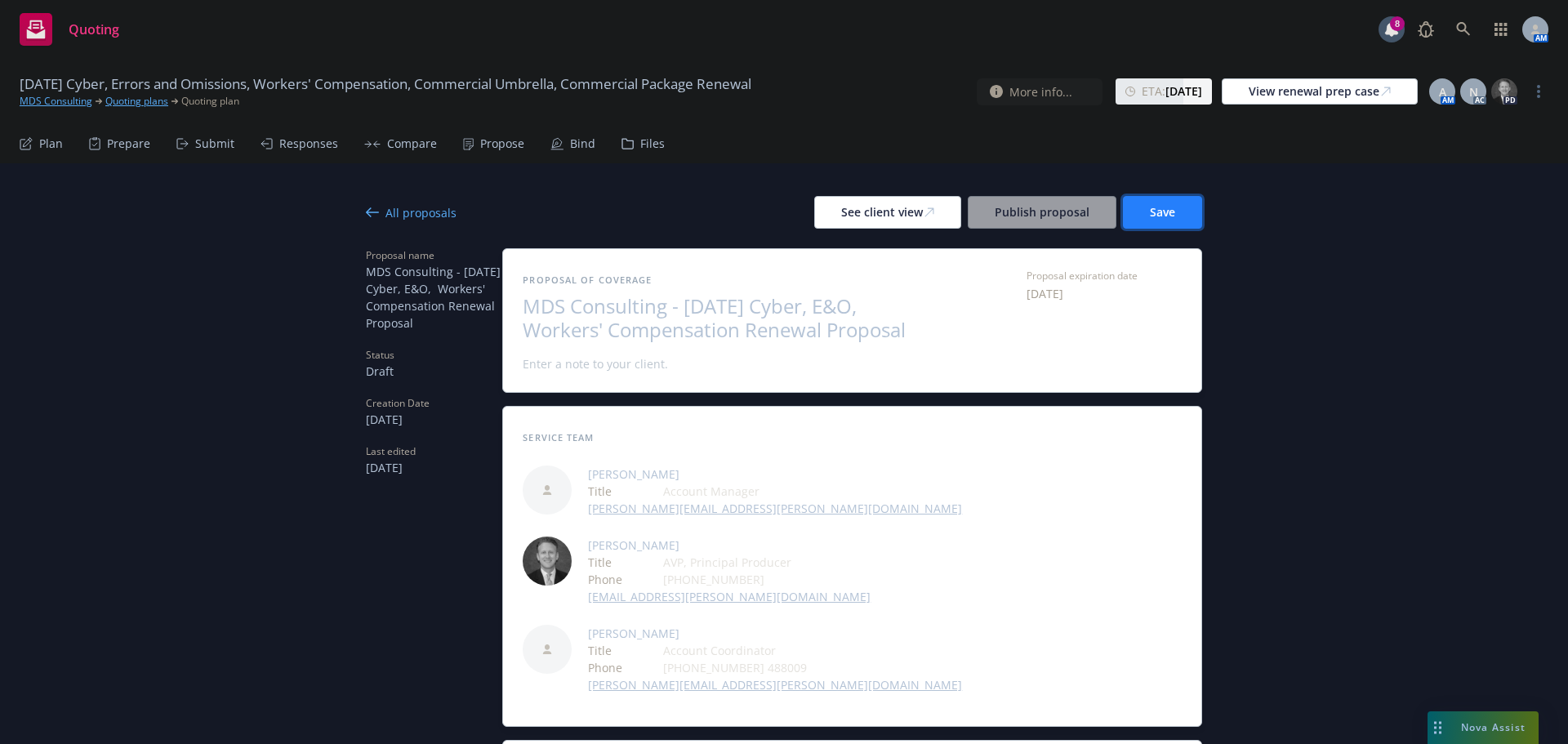
click at [1150, 214] on span "Save" at bounding box center [1163, 212] width 25 height 15
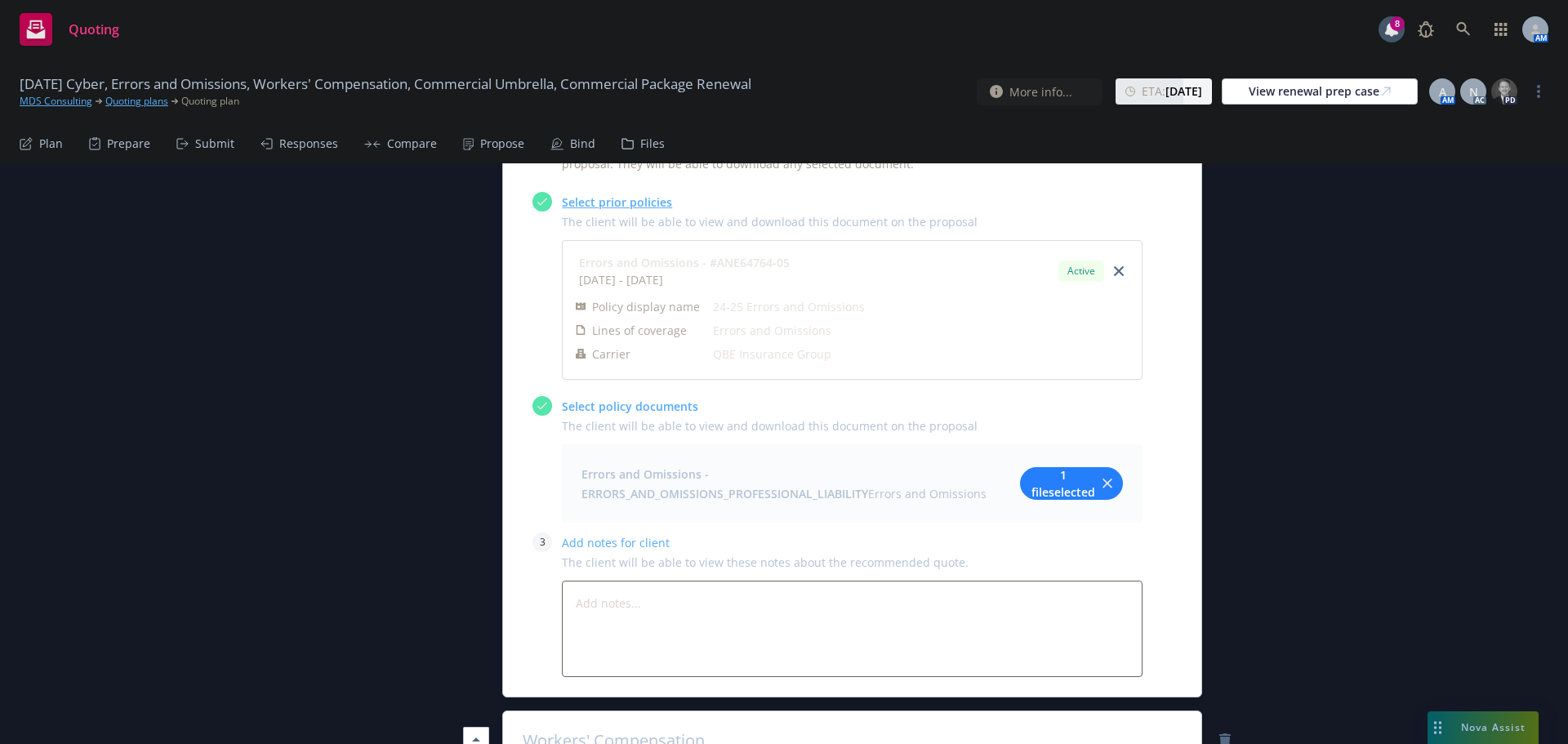
scroll to position [2697, 0]
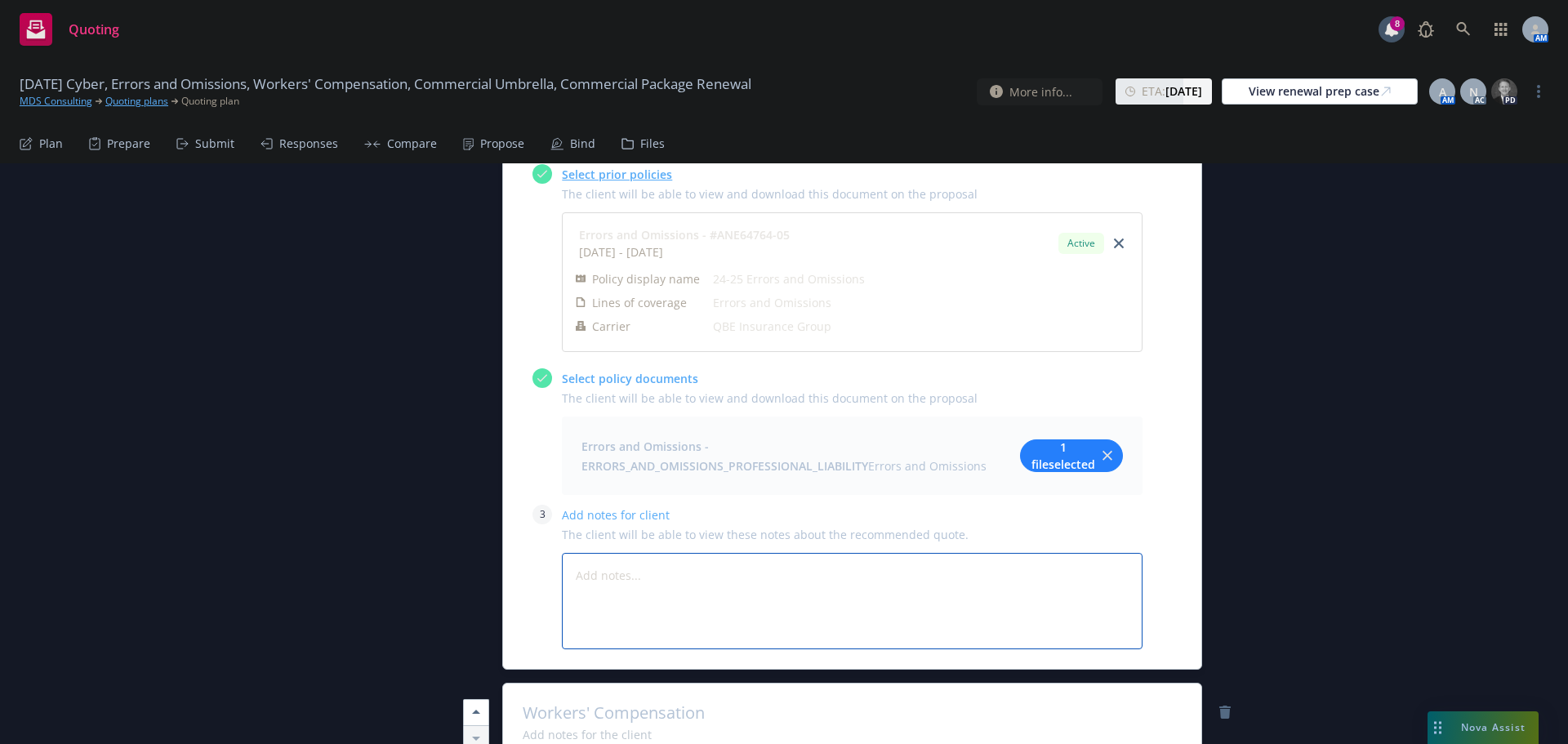
click at [674, 553] on textarea at bounding box center [852, 601] width 581 height 96
click at [1067, 438] on span "1 file selected" at bounding box center [1064, 456] width 65 height 35
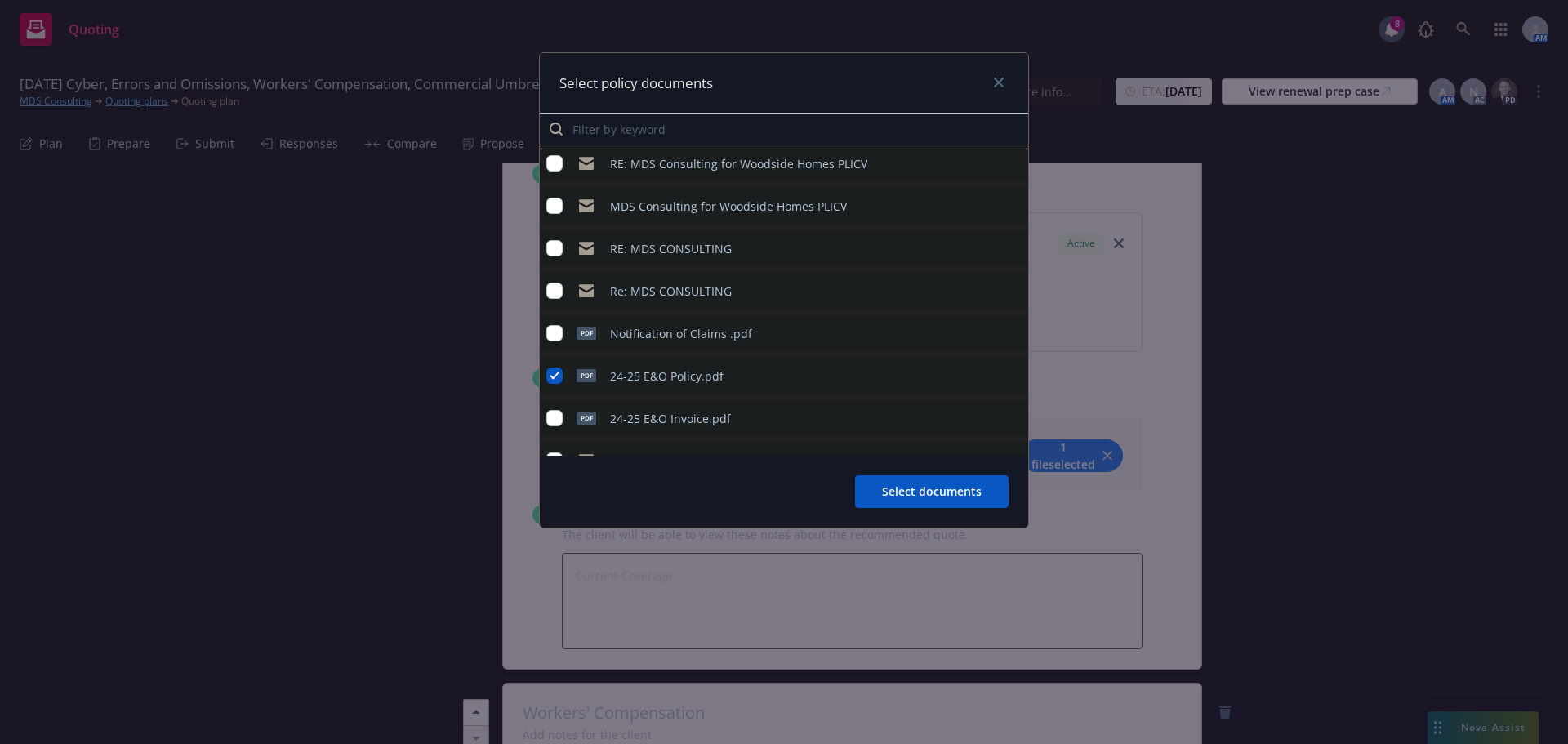
click at [1005, 377] on icon "preview file" at bounding box center [1013, 375] width 15 height 12
click at [1001, 86] on icon "close" at bounding box center [998, 82] width 10 height 10
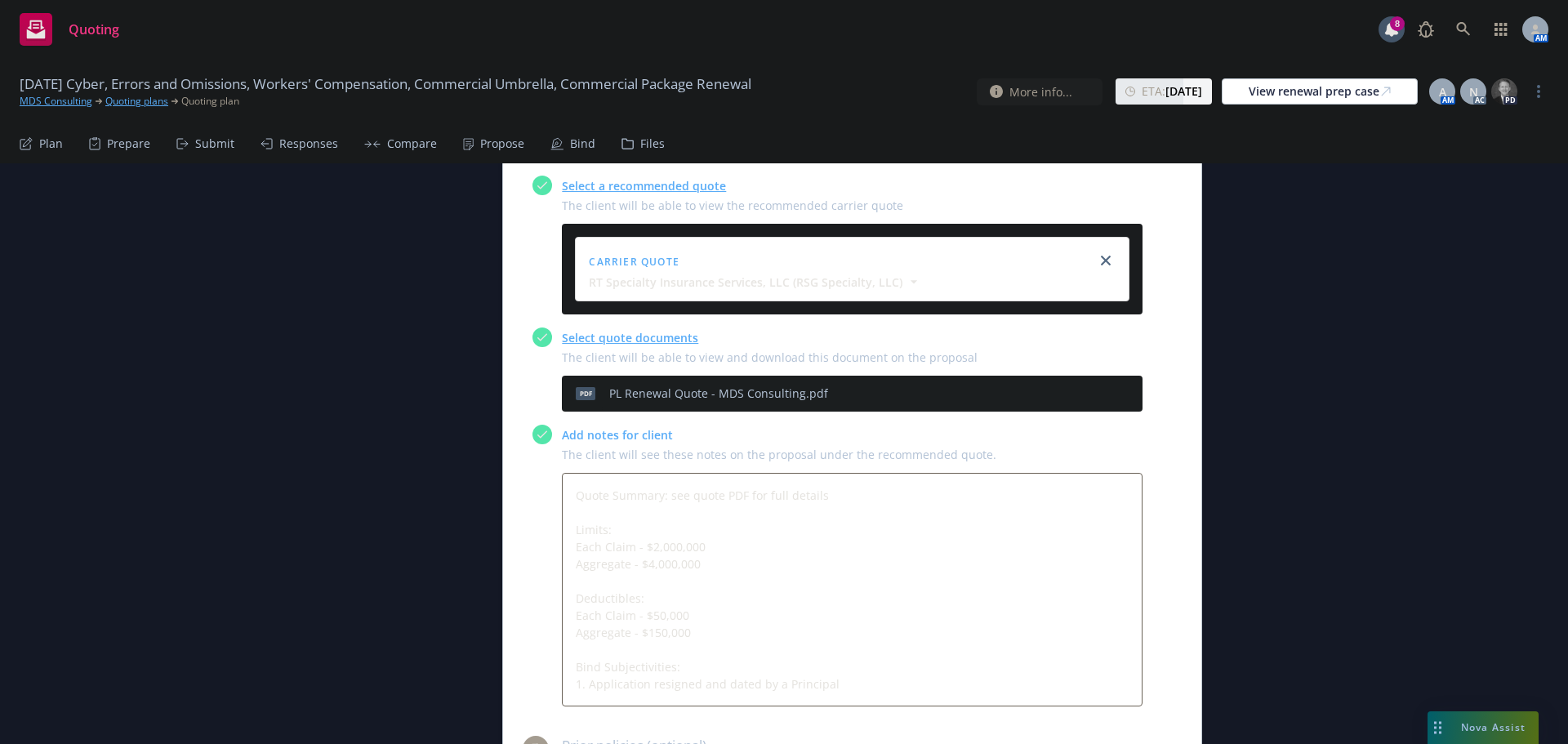
scroll to position [2043, 0]
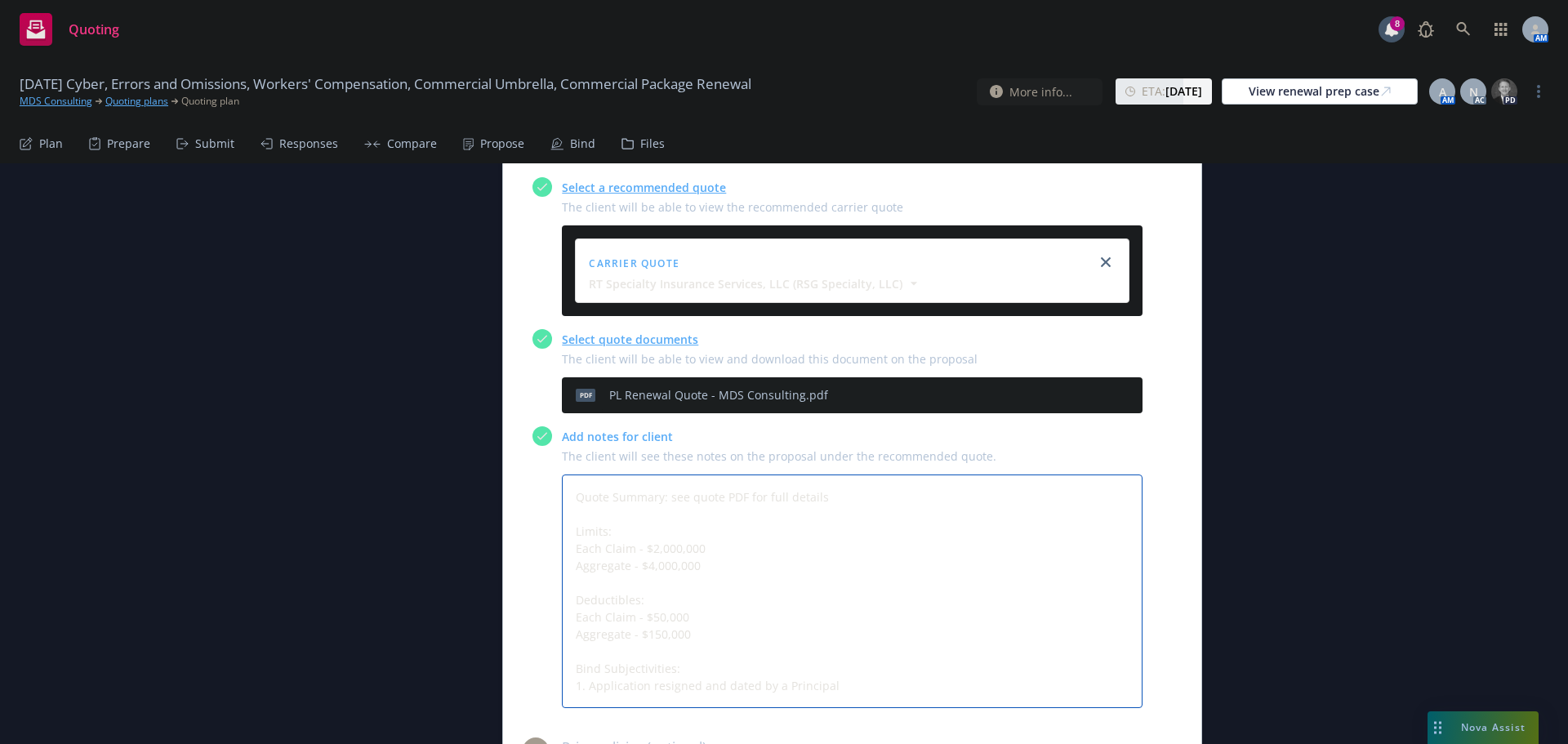
drag, startPoint x: 584, startPoint y: 472, endPoint x: 679, endPoint y: 574, distance: 139.4
click at [679, 574] on textarea "Quote Summary: see quote PDF for full details Limits: Each Claim - $2,000,000 A…" at bounding box center [852, 591] width 581 height 234
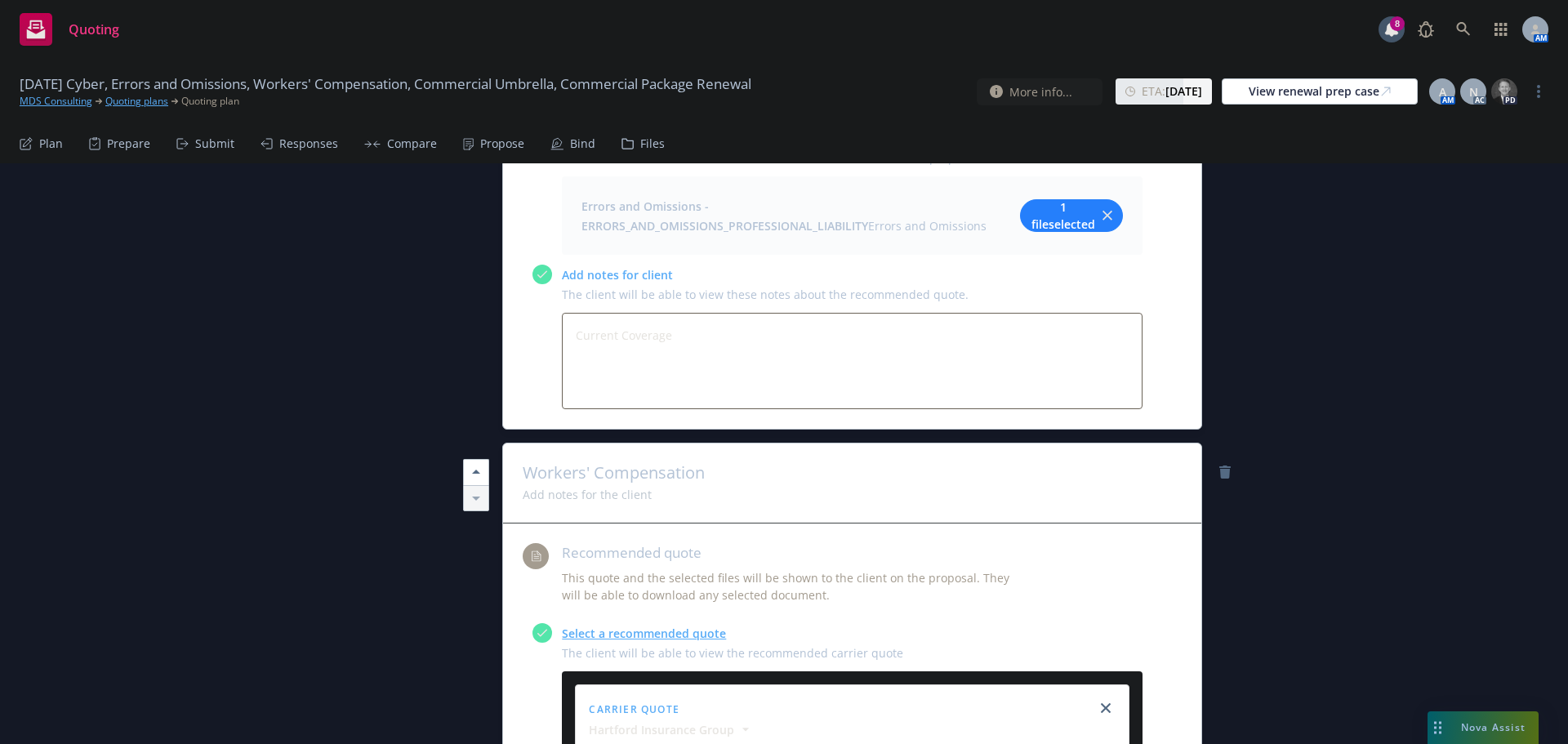
scroll to position [2941, 0]
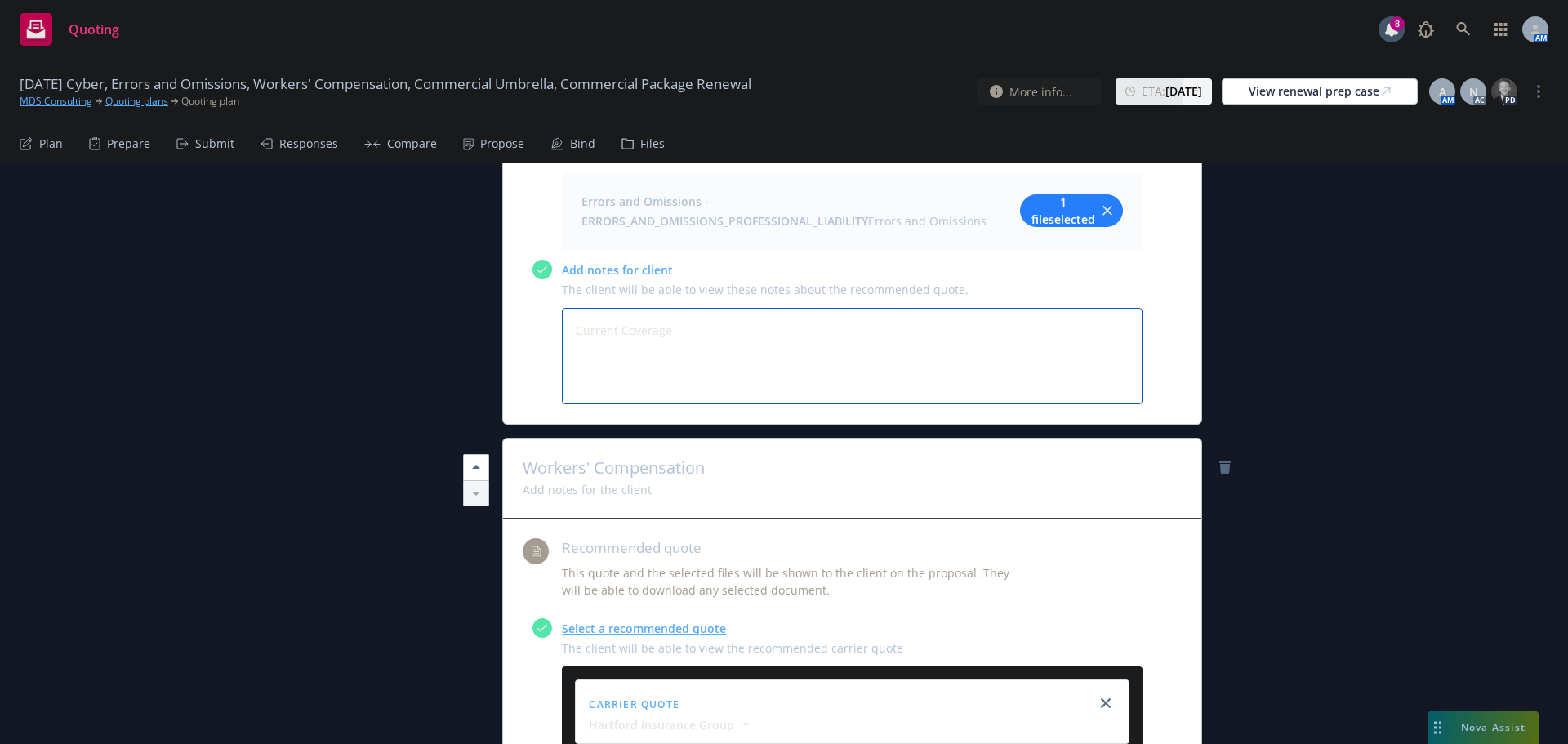
click at [622, 308] on textarea "Current Coverage" at bounding box center [852, 357] width 581 height 96
paste textarea "Limits: Each Claim - $2,000,000 Aggregate - $4,000,000 Deductibles: Each Claim …"
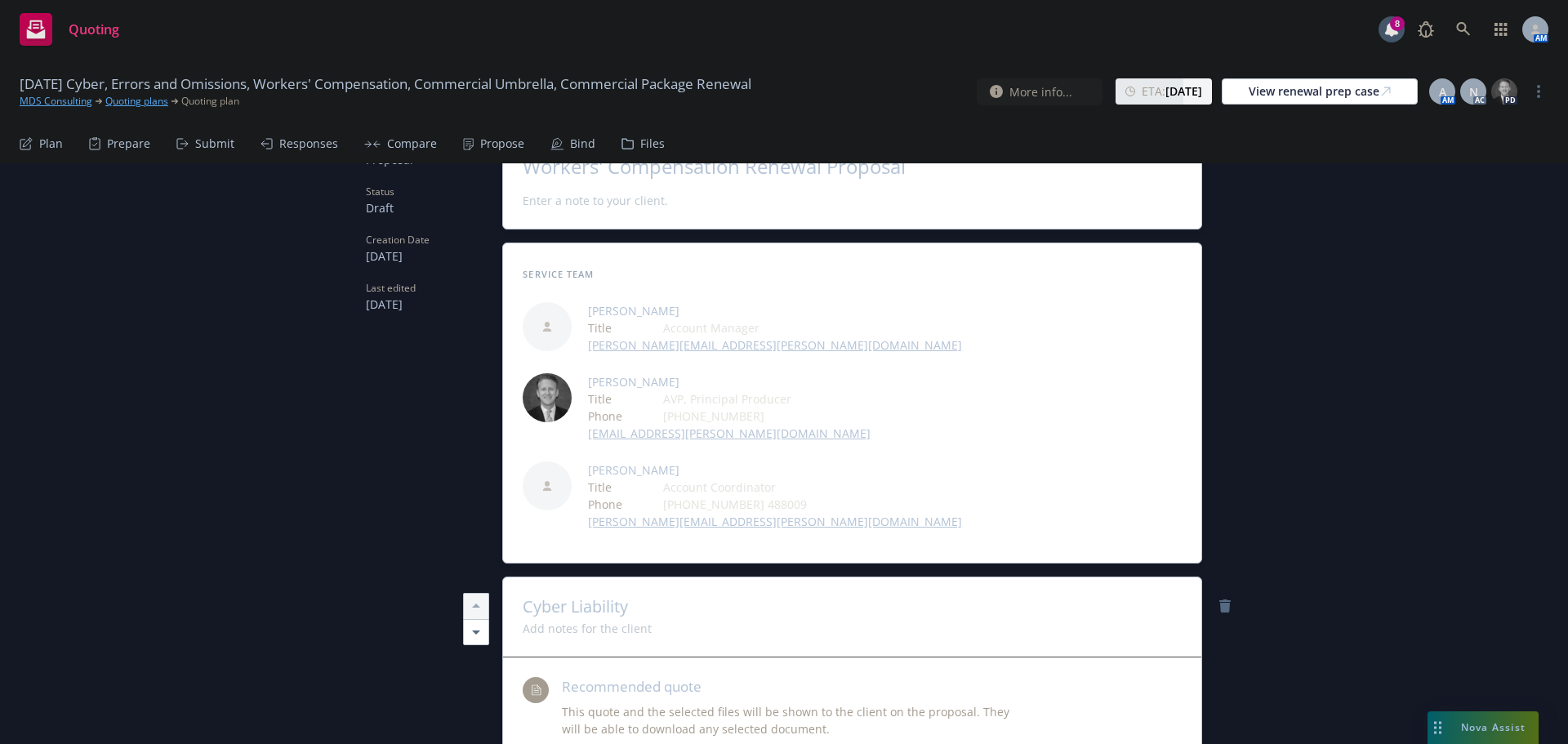
scroll to position [0, 0]
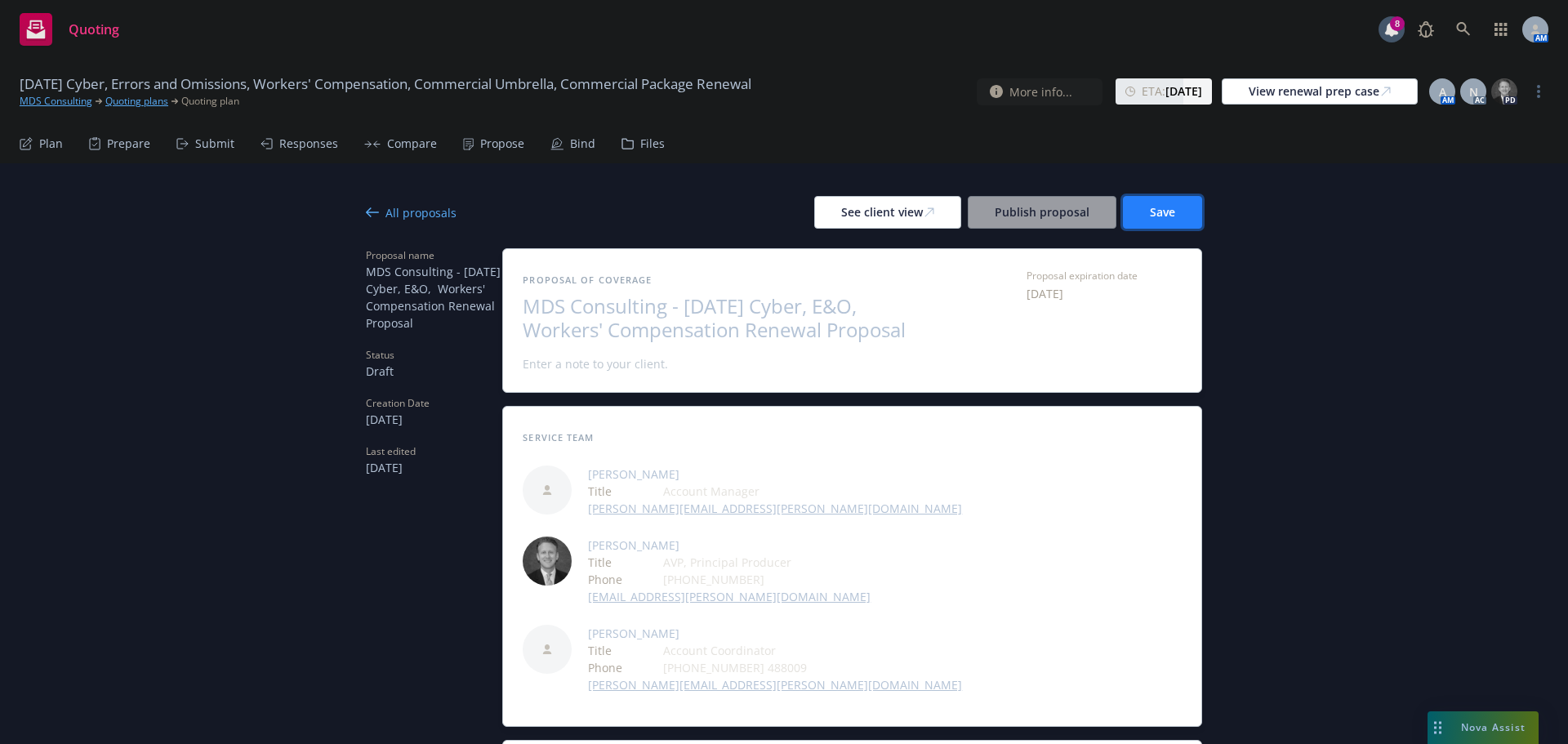
click at [1180, 206] on button "Save" at bounding box center [1162, 213] width 79 height 33
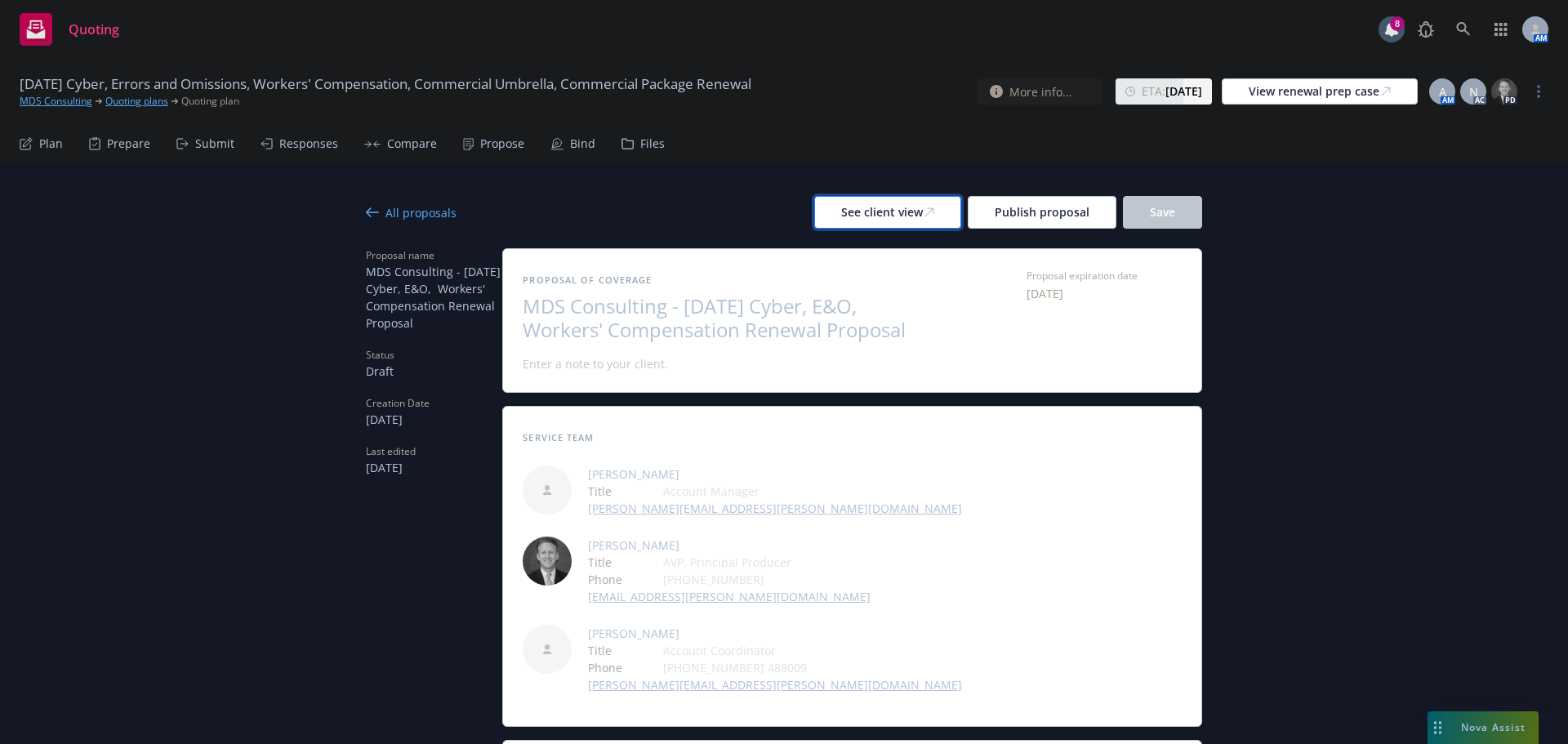
click at [842, 219] on div "See client view" at bounding box center [887, 213] width 93 height 31
click at [896, 207] on div "See client view" at bounding box center [887, 213] width 93 height 31
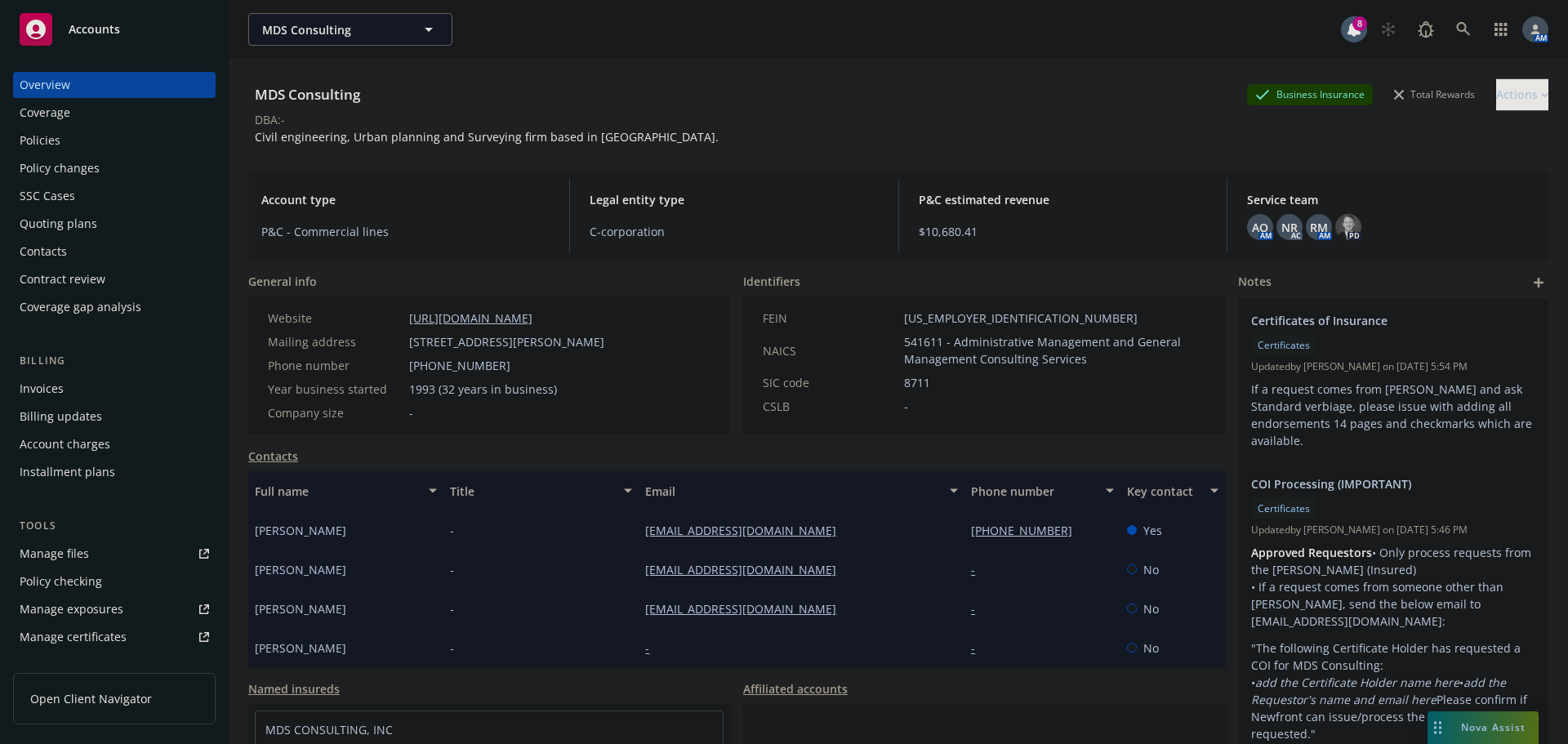
click at [67, 125] on div "Coverage" at bounding box center [45, 113] width 51 height 26
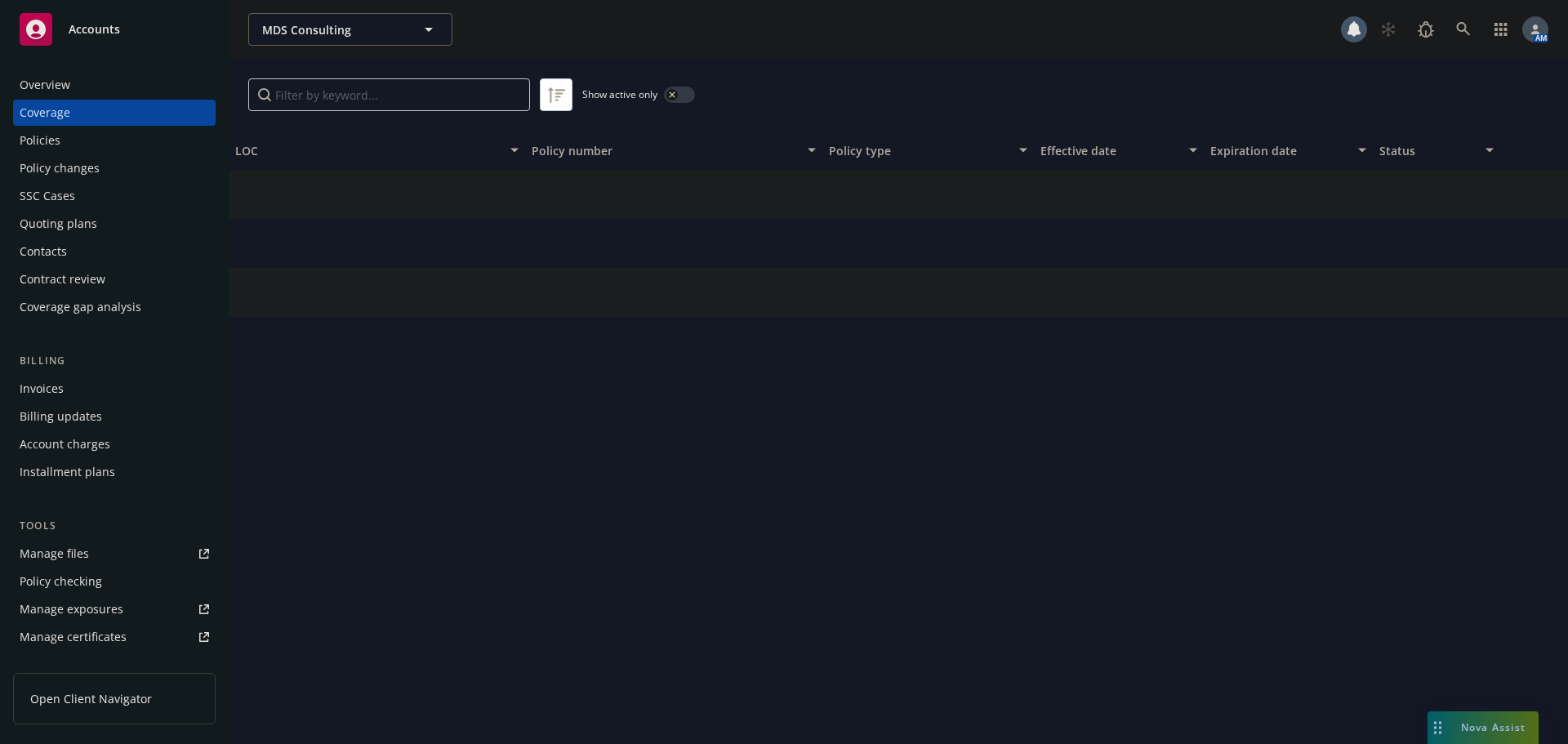
click at [54, 133] on div "Policies" at bounding box center [40, 140] width 41 height 26
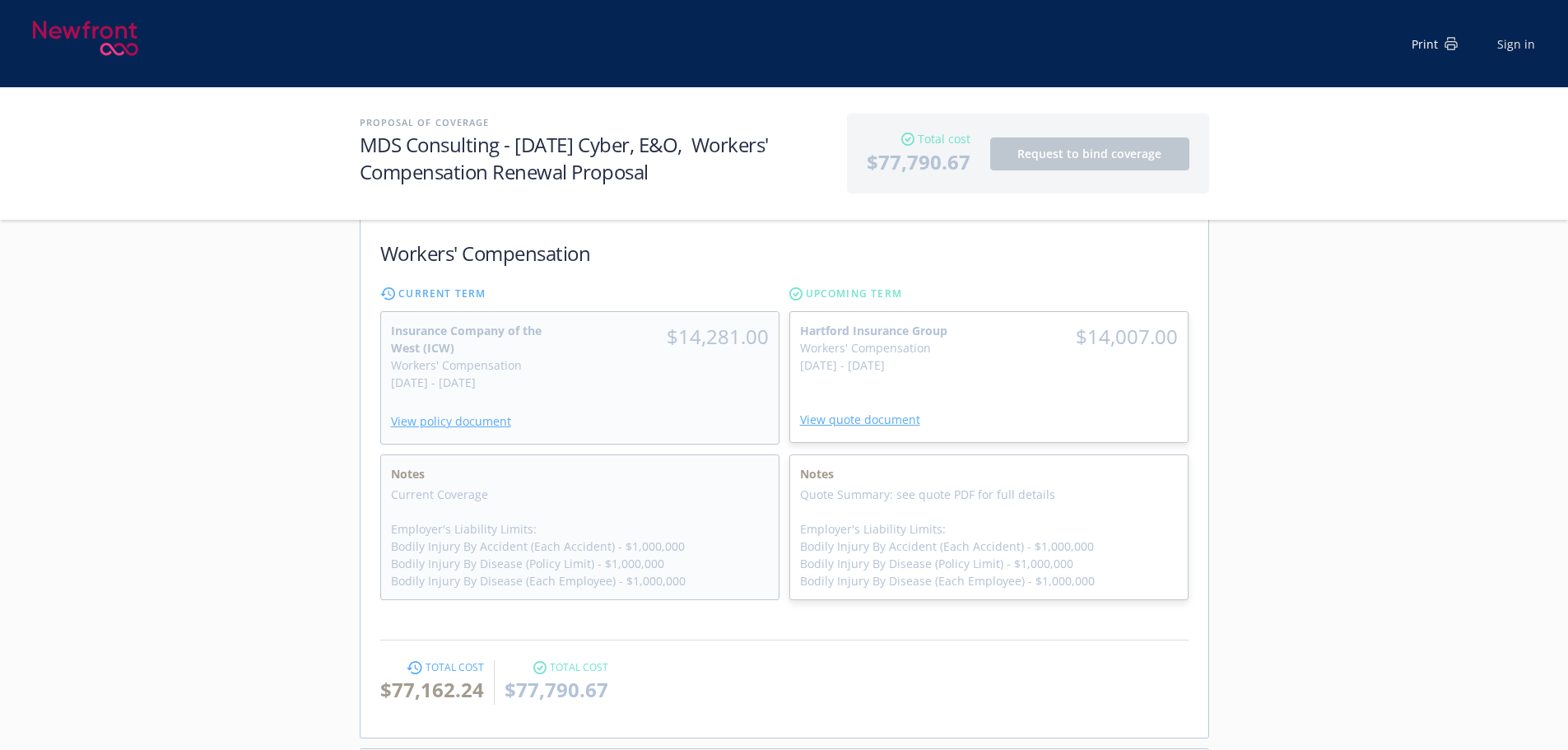
scroll to position [1449, 0]
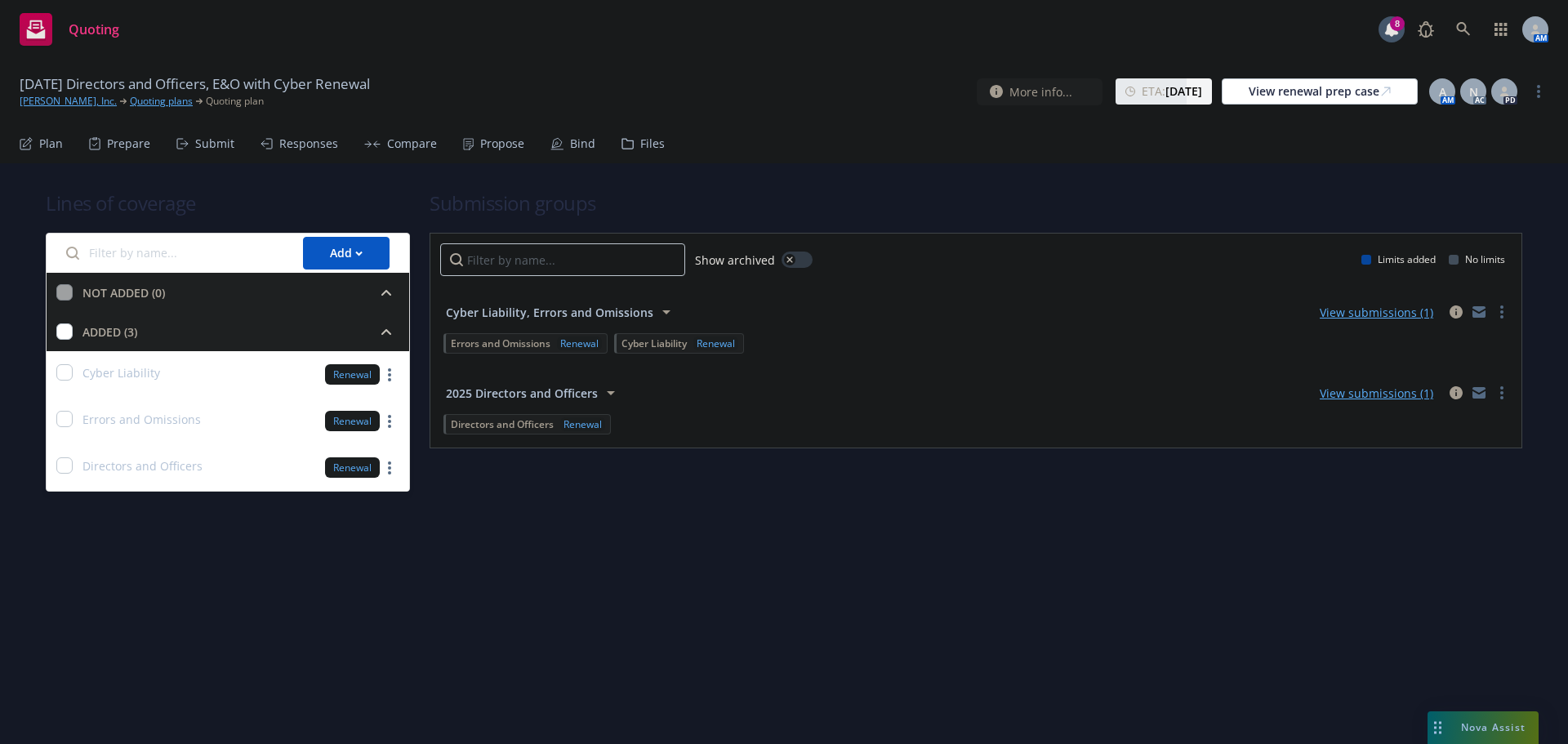
click at [209, 148] on div "Submit" at bounding box center [215, 144] width 39 height 13
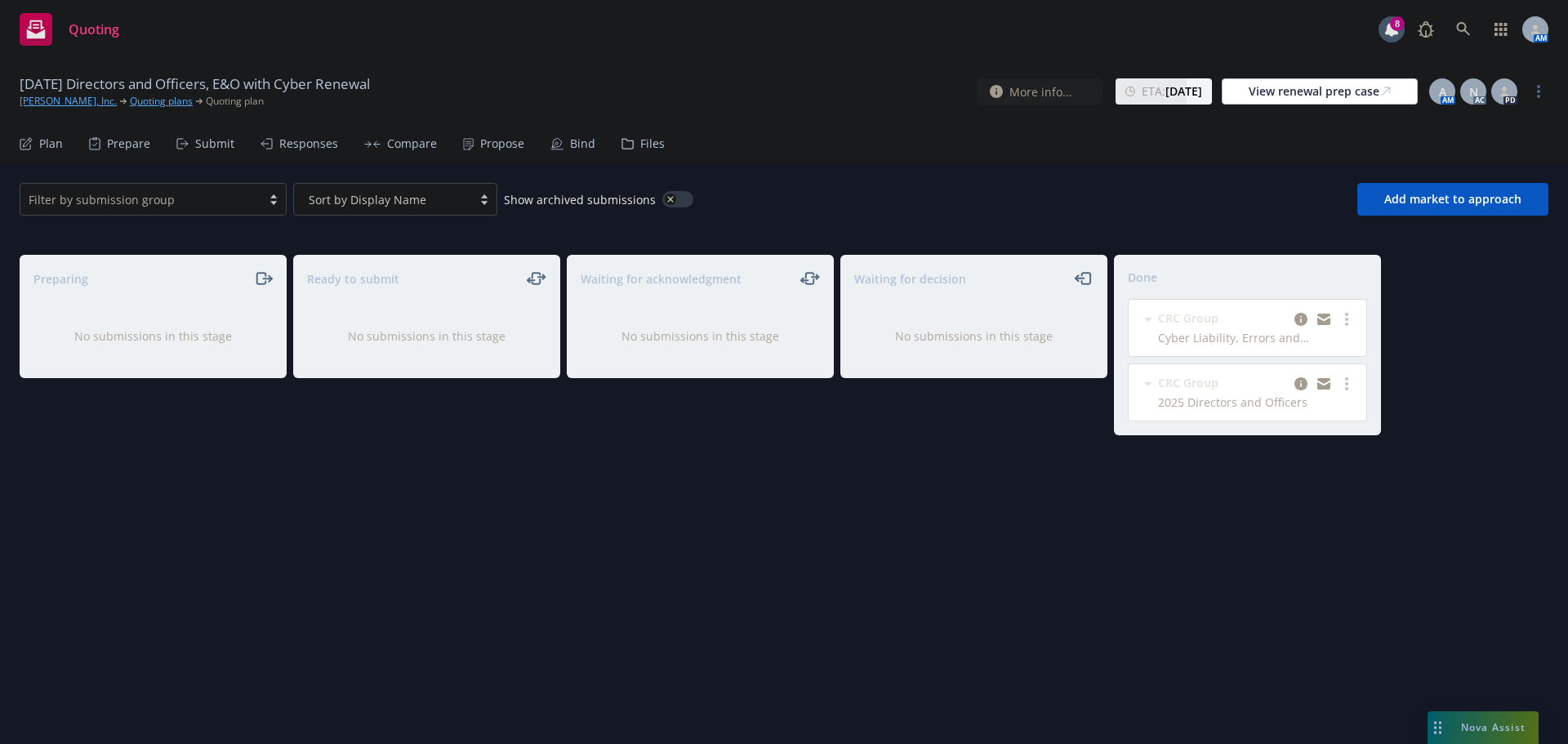
click at [498, 139] on div "Propose" at bounding box center [502, 144] width 45 height 13
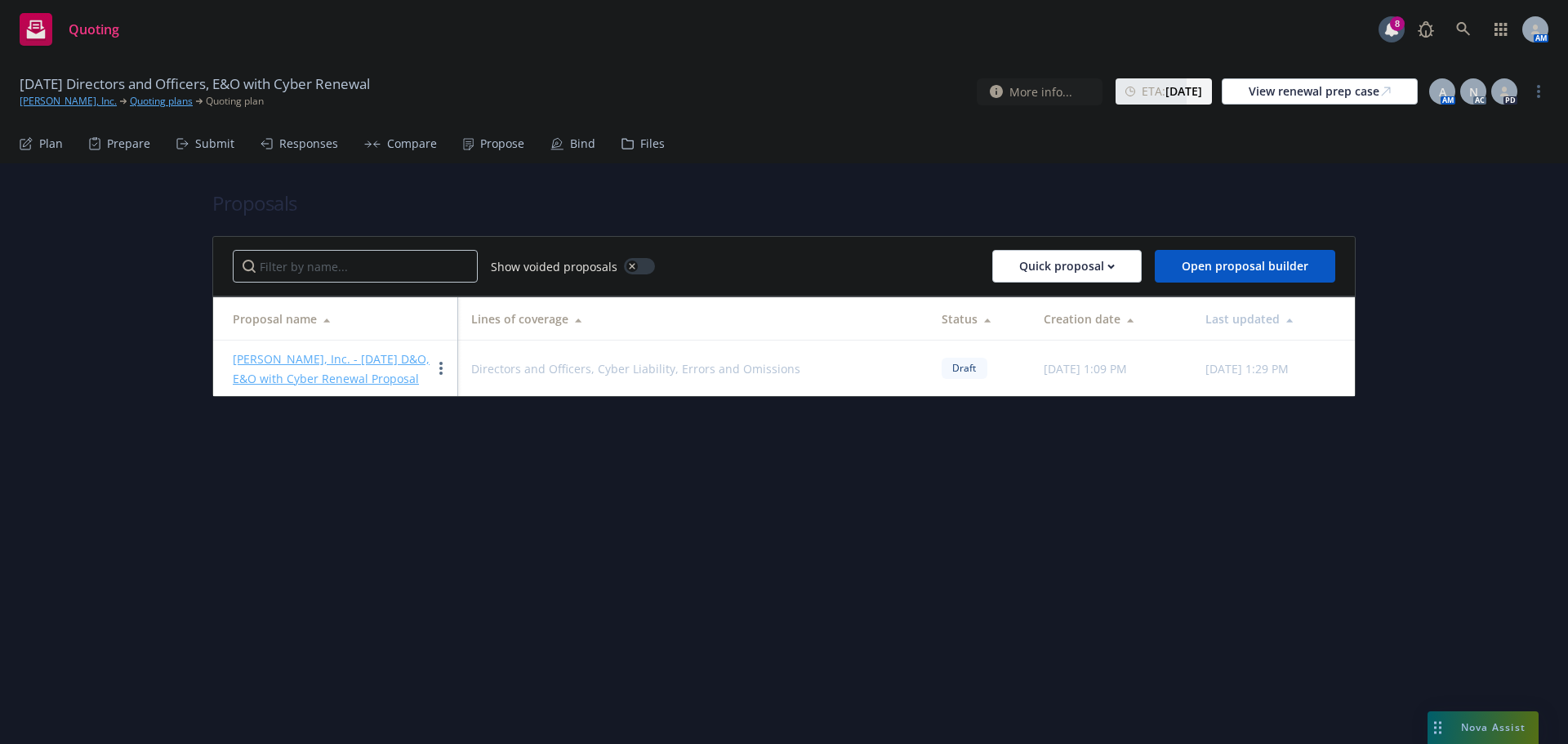
click at [346, 357] on link "[PERSON_NAME], Inc. - [DATE] D&O, E&O with Cyber Renewal Proposal" at bounding box center [331, 368] width 197 height 35
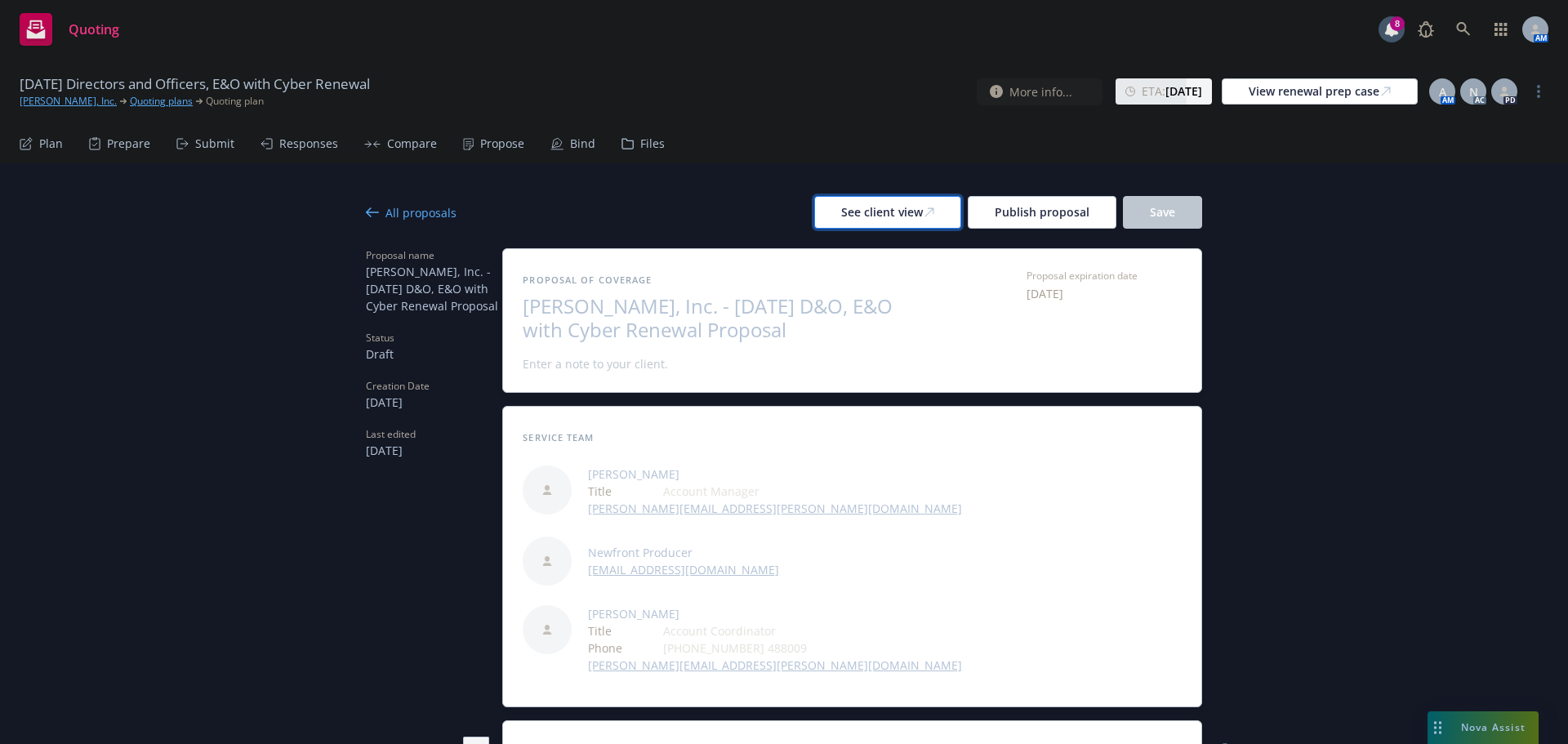
click at [845, 204] on div "See client view" at bounding box center [887, 213] width 93 height 31
type textarea "x"
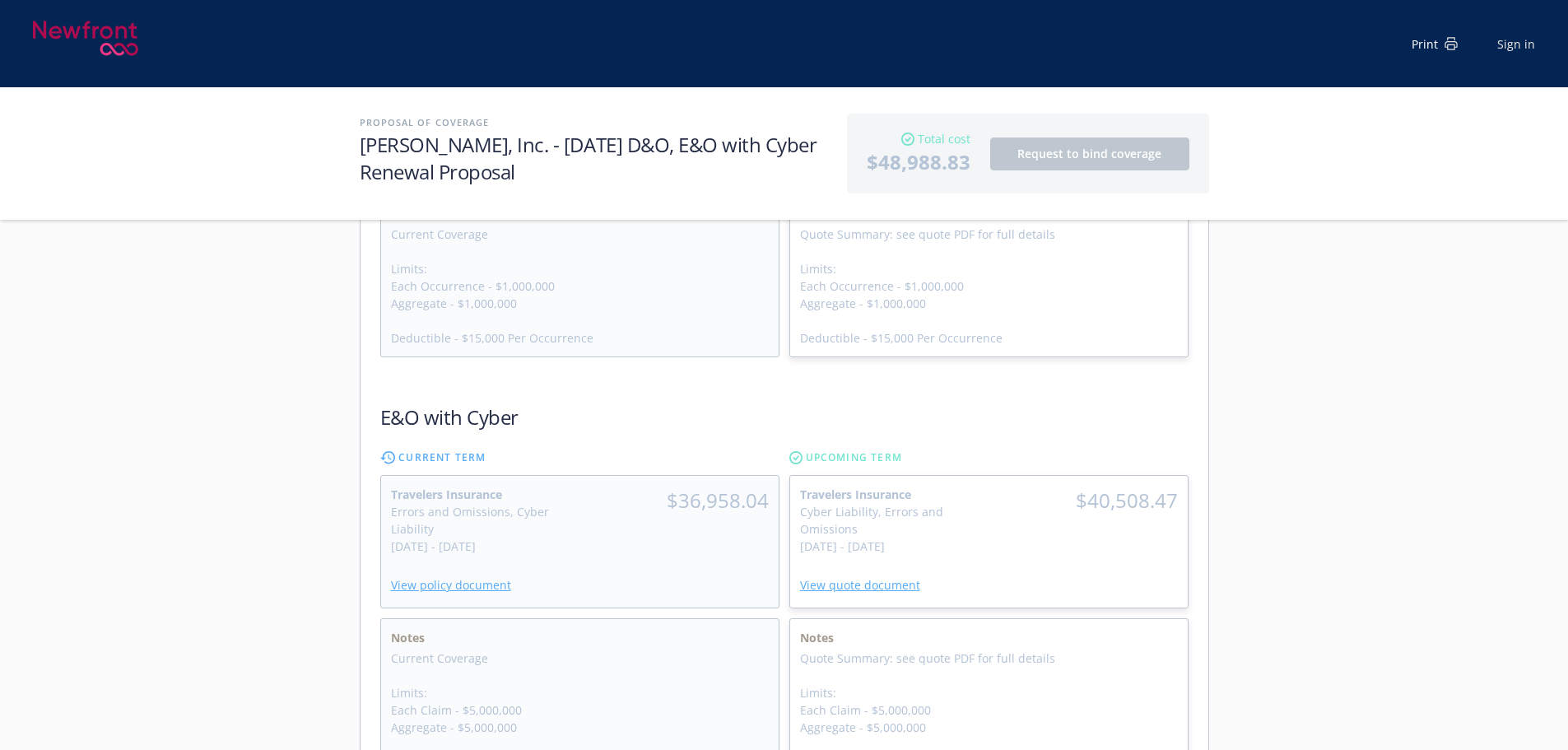
scroll to position [742, 0]
